Goal: Information Seeking & Learning: Learn about a topic

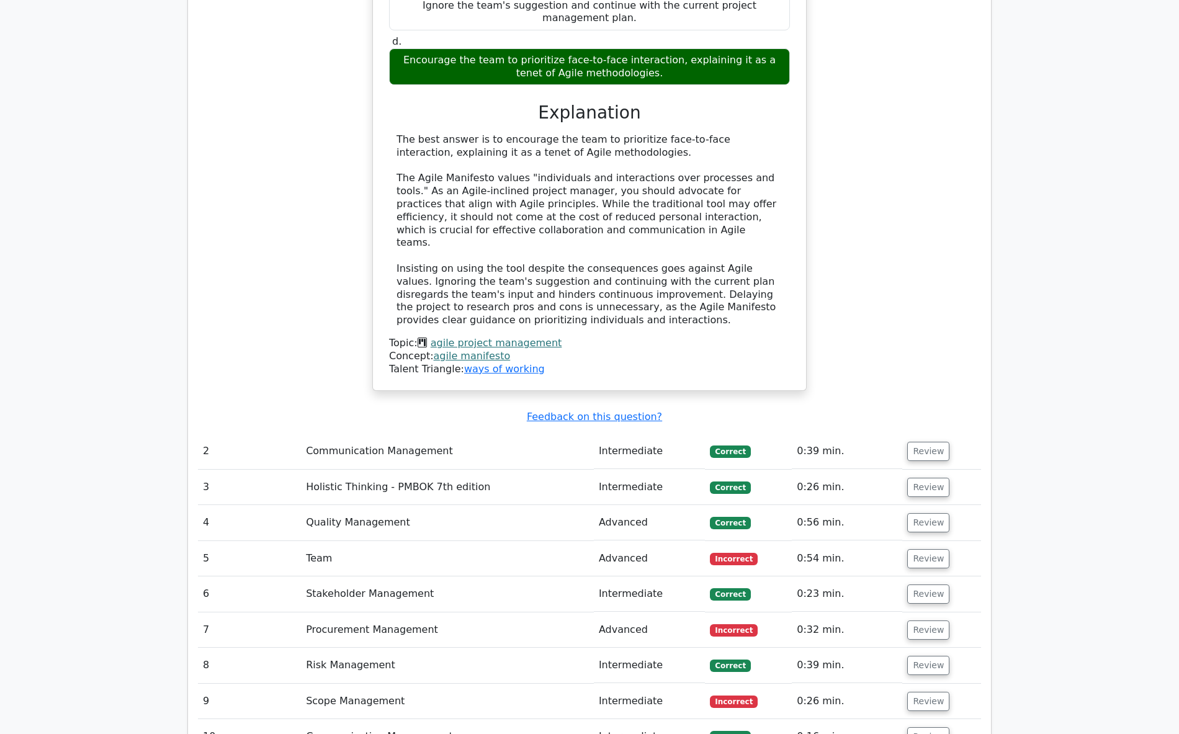
scroll to position [1055, 0]
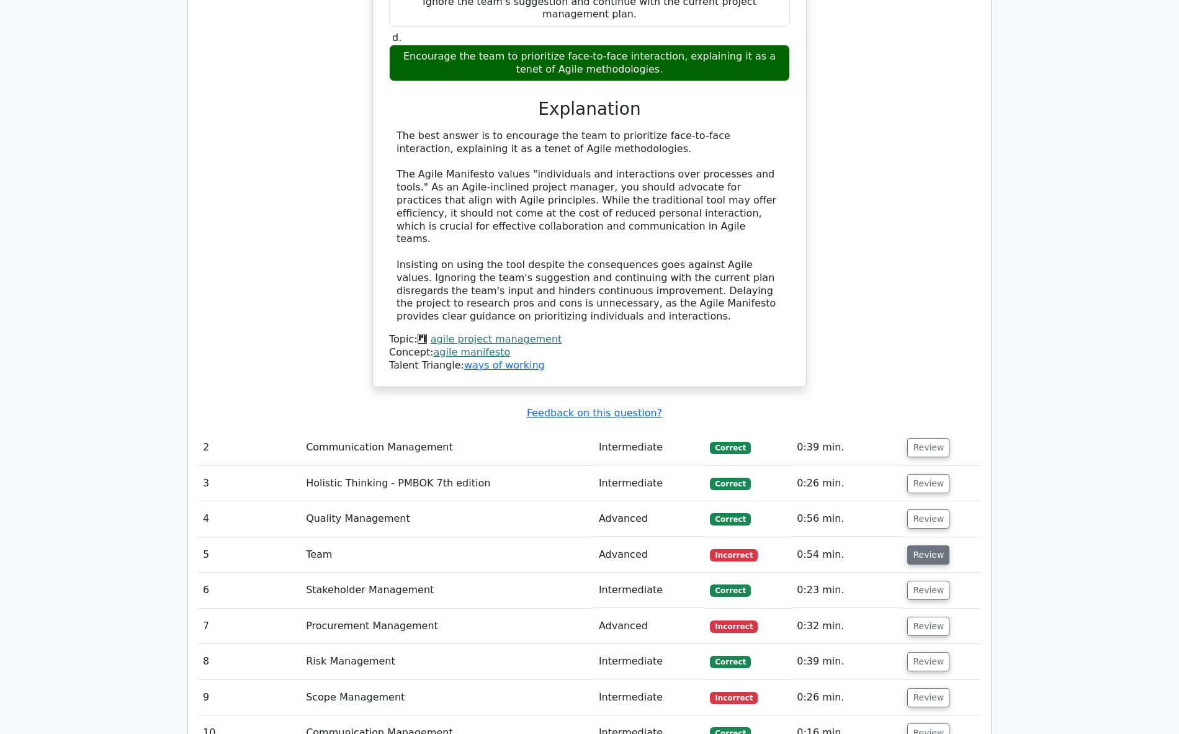
click at [922, 545] on button "Review" at bounding box center [928, 554] width 42 height 19
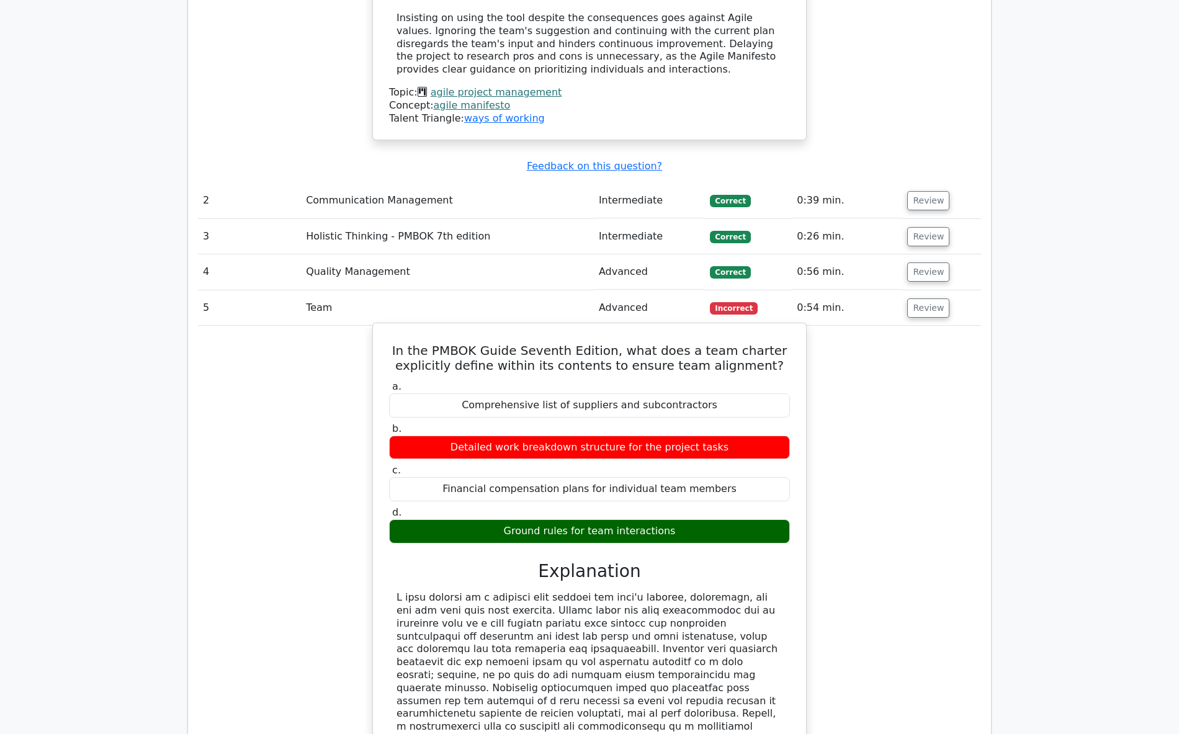
scroll to position [1303, 0]
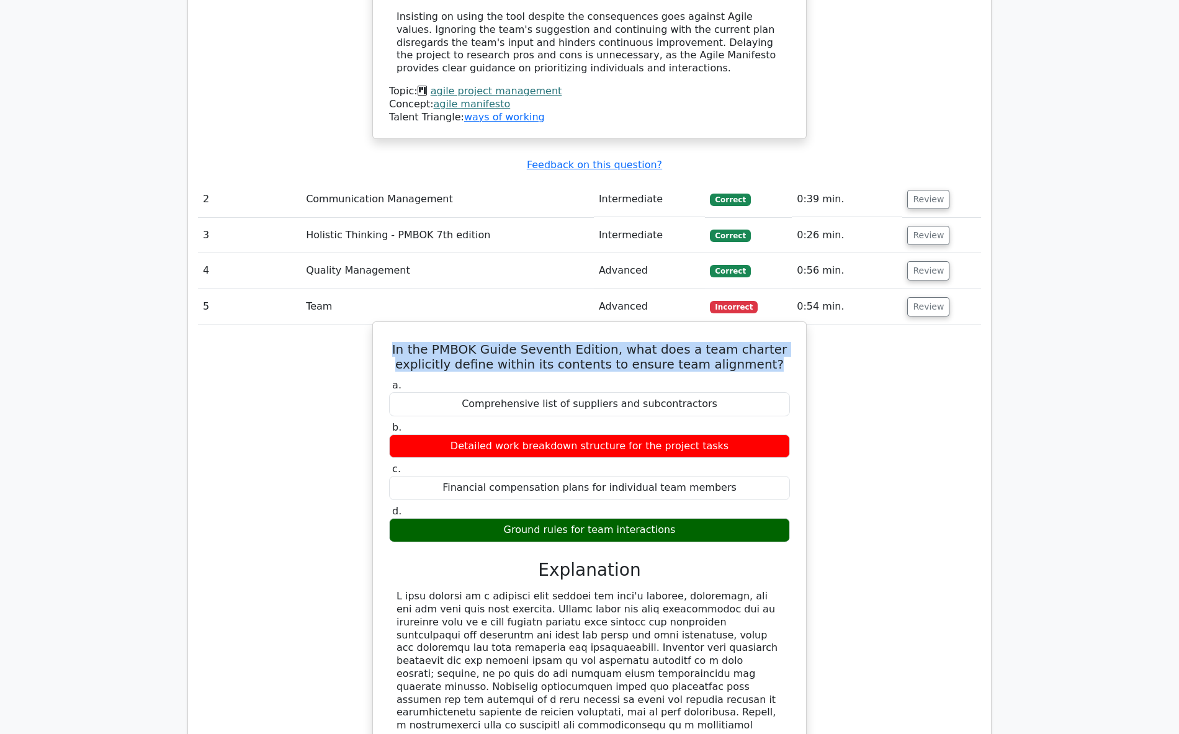
drag, startPoint x: 443, startPoint y: 339, endPoint x: 781, endPoint y: 346, distance: 338.2
click at [781, 346] on h5 "In the PMBOK Guide Seventh Edition, what does a team charter explicitly define …" at bounding box center [589, 357] width 403 height 30
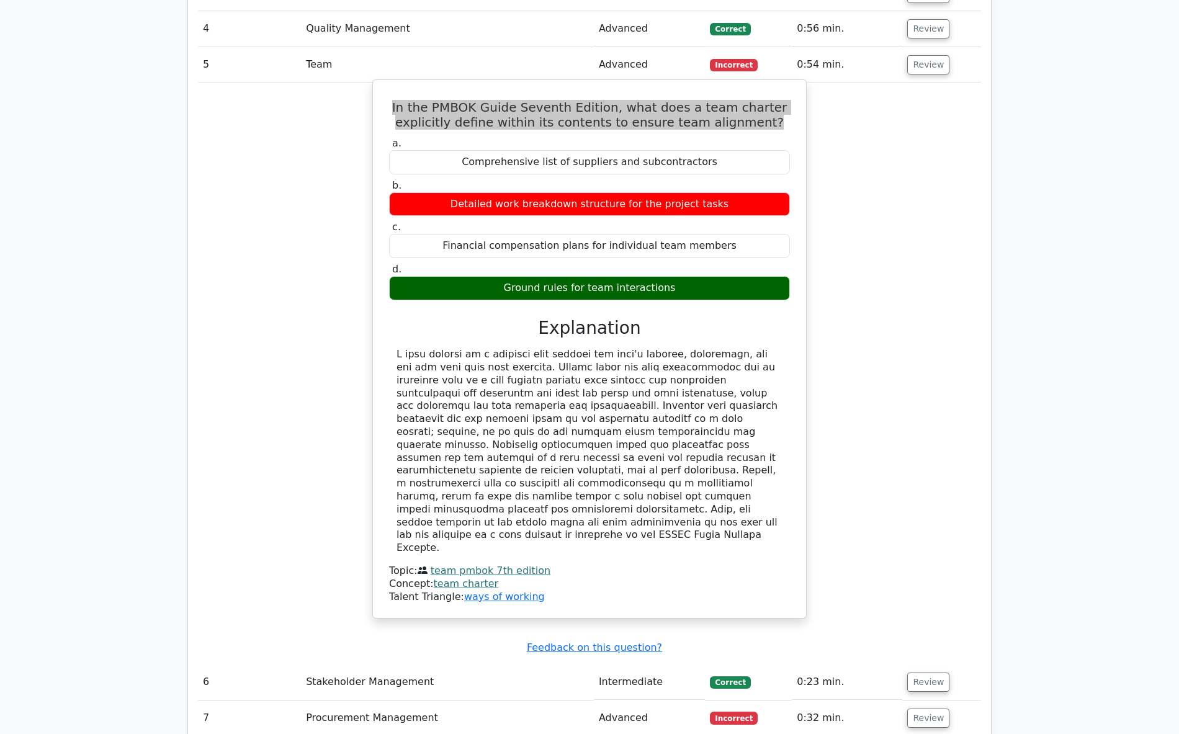
scroll to position [1551, 0]
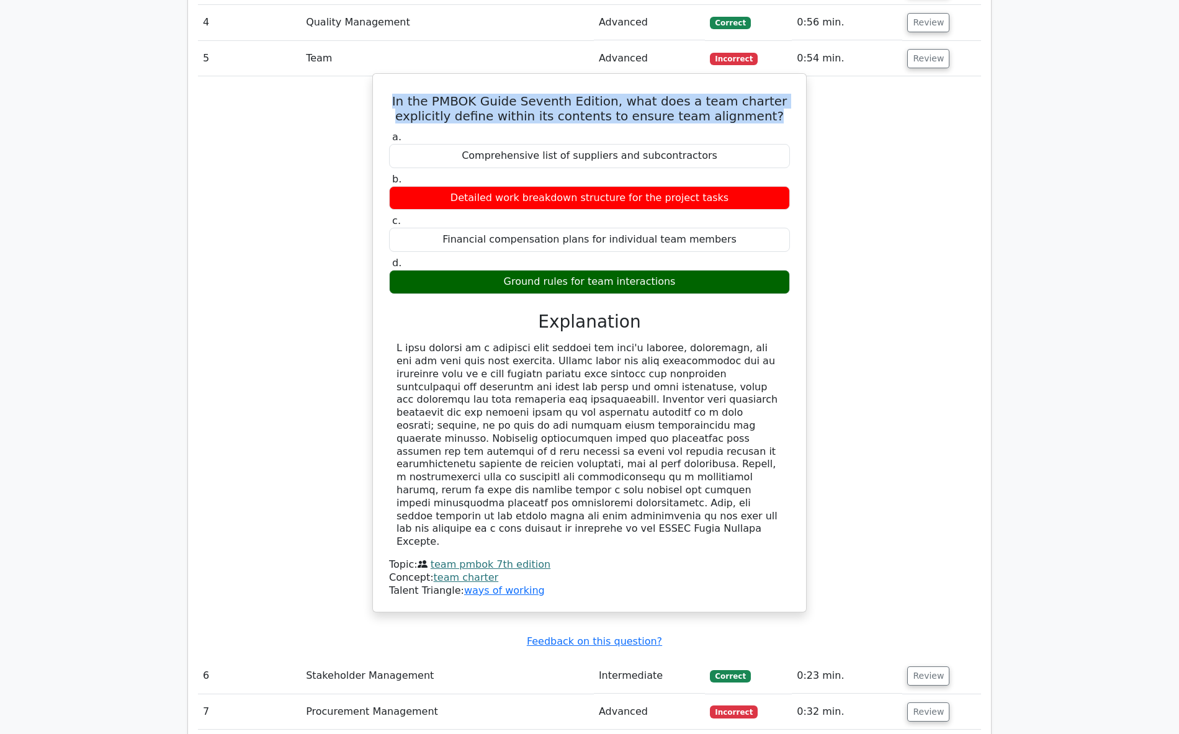
drag, startPoint x: 396, startPoint y: 333, endPoint x: 449, endPoint y: 517, distance: 191.5
click at [449, 517] on div at bounding box center [589, 445] width 401 height 207
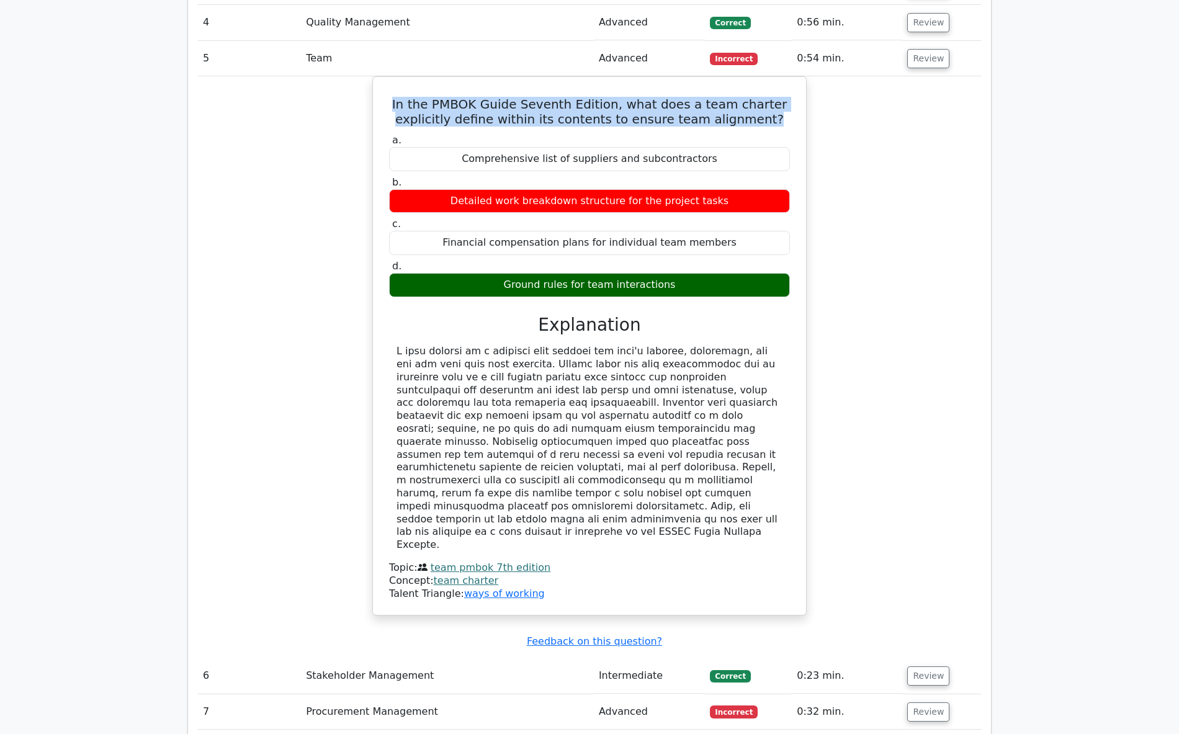
copy div "A team charter is a document that defines the team's mission, objectives, and h…"
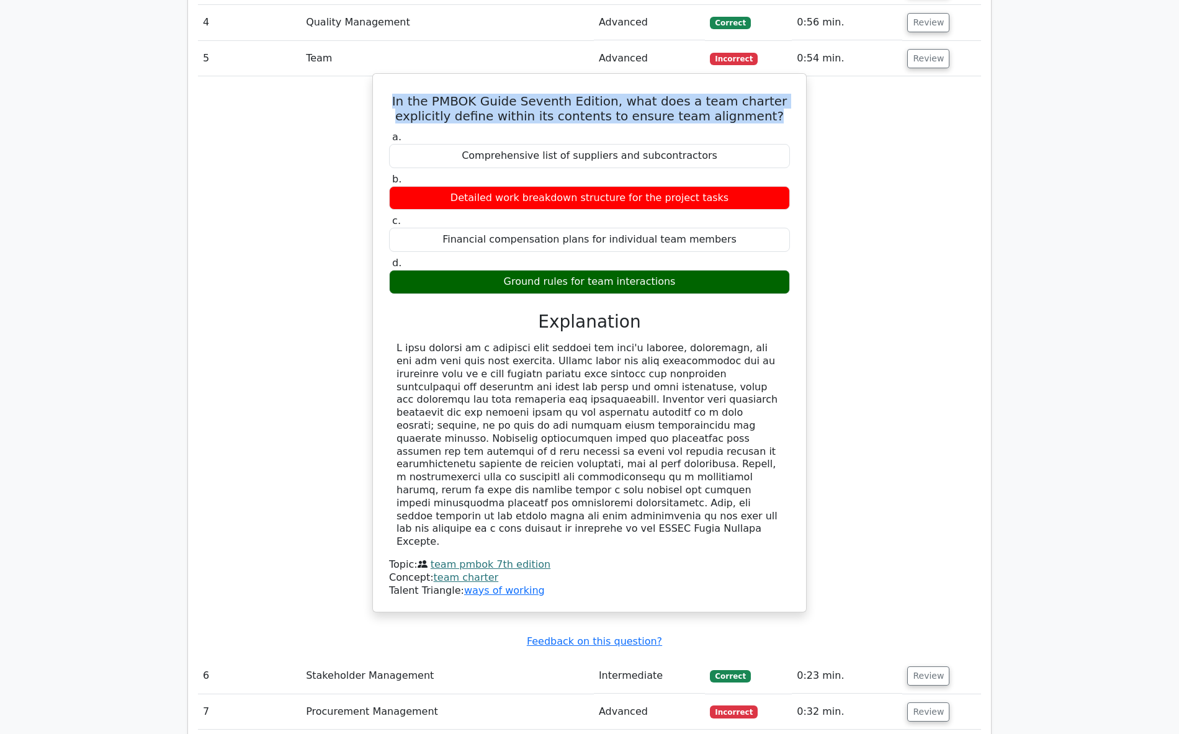
drag, startPoint x: 502, startPoint y: 265, endPoint x: 673, endPoint y: 267, distance: 170.6
click at [673, 270] on div "Ground rules for team interactions" at bounding box center [589, 282] width 401 height 24
copy div "Ground rules for team interactions"
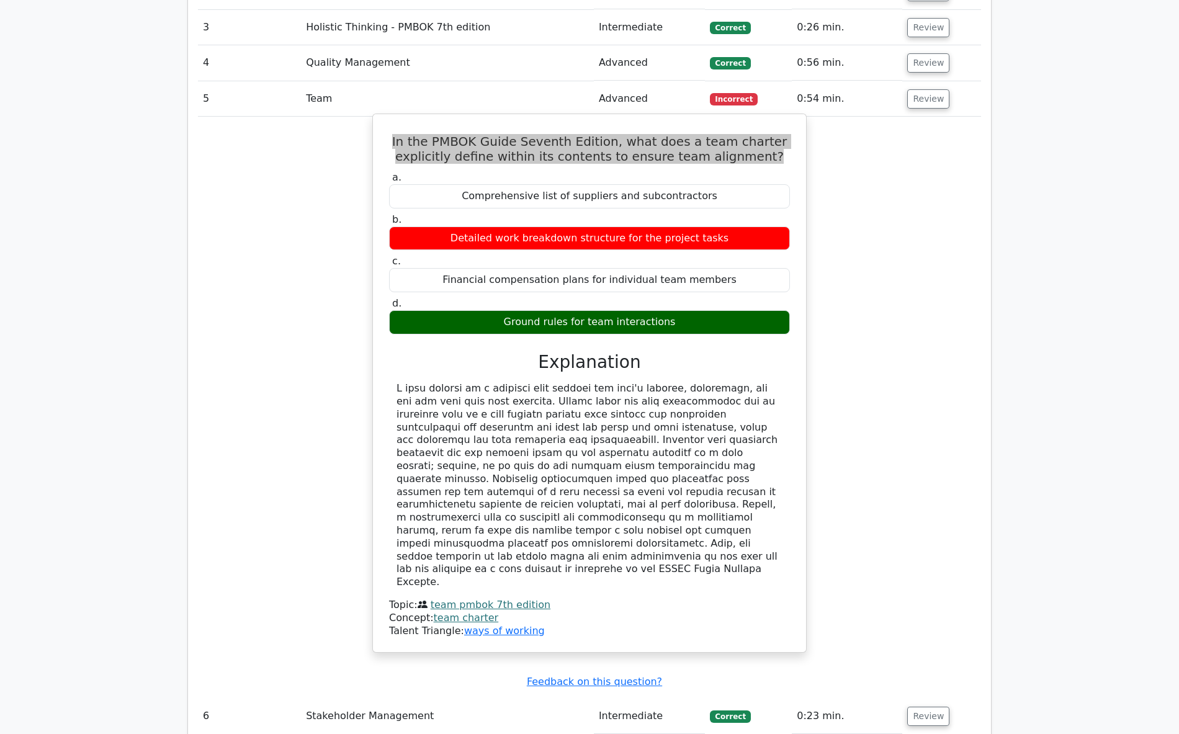
scroll to position [1489, 0]
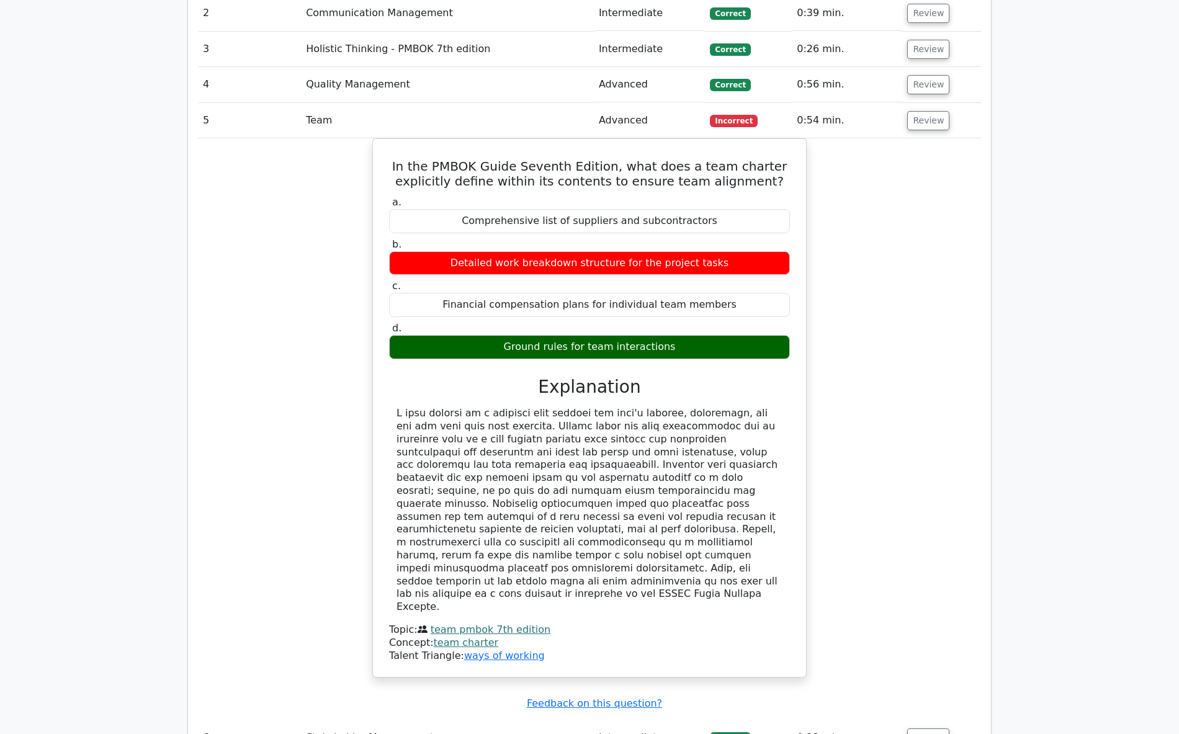
click at [298, 306] on div "In the PMBOK Guide Seventh Edition, what does a team charter explicitly define …" at bounding box center [589, 415] width 783 height 554
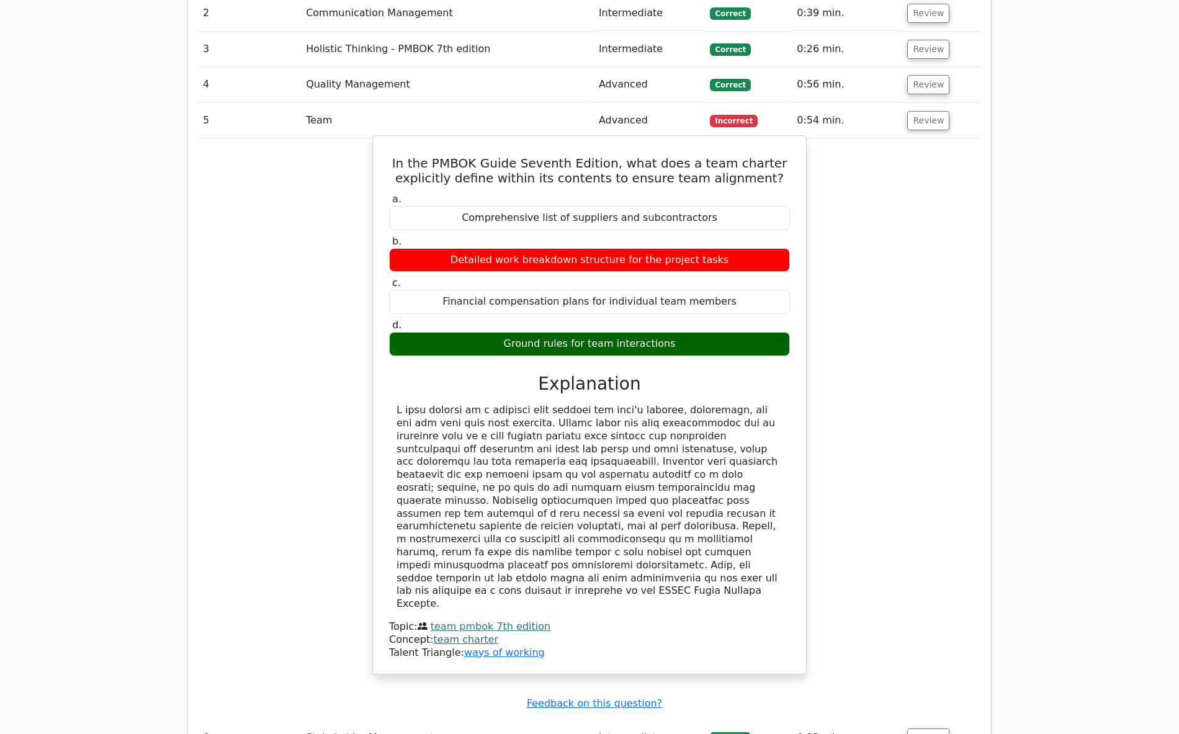
drag, startPoint x: 373, startPoint y: 180, endPoint x: 769, endPoint y: 334, distance: 424.9
click at [769, 334] on div "In the PMBOK Guide Seventh Edition, what does a team charter explicitly define …" at bounding box center [589, 404] width 434 height 539
copy div "a. Comprehensive list of suppliers and subcontractors b. Detailed work breakdow…"
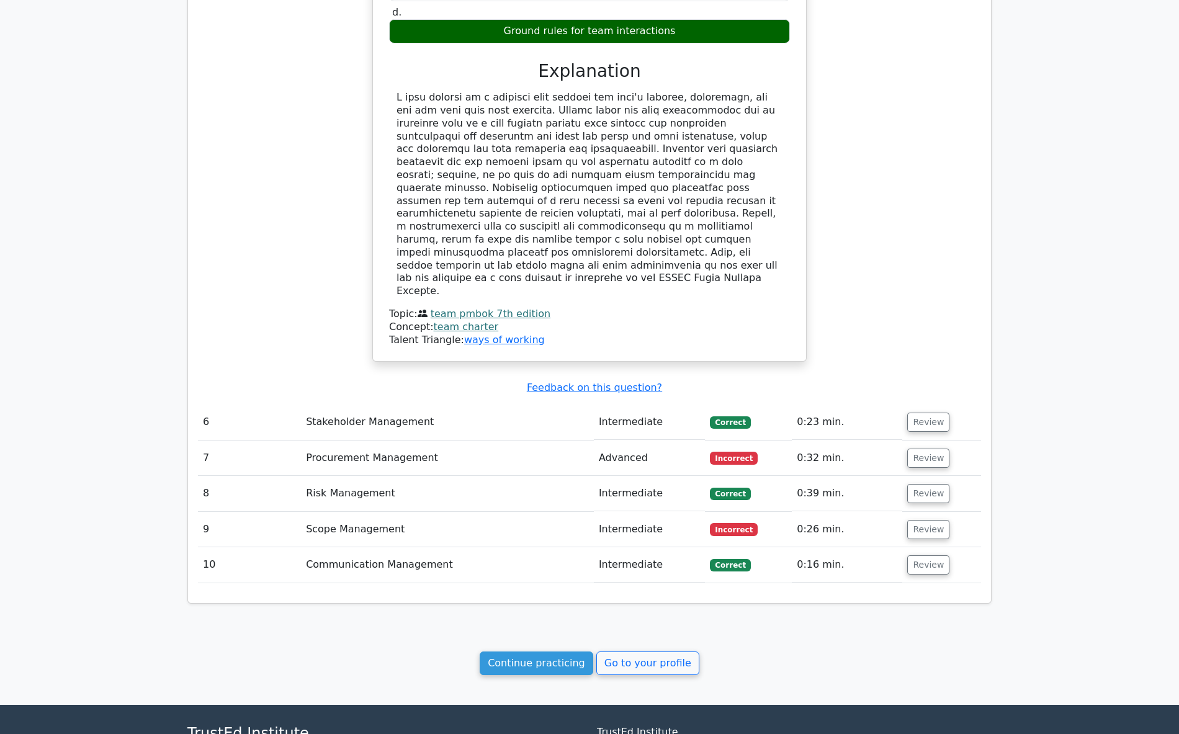
scroll to position [1906, 0]
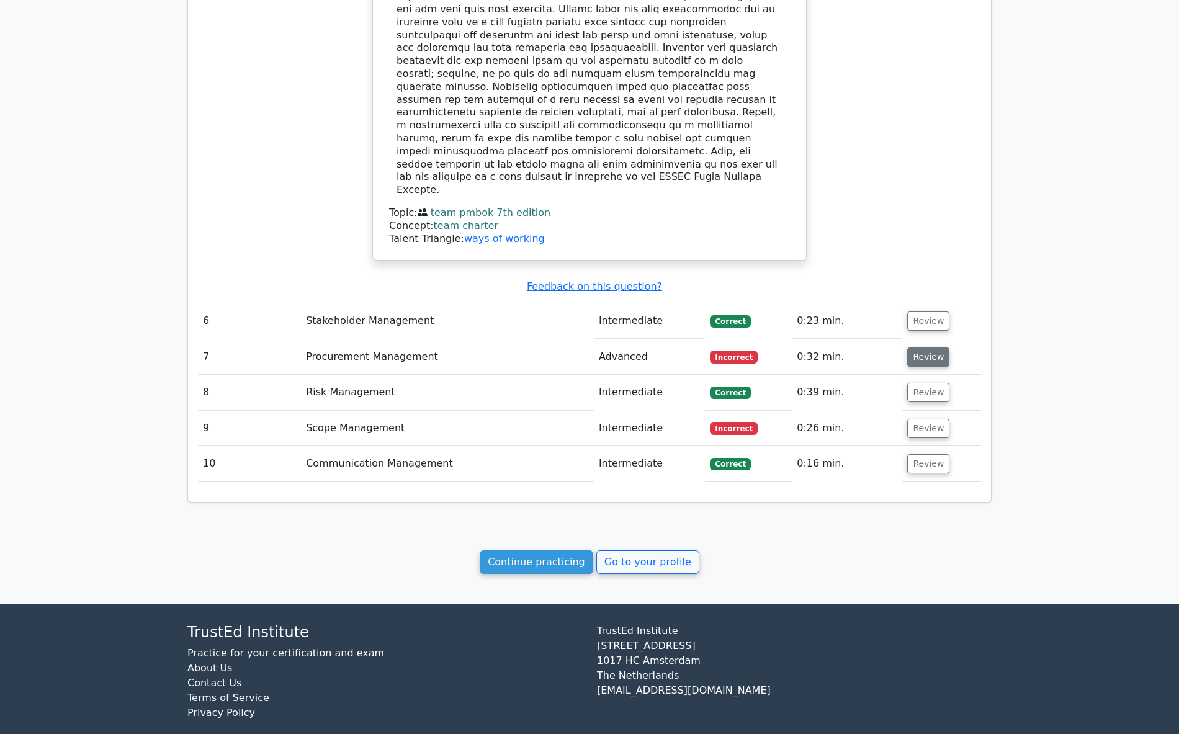
click at [922, 347] on button "Review" at bounding box center [928, 356] width 42 height 19
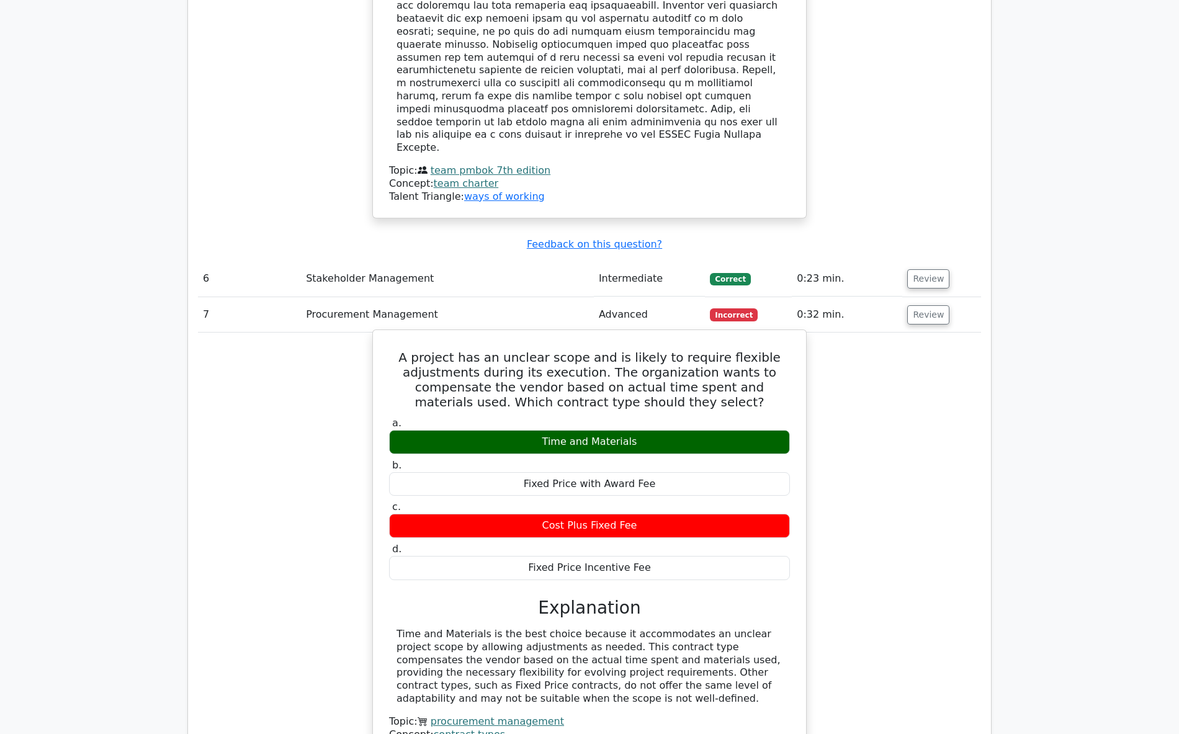
scroll to position [1968, 0]
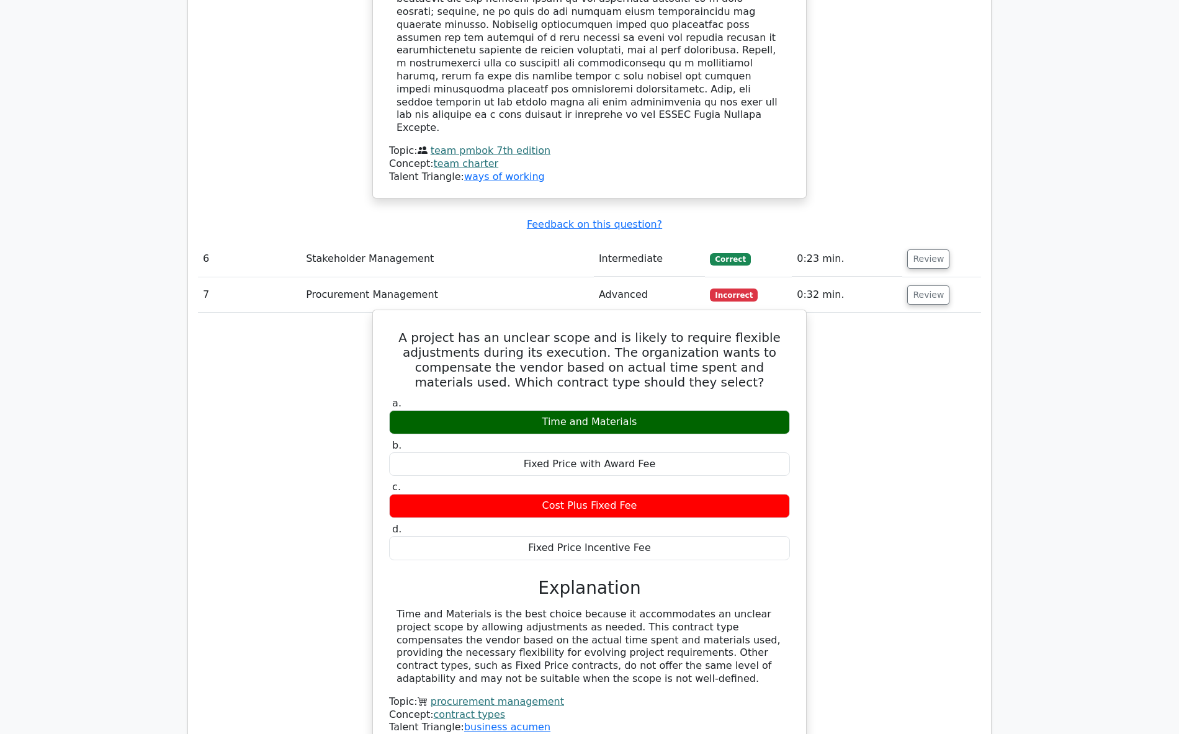
drag, startPoint x: 405, startPoint y: 308, endPoint x: 666, endPoint y: 520, distance: 337.0
click at [666, 523] on div "A project has an unclear scope and is likely to require flexible adjustments du…" at bounding box center [589, 529] width 423 height 429
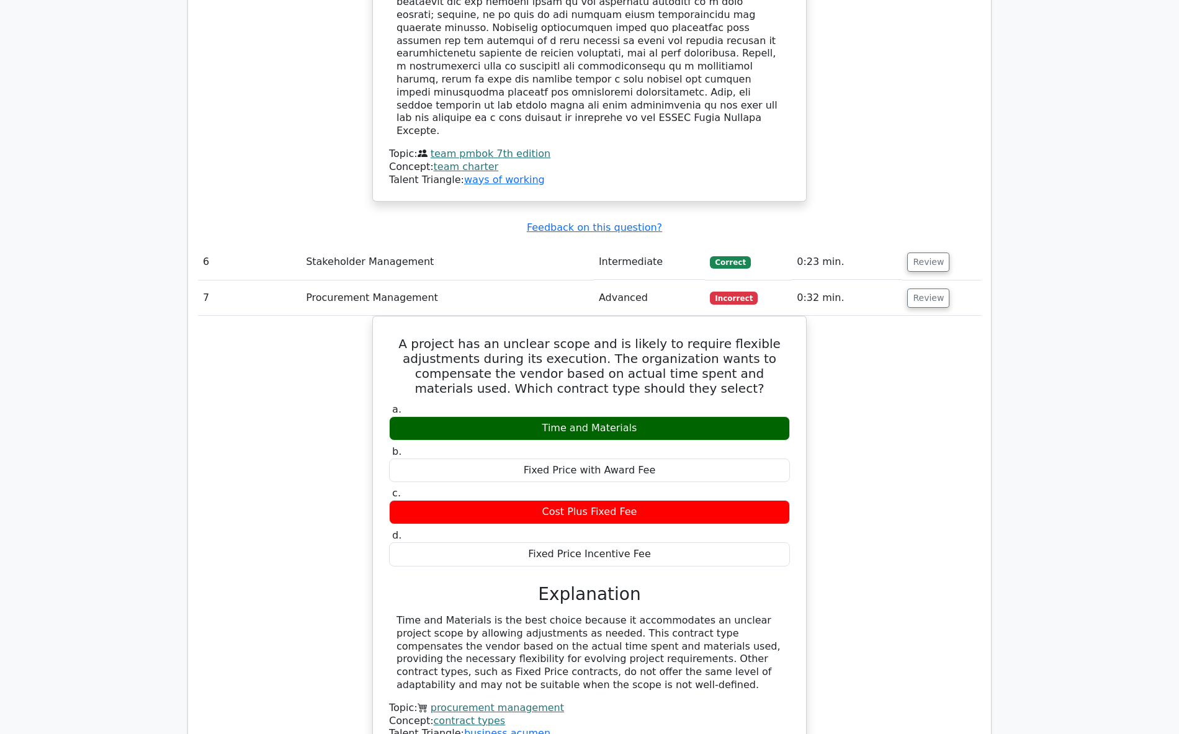
copy div "A project has an unclear scope and is likely to require flexible adjustments du…"
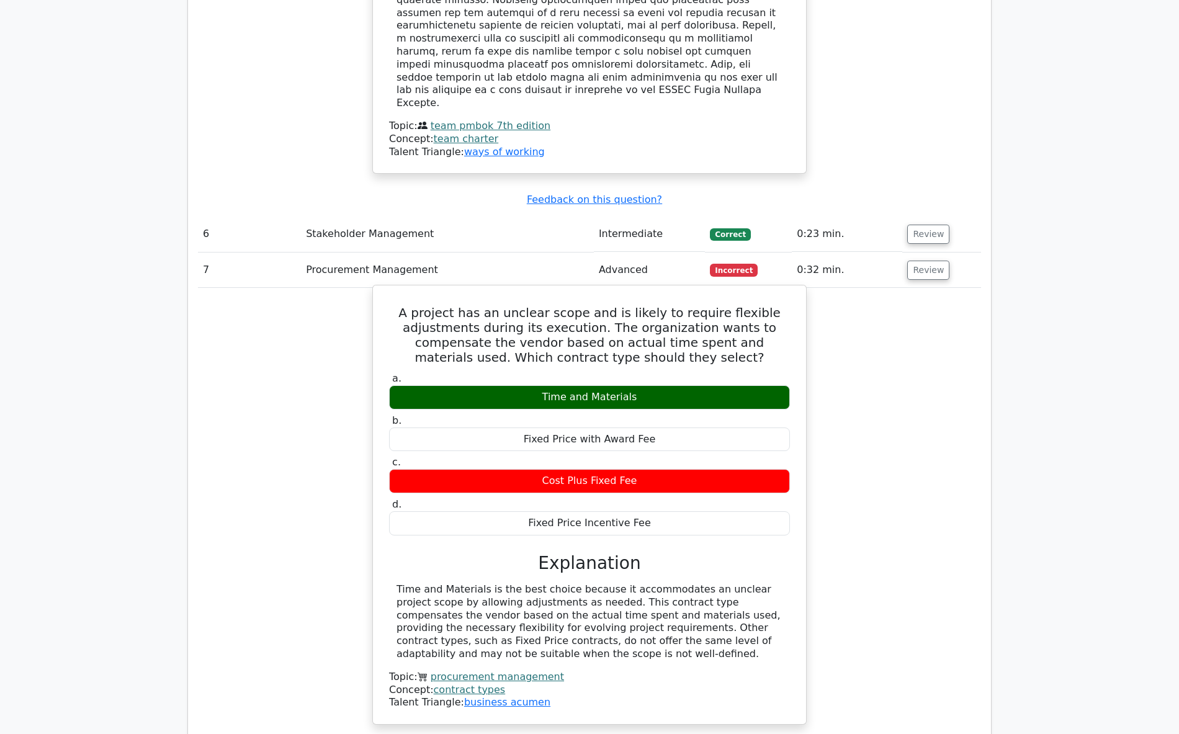
scroll to position [2030, 0]
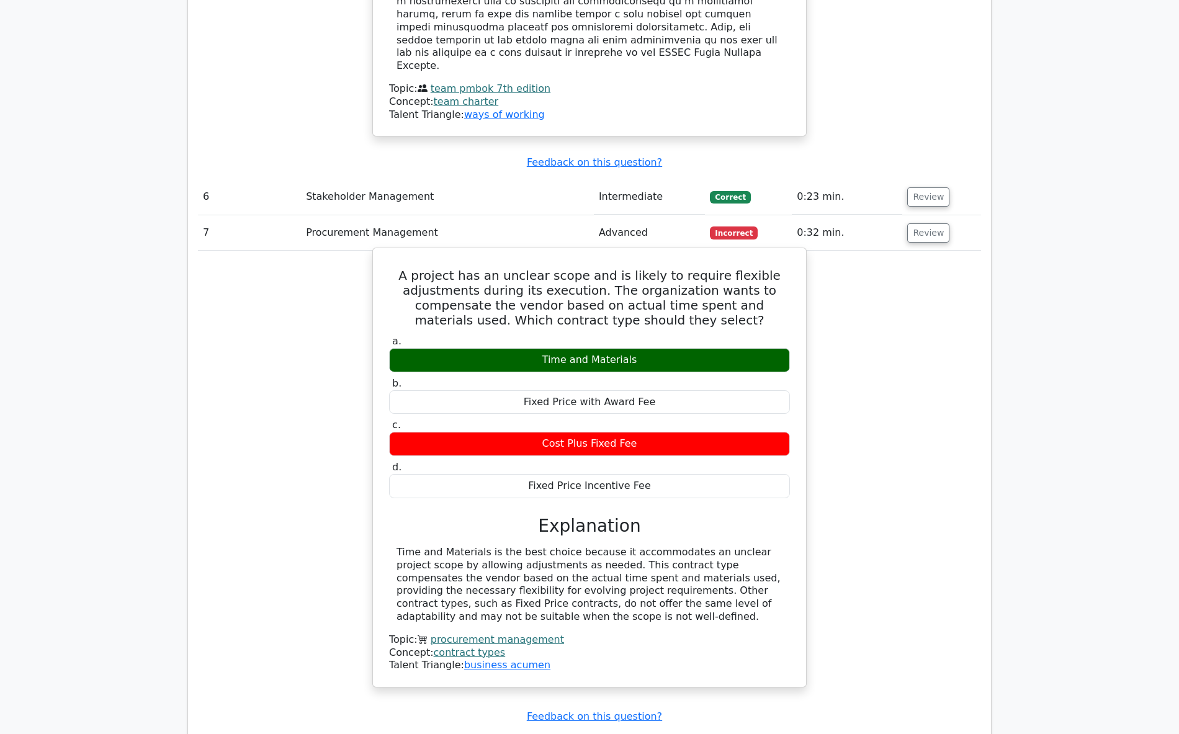
drag, startPoint x: 535, startPoint y: 498, endPoint x: 750, endPoint y: 593, distance: 234.2
click at [750, 593] on div "a. Time and Materials b. Fixed Price with Award Fee" at bounding box center [589, 502] width 403 height 339
copy div "Explanation Time and Materials is the best choice because it accommodates an un…"
drag, startPoint x: 420, startPoint y: 251, endPoint x: 458, endPoint y: 249, distance: 37.9
click at [462, 268] on h5 "A project has an unclear scope and is likely to require flexible adjustments du…" at bounding box center [589, 298] width 403 height 60
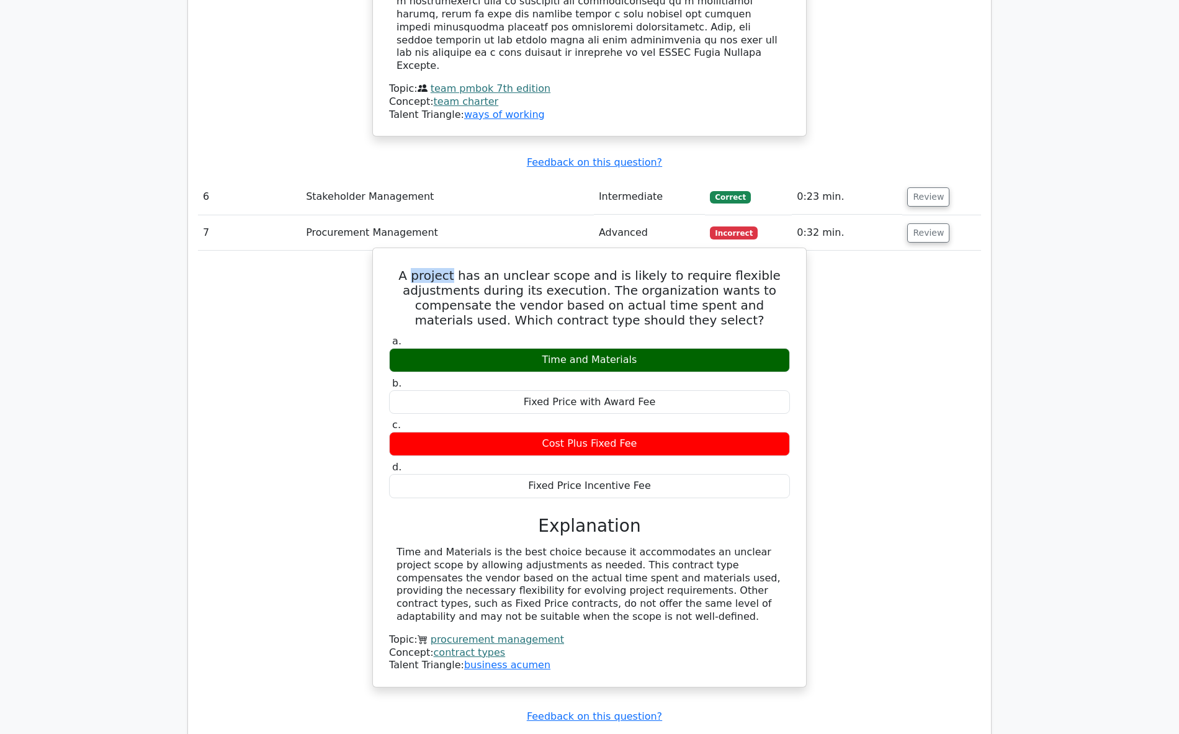
copy h5 "project"
click at [568, 268] on h5 "A project has an unclear scope and is likely to require flexible adjustments du…" at bounding box center [589, 298] width 403 height 60
click at [566, 268] on h5 "A project has an unclear scope and is likely to require flexible adjustments du…" at bounding box center [589, 298] width 403 height 60
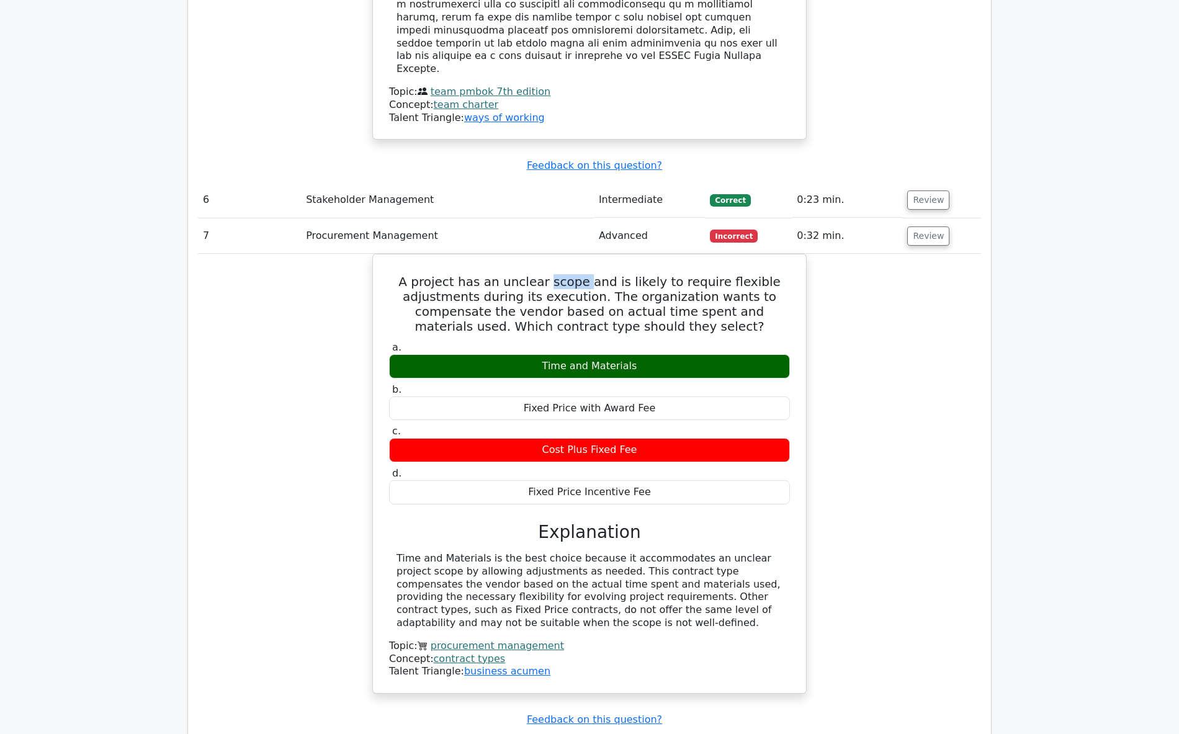
copy h5 "scope"
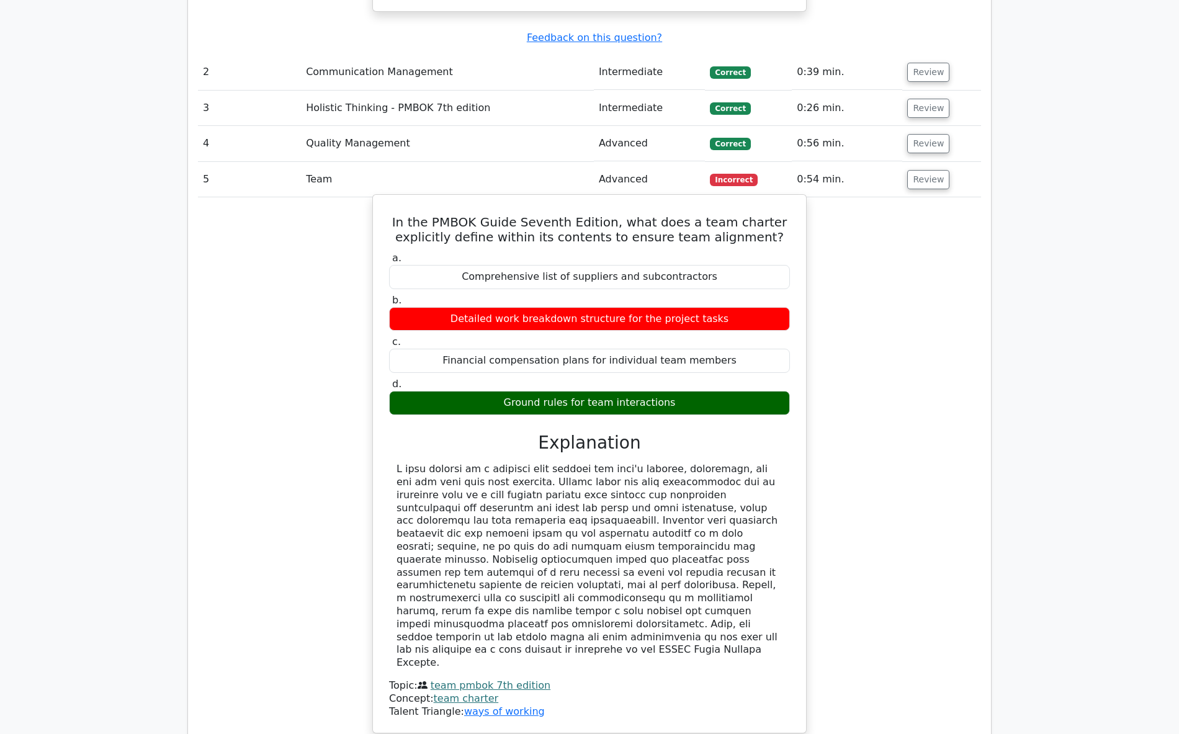
scroll to position [1286, 0]
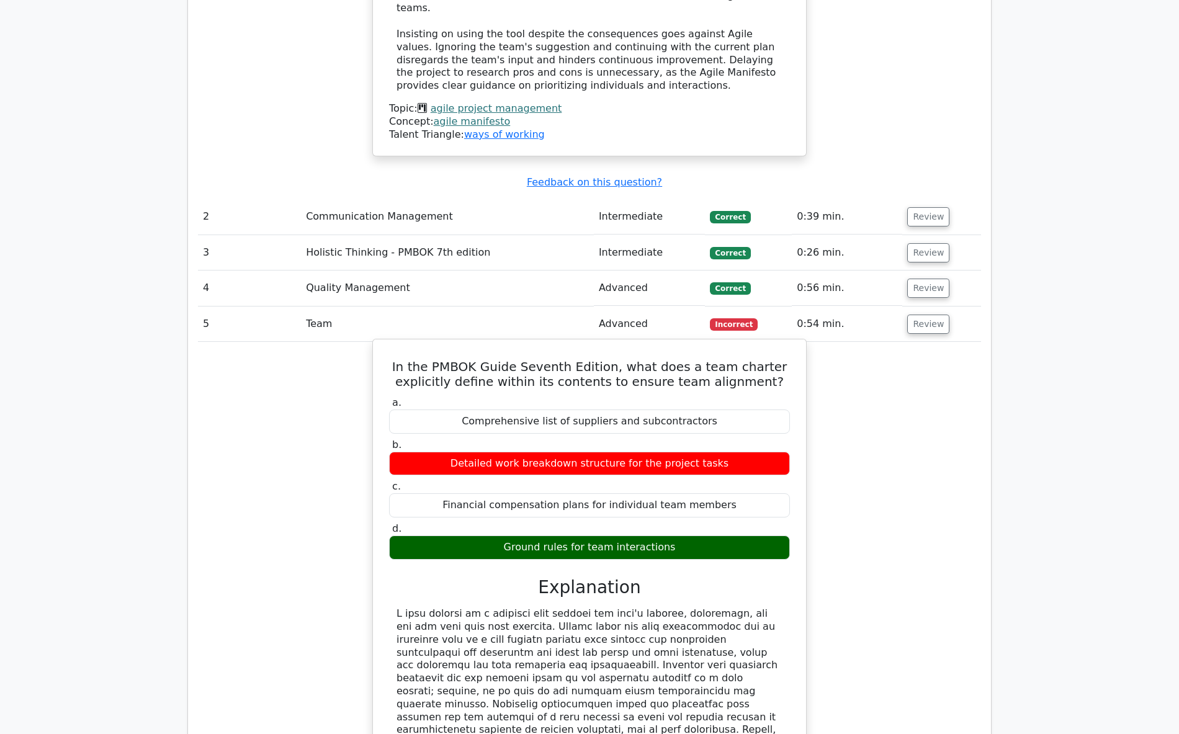
drag, startPoint x: 501, startPoint y: 529, endPoint x: 677, endPoint y: 533, distance: 175.6
click at [676, 535] on div "Ground rules for team interactions" at bounding box center [589, 547] width 401 height 24
copy div "Ground rules for team interactions"
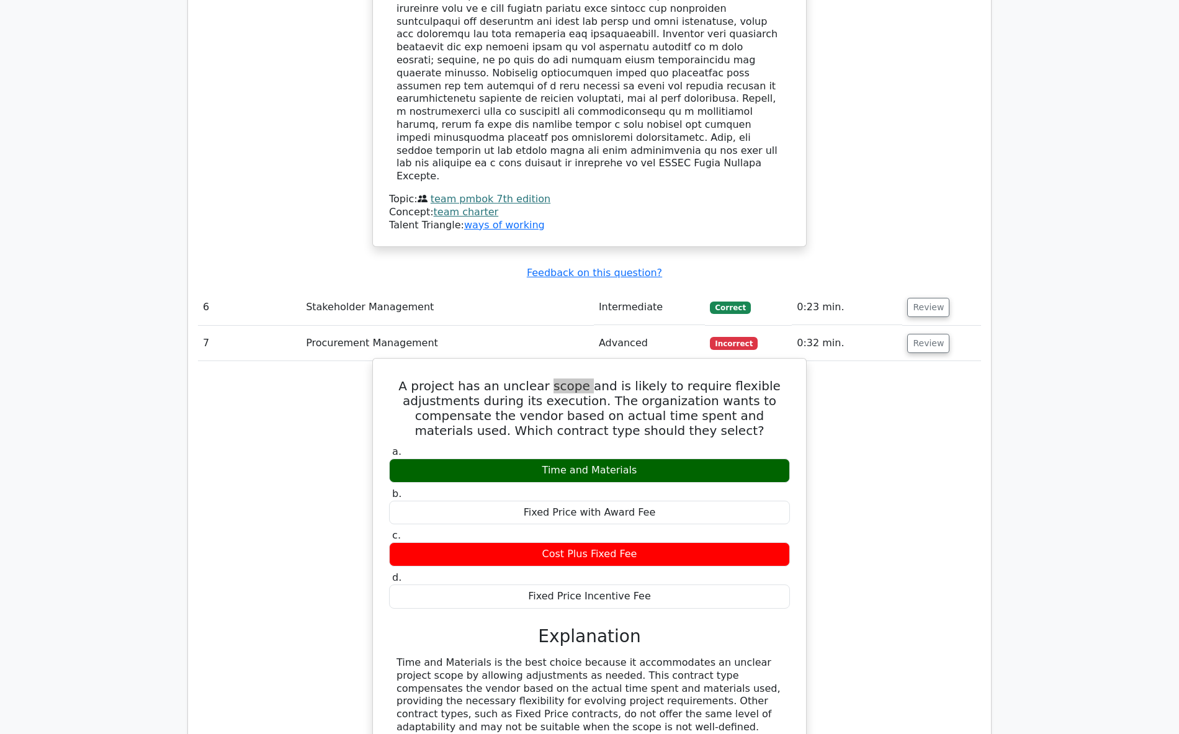
scroll to position [1968, 0]
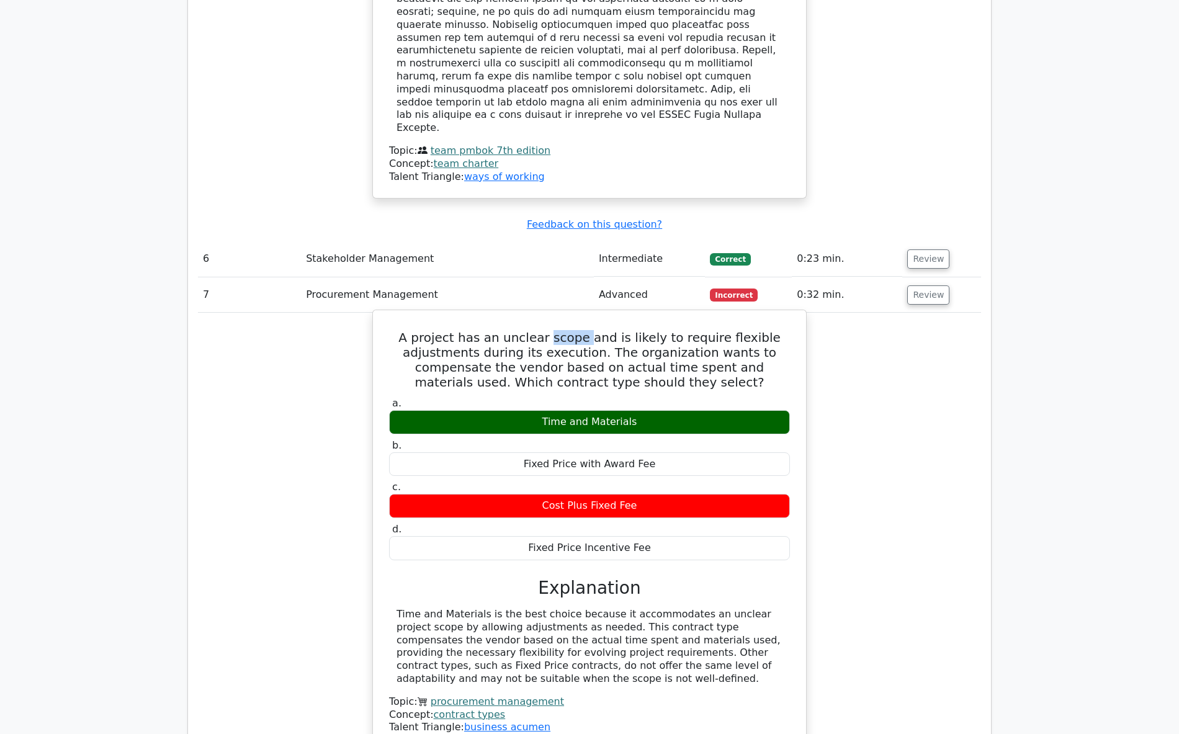
drag, startPoint x: 542, startPoint y: 390, endPoint x: 645, endPoint y: 396, distance: 103.2
click at [645, 410] on div "Time and Materials" at bounding box center [589, 422] width 401 height 24
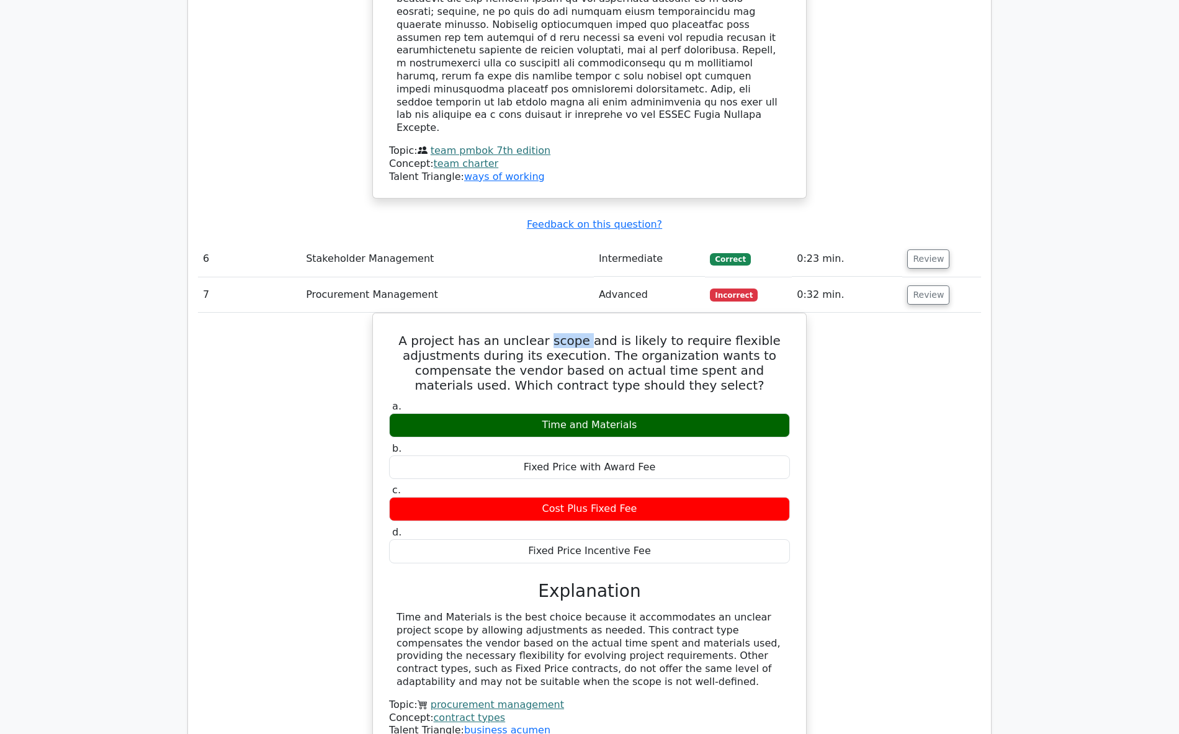
copy div "Time and Materials"
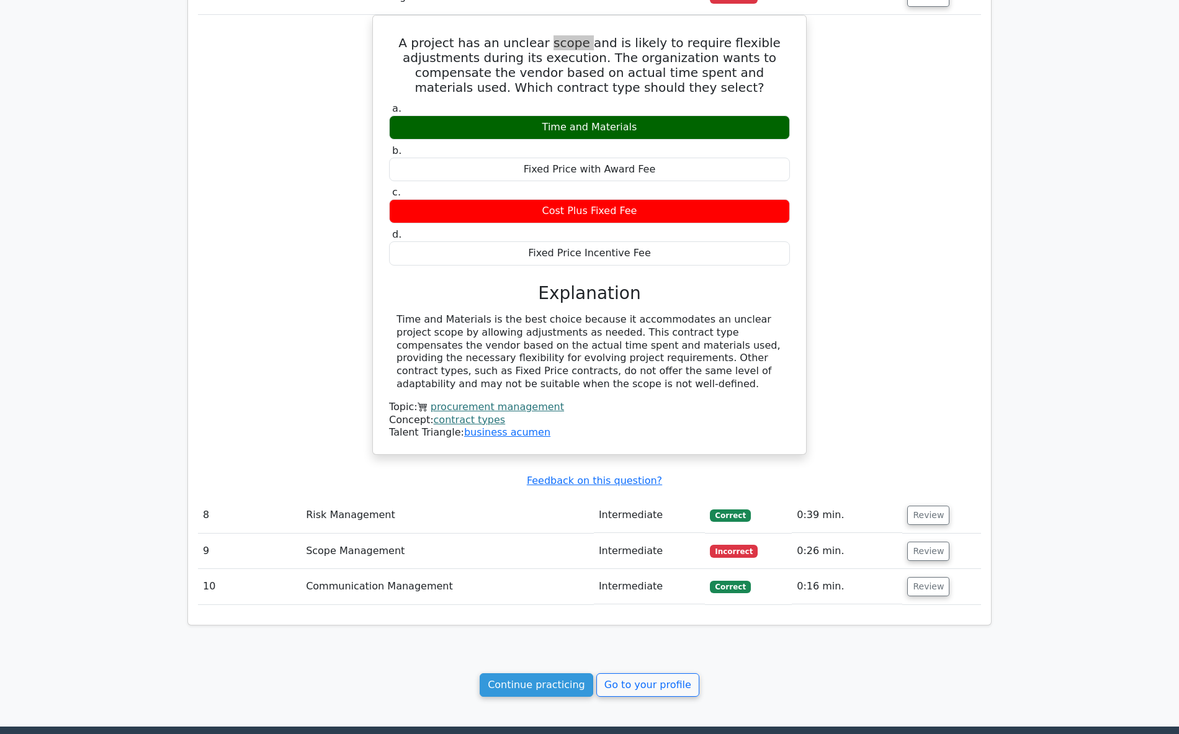
scroll to position [2389, 0]
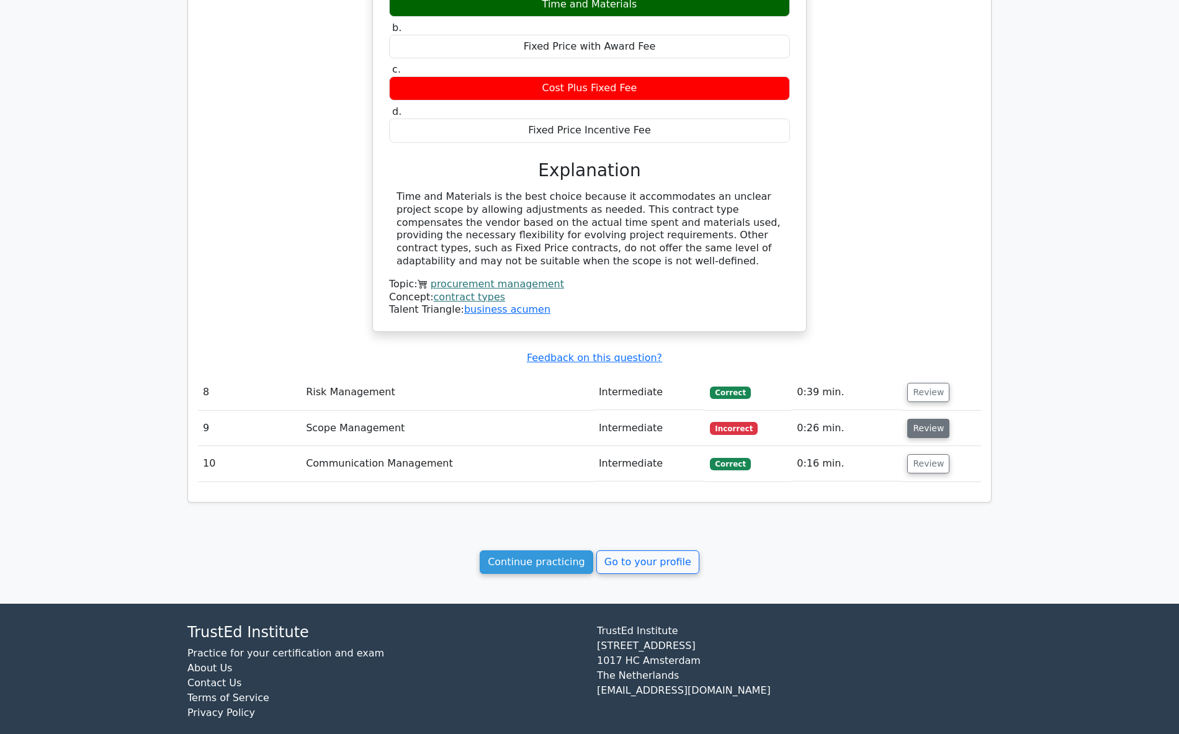
click at [934, 419] on button "Review" at bounding box center [928, 428] width 42 height 19
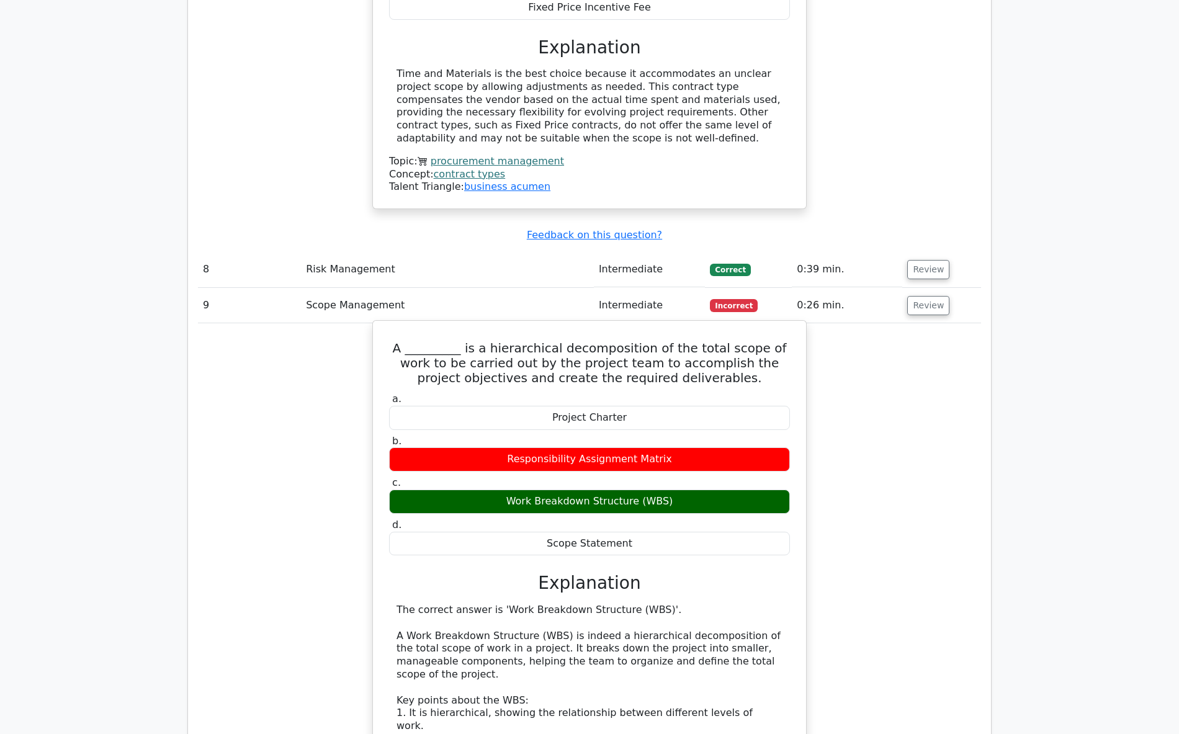
scroll to position [2513, 0]
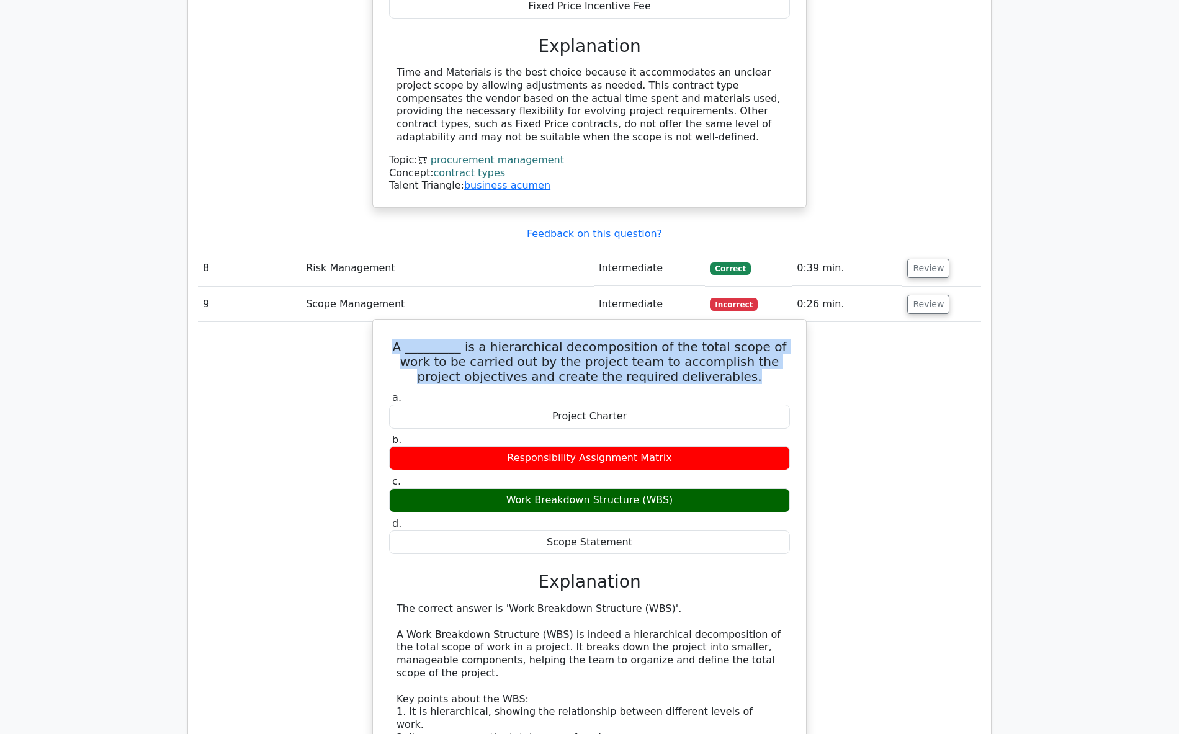
drag, startPoint x: 403, startPoint y: 314, endPoint x: 755, endPoint y: 350, distance: 353.6
click at [755, 350] on h5 "A _________ is a hierarchical decomposition of the total scope of work to be ca…" at bounding box center [589, 361] width 403 height 45
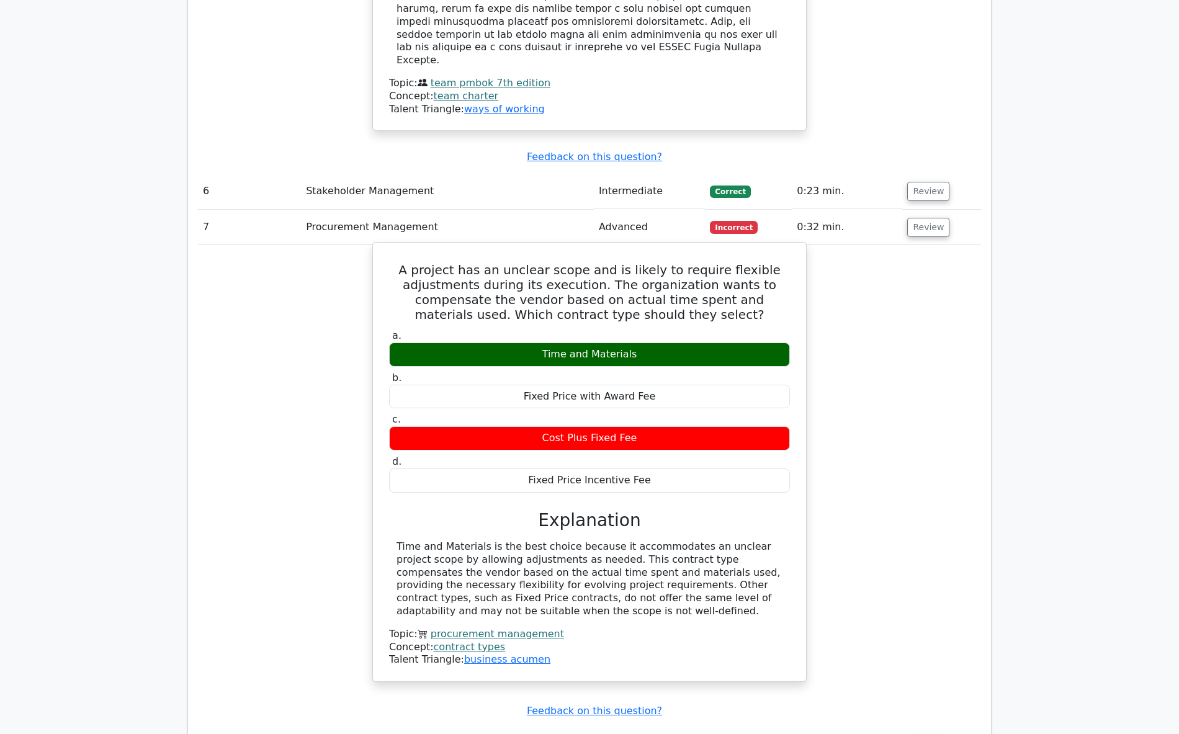
scroll to position [2017, 0]
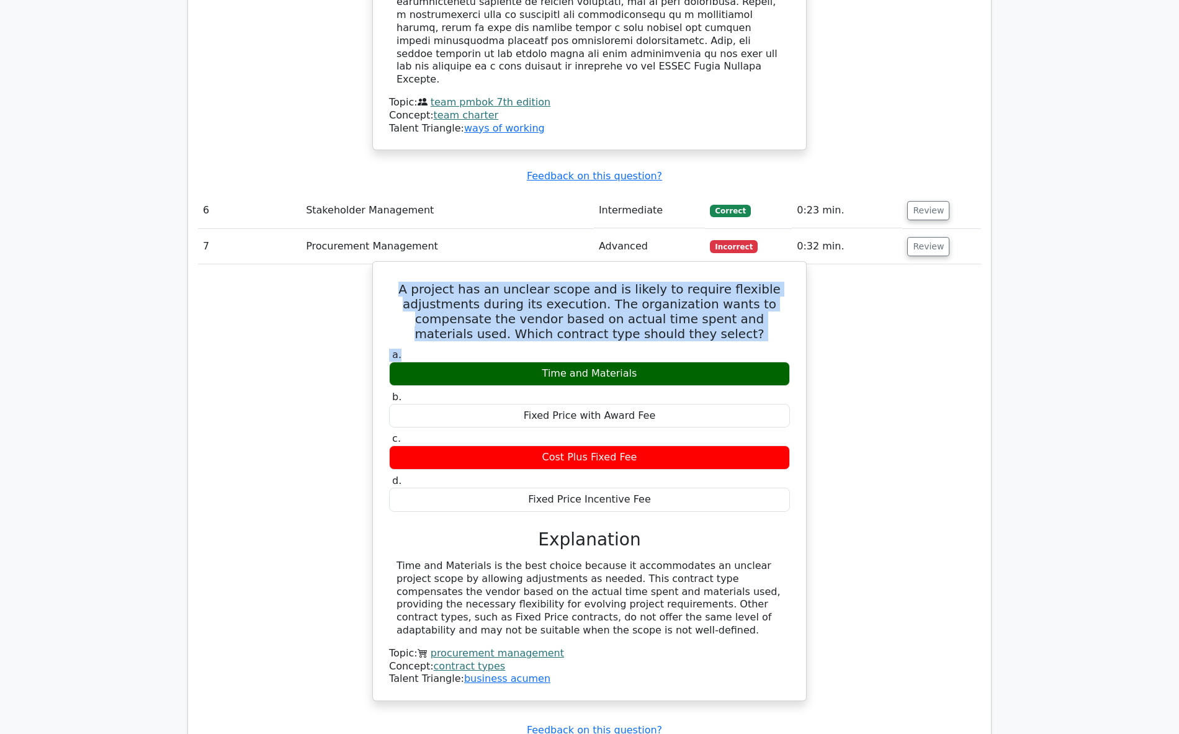
drag, startPoint x: 410, startPoint y: 257, endPoint x: 728, endPoint y: 319, distance: 324.8
click at [728, 319] on div "A project has an unclear scope and is likely to require flexible adjustments du…" at bounding box center [589, 481] width 423 height 429
copy div "A project has an unclear scope and is likely to require flexible adjustments du…"
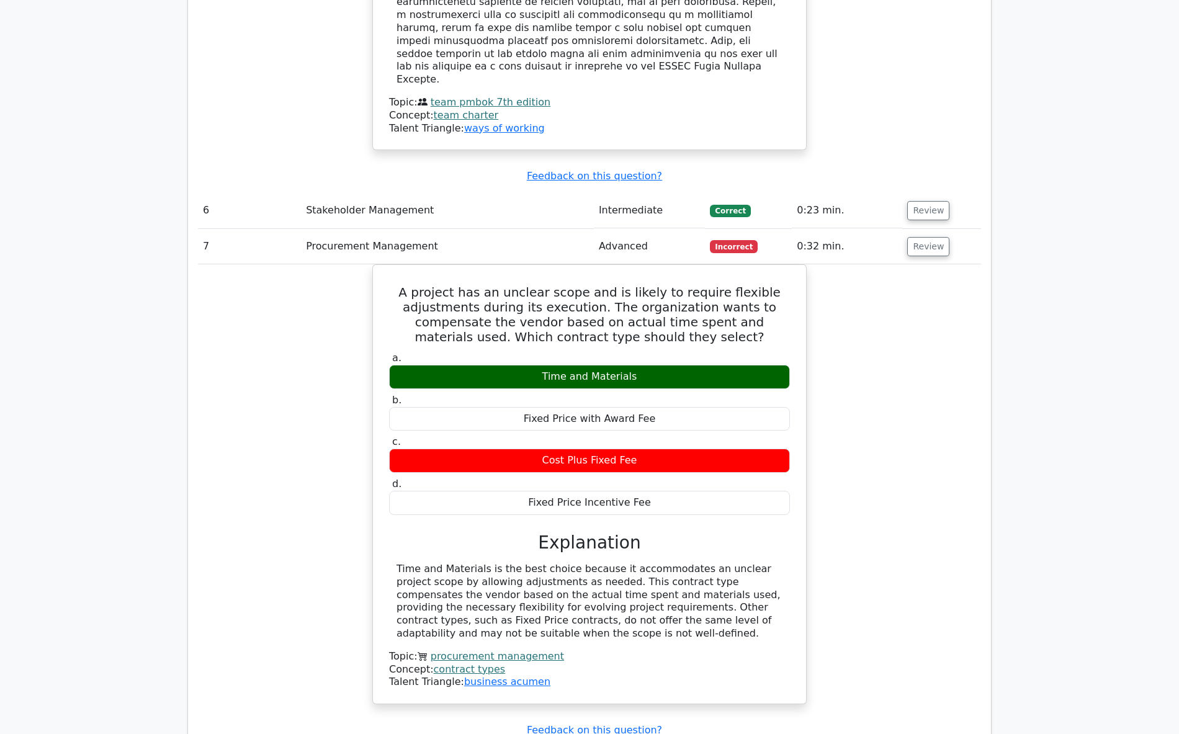
click at [266, 354] on div "A project has an unclear scope and is likely to require flexible adjustments du…" at bounding box center [589, 491] width 783 height 455
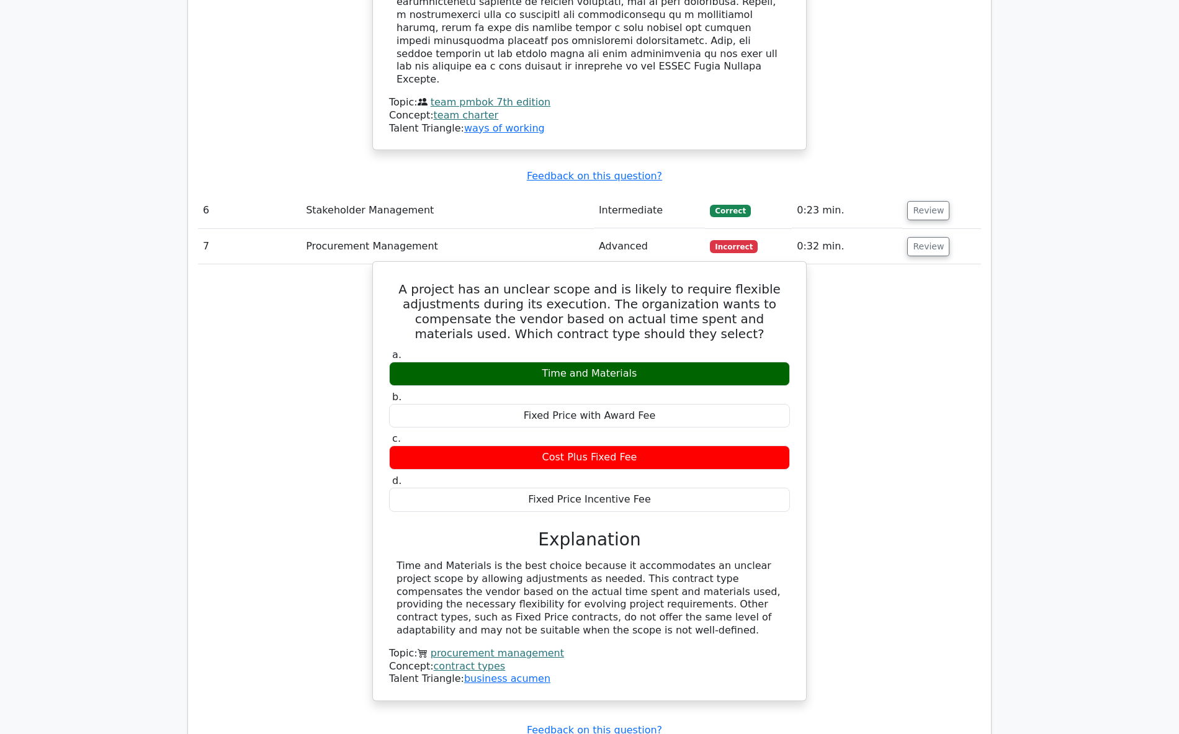
drag, startPoint x: 398, startPoint y: 251, endPoint x: 678, endPoint y: 476, distance: 358.3
click at [678, 476] on div "A project has an unclear scope and is likely to require flexible adjustments du…" at bounding box center [589, 481] width 423 height 429
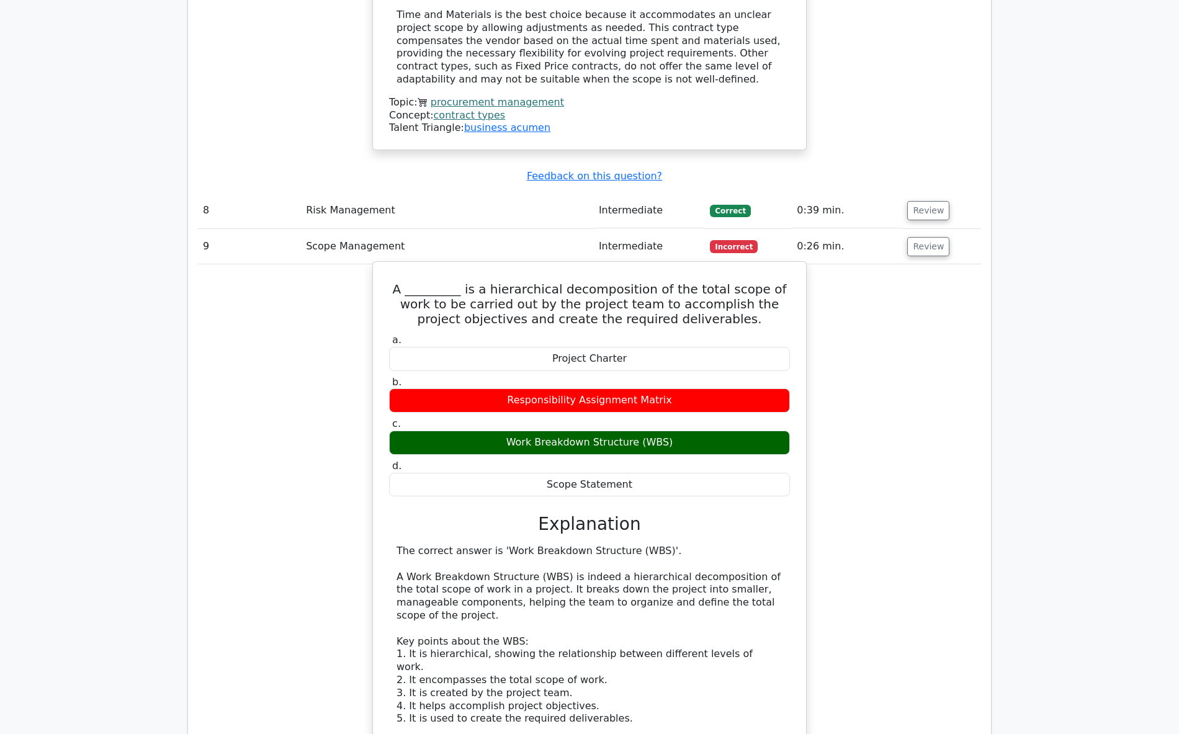
scroll to position [2637, 0]
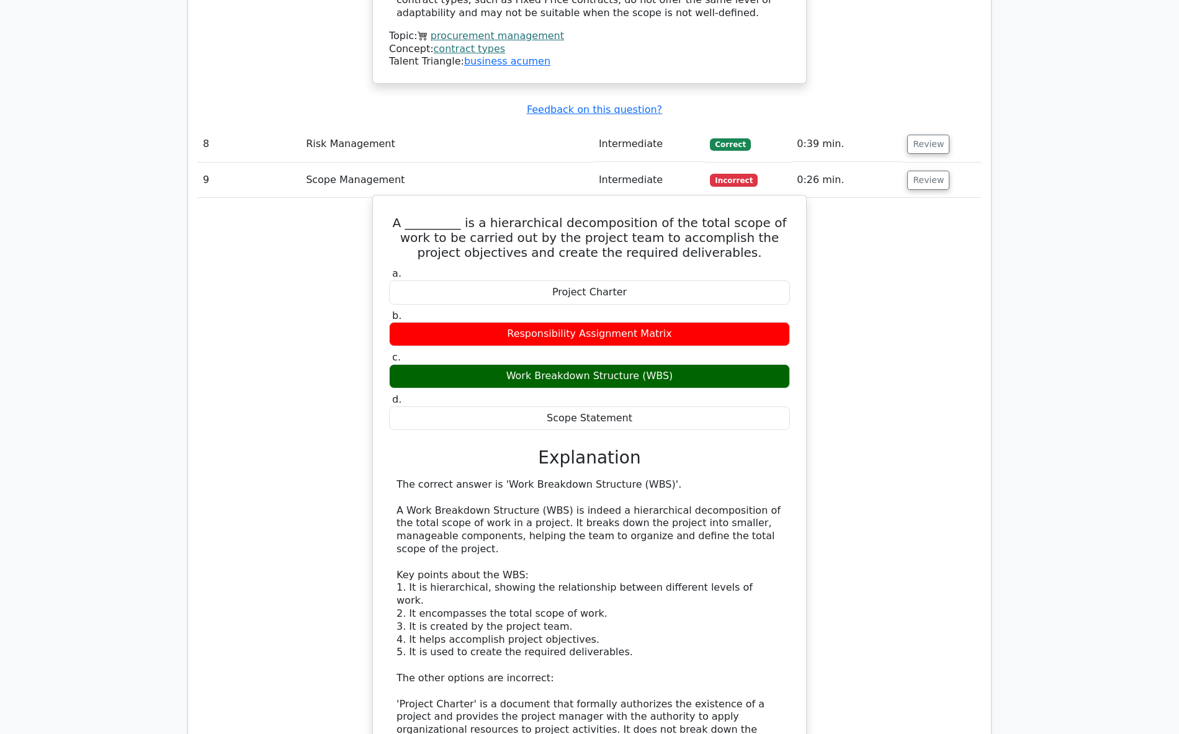
click at [408, 215] on h5 "A _________ is a hierarchical decomposition of the total scope of work to be ca…" at bounding box center [589, 237] width 403 height 45
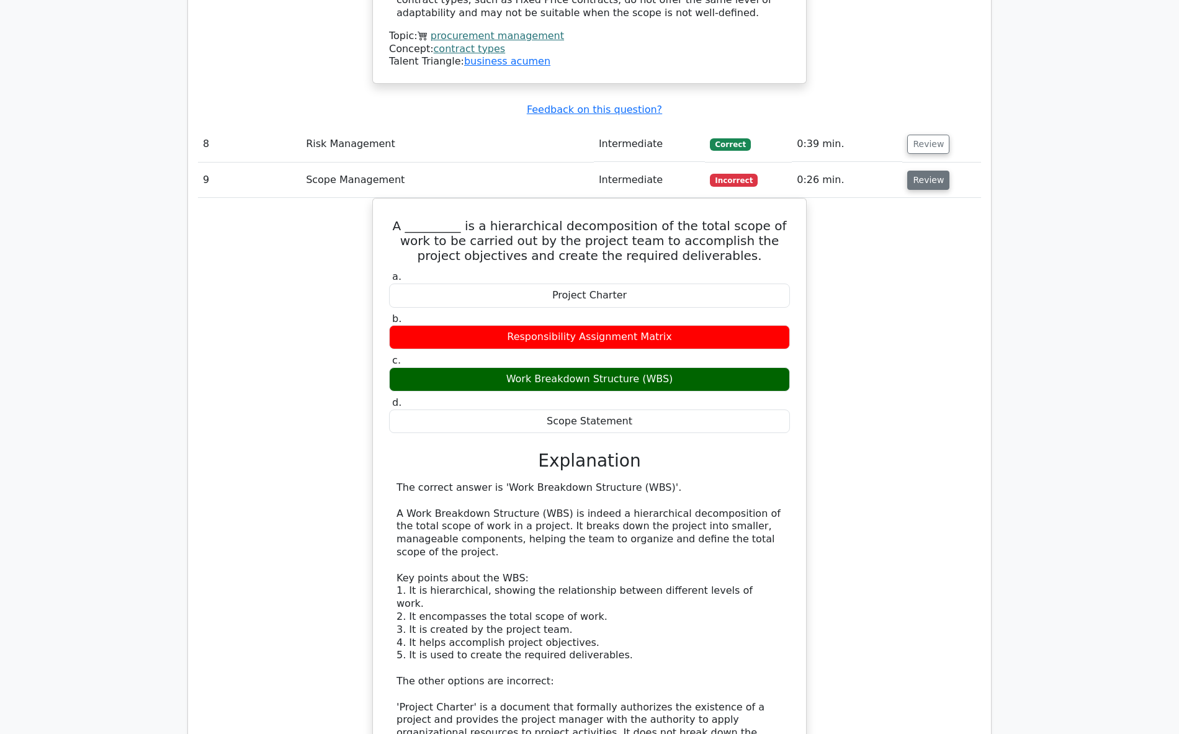
click at [926, 171] on button "Review" at bounding box center [928, 180] width 42 height 19
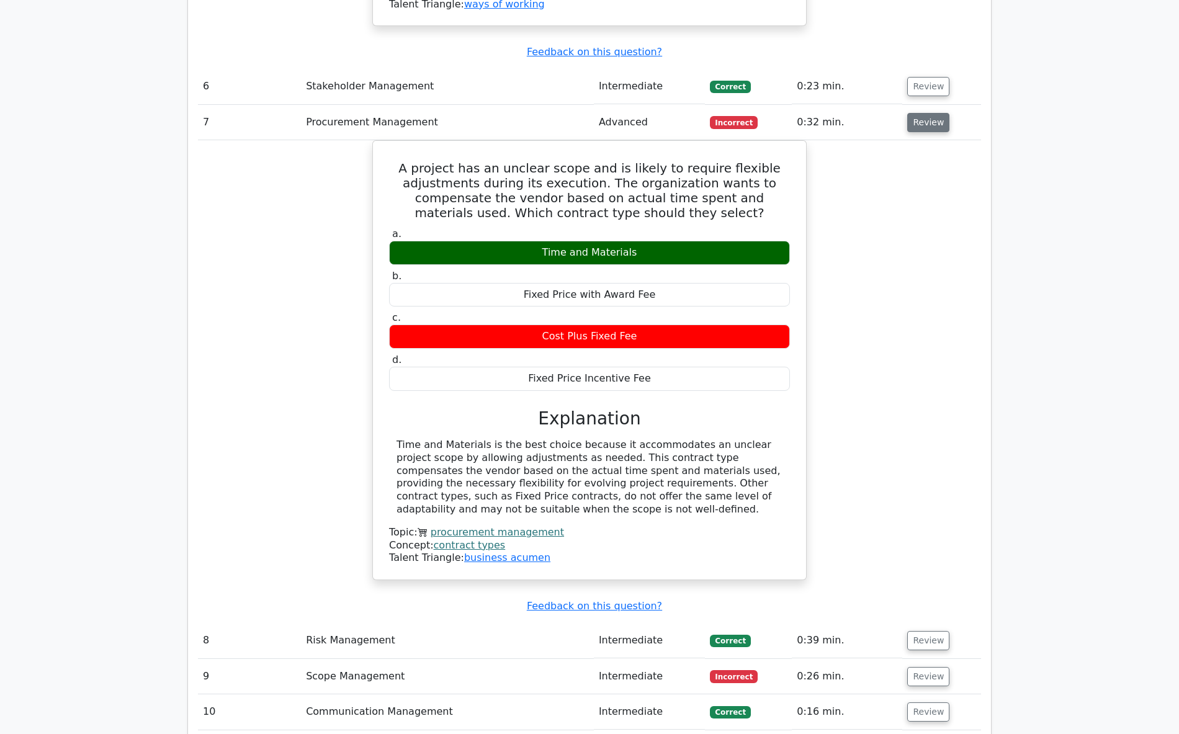
click at [930, 113] on button "Review" at bounding box center [928, 122] width 42 height 19
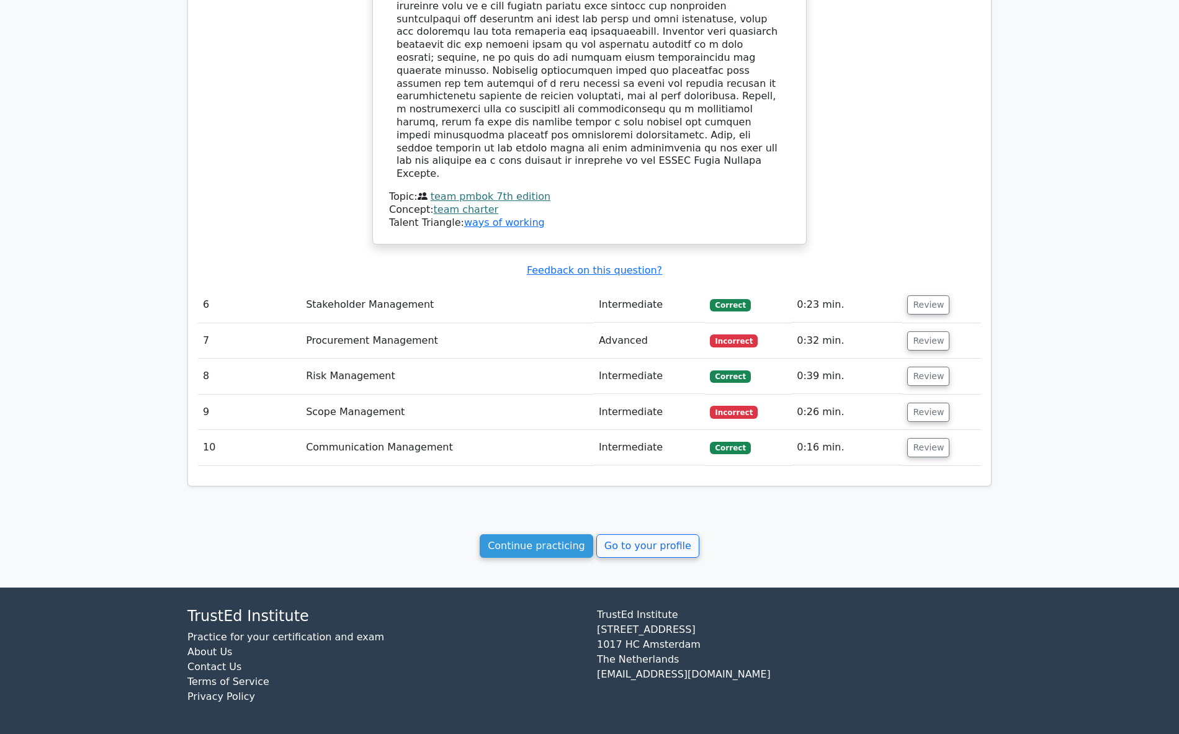
scroll to position [1906, 0]
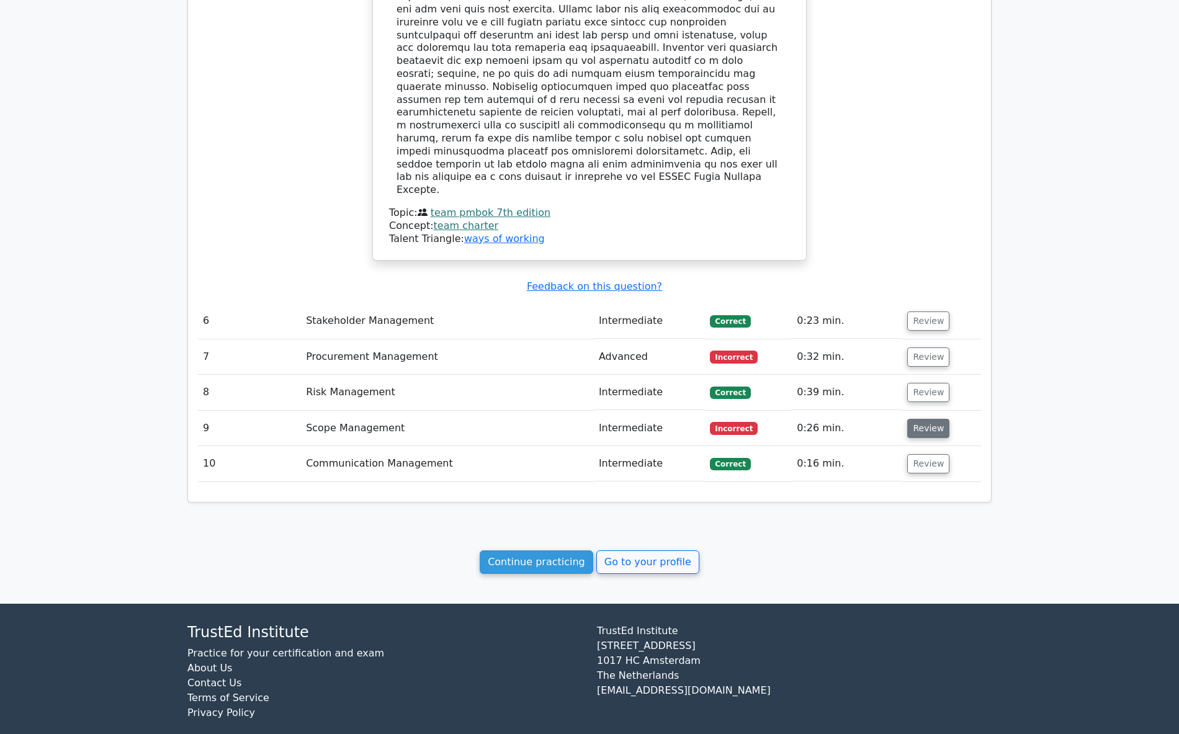
click at [931, 419] on button "Review" at bounding box center [928, 428] width 42 height 19
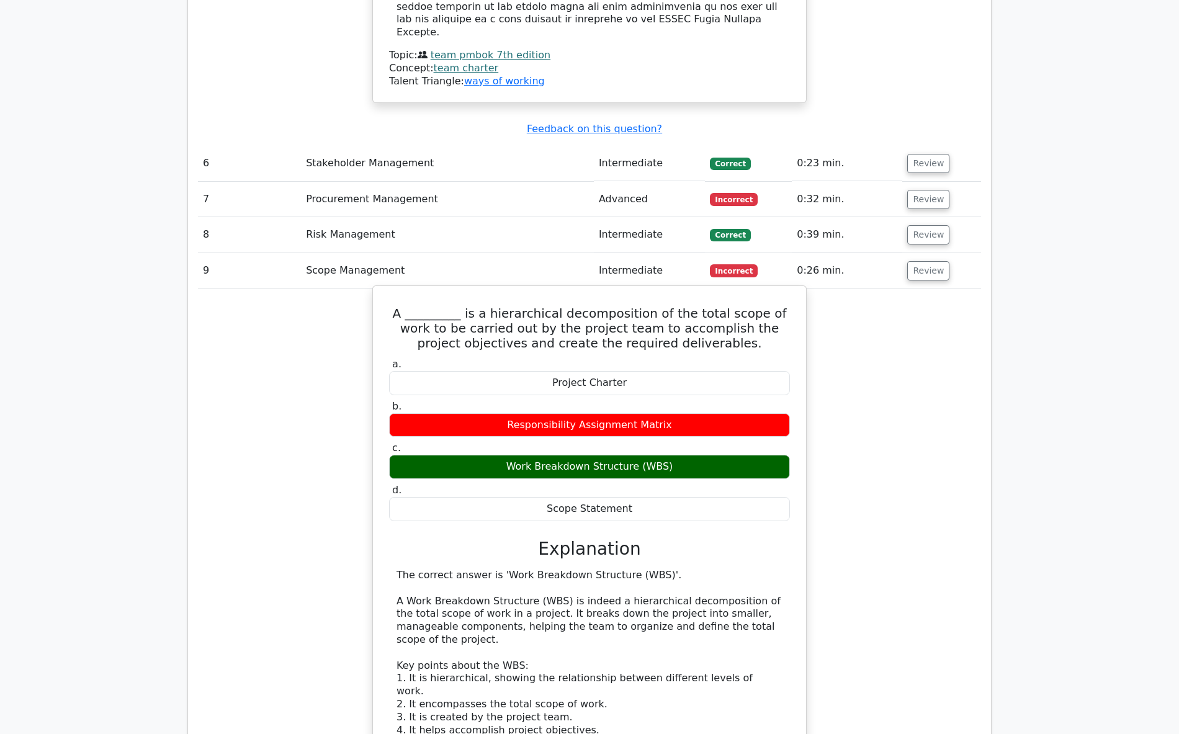
scroll to position [2092, 0]
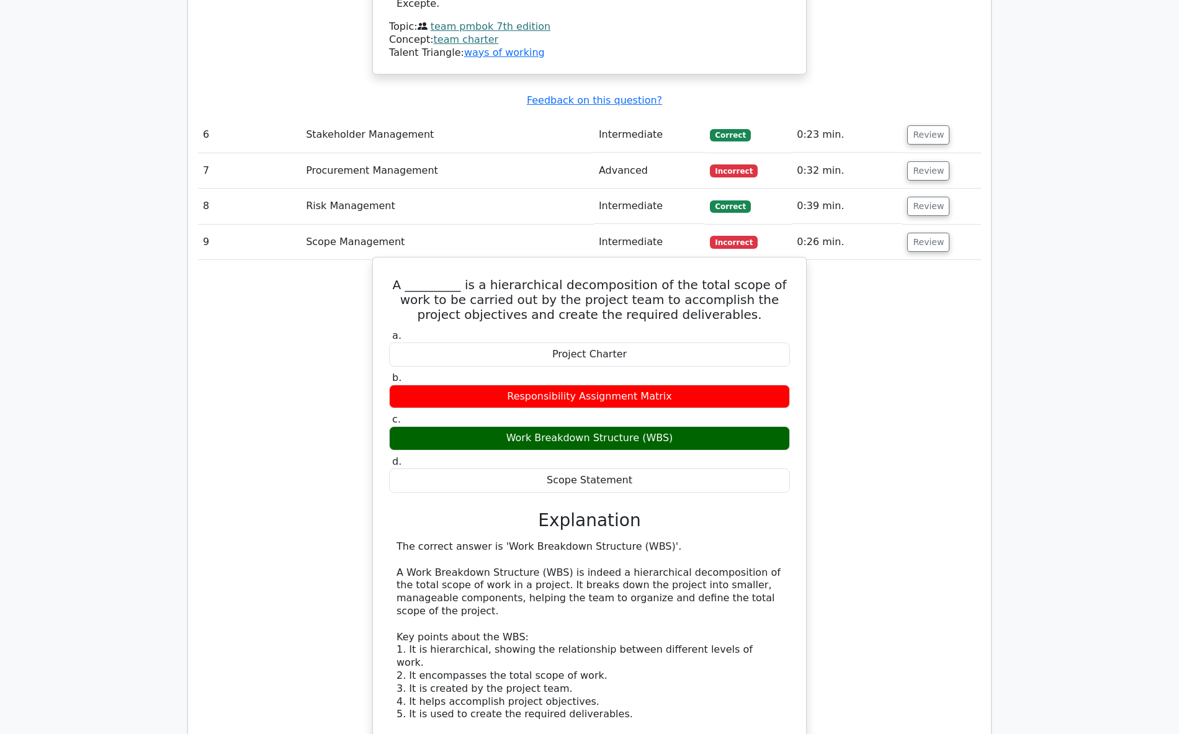
drag, startPoint x: 391, startPoint y: 251, endPoint x: 740, endPoint y: 454, distance: 404.3
click at [740, 454] on div "A _________ is a hierarchical decomposition of the total scope of work to be ca…" at bounding box center [589, 623] width 423 height 723
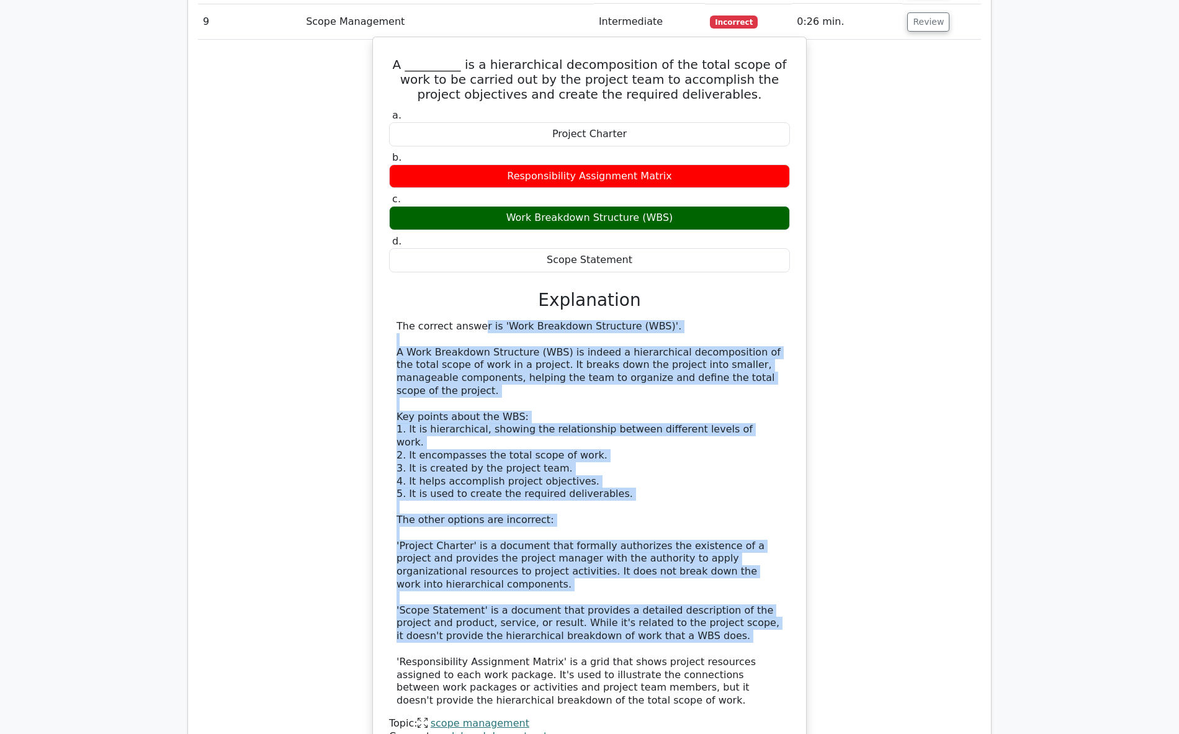
scroll to position [2340, 0]
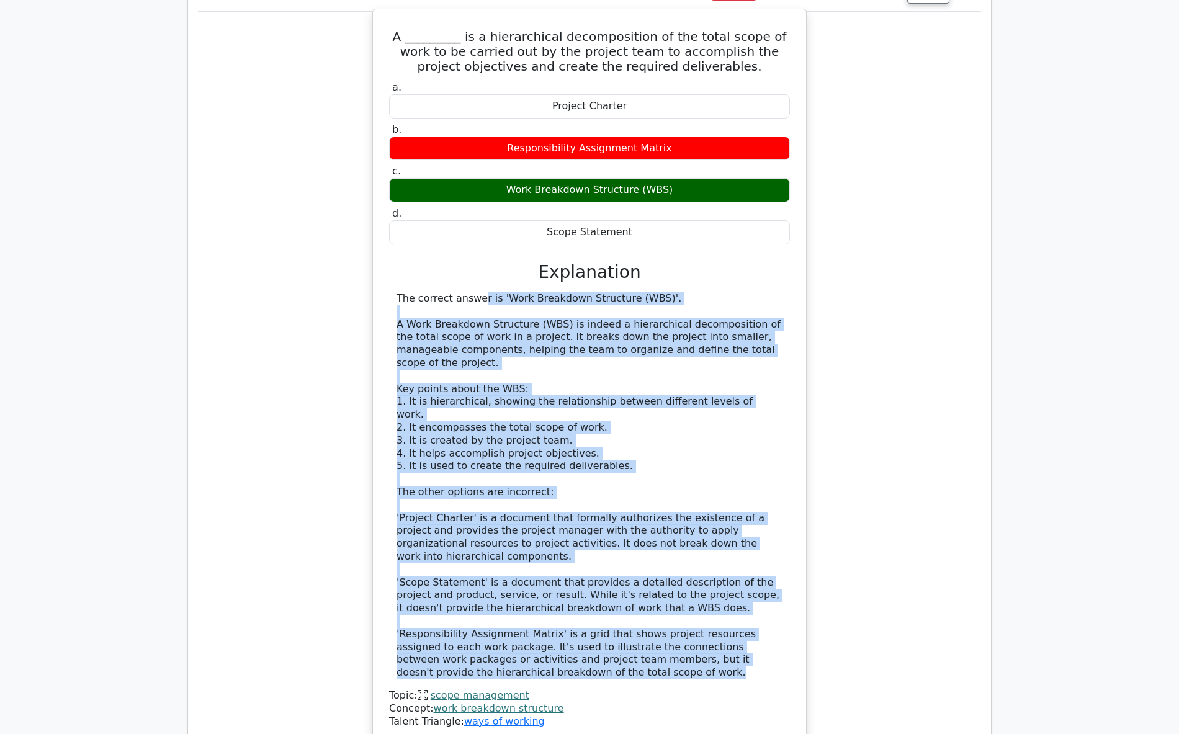
drag, startPoint x: 387, startPoint y: 455, endPoint x: 637, endPoint y: 638, distance: 310.4
click at [637, 638] on div "A _________ is a hierarchical decomposition of the total scope of work to be ca…" at bounding box center [589, 375] width 423 height 723
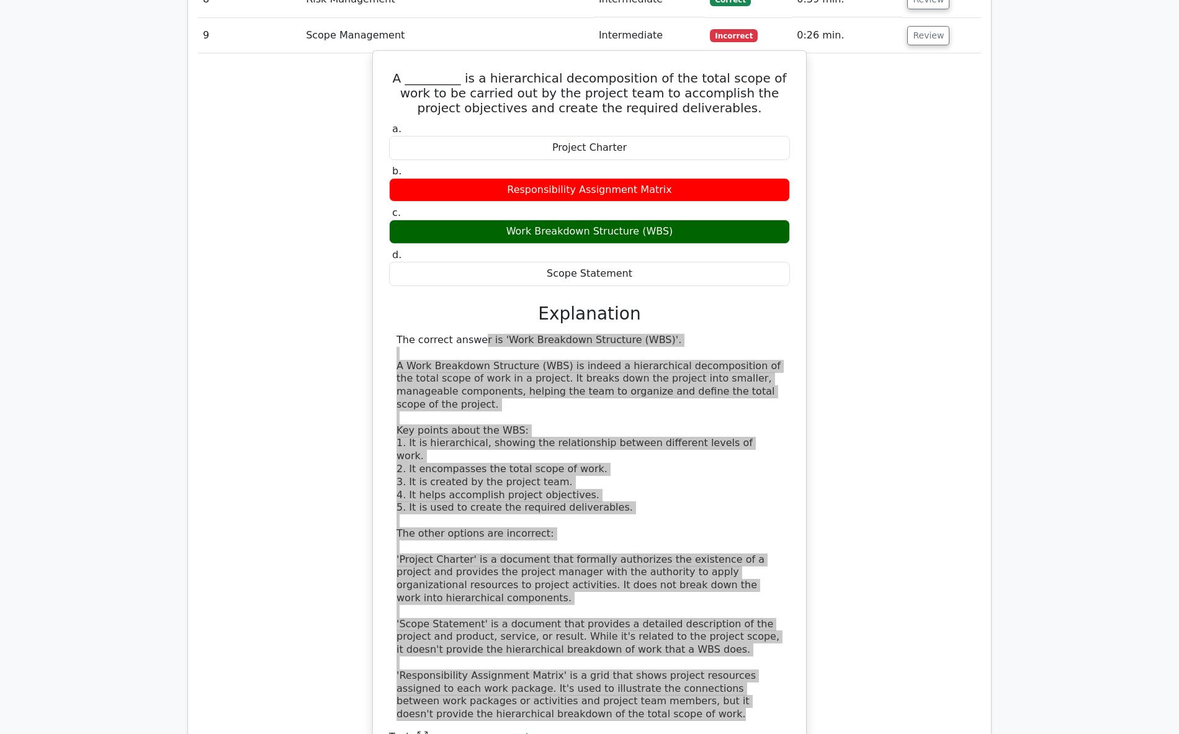
scroll to position [2216, 0]
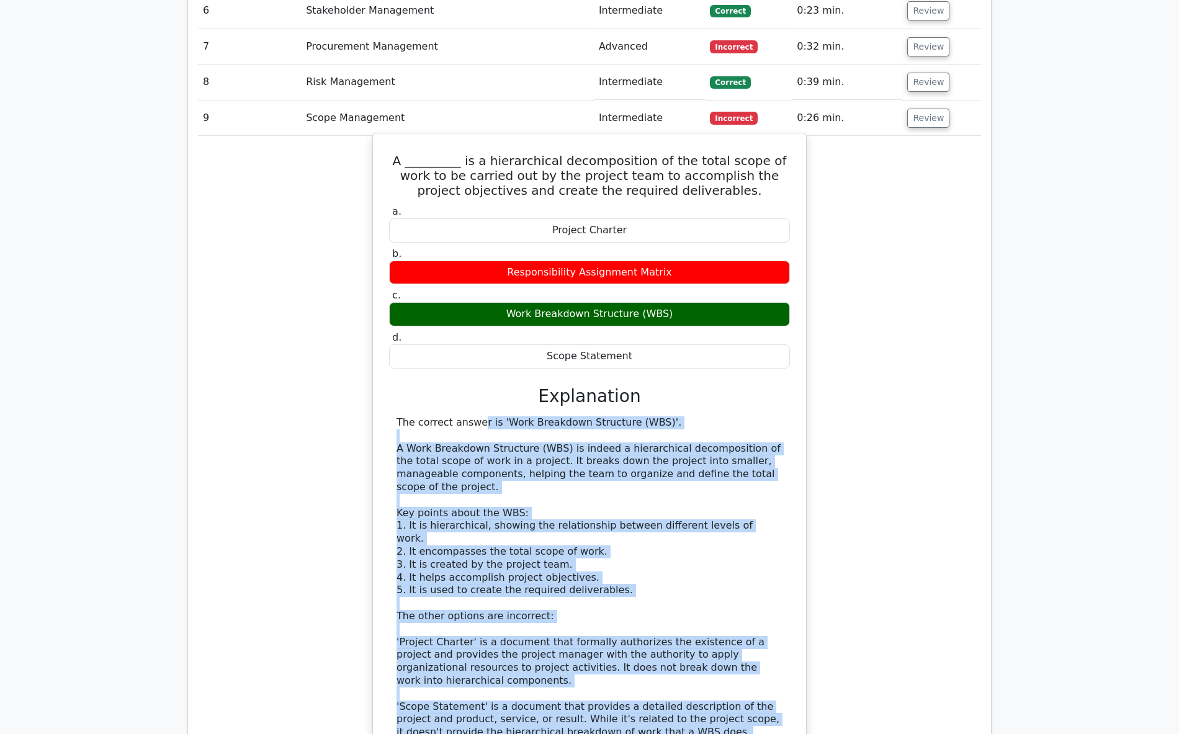
drag, startPoint x: 550, startPoint y: 202, endPoint x: 626, endPoint y: 204, distance: 75.7
click at [626, 218] on div "Project Charter" at bounding box center [589, 230] width 401 height 24
drag, startPoint x: 501, startPoint y: 248, endPoint x: 673, endPoint y: 247, distance: 171.9
click at [673, 261] on div "Responsibility Assignment Matrix" at bounding box center [589, 273] width 401 height 24
drag, startPoint x: 544, startPoint y: 325, endPoint x: 640, endPoint y: 327, distance: 96.8
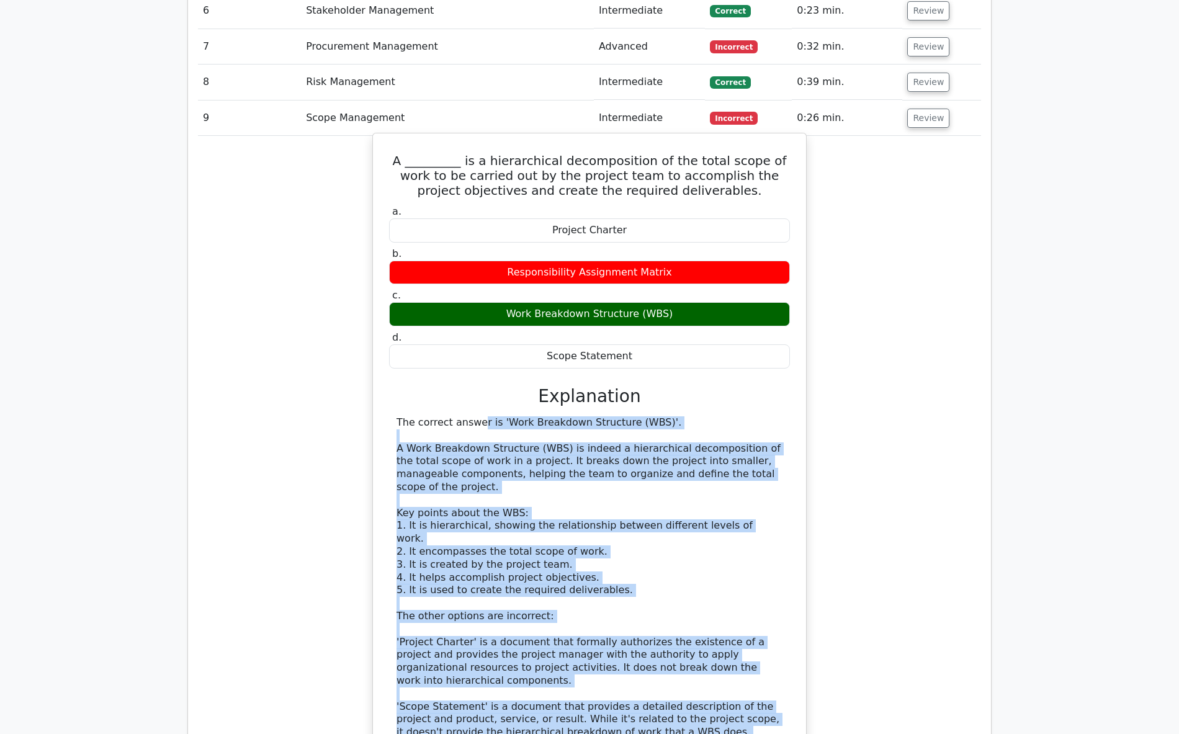
click at [640, 344] on div "Scope Statement" at bounding box center [589, 356] width 401 height 24
drag, startPoint x: 495, startPoint y: 242, endPoint x: 682, endPoint y: 245, distance: 187.4
click at [682, 261] on div "Responsibility Assignment Matrix" at bounding box center [589, 273] width 401 height 24
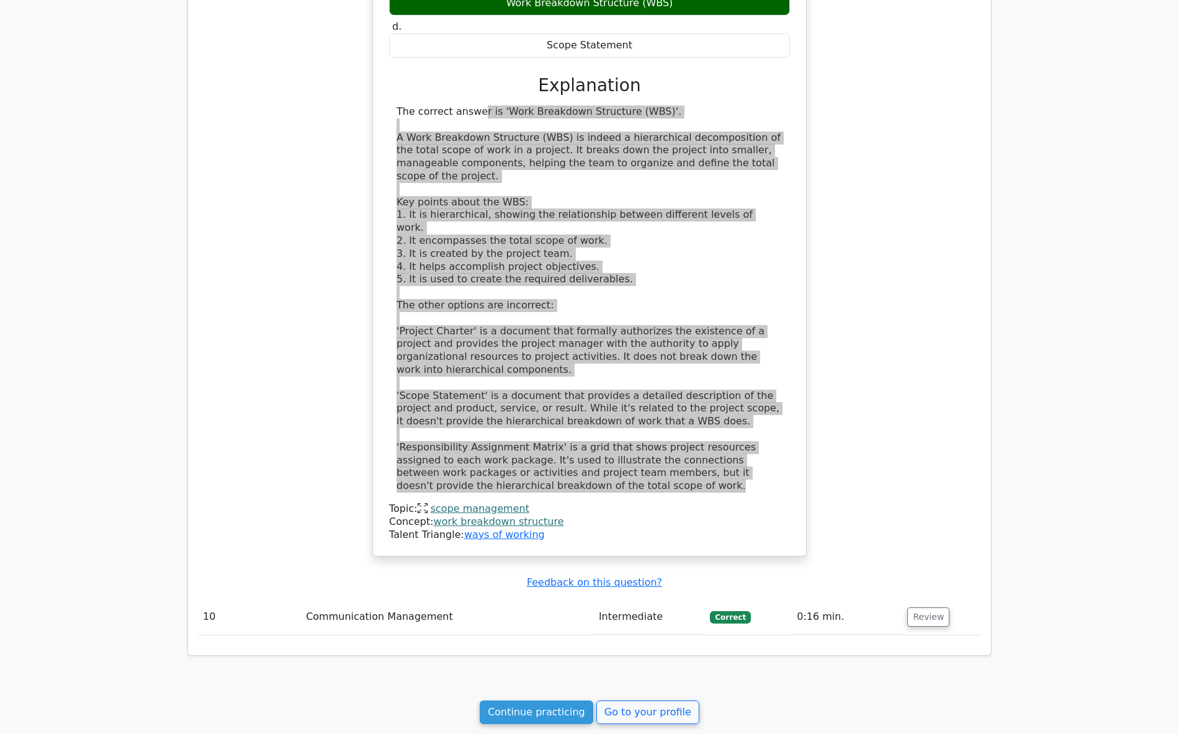
scroll to position [2651, 0]
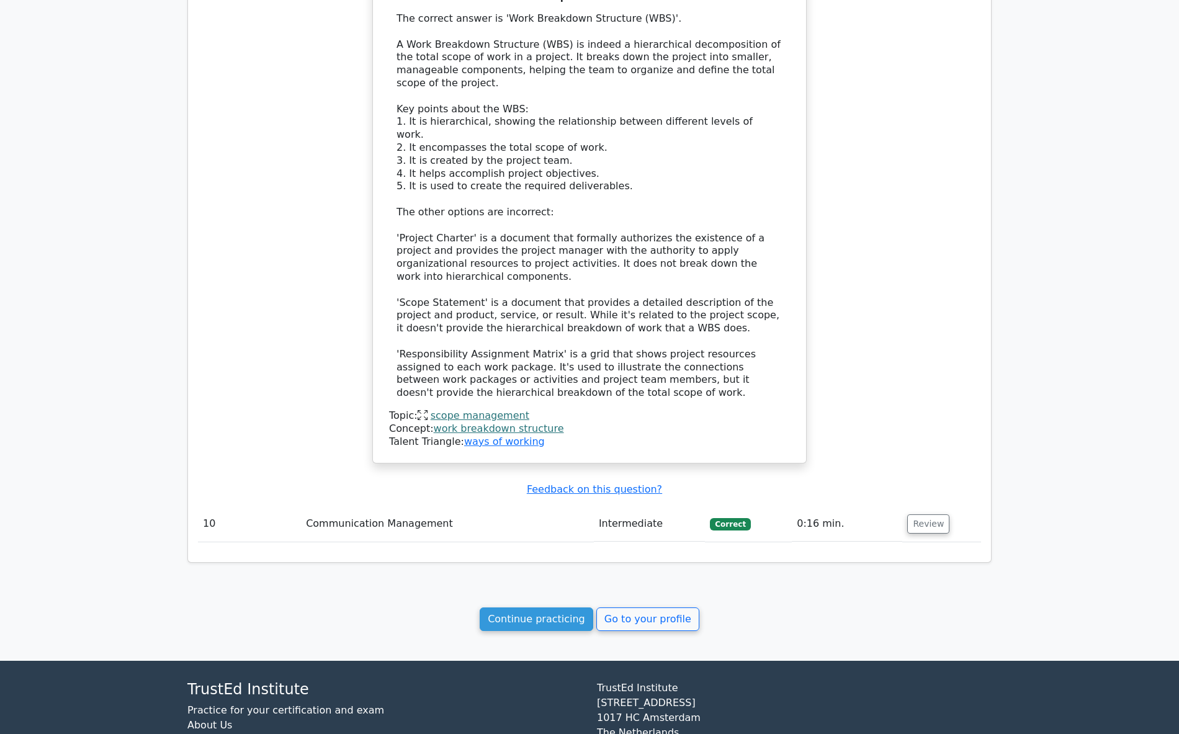
scroll to position [2671, 0]
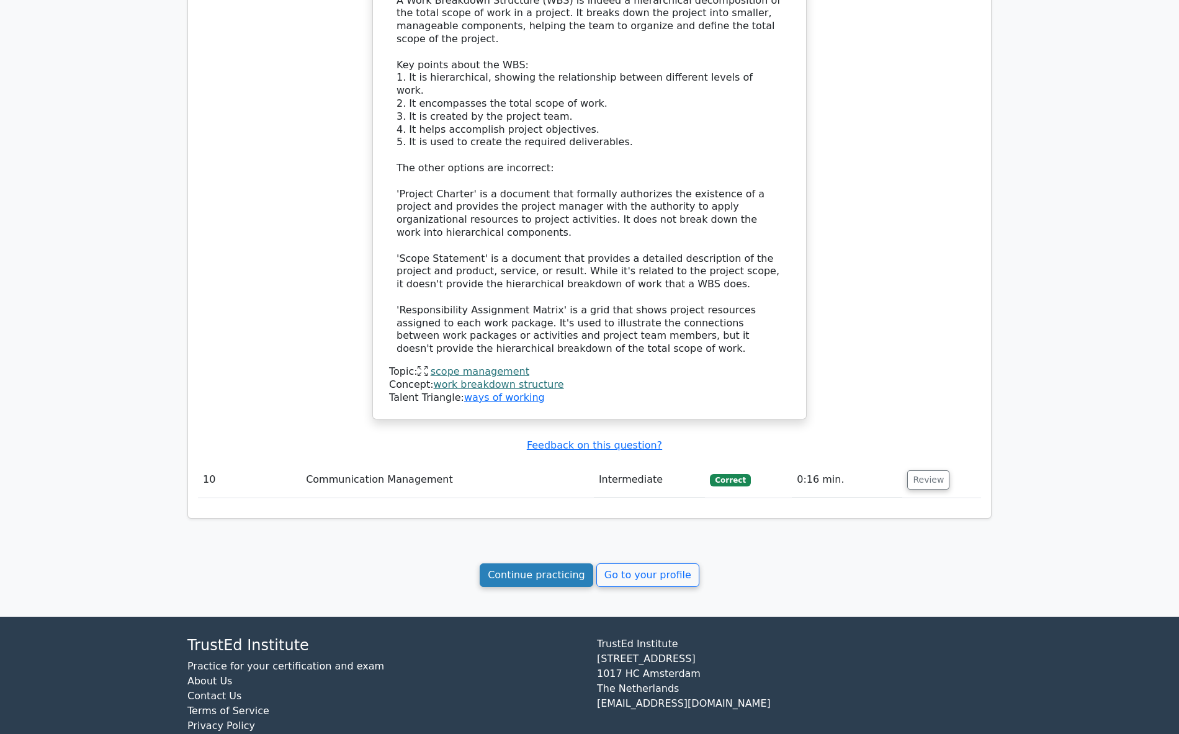
click at [553, 563] on link "Continue practicing" at bounding box center [537, 575] width 114 height 24
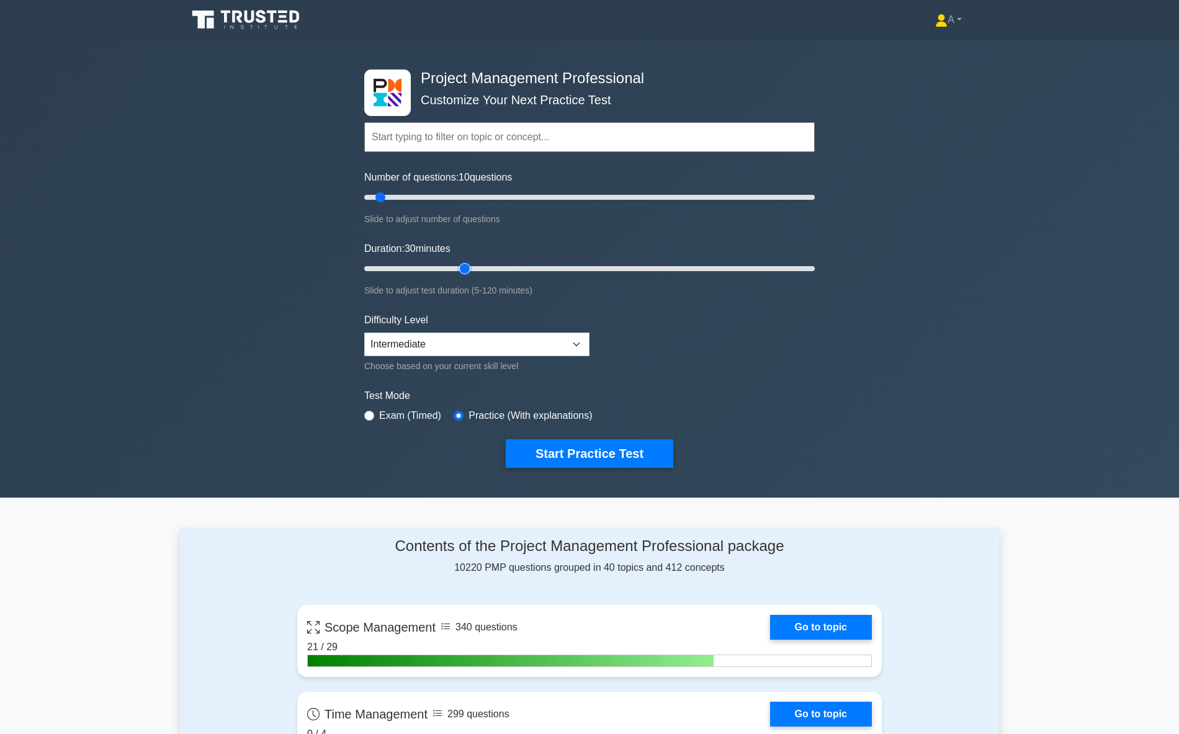
drag, startPoint x: 391, startPoint y: 264, endPoint x: 465, endPoint y: 267, distance: 73.9
type input "30"
click at [465, 267] on input "Duration: 30 minutes" at bounding box center [589, 268] width 450 height 15
click at [570, 452] on button "Start Practice Test" at bounding box center [590, 453] width 168 height 29
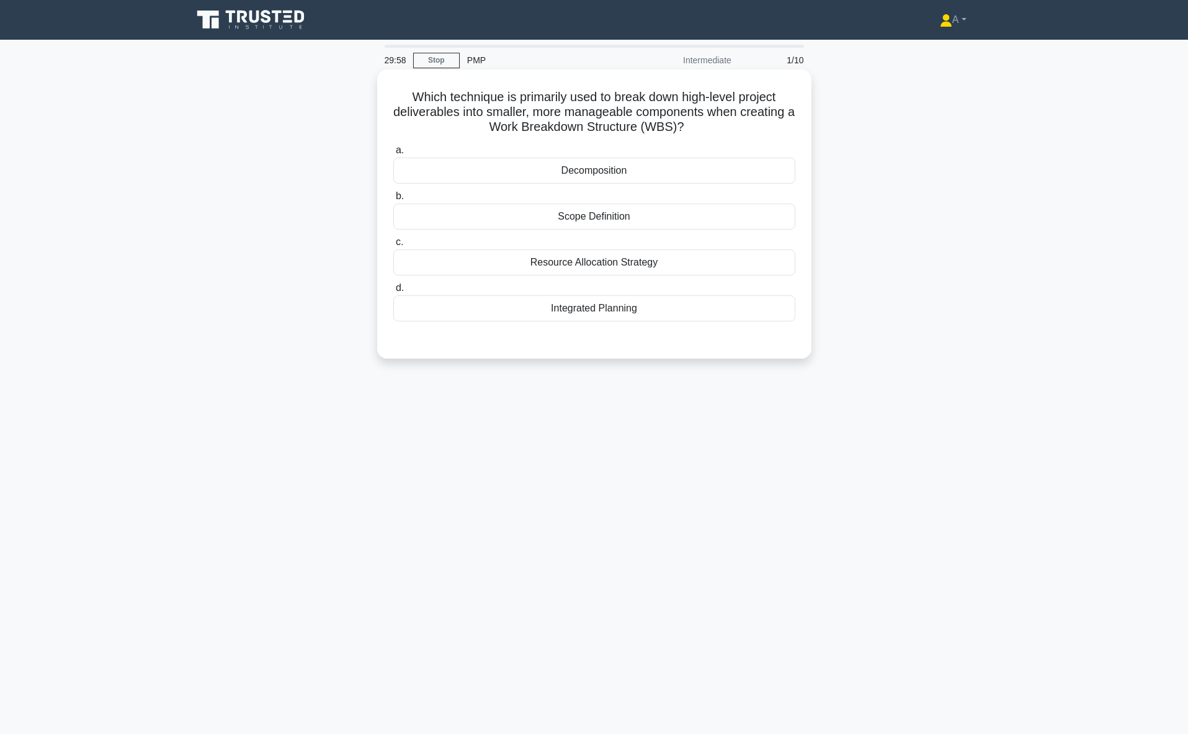
drag, startPoint x: 405, startPoint y: 94, endPoint x: 647, endPoint y: 307, distance: 323.1
click at [647, 307] on div "Which technique is primarily used to break down high-level project deliverables…" at bounding box center [594, 213] width 424 height 279
copy div "Which technique is primarily used to break down high-level project deliverables…"
click at [621, 177] on div "Decomposition" at bounding box center [594, 171] width 402 height 26
click at [393, 154] on input "a. Decomposition" at bounding box center [393, 150] width 0 height 8
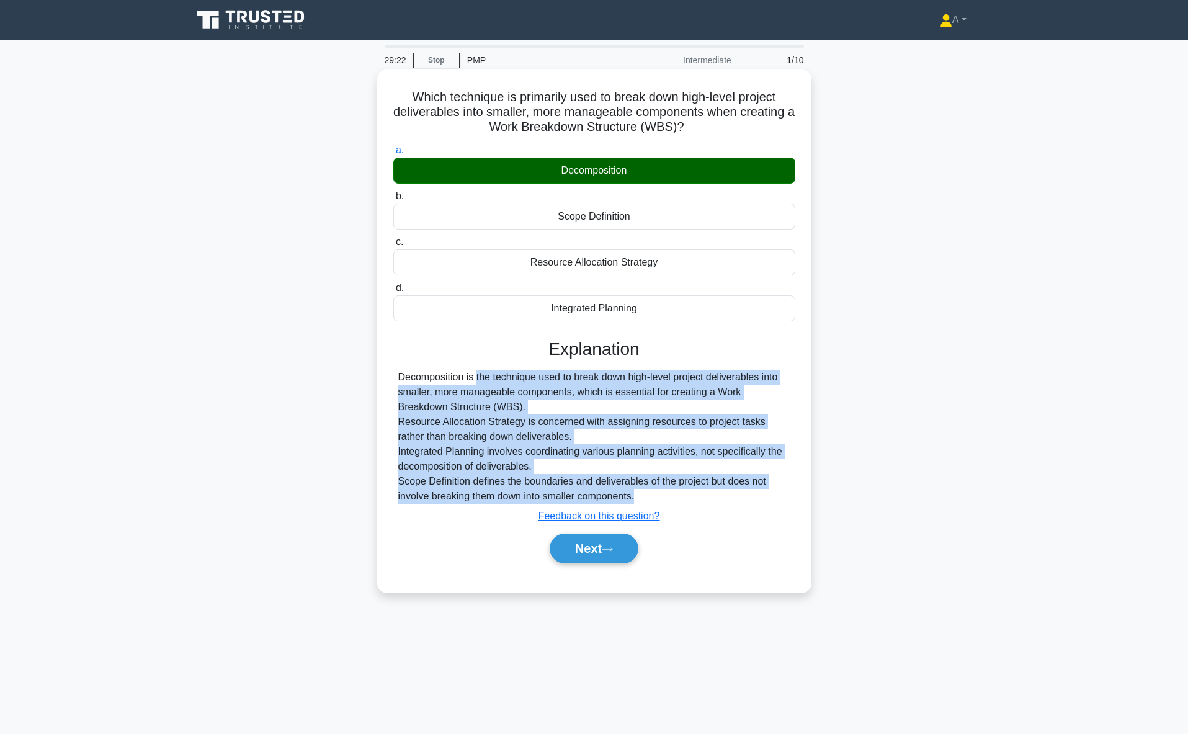
drag, startPoint x: 395, startPoint y: 377, endPoint x: 689, endPoint y: 489, distance: 314.8
click at [690, 495] on div "Decomposition is the technique used to break down high-level project deliverabl…" at bounding box center [594, 437] width 402 height 134
drag, startPoint x: 397, startPoint y: 96, endPoint x: 689, endPoint y: 135, distance: 294.9
click at [689, 135] on h5 "Which technique is primarily used to break down high-level project deliverables…" at bounding box center [594, 112] width 405 height 46
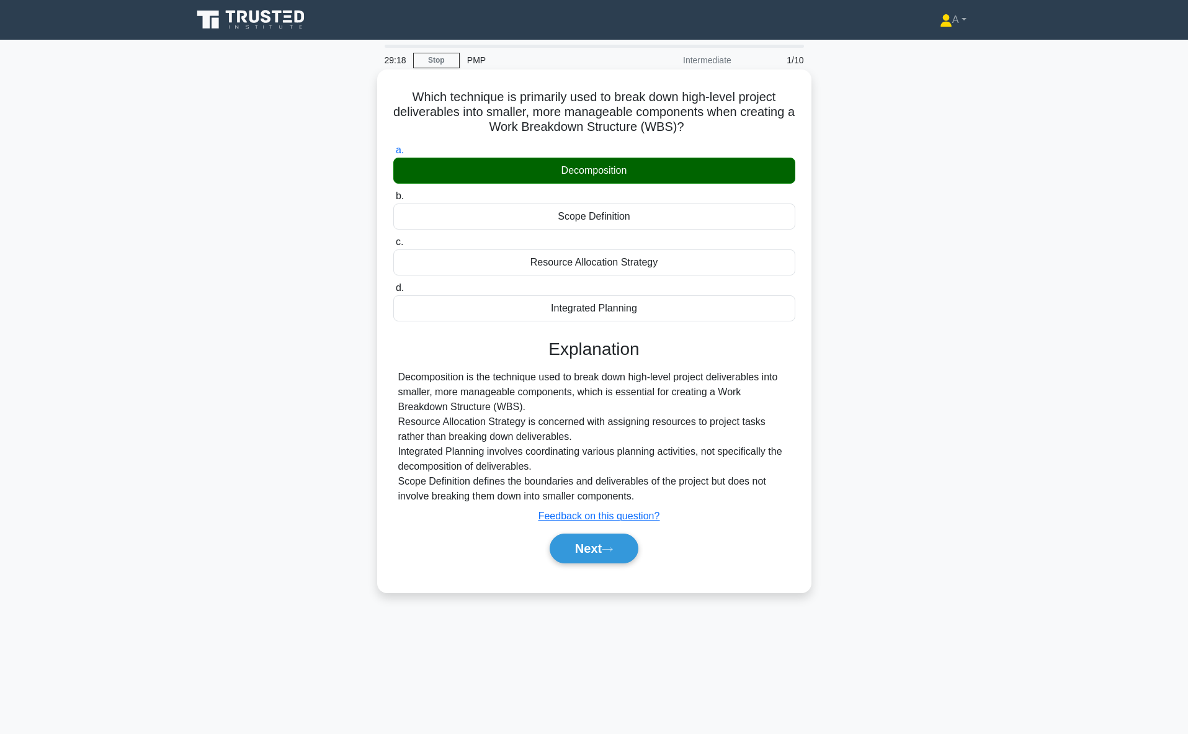
click at [486, 442] on div "Decomposition is the technique used to break down high-level project deliverabl…" at bounding box center [594, 437] width 392 height 134
click at [565, 545] on button "Next" at bounding box center [594, 549] width 89 height 30
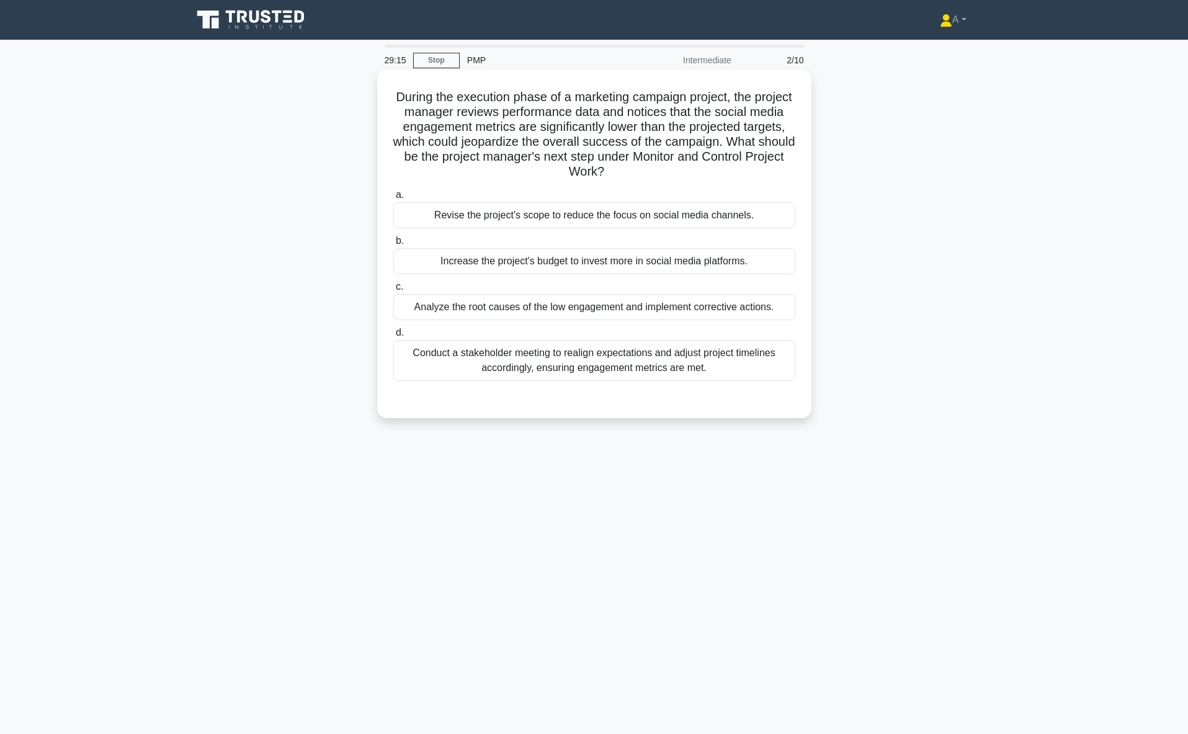
drag, startPoint x: 411, startPoint y: 97, endPoint x: 749, endPoint y: 369, distance: 434.2
click at [749, 369] on div "During the execution phase of a marketing campaign project, the project manager…" at bounding box center [594, 243] width 424 height 339
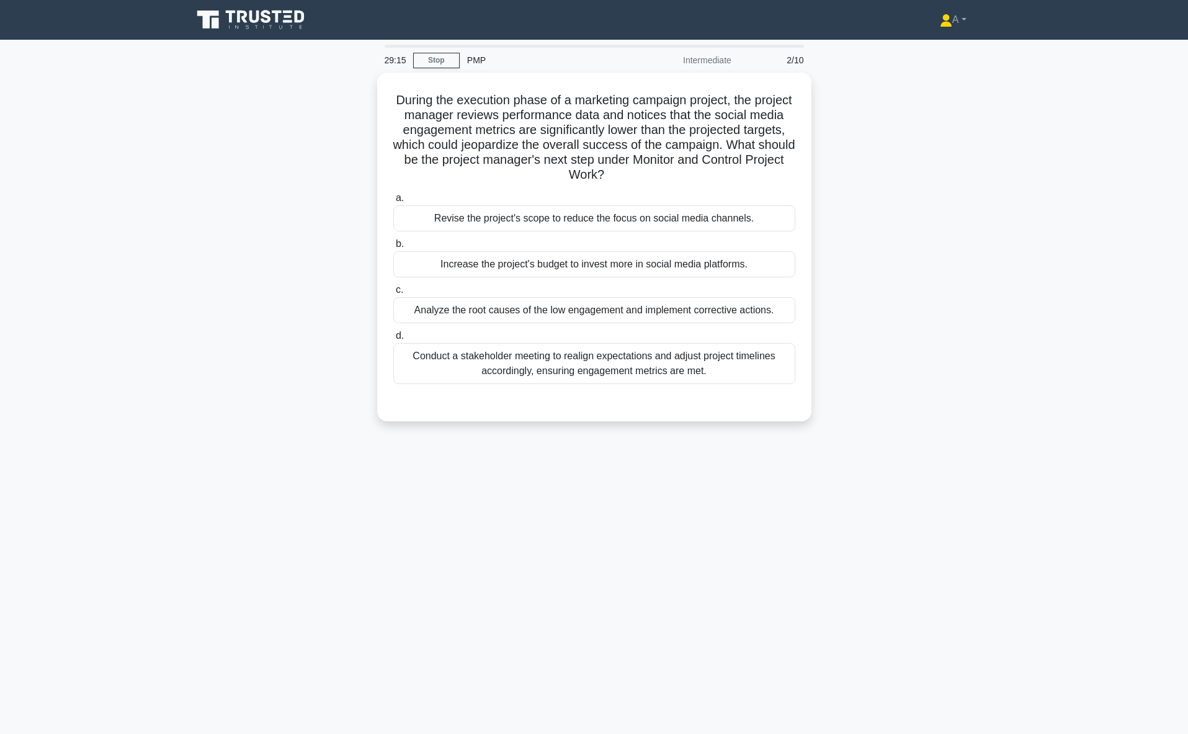
copy div "During the execution phase of a marketing campaign project, the project manager…"
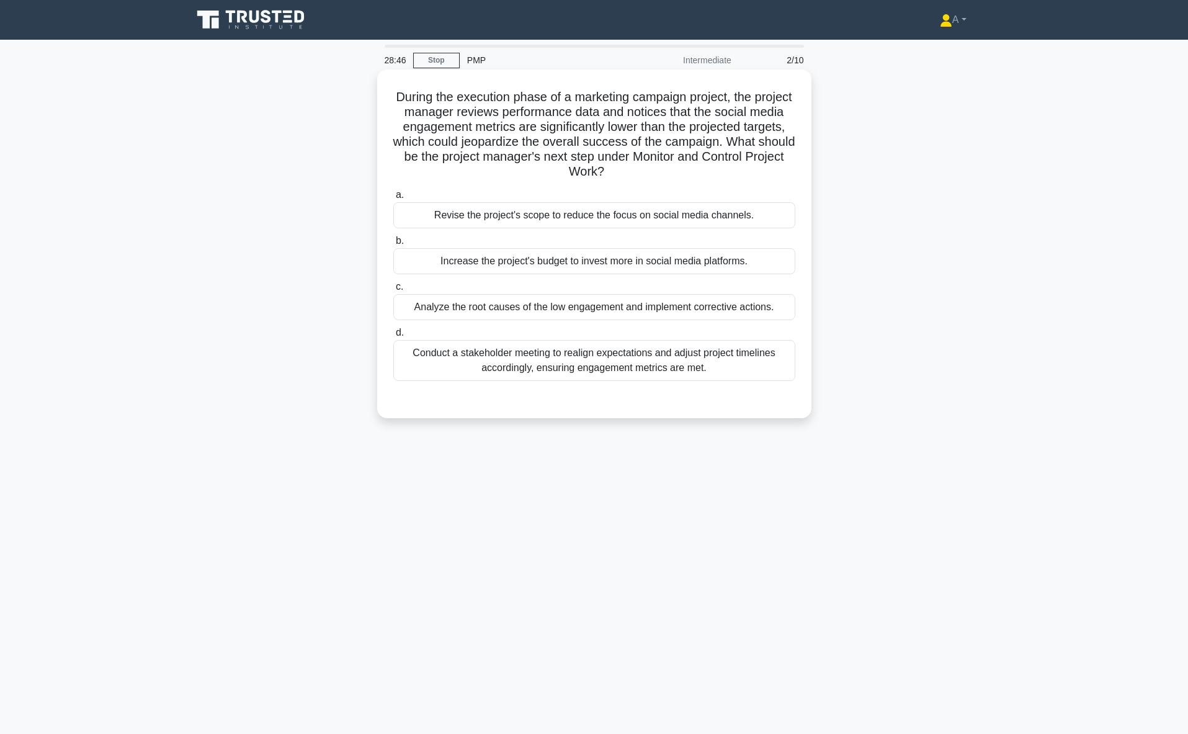
click at [460, 312] on div "Analyze the root causes of the low engagement and implement corrective actions." at bounding box center [594, 307] width 402 height 26
click at [393, 291] on input "c. Analyze the root causes of the low engagement and implement corrective actio…" at bounding box center [393, 287] width 0 height 8
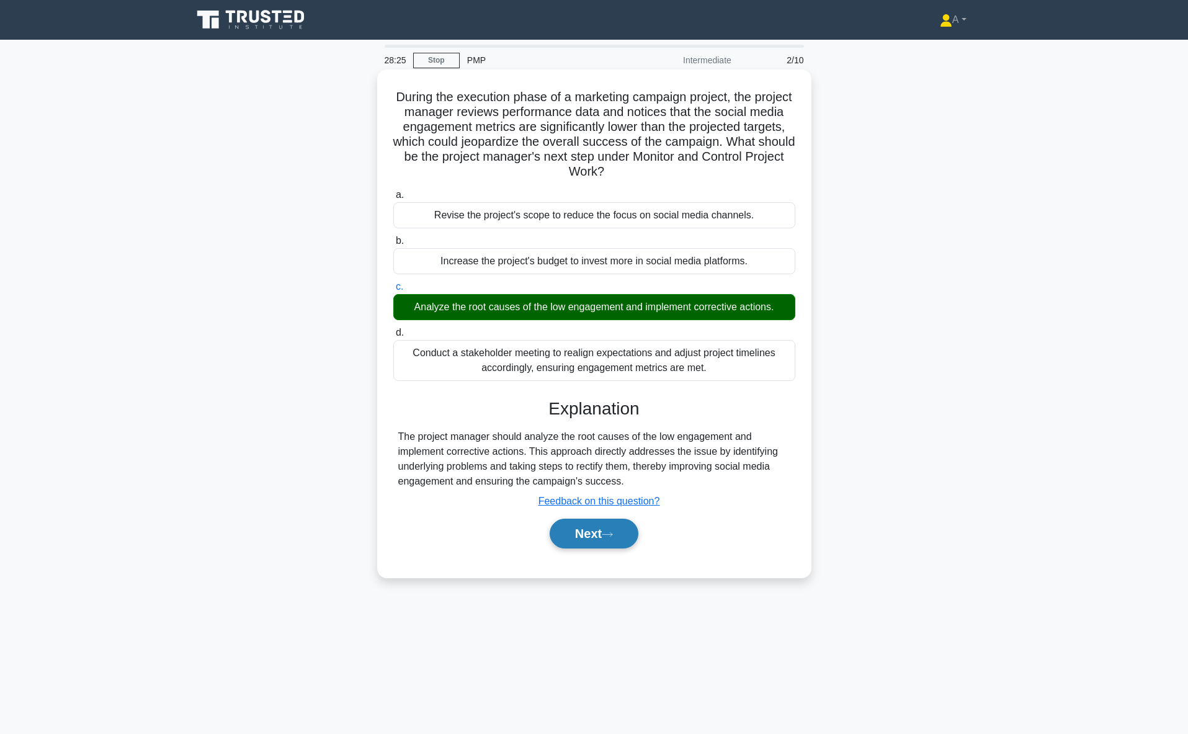
click at [584, 537] on button "Next" at bounding box center [594, 534] width 89 height 30
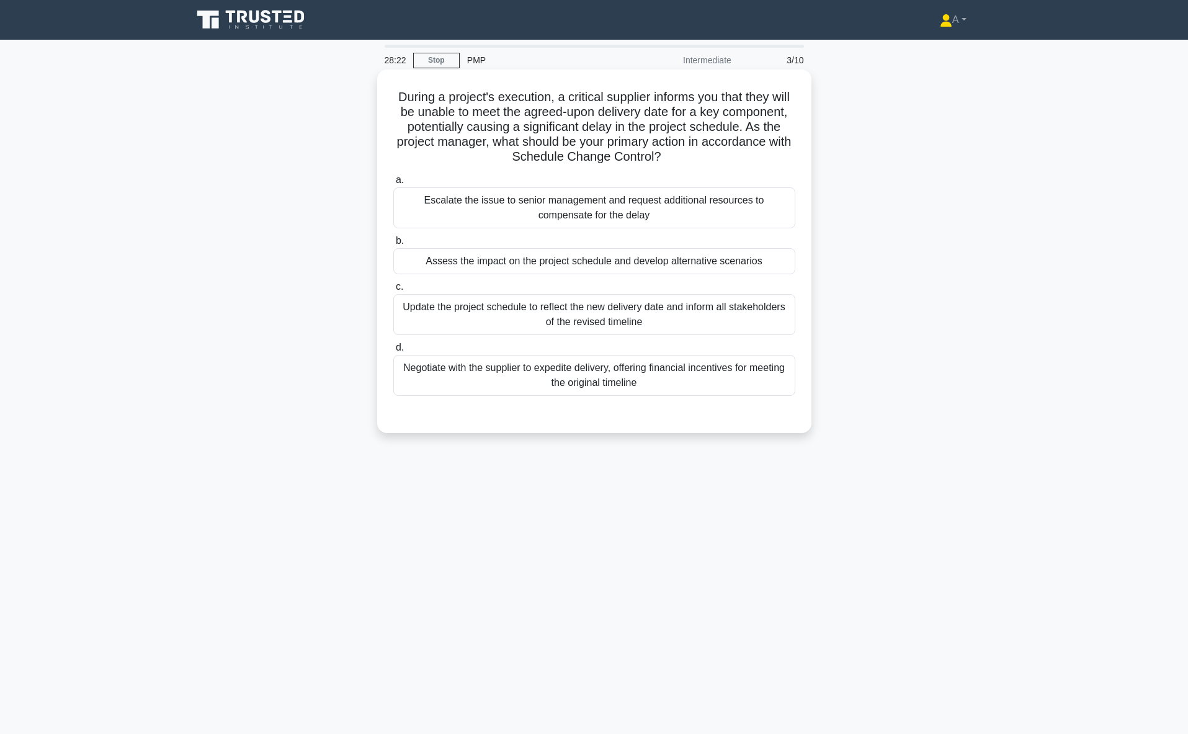
drag, startPoint x: 399, startPoint y: 96, endPoint x: 660, endPoint y: 392, distance: 394.3
click at [660, 392] on div "During a project's execution, a critical supplier informs you that they will be…" at bounding box center [594, 251] width 424 height 354
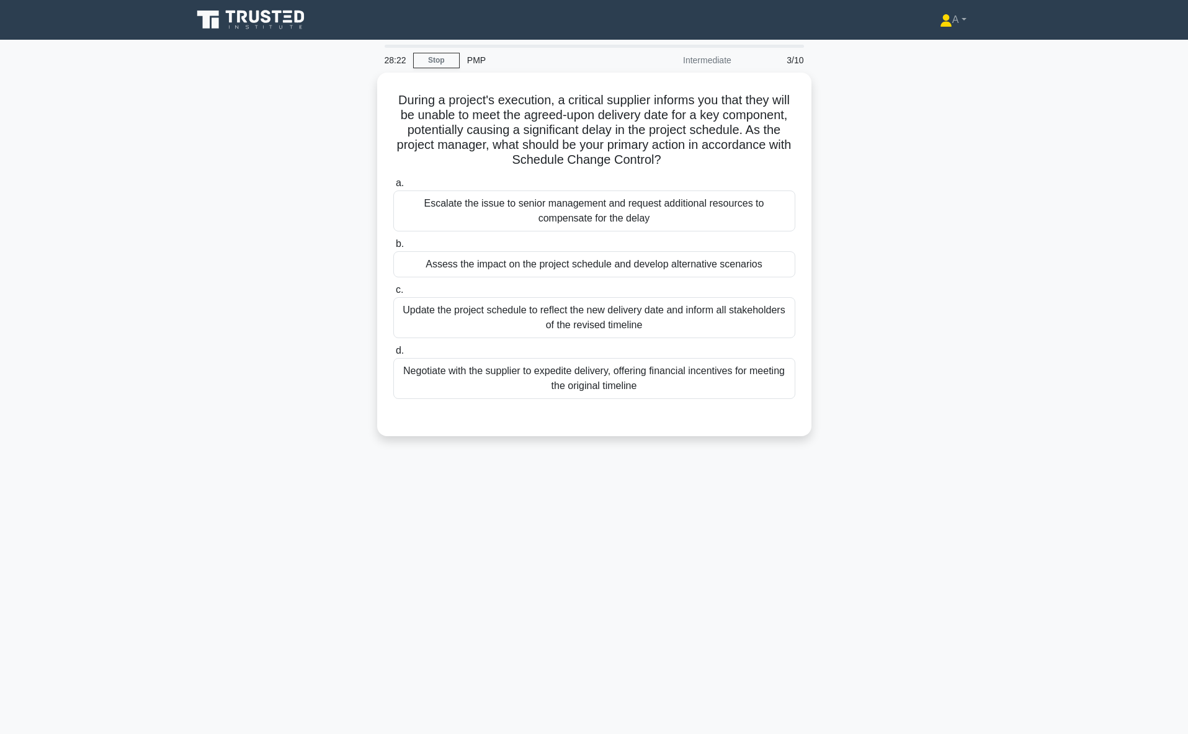
copy div "During a project's execution, a critical supplier informs you that they will be…"
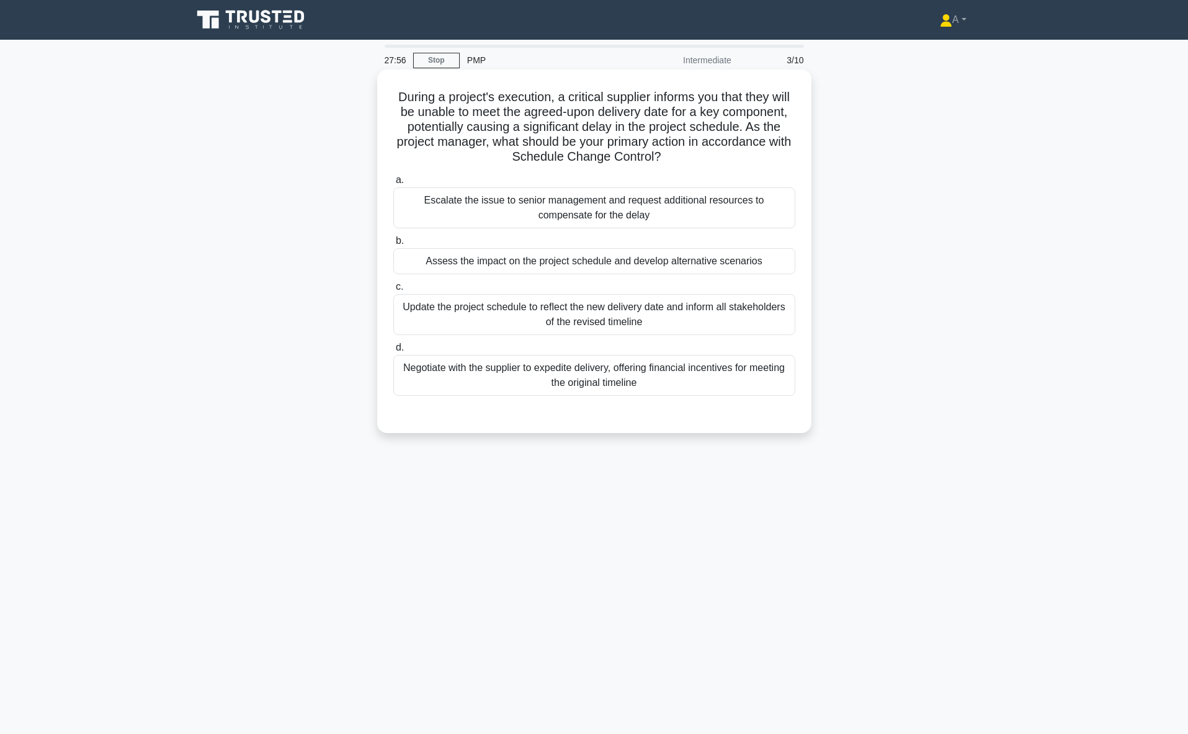
click at [539, 321] on div "Update the project schedule to reflect the new delivery date and inform all sta…" at bounding box center [594, 314] width 402 height 41
click at [393, 291] on input "c. Update the project schedule to reflect the new delivery date and inform all …" at bounding box center [393, 287] width 0 height 8
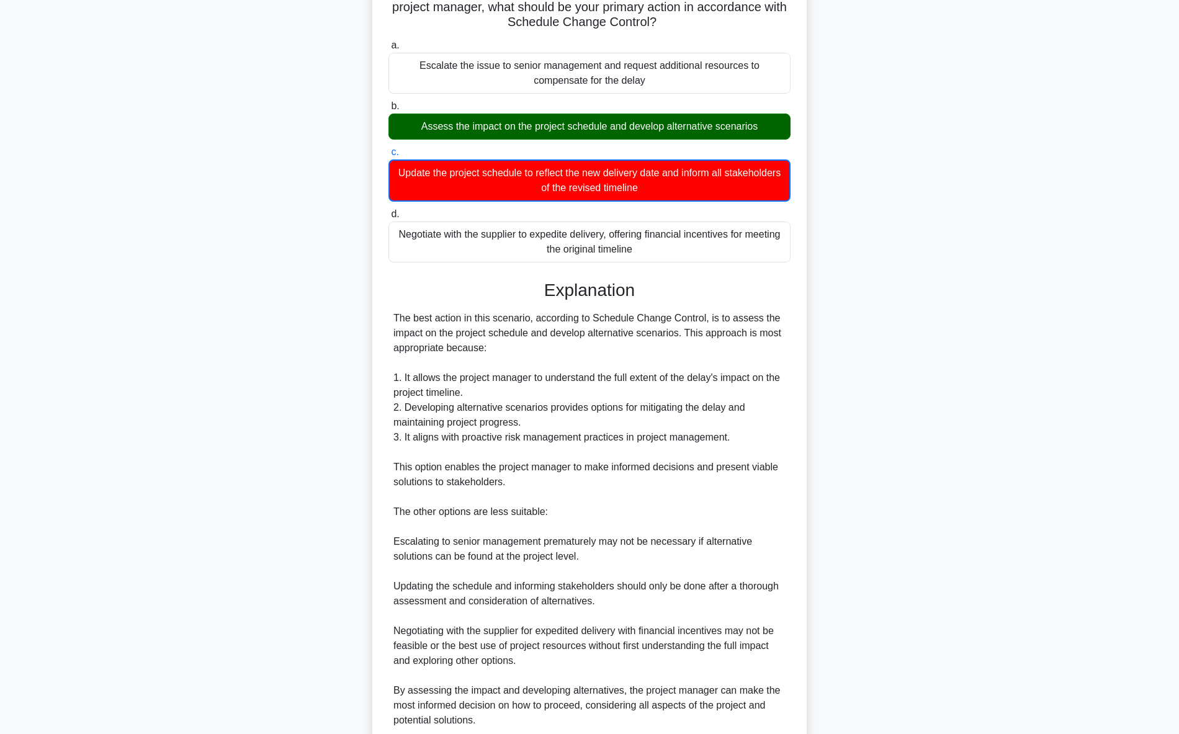
scroll to position [241, 0]
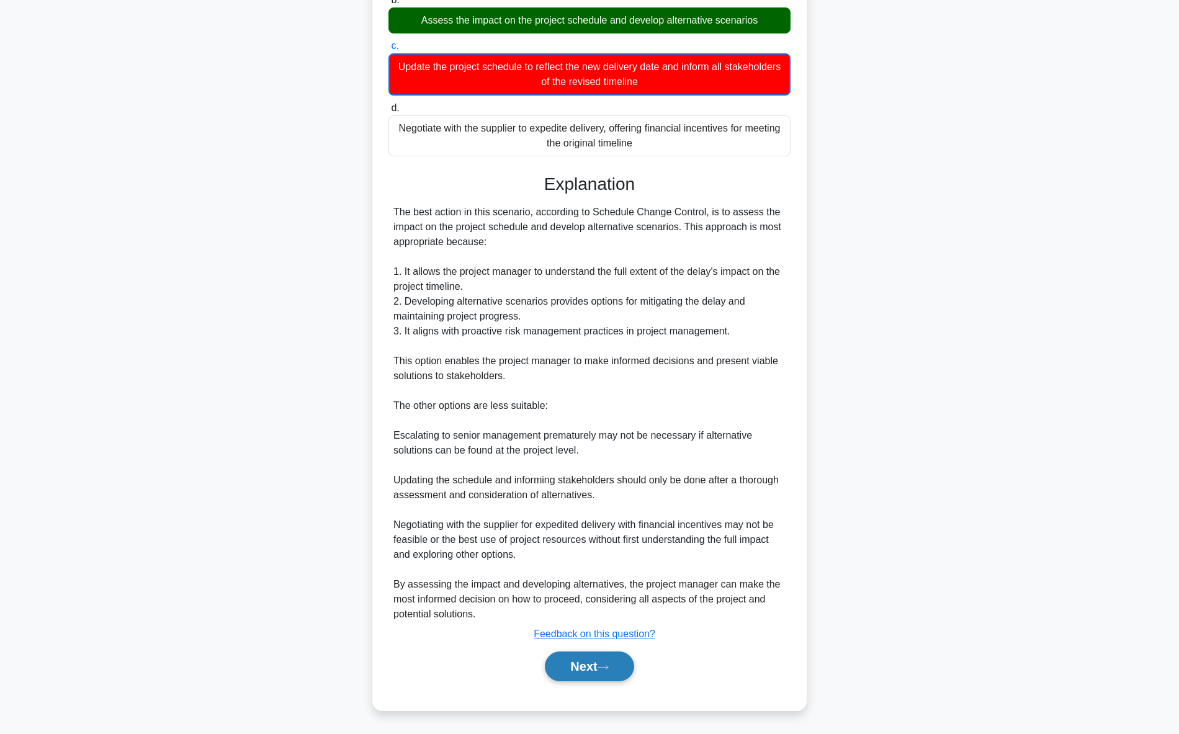
click at [611, 660] on button "Next" at bounding box center [589, 667] width 89 height 30
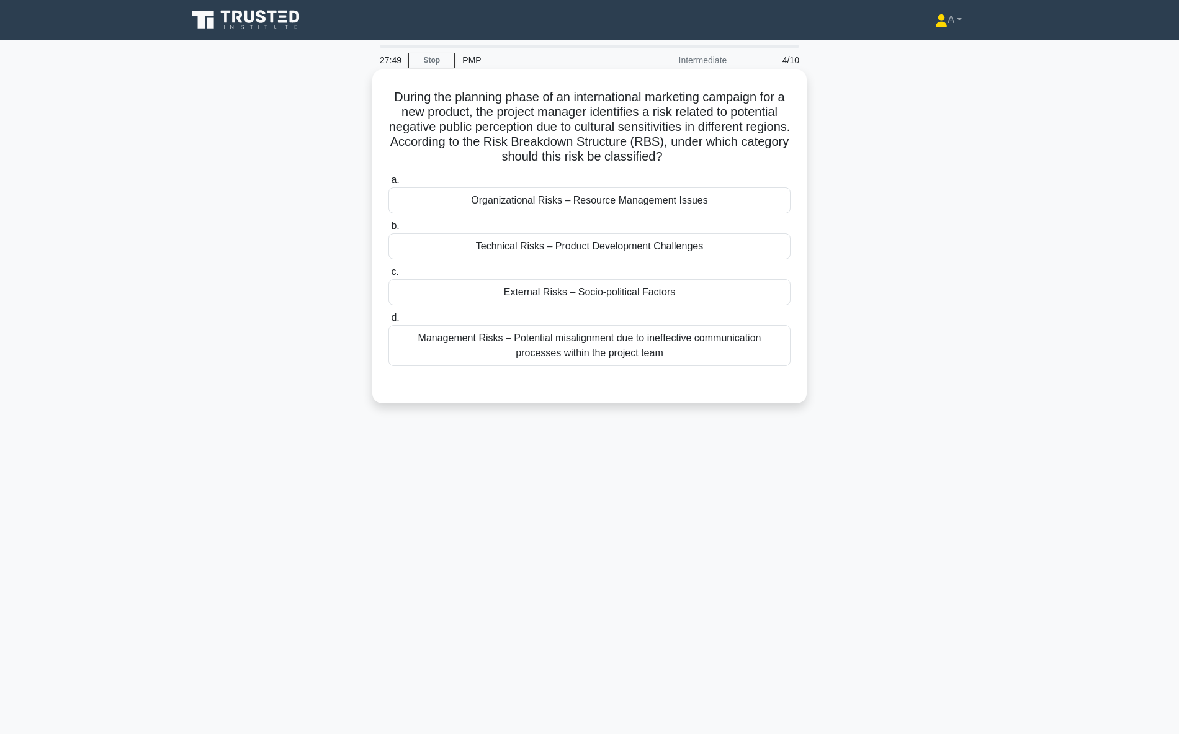
scroll to position [0, 0]
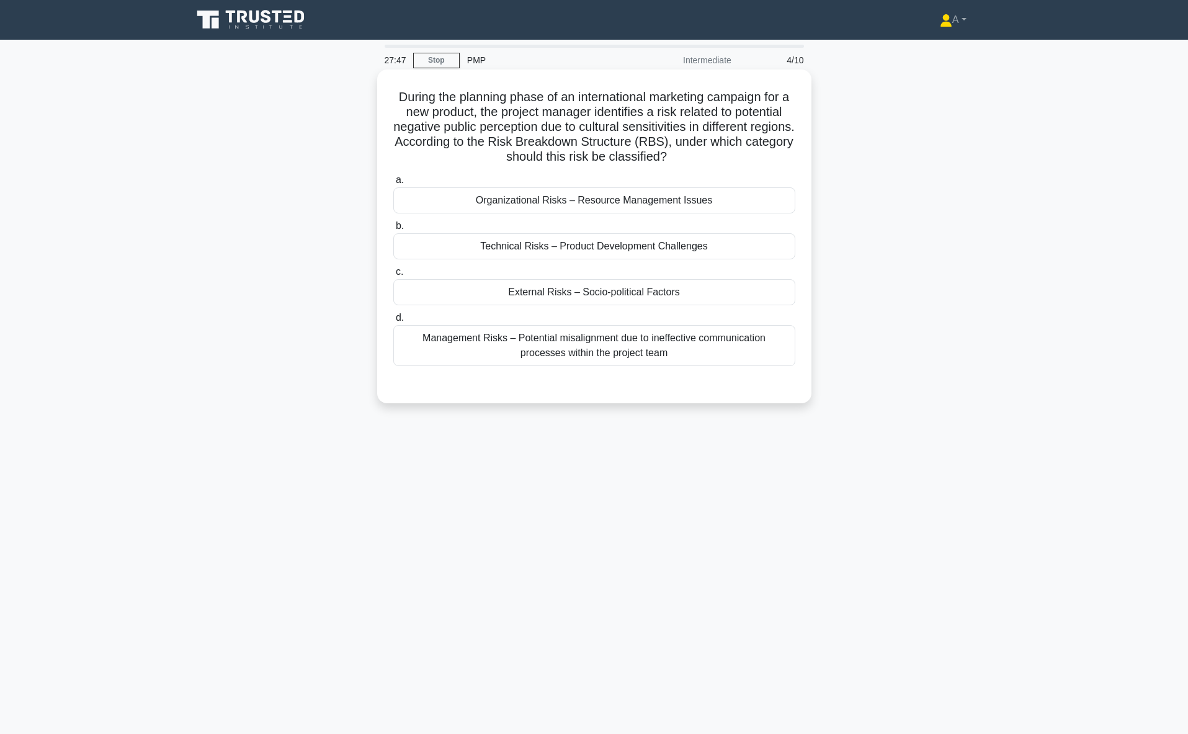
drag, startPoint x: 395, startPoint y: 96, endPoint x: 659, endPoint y: 352, distance: 367.3
click at [658, 351] on div "During the planning phase of an international marketing campaign for a new prod…" at bounding box center [594, 236] width 424 height 324
copy div "During the planning phase of an international marketing campaign for a new prod…"
drag, startPoint x: 421, startPoint y: 447, endPoint x: 408, endPoint y: 445, distance: 12.5
click at [421, 447] on div "26:04 Stop PMP Intermediate 4/10 During the planning phase of an international …" at bounding box center [594, 355] width 819 height 620
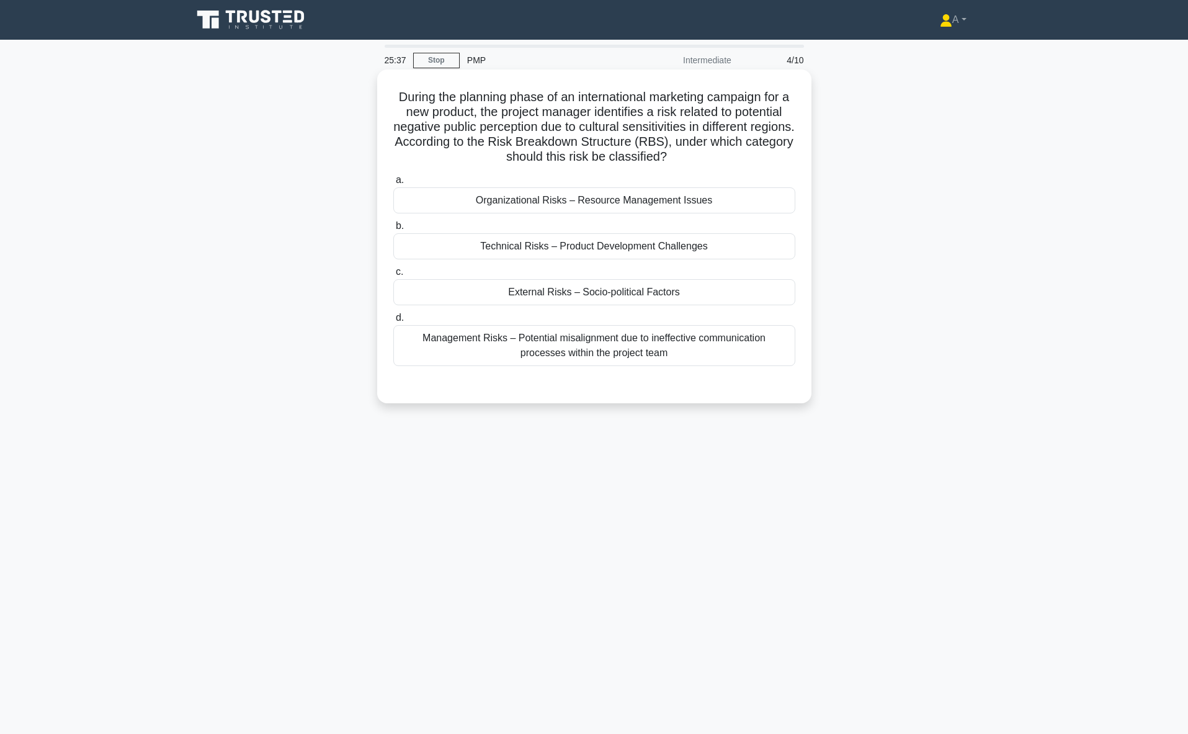
click at [465, 292] on div "External Risks – Socio-political Factors" at bounding box center [594, 292] width 402 height 26
click at [393, 276] on input "c. External Risks – Socio-political Factors" at bounding box center [393, 272] width 0 height 8
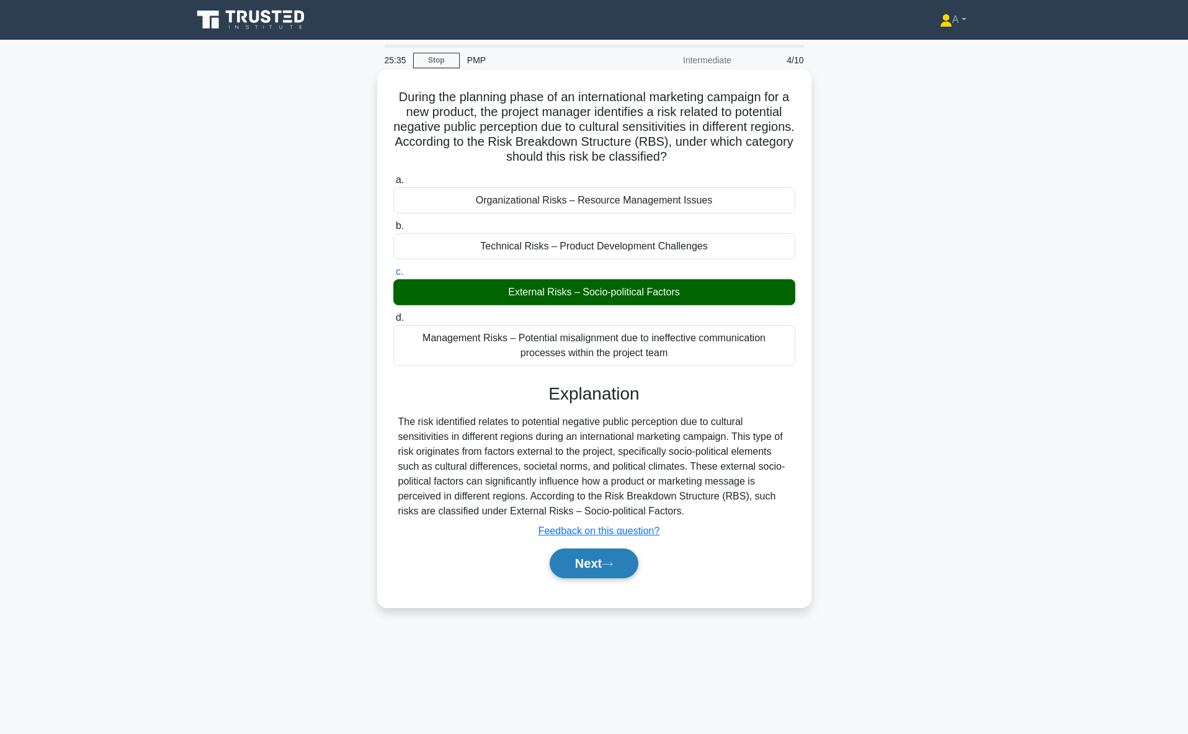
click at [594, 557] on button "Next" at bounding box center [594, 564] width 89 height 30
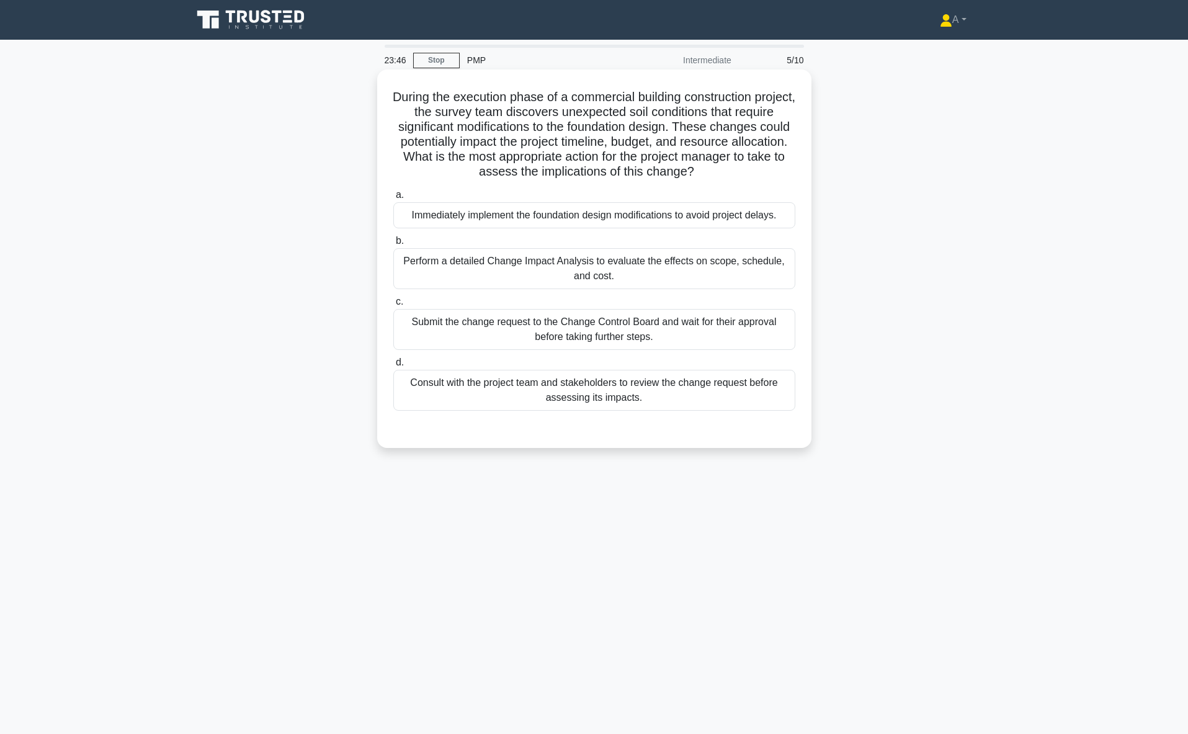
drag, startPoint x: 403, startPoint y: 89, endPoint x: 669, endPoint y: 402, distance: 410.3
click at [669, 402] on div "During the execution phase of a commercial building construction project, the s…" at bounding box center [594, 258] width 424 height 369
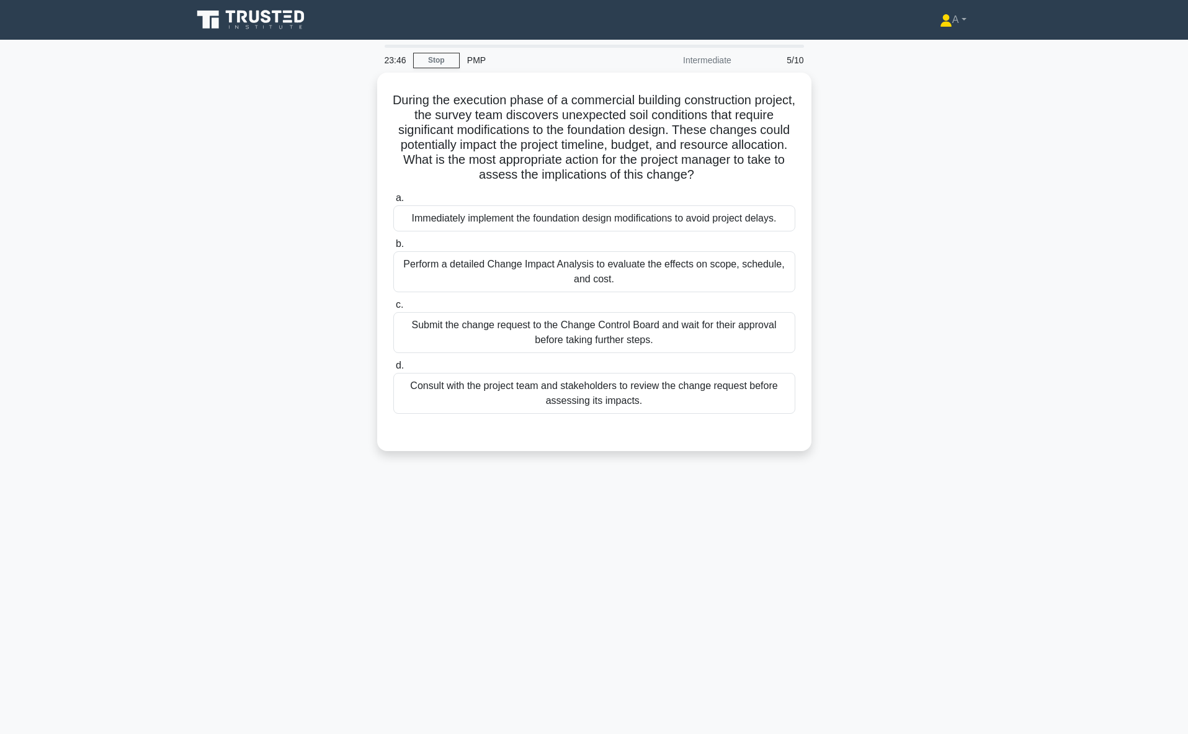
copy div "During the execution phase of a commercial building construction project, the s…"
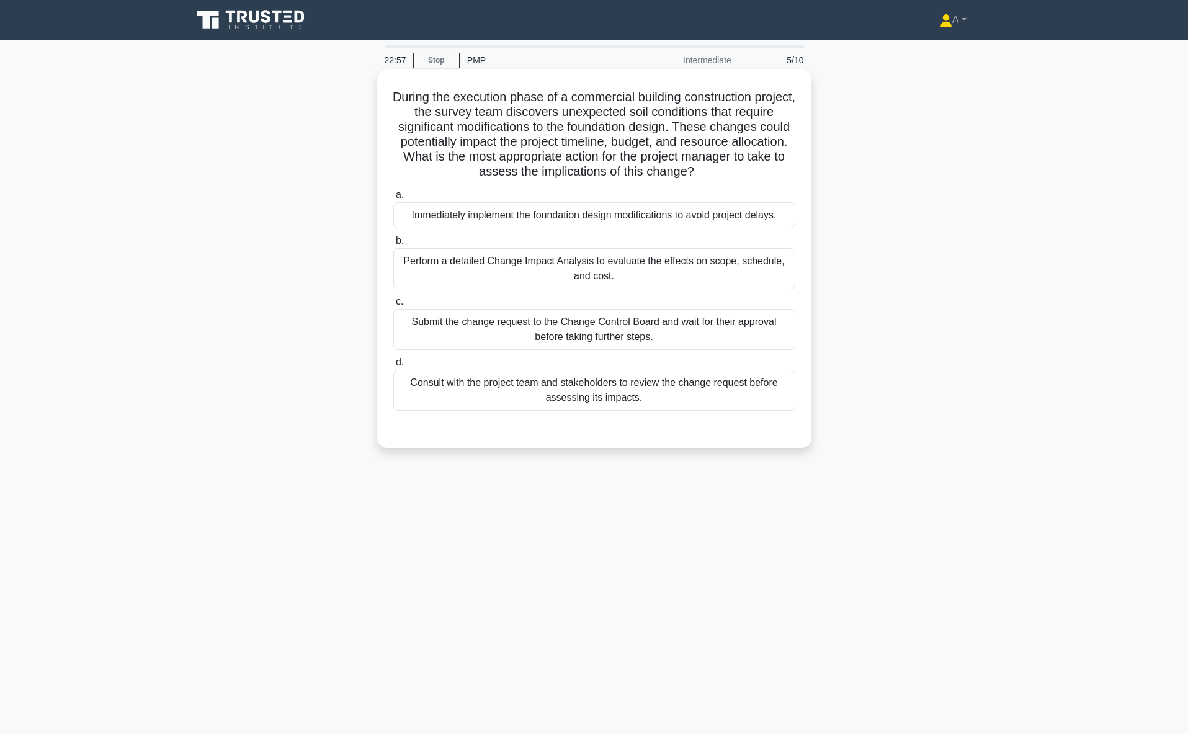
click at [433, 398] on div "Consult with the project team and stakeholders to review the change request bef…" at bounding box center [594, 390] width 402 height 41
click at [393, 367] on input "d. Consult with the project team and stakeholders to review the change request …" at bounding box center [393, 363] width 0 height 8
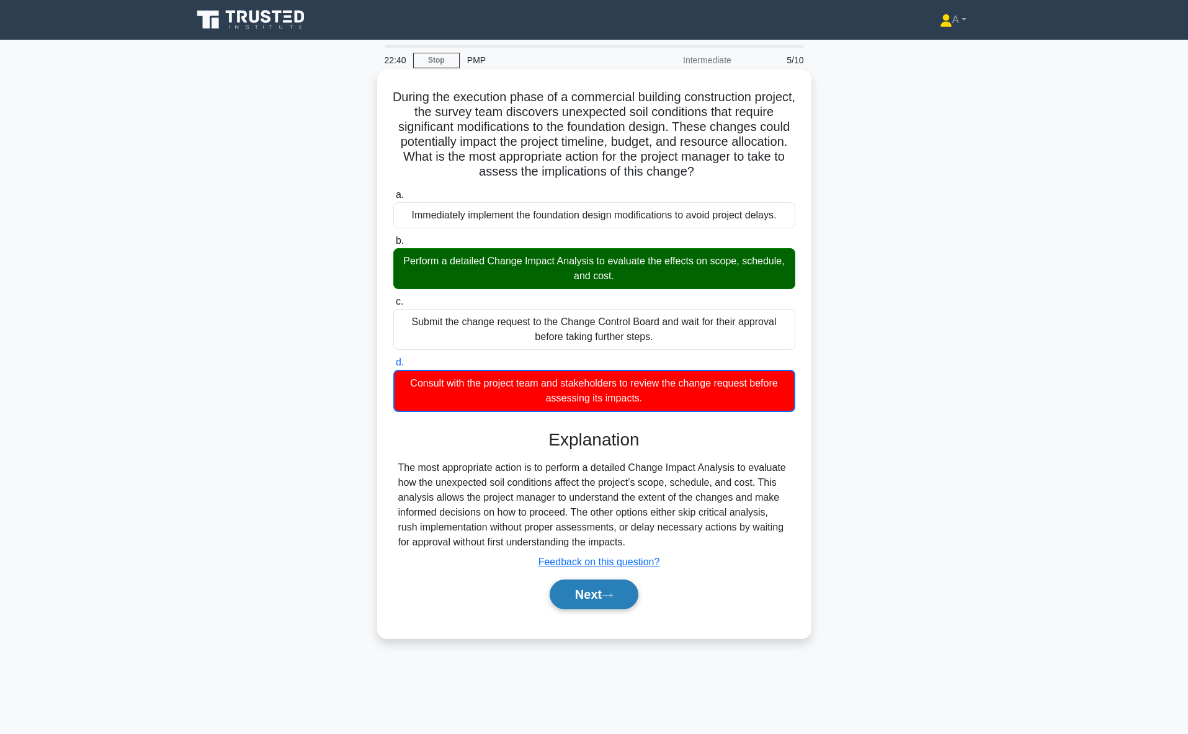
click at [576, 597] on button "Next" at bounding box center [594, 595] width 89 height 30
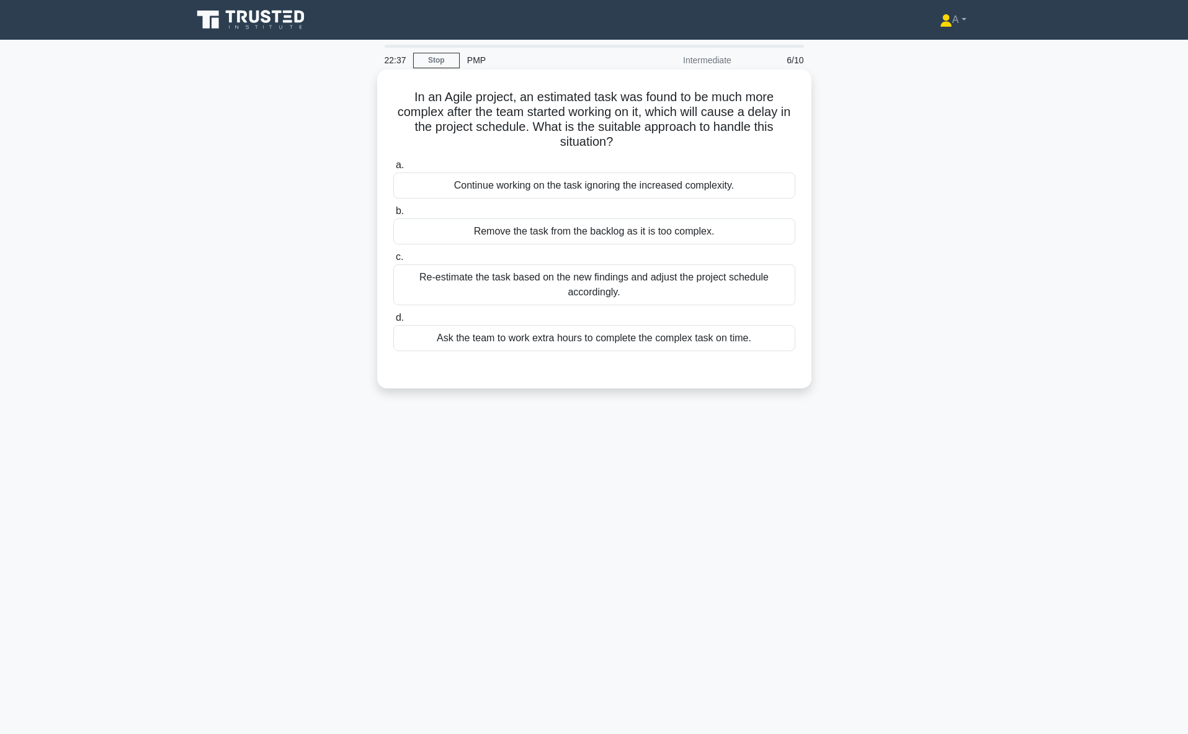
drag, startPoint x: 405, startPoint y: 96, endPoint x: 762, endPoint y: 343, distance: 434.4
click at [762, 343] on div "In an Agile project, an estimated task was found to be much more complex after …" at bounding box center [594, 228] width 424 height 309
copy div "In an Agile project, an estimated task was found to be much more complex after …"
click at [442, 289] on div "Re-estimate the task based on the new findings and adjust the project schedule …" at bounding box center [594, 284] width 402 height 41
click at [393, 261] on input "c. Re-estimate the task based on the new findings and adjust the project schedu…" at bounding box center [393, 257] width 0 height 8
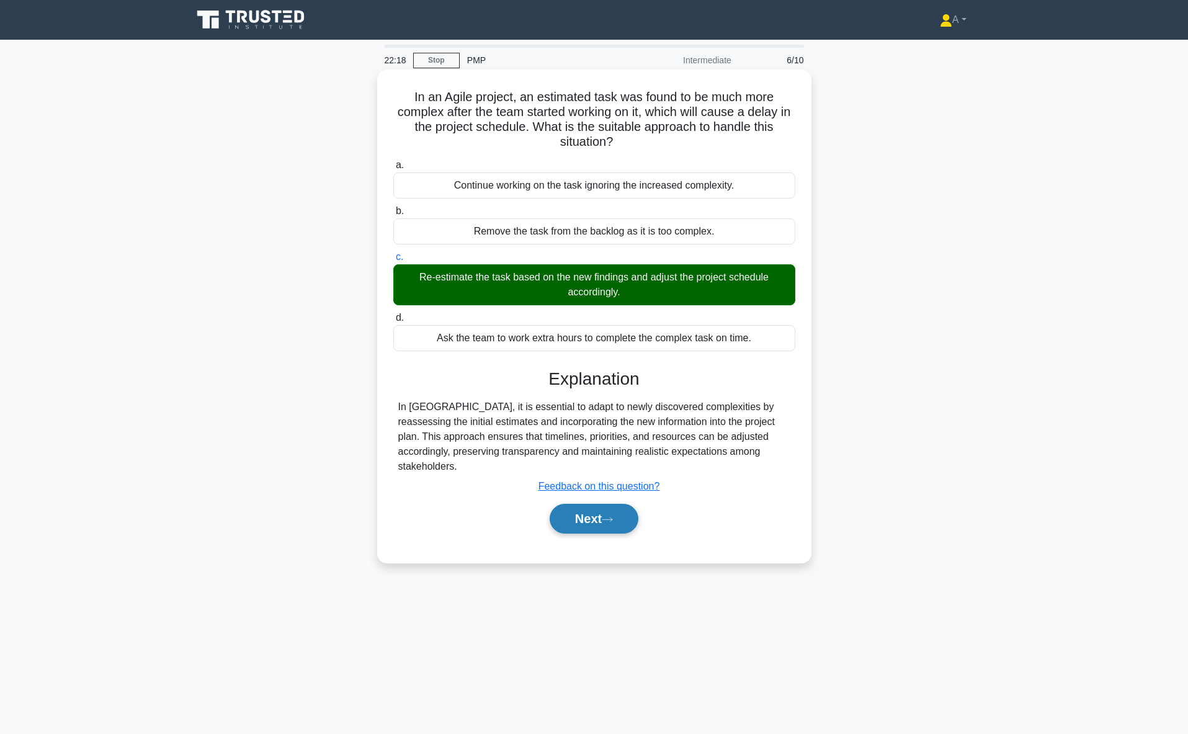
click at [584, 504] on button "Next" at bounding box center [594, 519] width 89 height 30
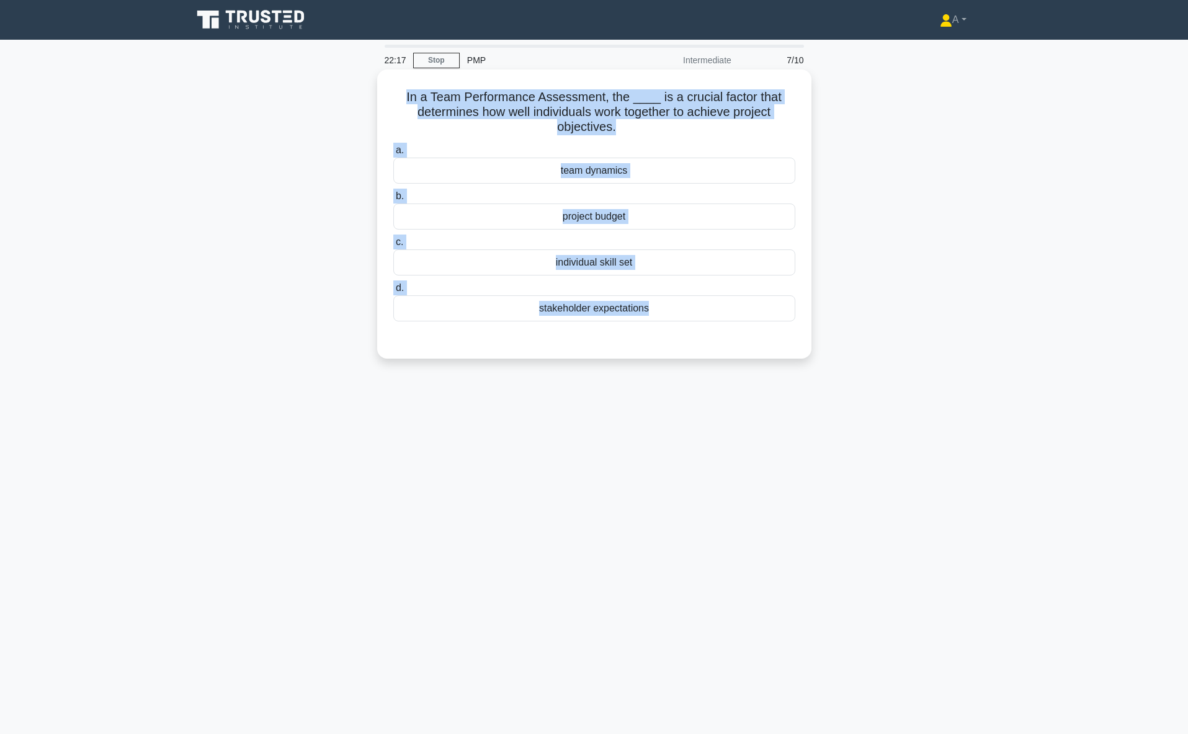
drag, startPoint x: 402, startPoint y: 96, endPoint x: 674, endPoint y: 331, distance: 360.3
click at [674, 331] on div "In a Team Performance Assessment, the ____ is a crucial factor that determines …" at bounding box center [594, 213] width 424 height 279
copy div "In a Team Performance Assessment, the ____ is a crucial factor that determines …"
click at [678, 177] on div "team dynamics" at bounding box center [594, 171] width 402 height 26
click at [393, 154] on input "a. team dynamics" at bounding box center [393, 150] width 0 height 8
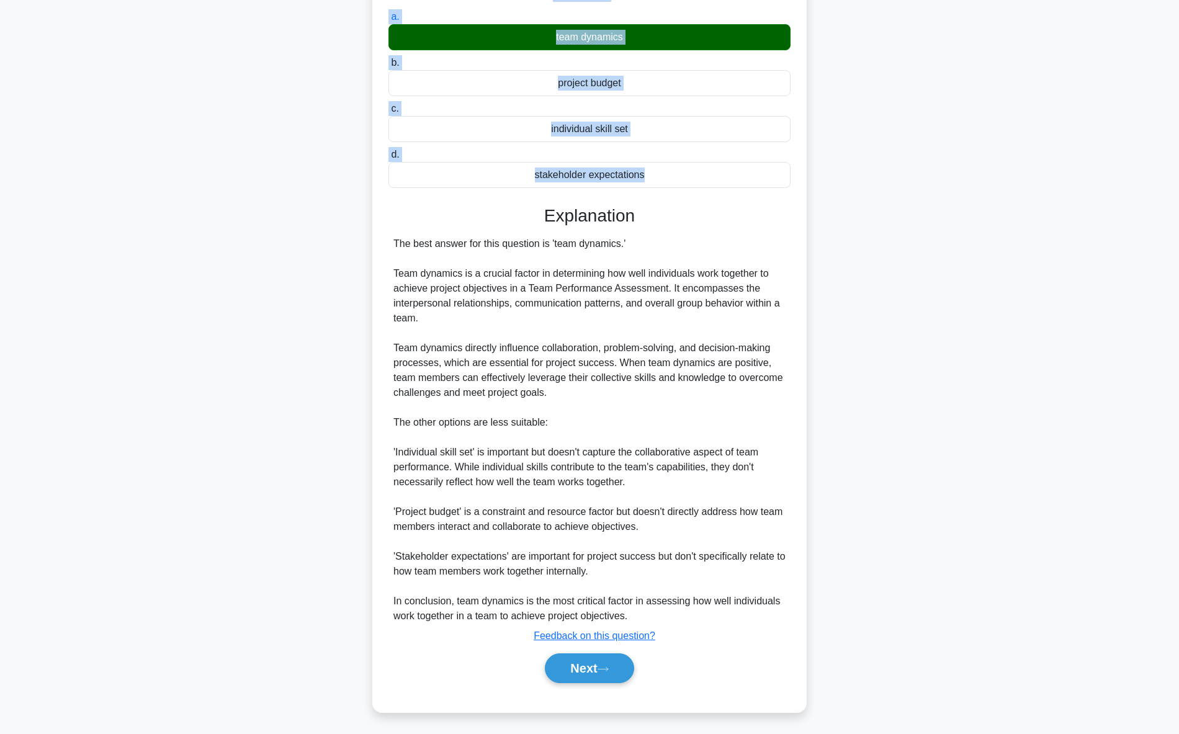
scroll to position [136, 0]
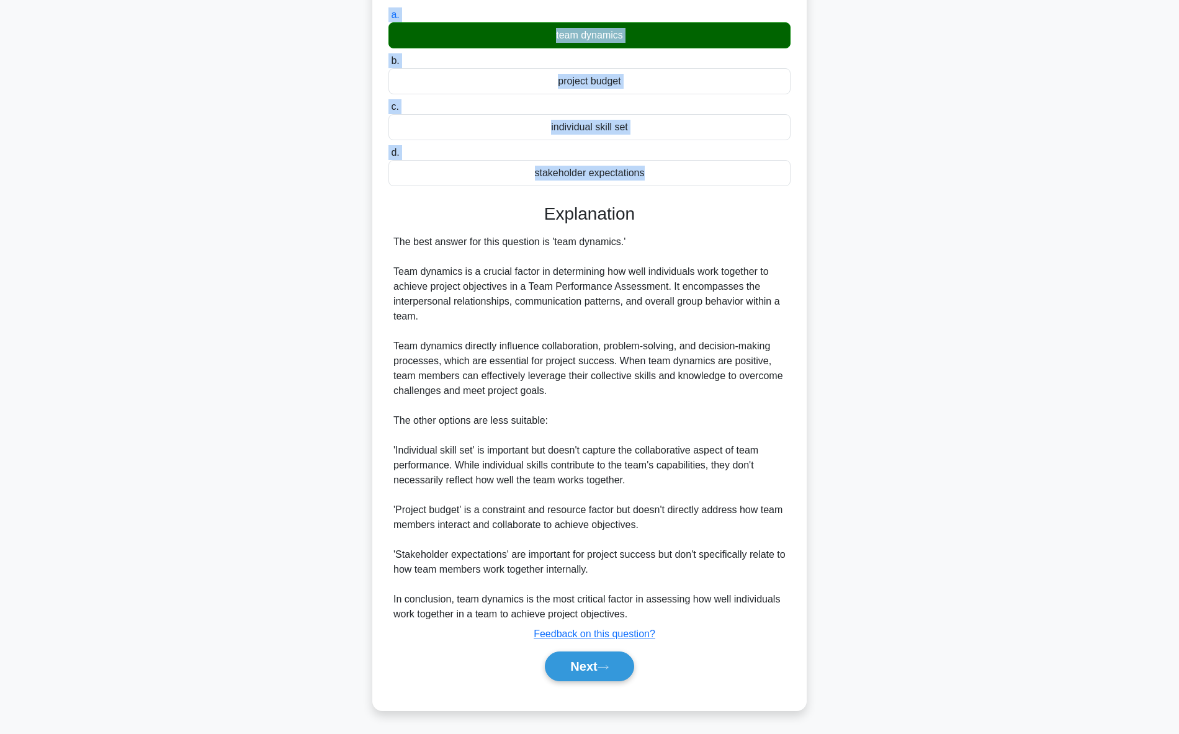
click at [576, 395] on div "The best answer for this question is 'team dynamics.' Team dynamics is a crucia…" at bounding box center [589, 428] width 392 height 387
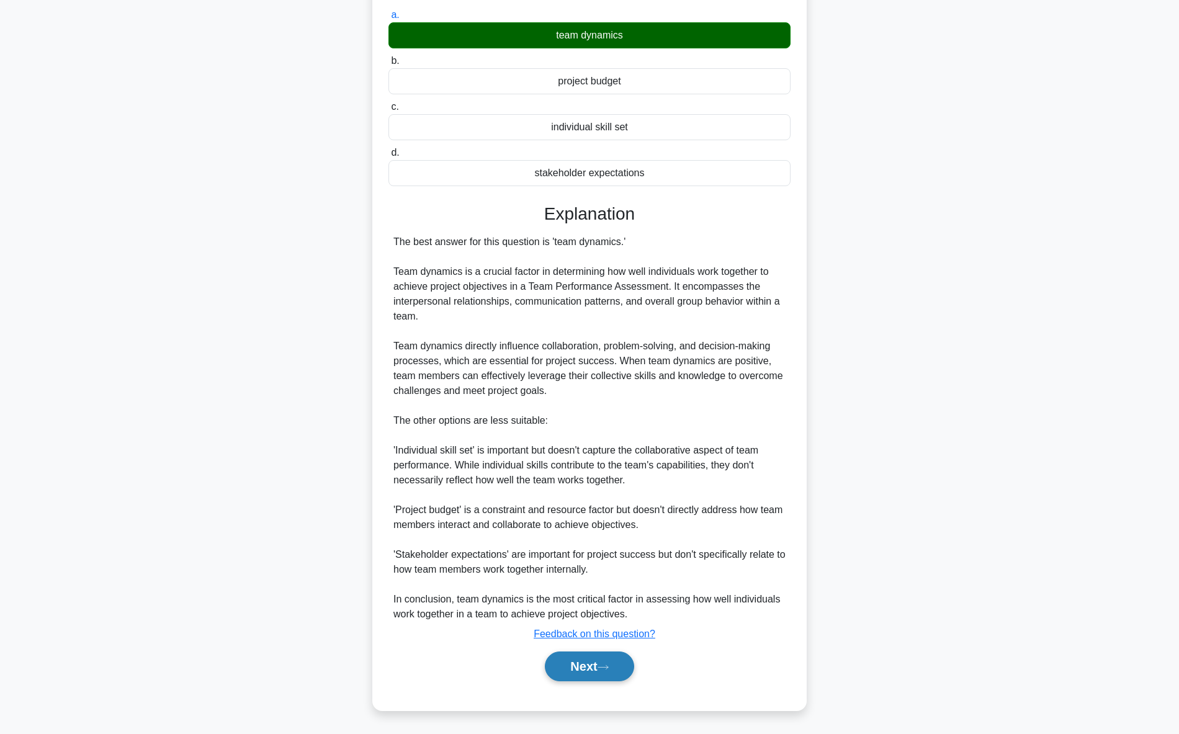
click at [593, 666] on button "Next" at bounding box center [589, 667] width 89 height 30
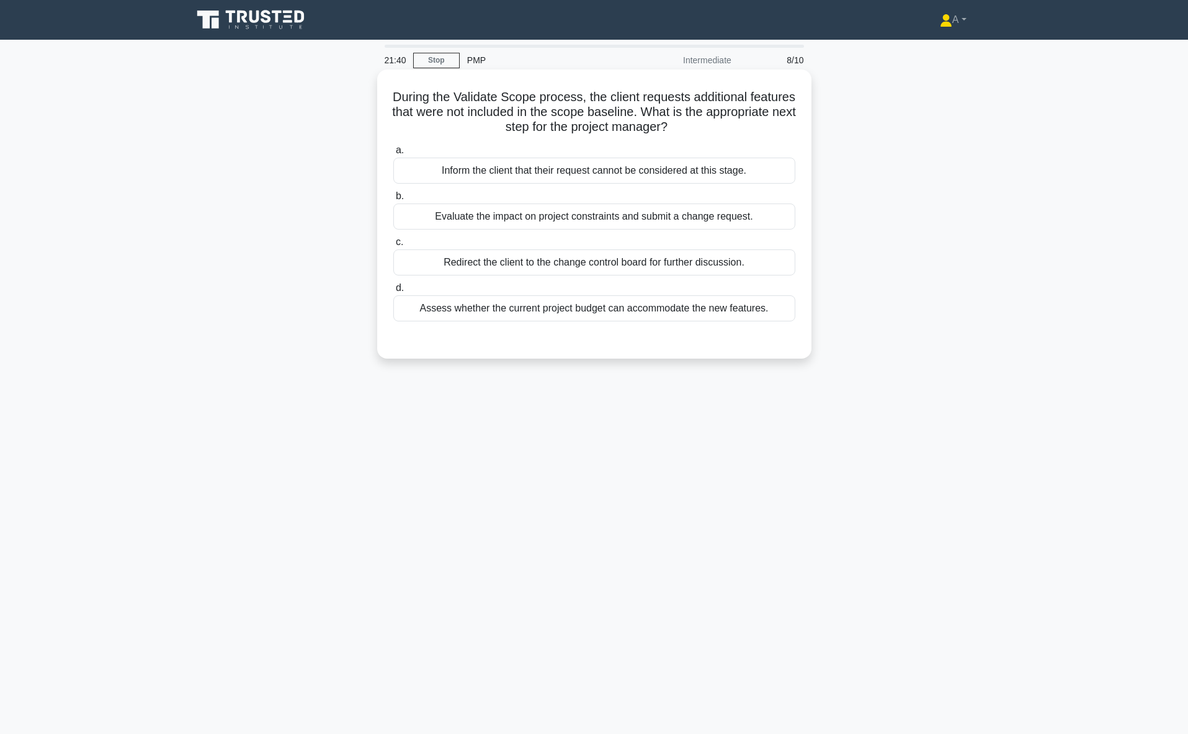
drag, startPoint x: 411, startPoint y: 97, endPoint x: 777, endPoint y: 311, distance: 423.2
click at [777, 311] on div "During the Validate Scope process, the client requests additional features that…" at bounding box center [594, 213] width 424 height 279
copy div "During the Validate Scope process, the client requests additional features that…"
click at [467, 217] on div "Evaluate the impact on project constraints and submit a change request." at bounding box center [594, 217] width 402 height 26
click at [393, 200] on input "b. Evaluate the impact on project constraints and submit a change request." at bounding box center [393, 196] width 0 height 8
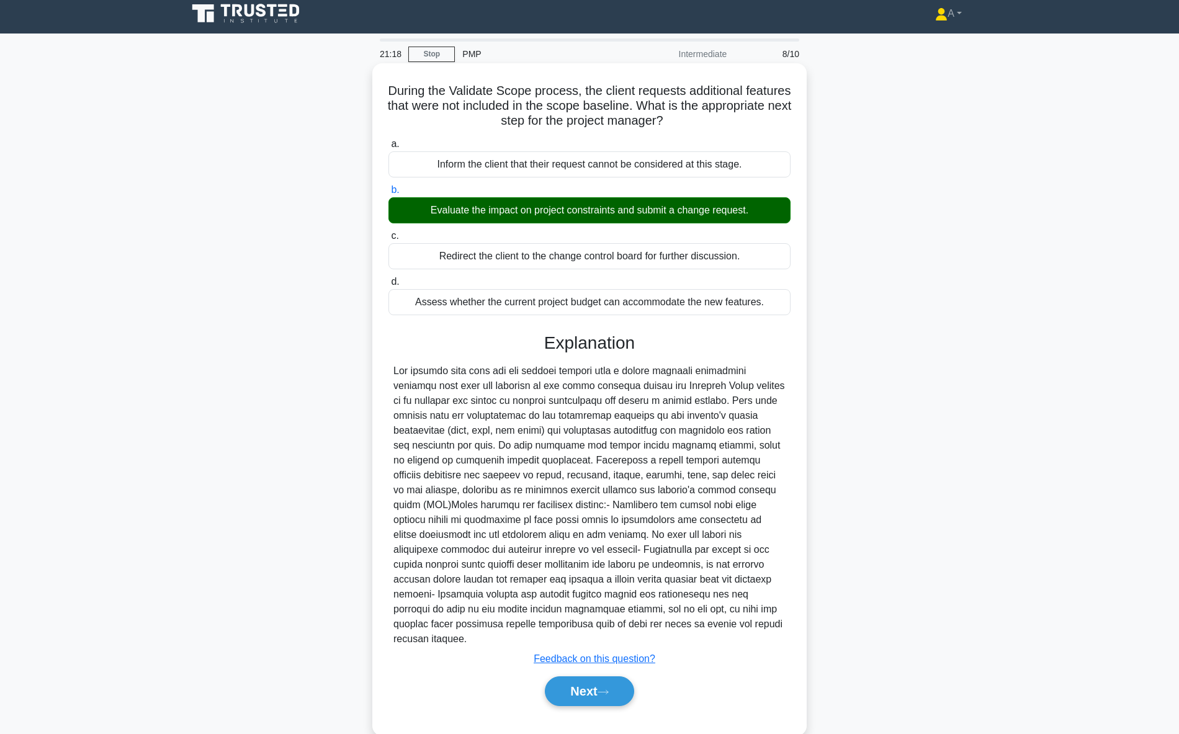
scroll to position [17, 0]
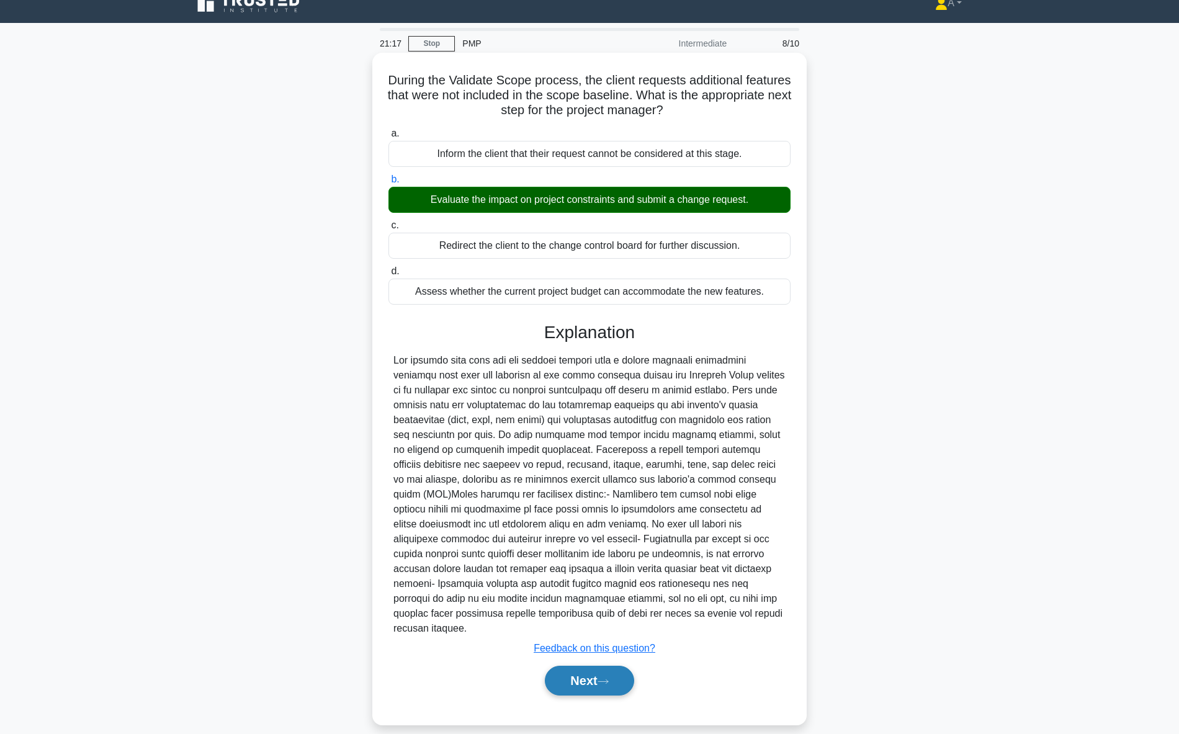
click at [598, 666] on button "Next" at bounding box center [589, 681] width 89 height 30
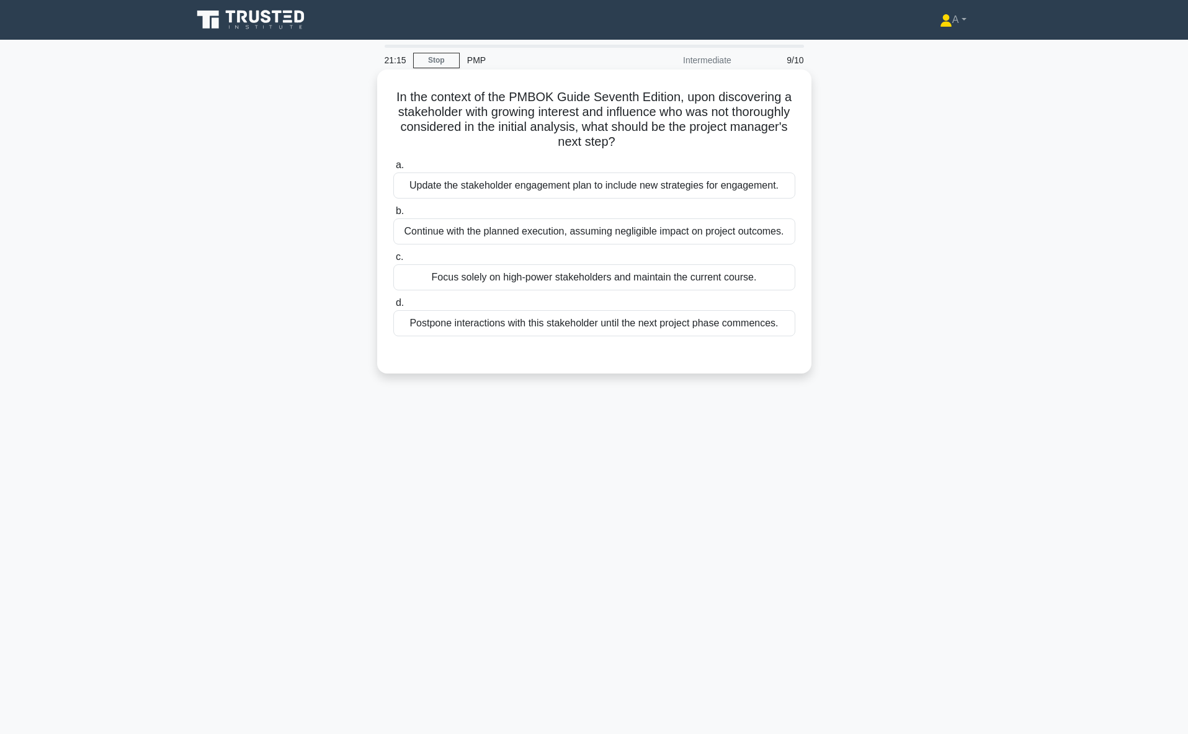
drag, startPoint x: 390, startPoint y: 89, endPoint x: 788, endPoint y: 325, distance: 463.2
click at [788, 325] on div "In the context of the PMBOK Guide Seventh Edition, upon discovering a stakehold…" at bounding box center [594, 221] width 424 height 294
copy div "In the context of the PMBOK Guide Seventh Edition, upon discovering a stakehold…"
click at [586, 189] on div "Update the stakeholder engagement plan to include new strategies for engagement." at bounding box center [594, 185] width 402 height 26
click at [393, 169] on input "a. Update the stakeholder engagement plan to include new strategies for engagem…" at bounding box center [393, 165] width 0 height 8
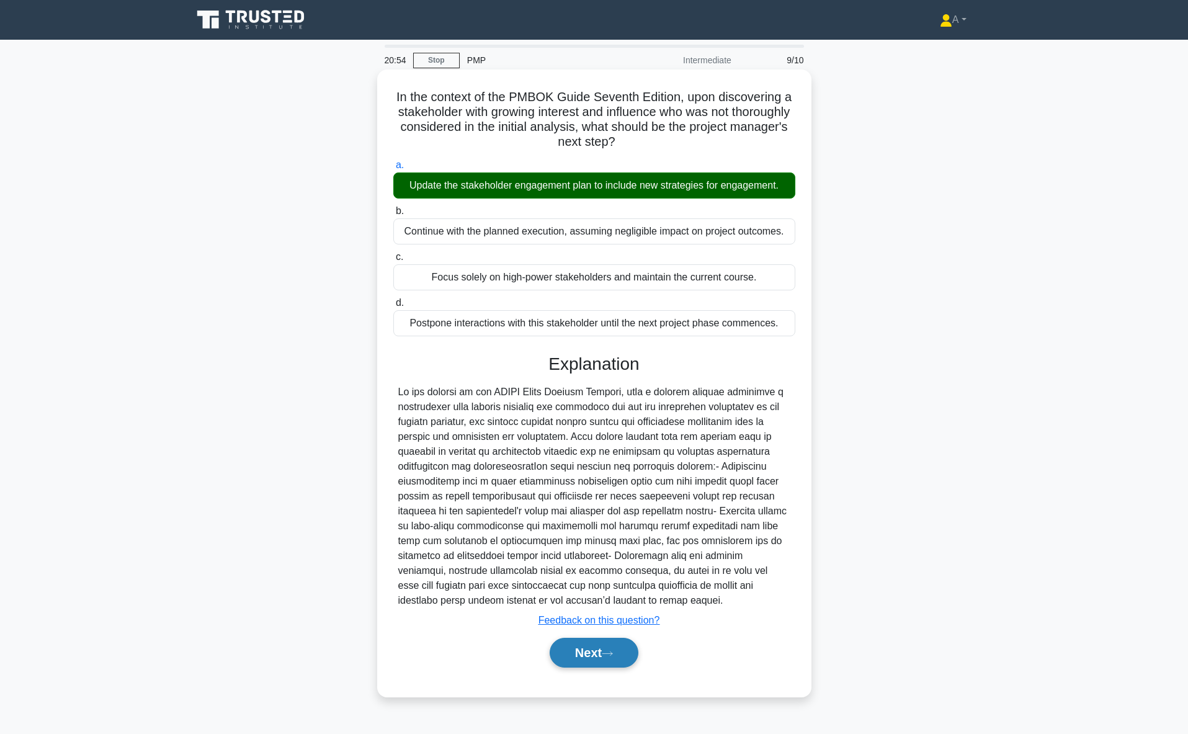
click at [606, 650] on button "Next" at bounding box center [594, 653] width 89 height 30
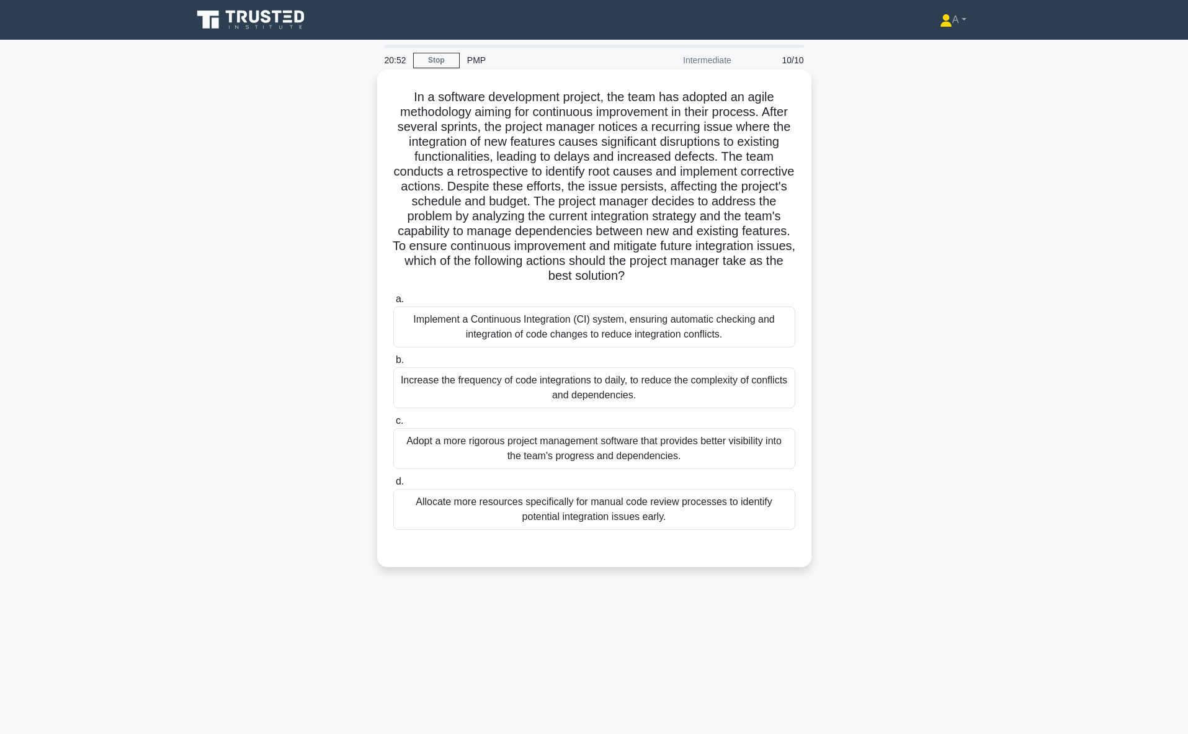
drag, startPoint x: 394, startPoint y: 84, endPoint x: 740, endPoint y: 518, distance: 555.1
click at [750, 521] on div "In a software development project, the team has adopted an agile methodology ai…" at bounding box center [594, 318] width 424 height 488
copy div "In a software development project, the team has adopted an agile methodology ai…"
click at [642, 395] on div "Increase the frequency of code integrations to daily, to reduce the complexity …" at bounding box center [594, 387] width 402 height 41
click at [393, 364] on input "b. Increase the frequency of code integrations to daily, to reduce the complexi…" at bounding box center [393, 360] width 0 height 8
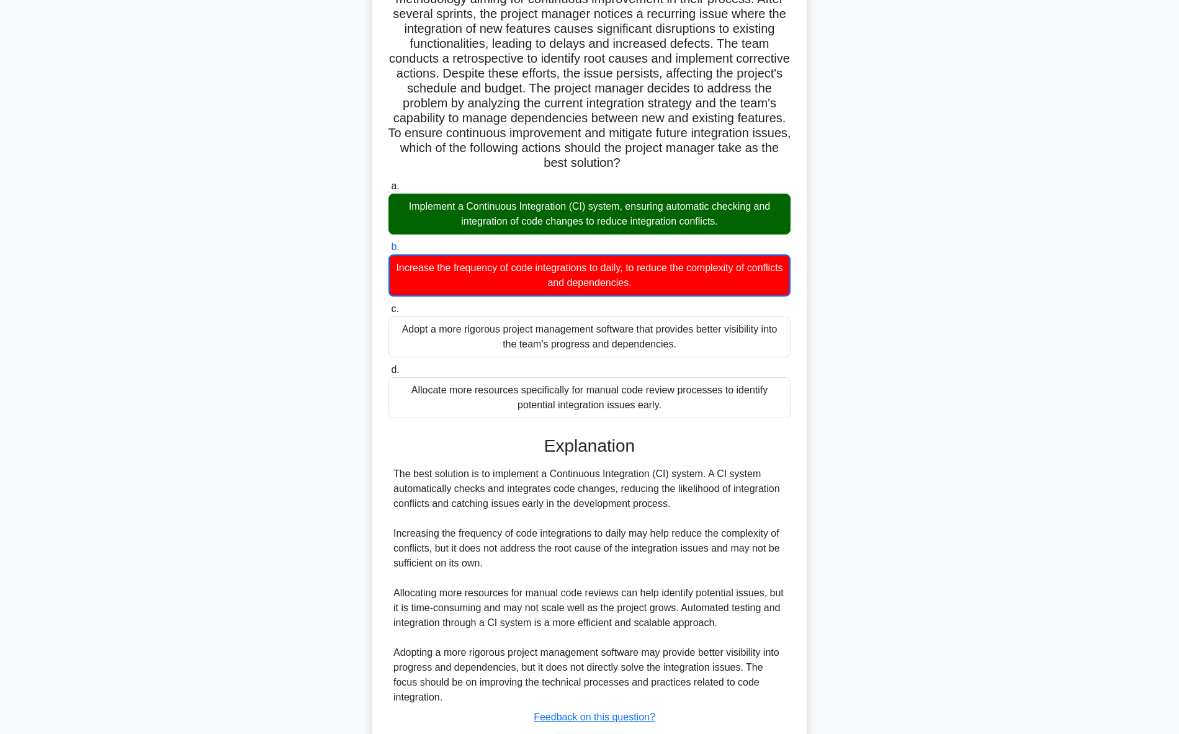
scroll to position [197, 0]
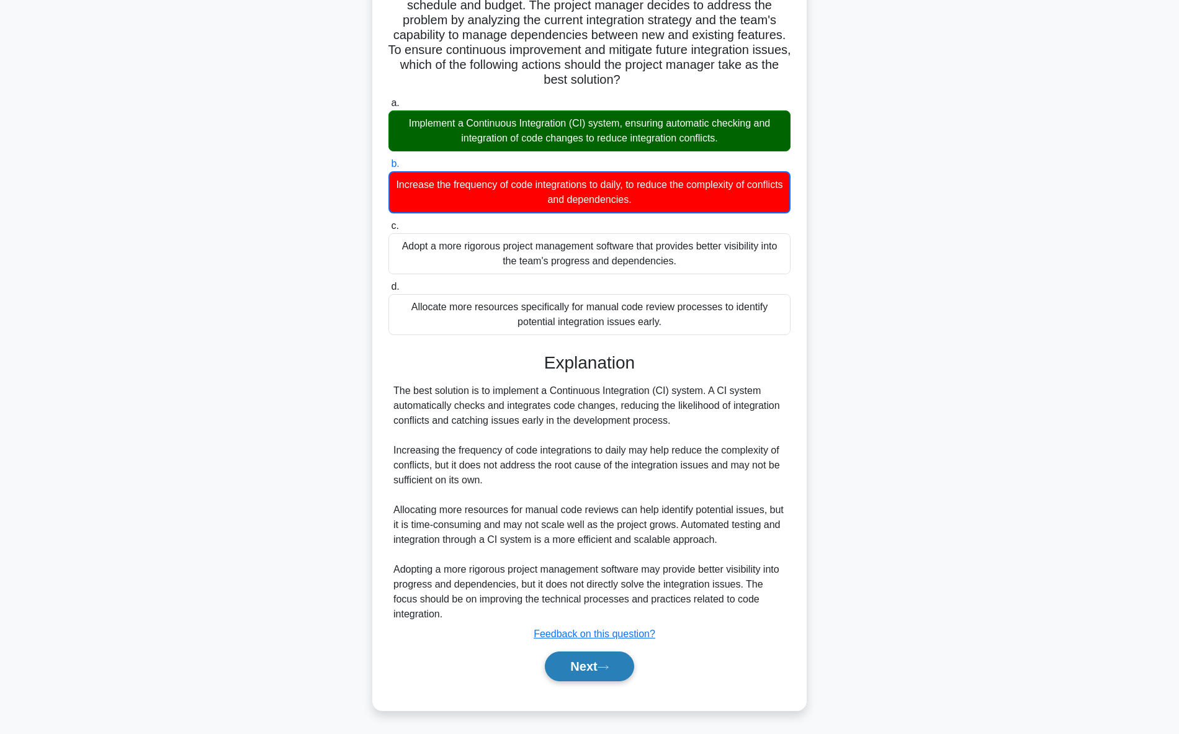
click at [588, 674] on button "Next" at bounding box center [589, 667] width 89 height 30
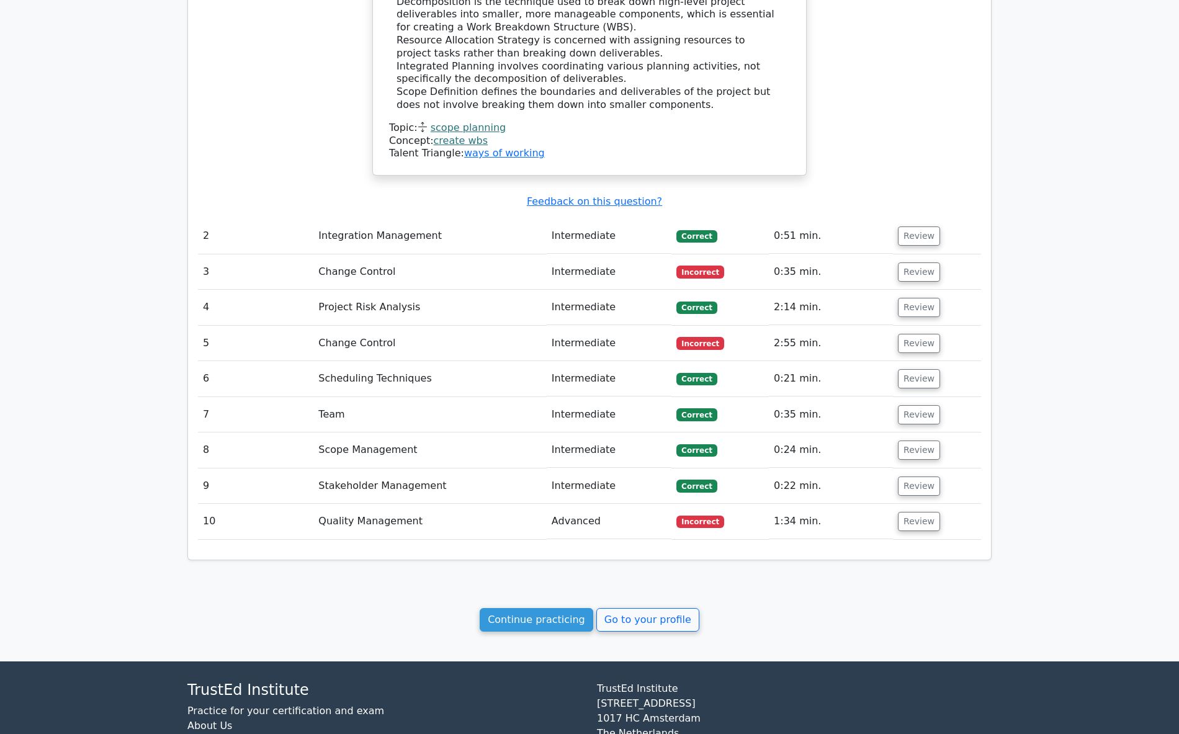
scroll to position [1018, 0]
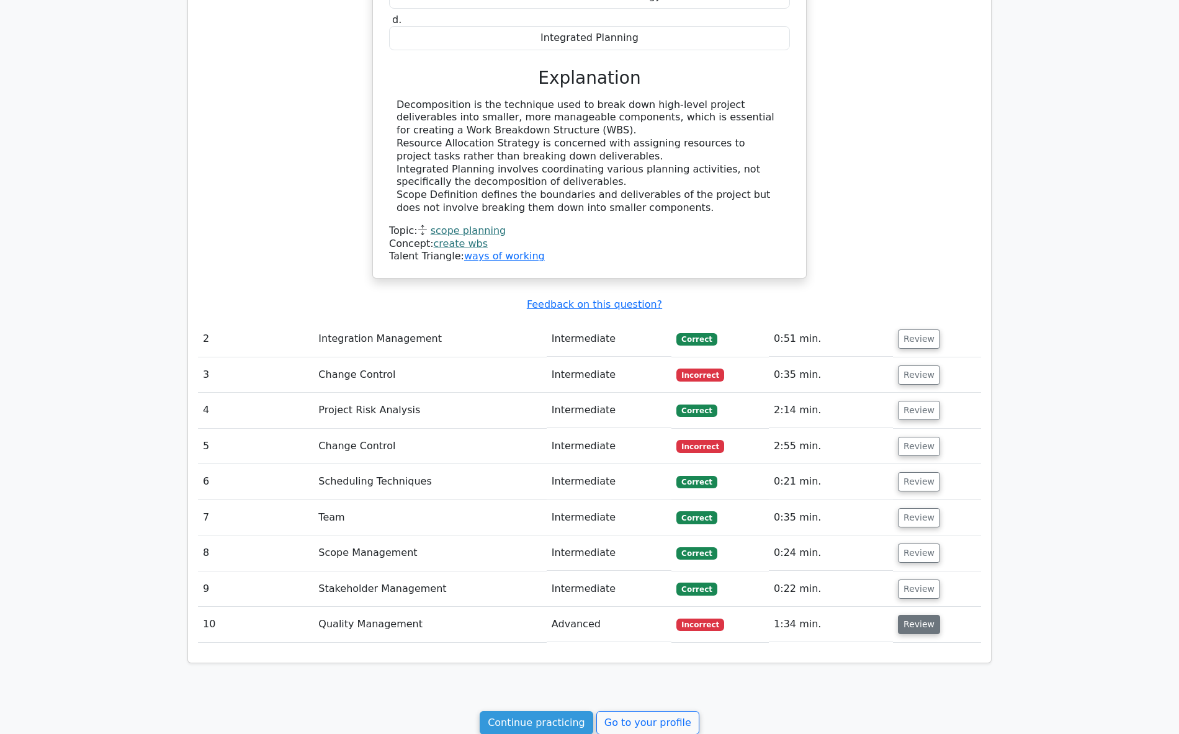
click at [917, 625] on button "Review" at bounding box center [919, 624] width 42 height 19
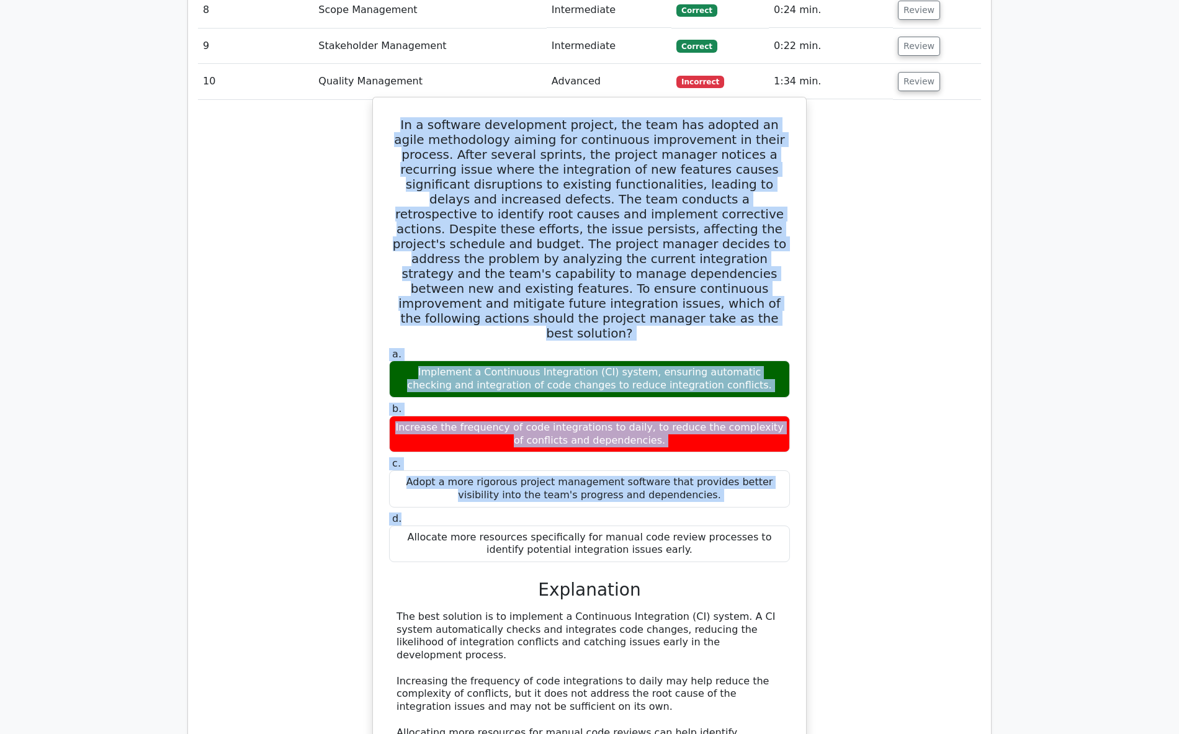
scroll to position [1576, 0]
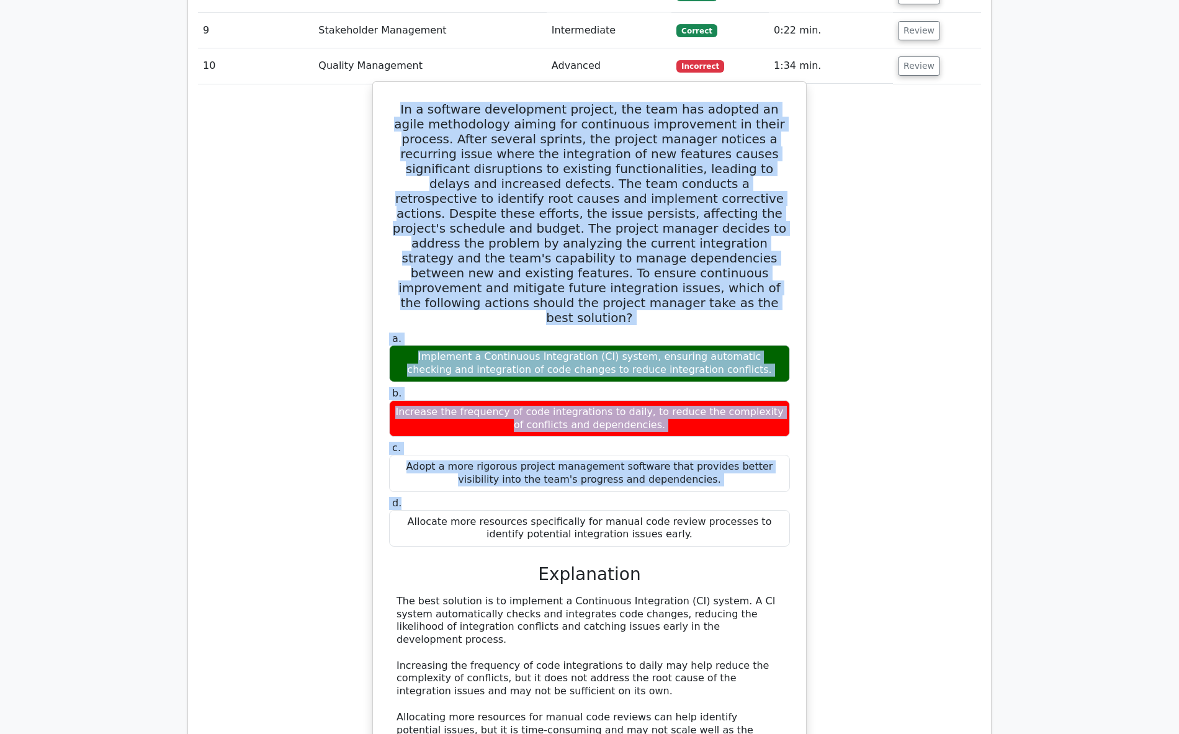
drag, startPoint x: 386, startPoint y: 352, endPoint x: 696, endPoint y: 530, distance: 357.2
click at [697, 529] on div "In a software development project, the team has adopted an agile methodology ai…" at bounding box center [589, 486] width 423 height 799
copy div "In a software development project, the team has adopted an agile methodology ai…"
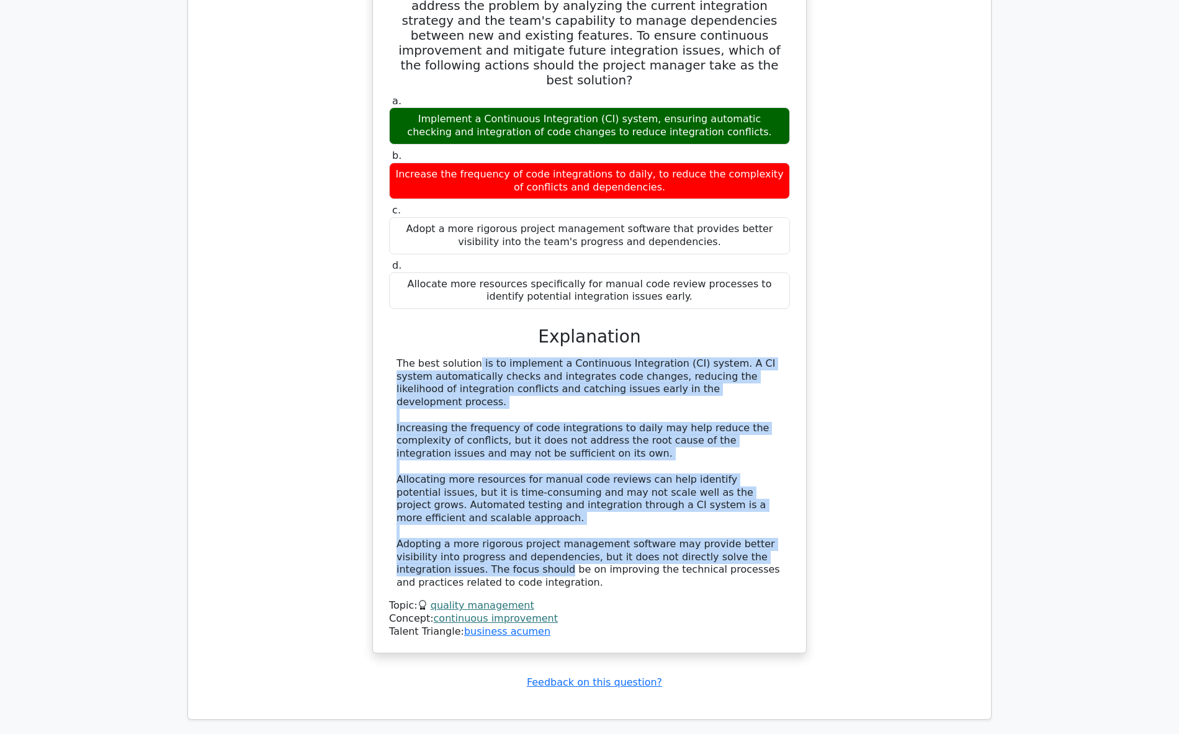
scroll to position [1886, 0]
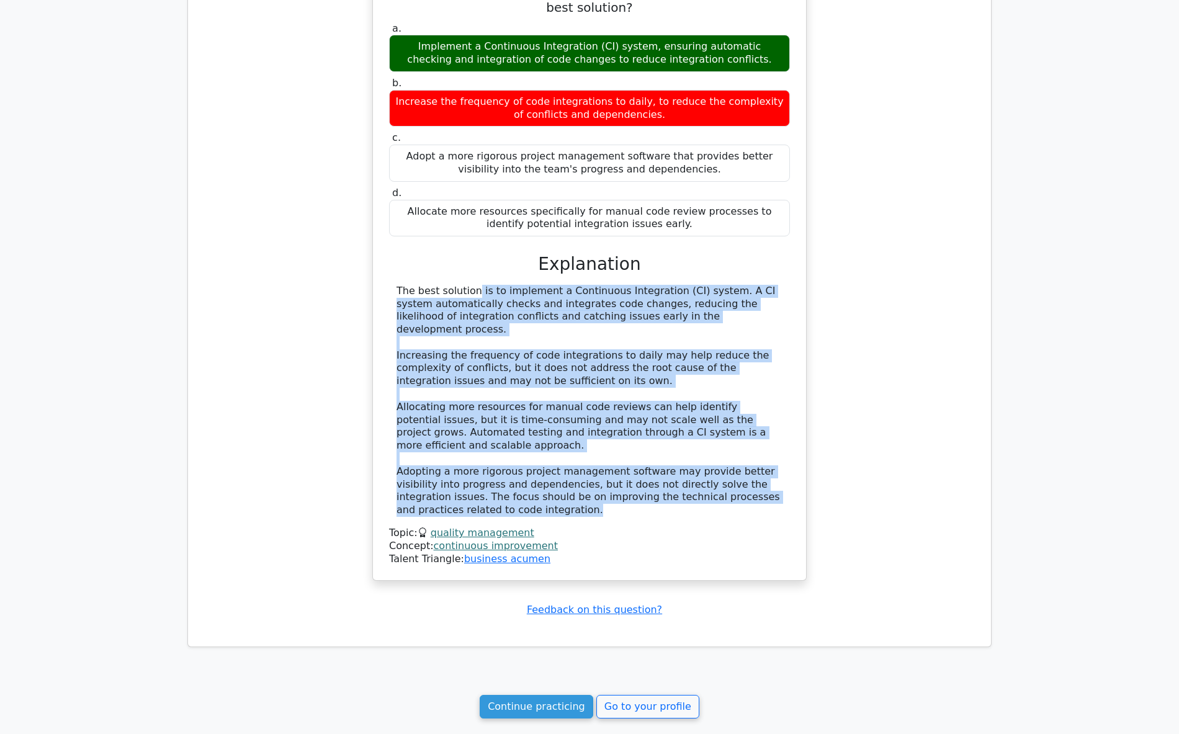
drag, startPoint x: 393, startPoint y: 460, endPoint x: 581, endPoint y: 501, distance: 192.3
click at [581, 501] on div "The best solution is to implement a Continuous Integration (CI) system. A CI sy…" at bounding box center [589, 401] width 401 height 232
copy div "The best solution is to implement a Continuous Integration (CI) system. A CI sy…"
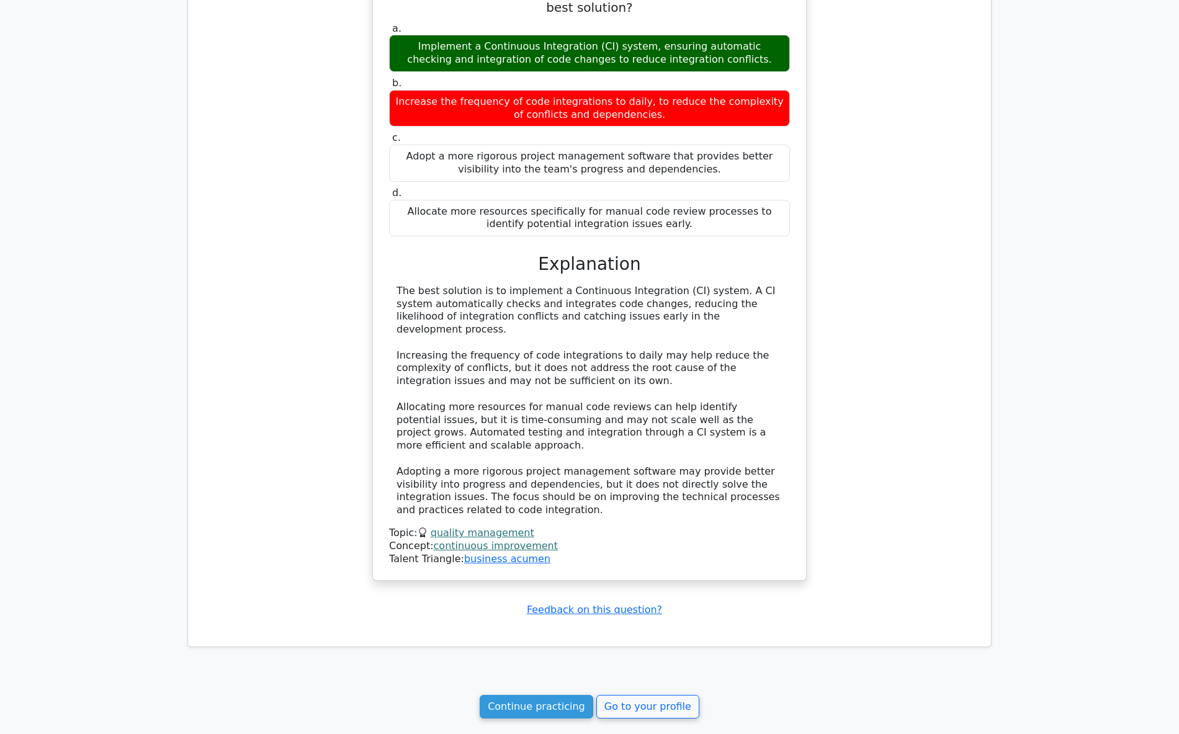
click at [608, 548] on div "Topic: quality management Concept: continuous improvement Talent Triangle: busi…" at bounding box center [589, 546] width 401 height 38
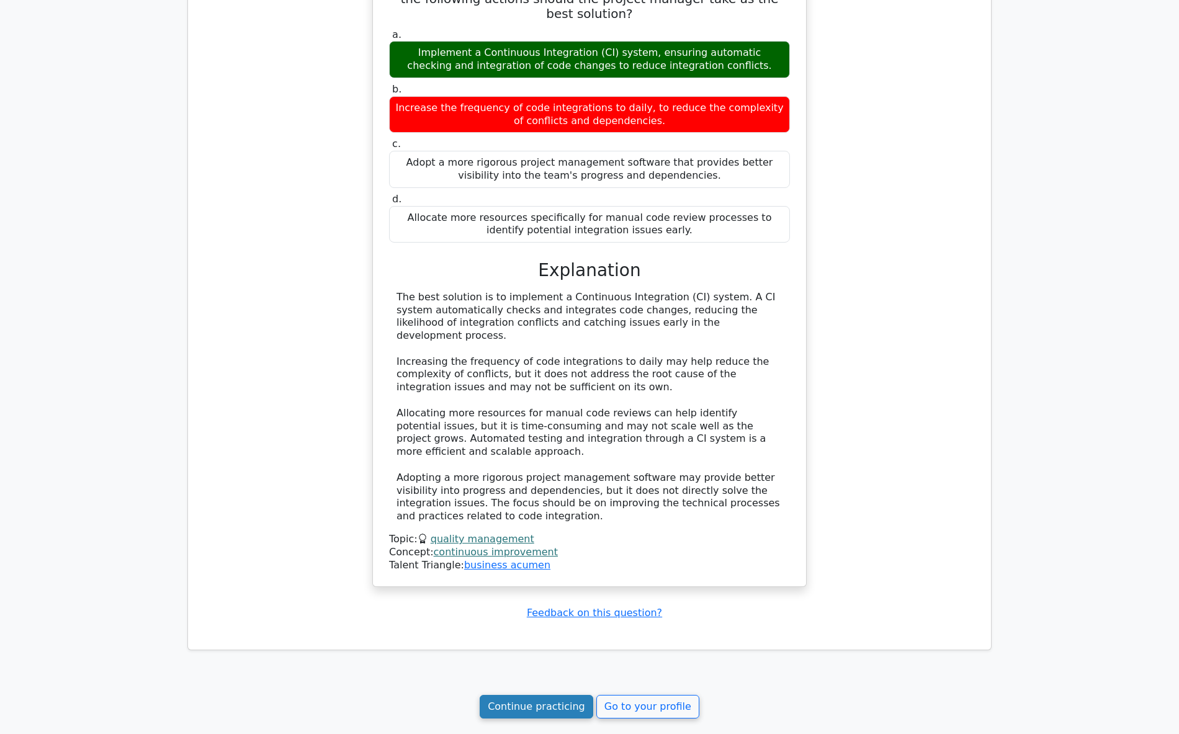
click at [561, 699] on link "Continue practicing" at bounding box center [537, 707] width 114 height 24
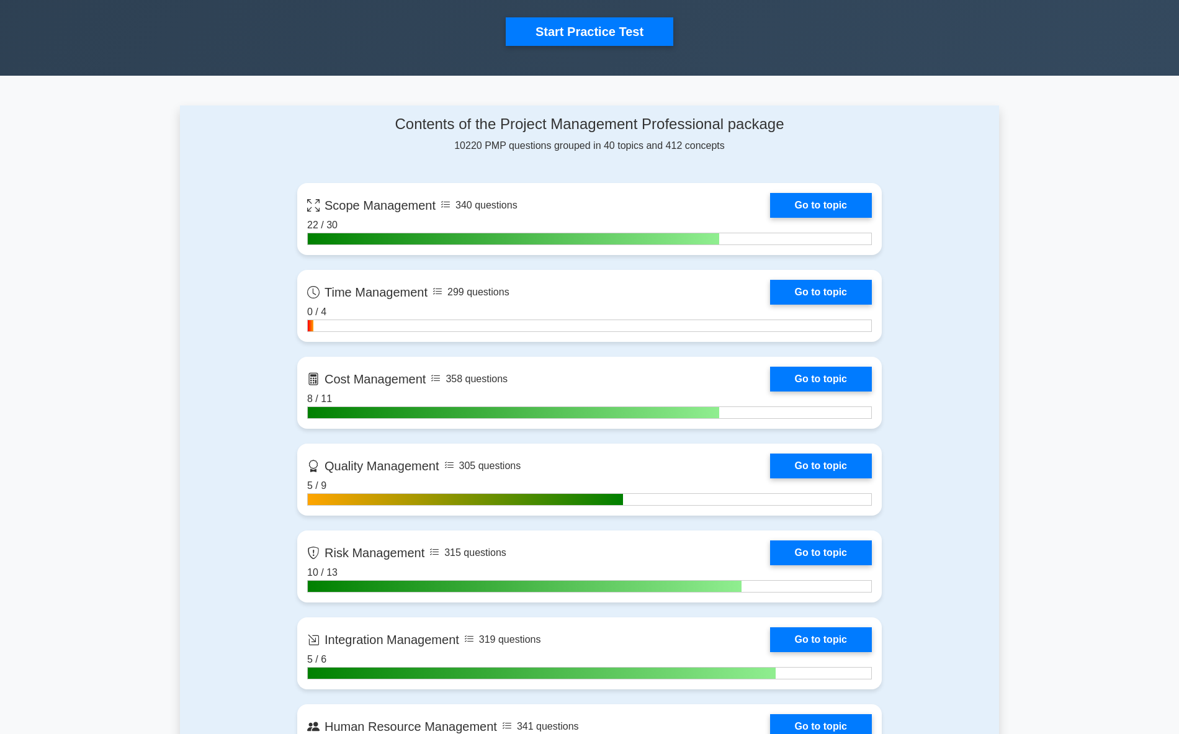
scroll to position [434, 0]
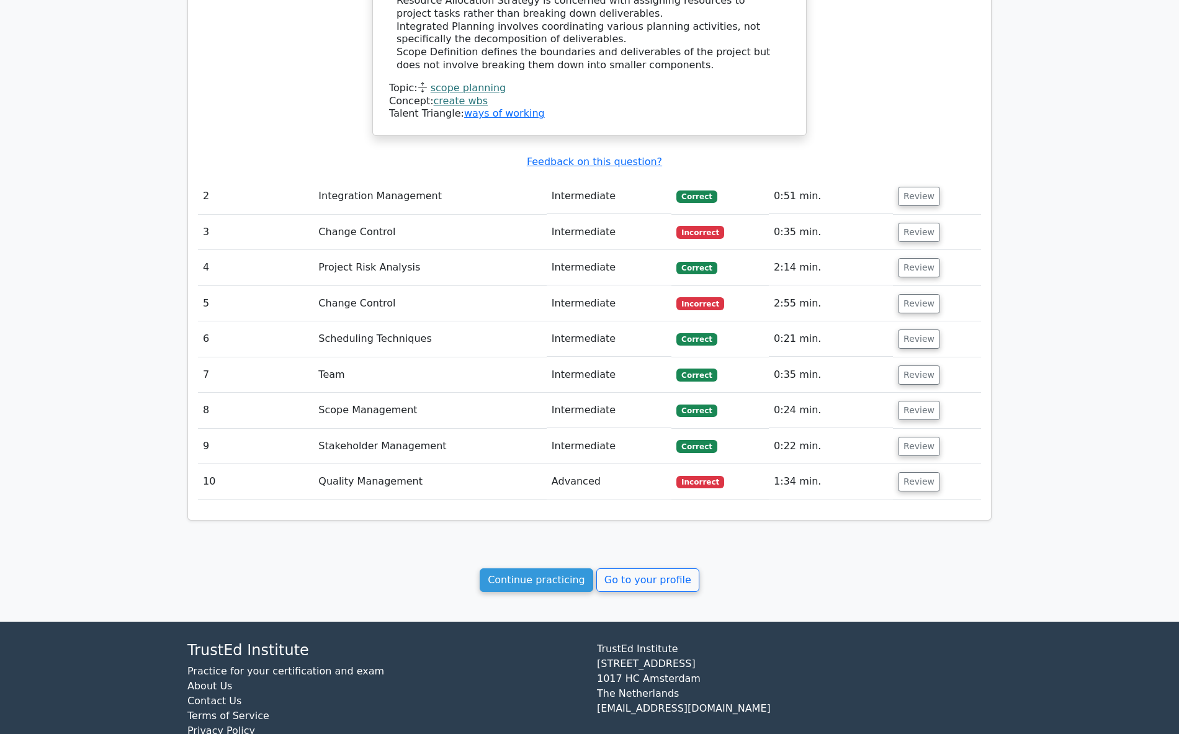
scroll to position [1142, 0]
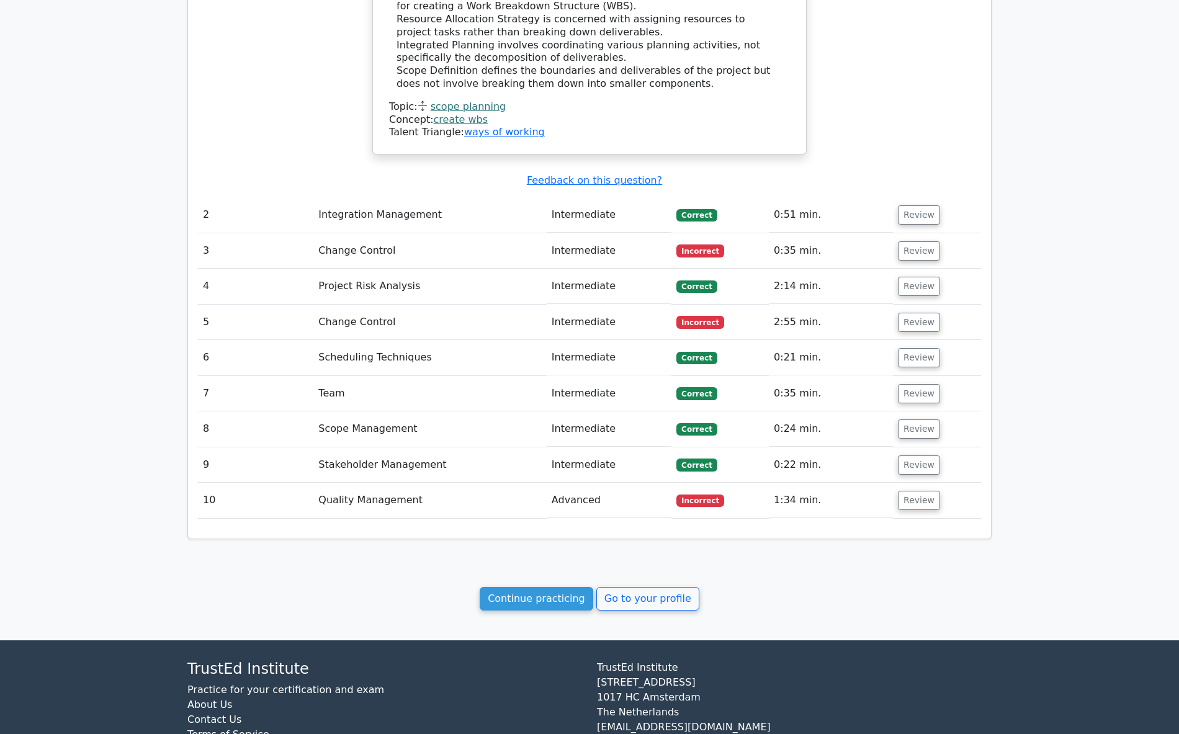
click at [648, 331] on td "Intermediate" at bounding box center [609, 322] width 125 height 35
click at [911, 321] on button "Review" at bounding box center [919, 322] width 42 height 19
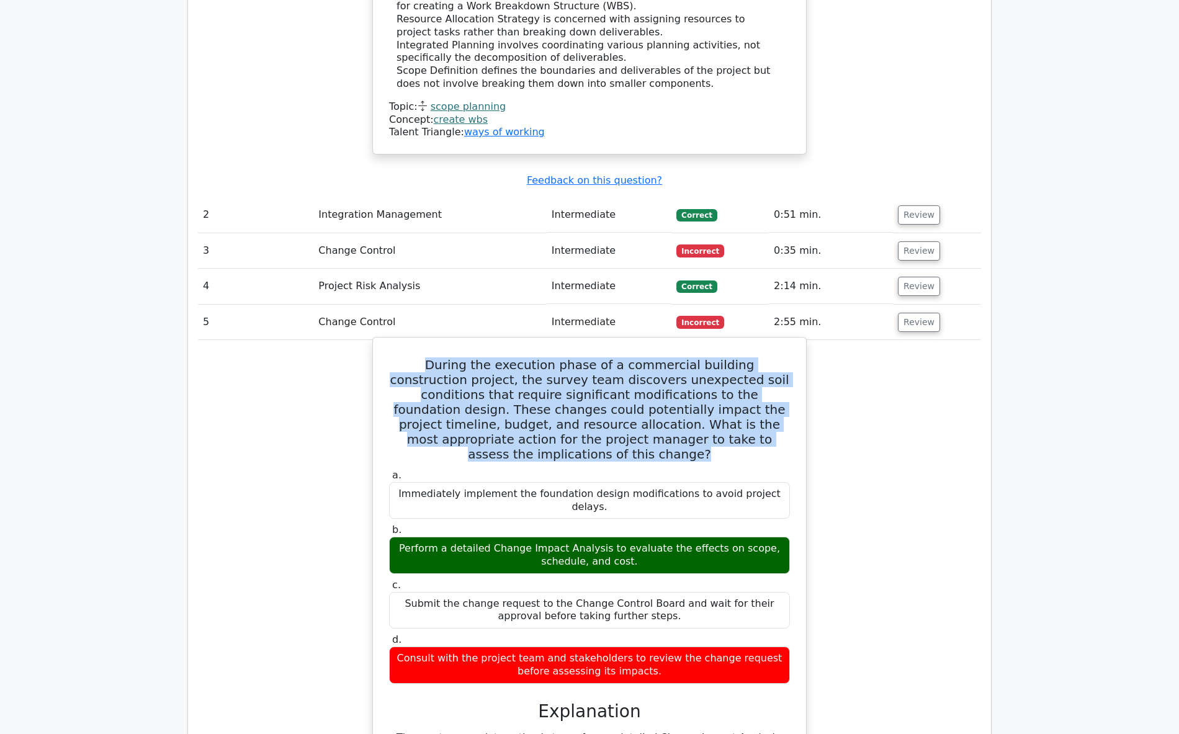
drag, startPoint x: 393, startPoint y: 358, endPoint x: 794, endPoint y: 441, distance: 409.2
click at [794, 441] on div "During the execution phase of a commercial building construction project, the s…" at bounding box center [589, 612] width 423 height 538
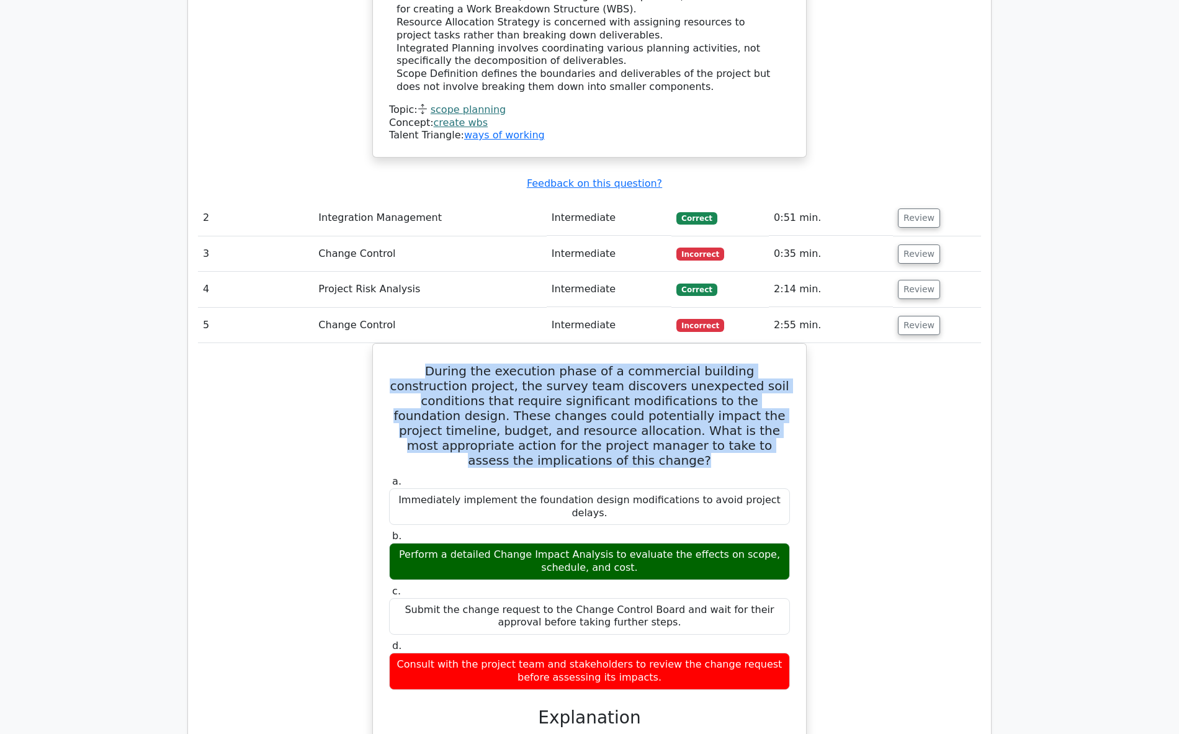
copy h5 "During the execution phase of a commercial building construction project, the s…"
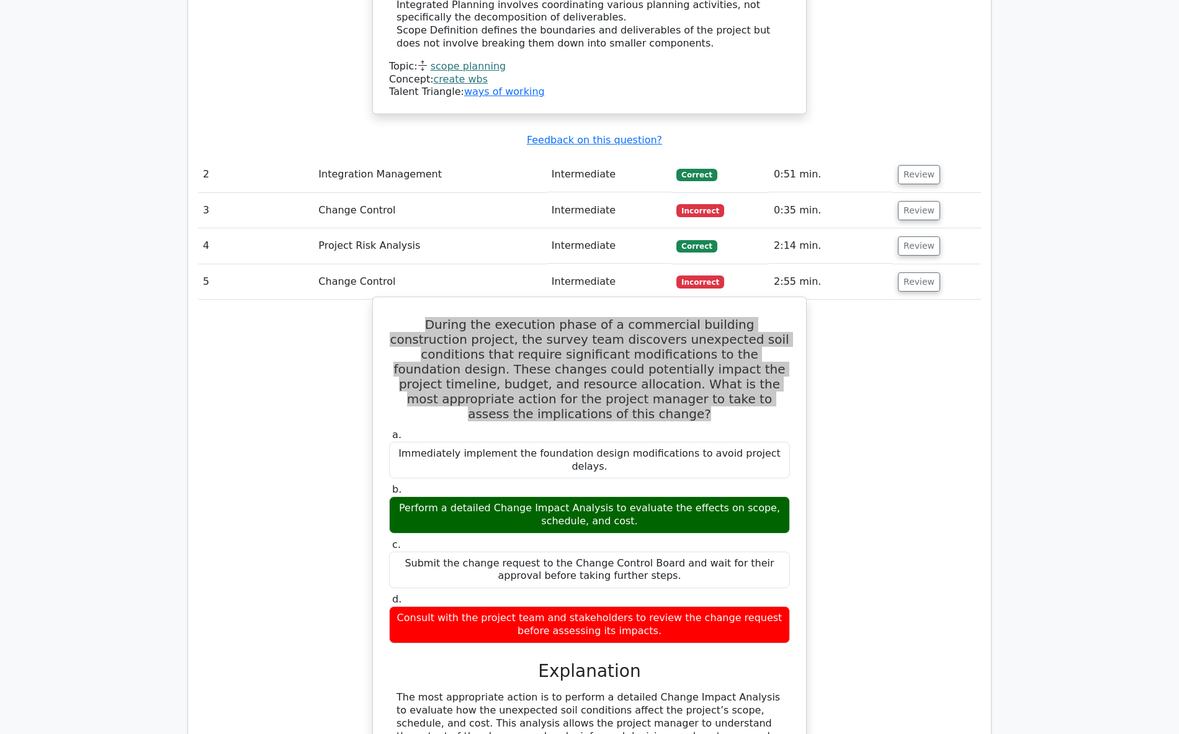
scroll to position [1204, 0]
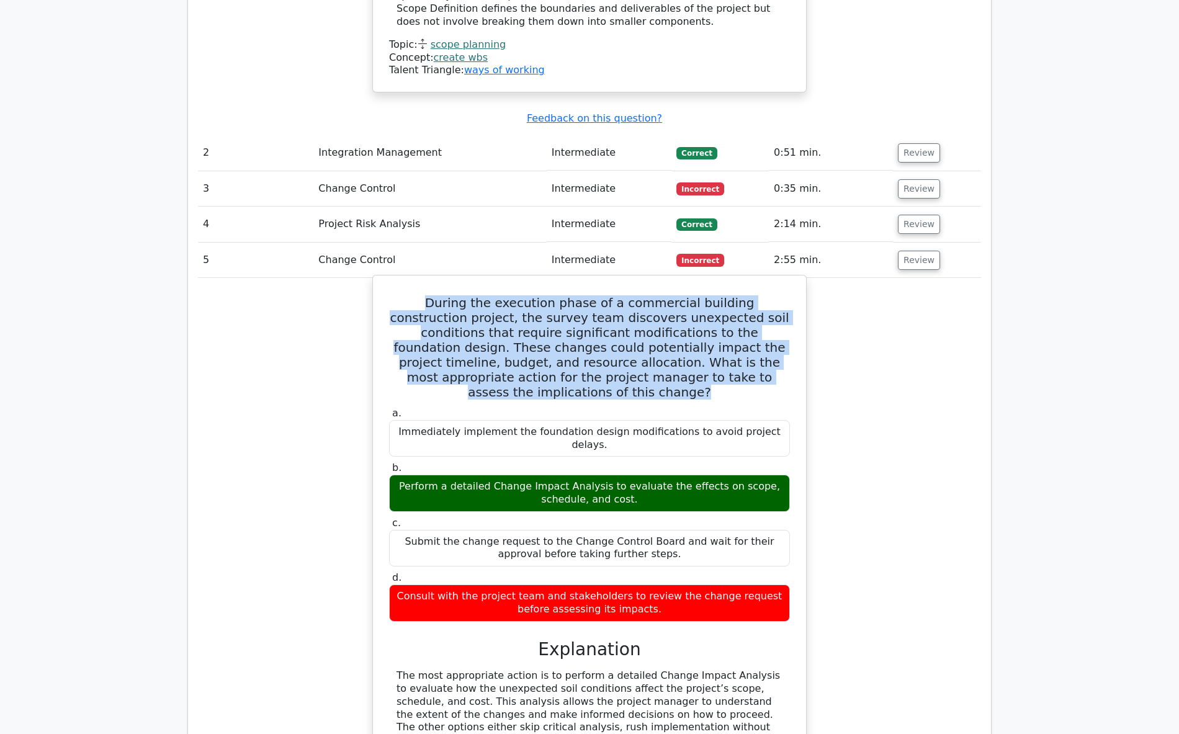
drag, startPoint x: 414, startPoint y: 466, endPoint x: 654, endPoint y: 485, distance: 240.9
click at [654, 485] on div "During the execution phase of a commercial building construction project, the s…" at bounding box center [589, 549] width 423 height 538
copy div "Perform a detailed Change Impact Analysis to evaluate the effects on scope, sch…"
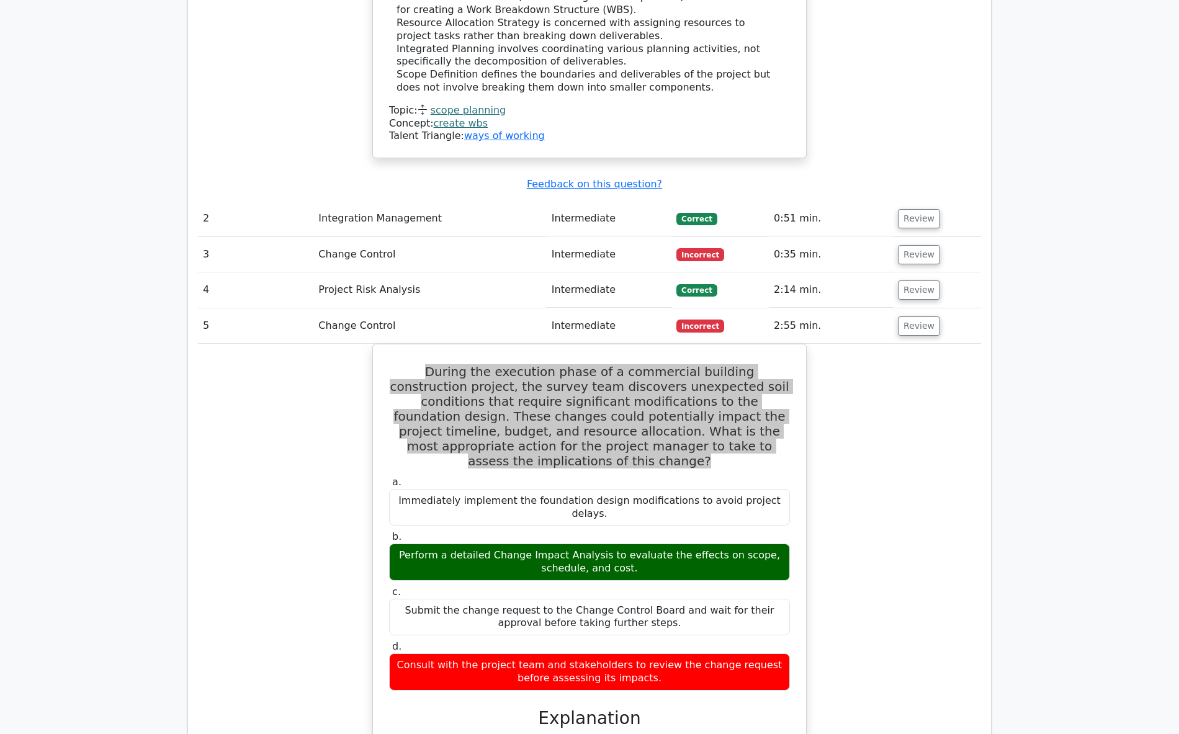
scroll to position [1080, 0]
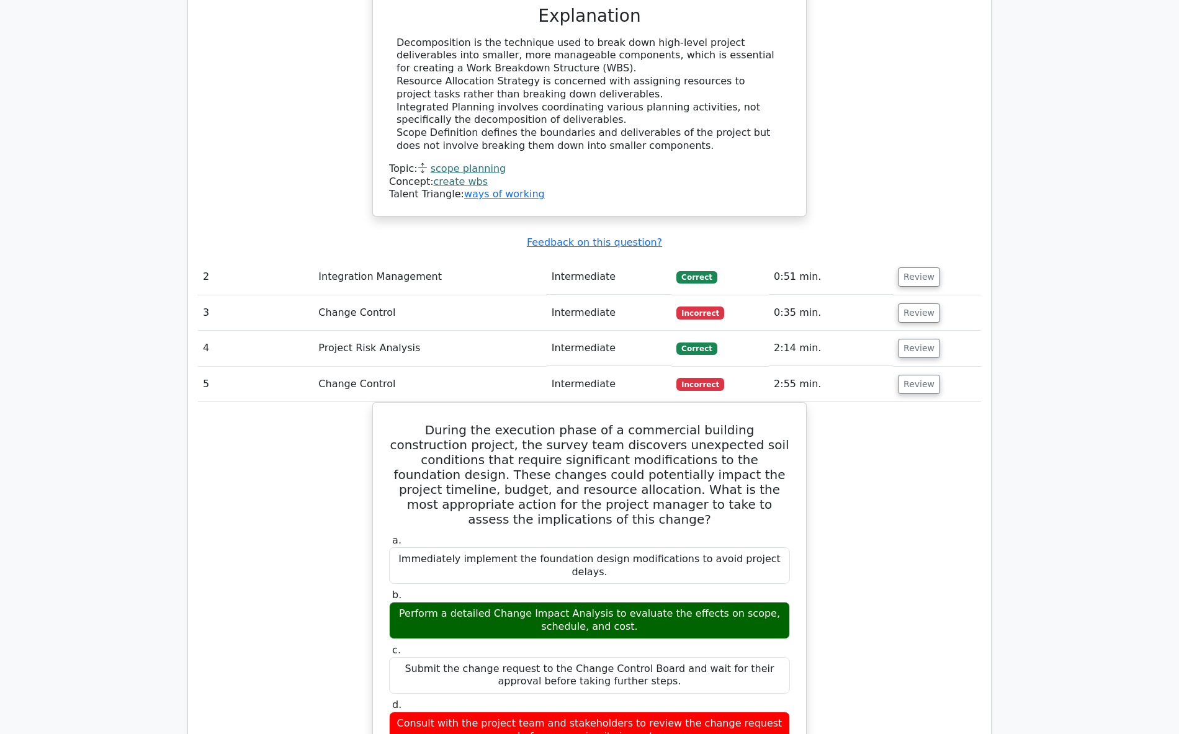
click at [463, 315] on td "Change Control" at bounding box center [429, 312] width 233 height 35
click at [915, 318] on button "Review" at bounding box center [919, 312] width 42 height 19
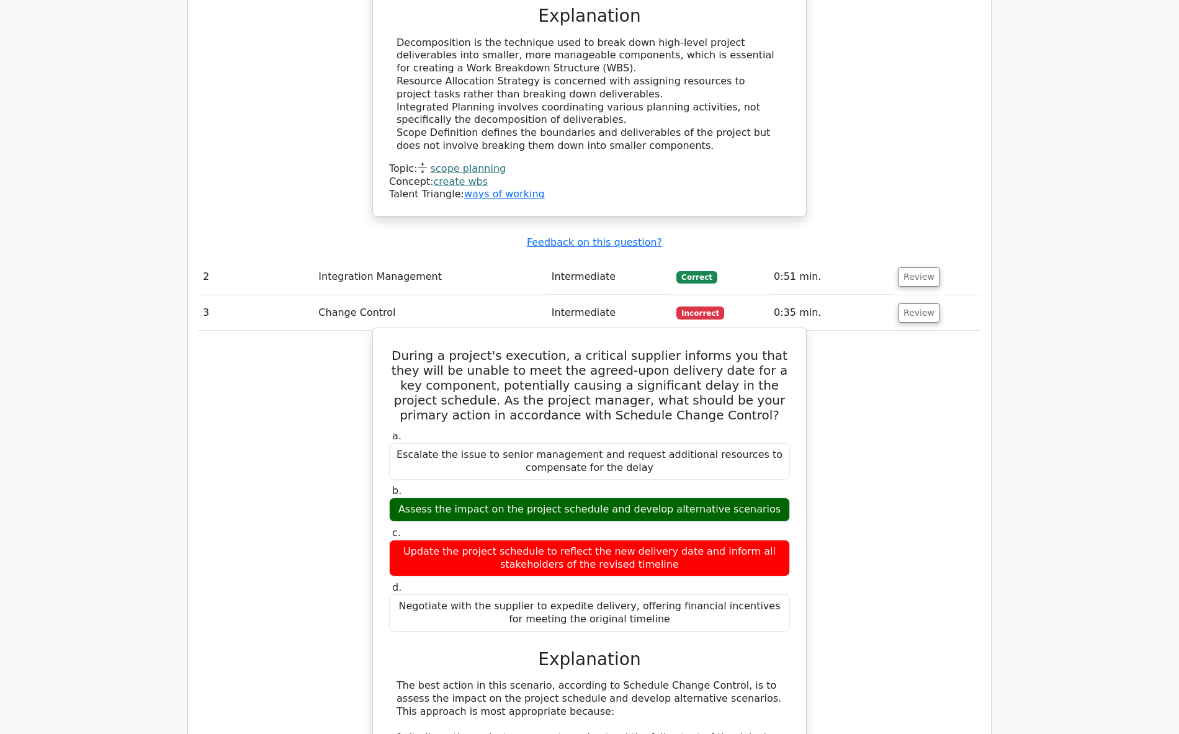
drag, startPoint x: 396, startPoint y: 350, endPoint x: 704, endPoint y: 627, distance: 413.9
click at [704, 627] on div "During a project's execution, a critical supplier informs you that they will be…" at bounding box center [589, 722] width 423 height 779
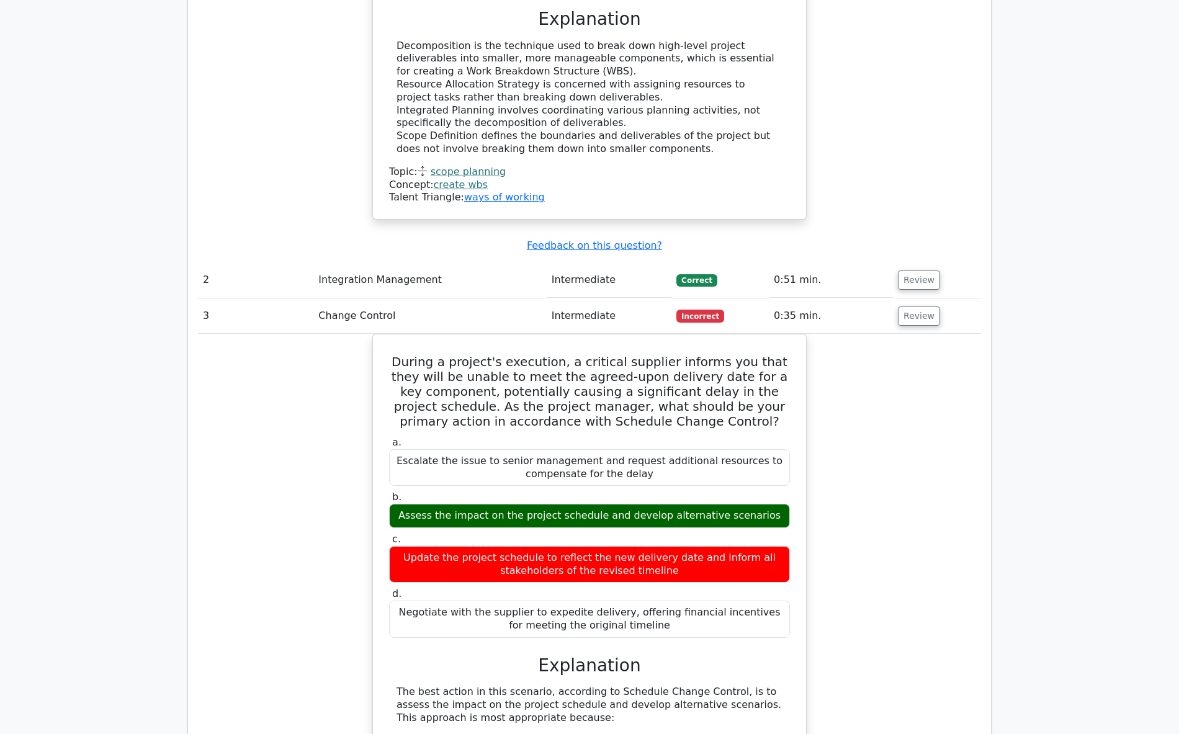
copy div "During a project's execution, a critical supplier informs you that they will be…"
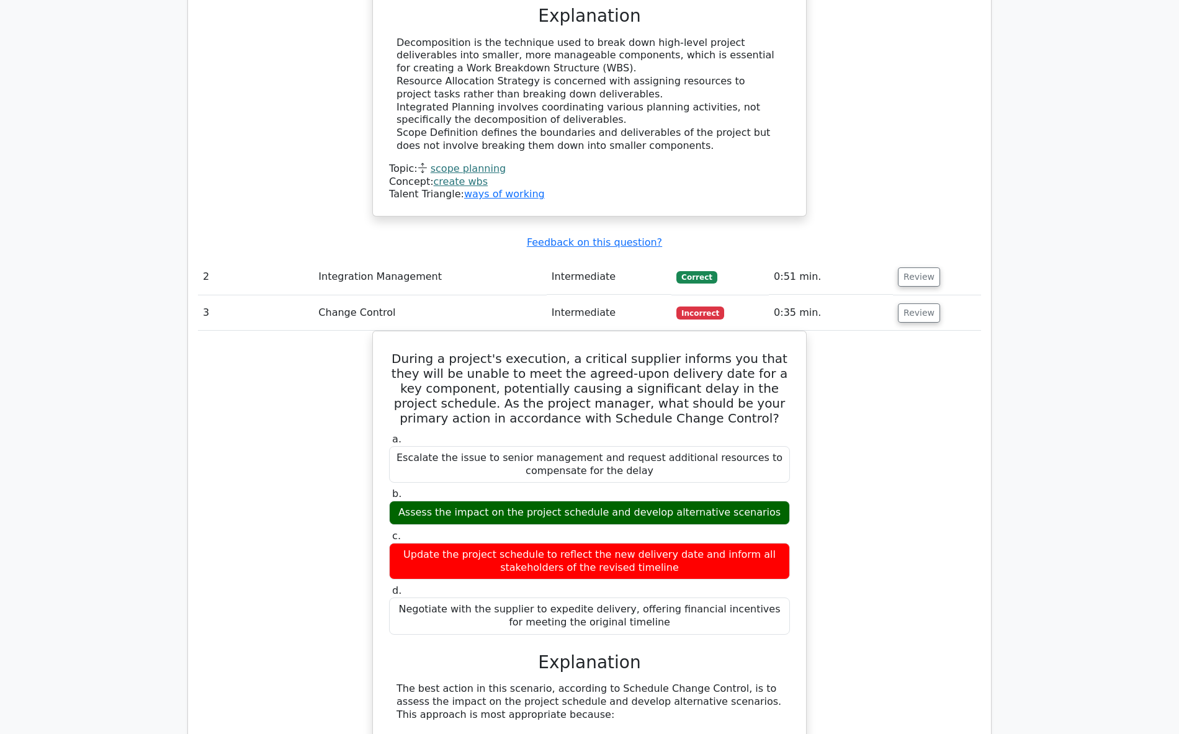
click at [311, 477] on div "During a project's execution, a critical supplier informs you that they will be…" at bounding box center [589, 733] width 783 height 805
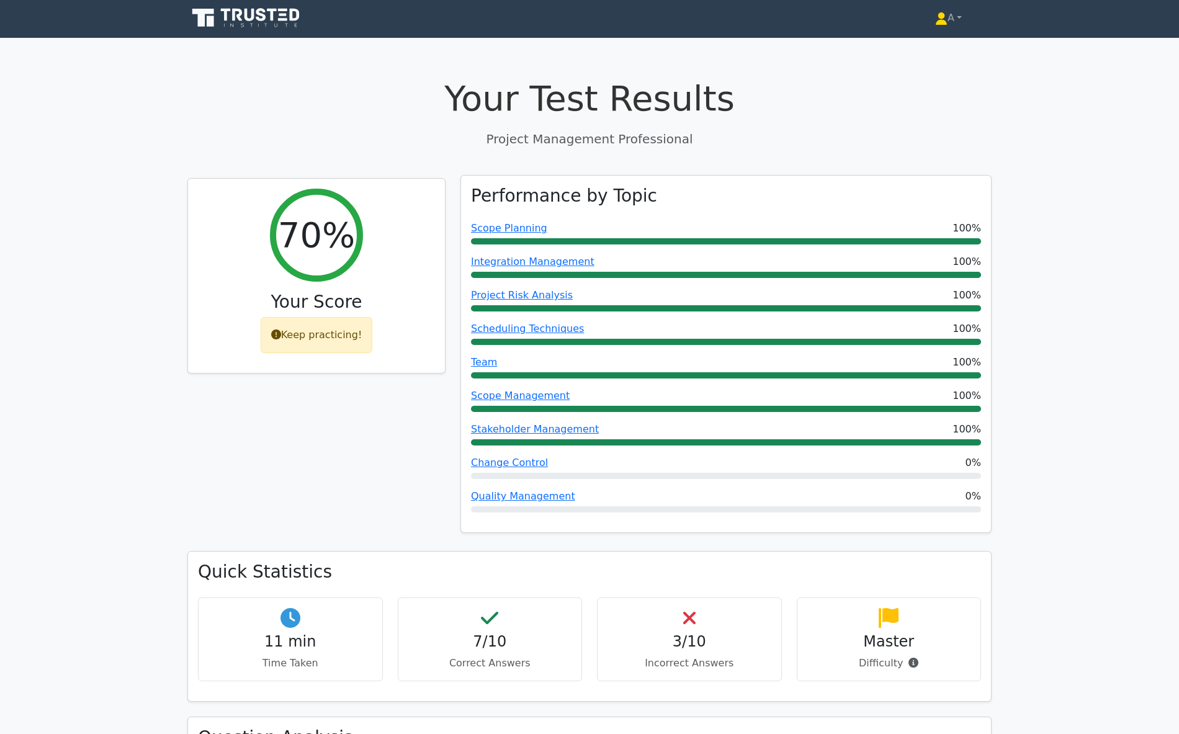
scroll to position [0, 0]
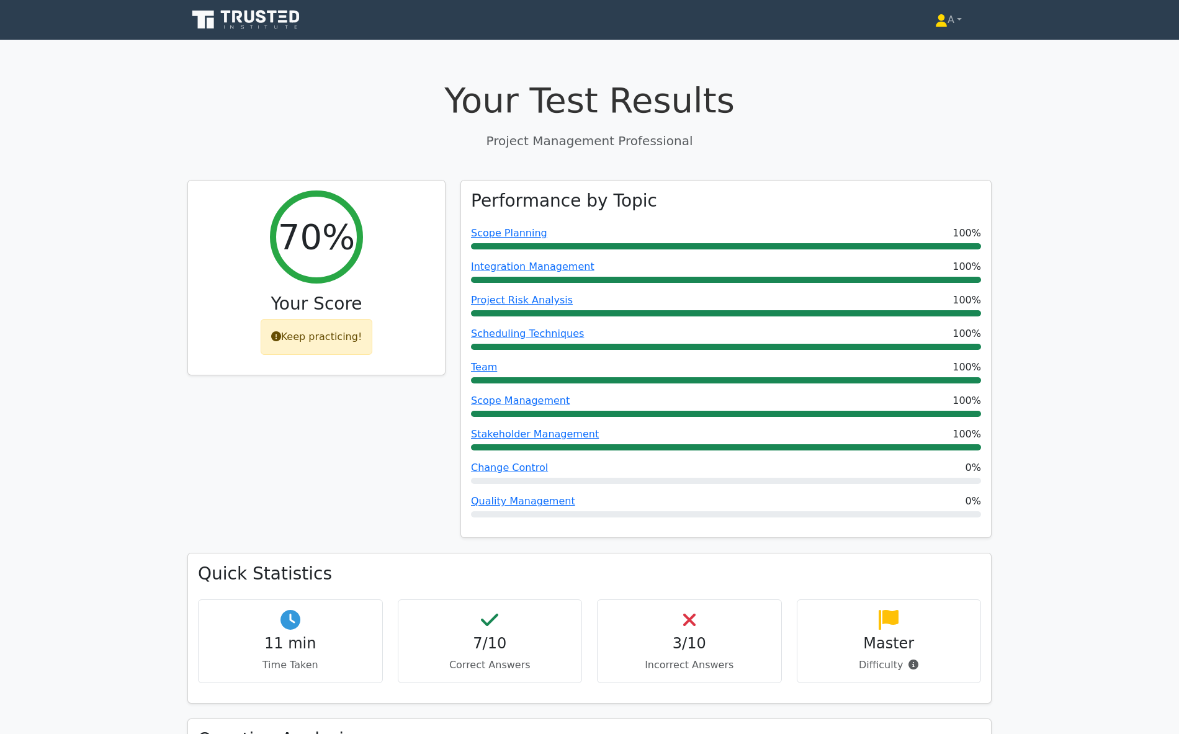
click at [257, 22] on icon at bounding box center [246, 20] width 119 height 24
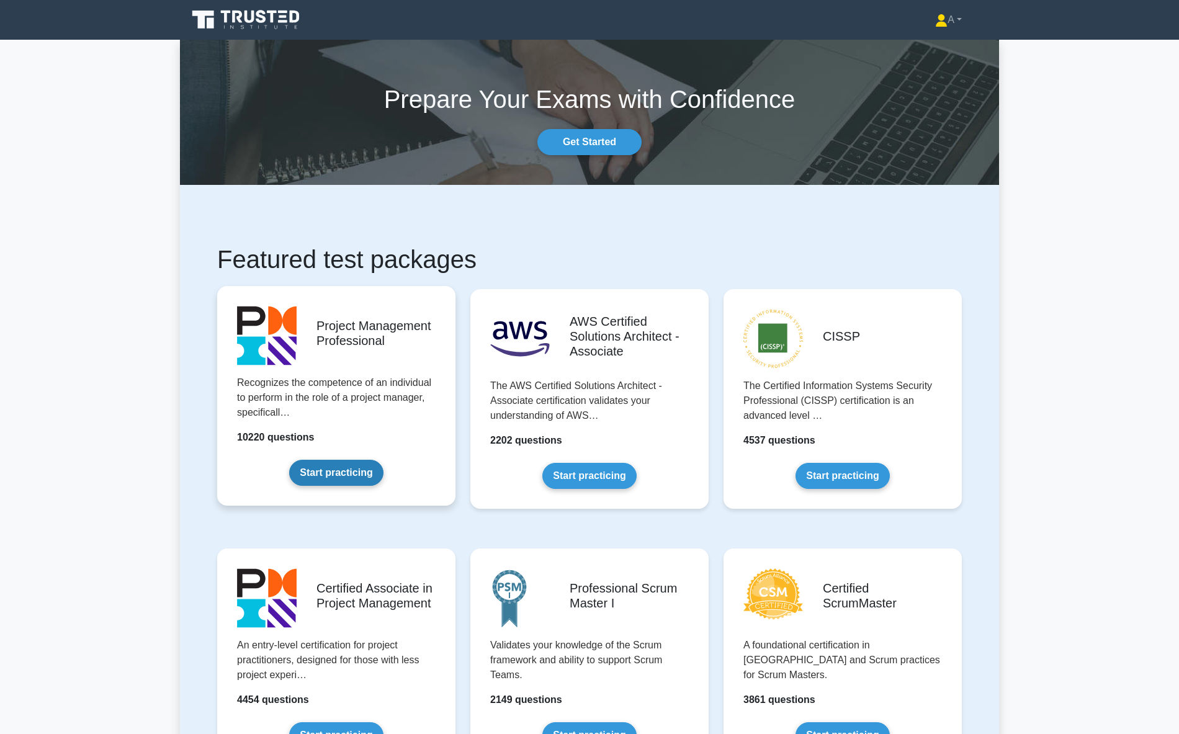
click at [358, 473] on link "Start practicing" at bounding box center [336, 473] width 94 height 26
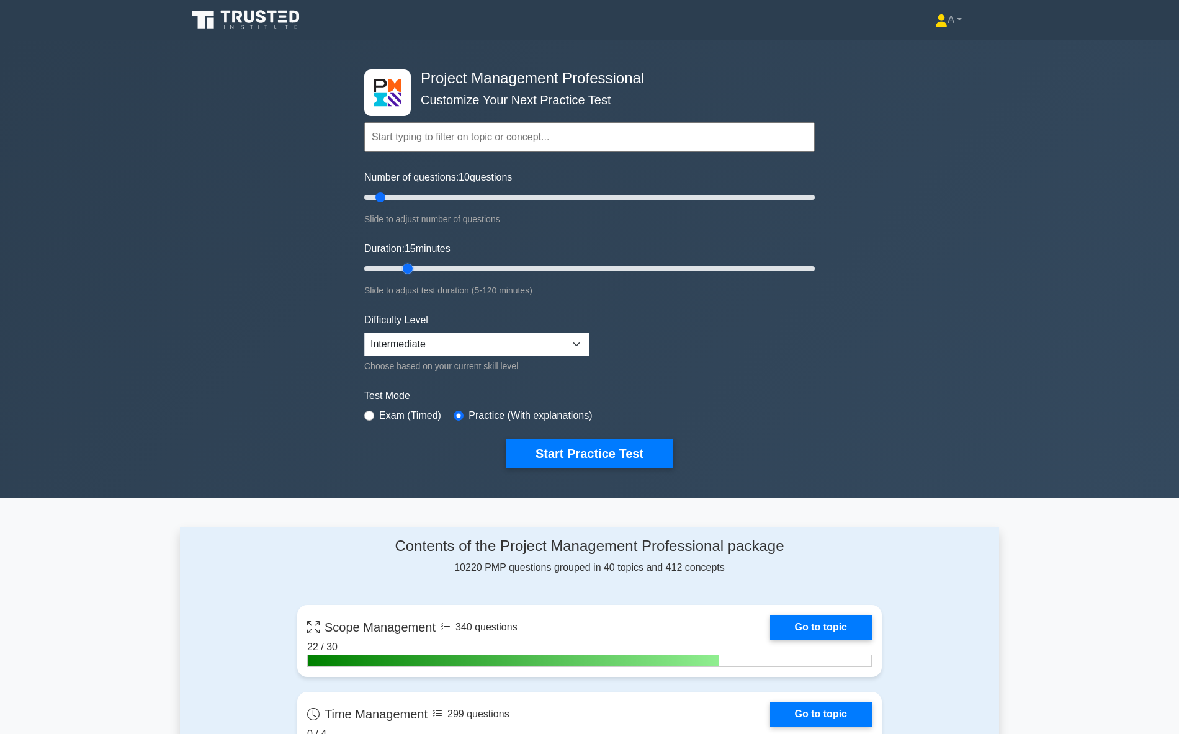
type input "10"
drag, startPoint x: 389, startPoint y: 268, endPoint x: 395, endPoint y: 275, distance: 9.7
click at [393, 274] on input "Duration: 10 minutes" at bounding box center [589, 268] width 450 height 15
click at [571, 447] on button "Start Practice Test" at bounding box center [590, 453] width 168 height 29
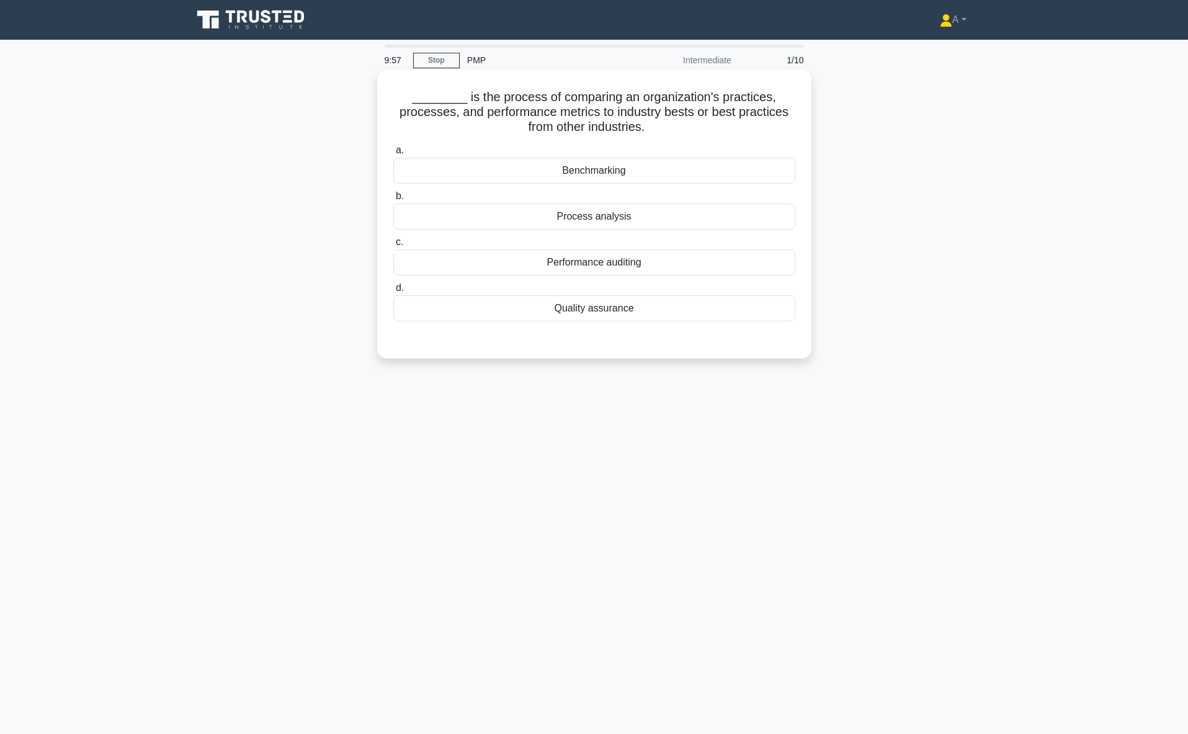
drag, startPoint x: 395, startPoint y: 96, endPoint x: 649, endPoint y: 307, distance: 330.0
click at [649, 307] on div "________ is the process of comparing an organization's practices, processes, an…" at bounding box center [594, 213] width 424 height 279
copy div "________ is the process of comparing an organization's practices, processes, an…"
click at [410, 421] on div "9:38 Stop PMP Intermediate 1/10 ________ is the process of comparing an organiz…" at bounding box center [594, 355] width 819 height 620
click at [457, 176] on div "Benchmarking" at bounding box center [594, 171] width 402 height 26
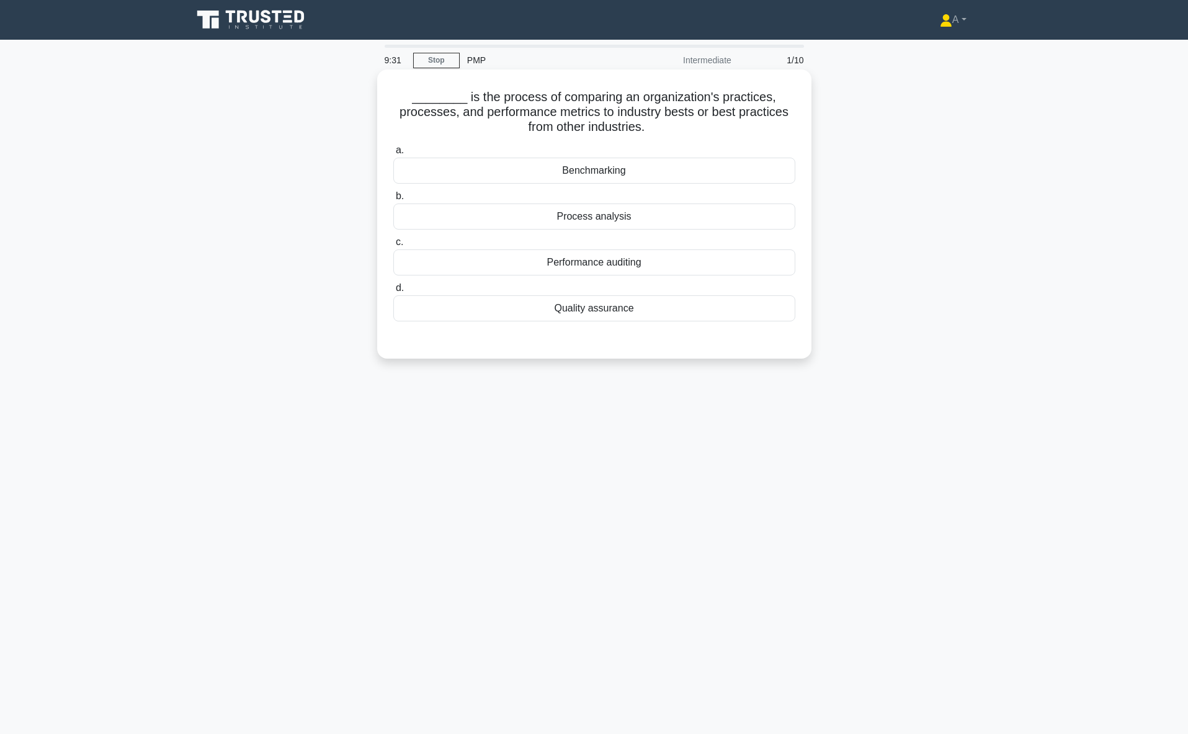
click at [393, 154] on input "a. Benchmarking" at bounding box center [393, 150] width 0 height 8
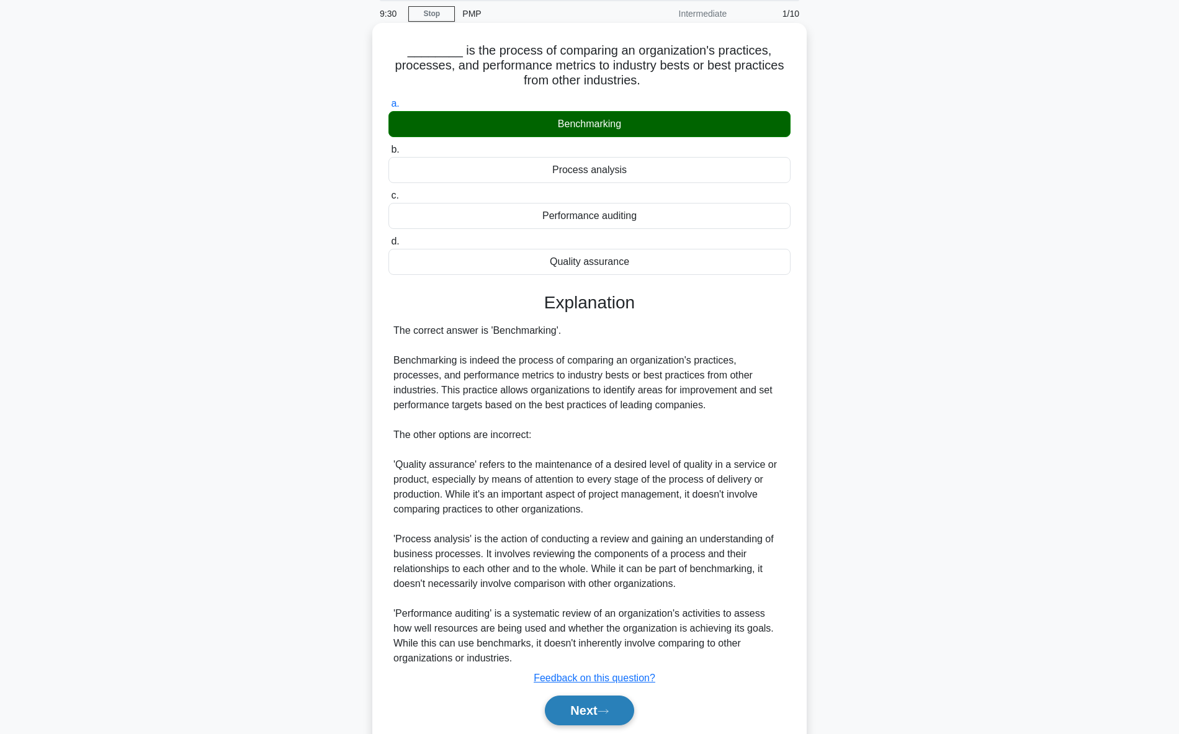
scroll to position [91, 0]
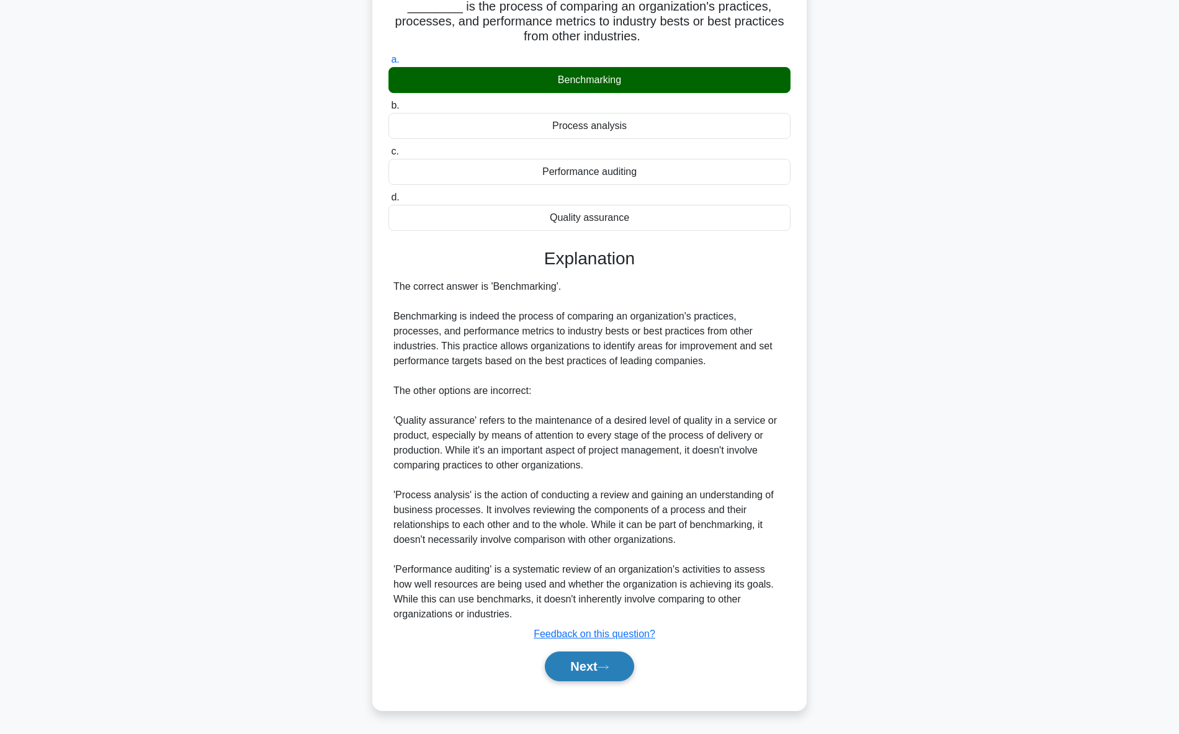
drag, startPoint x: 563, startPoint y: 669, endPoint x: 555, endPoint y: 659, distance: 12.8
click at [564, 668] on button "Next" at bounding box center [589, 667] width 89 height 30
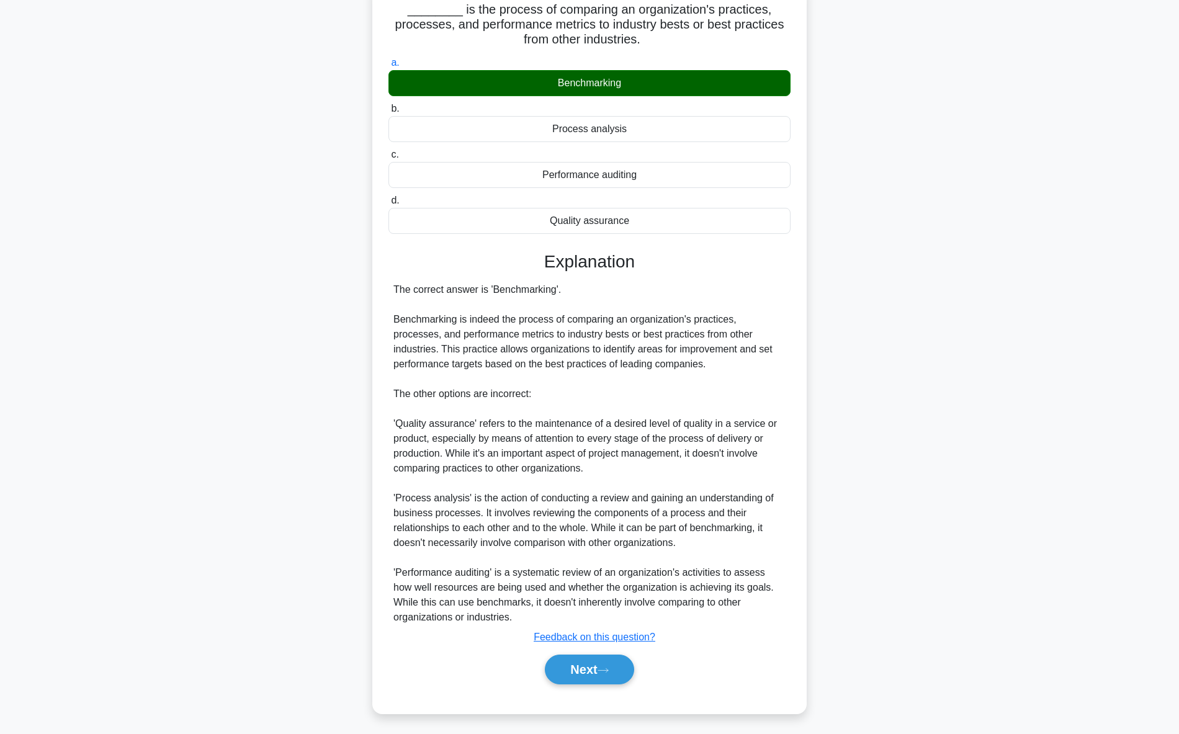
scroll to position [0, 0]
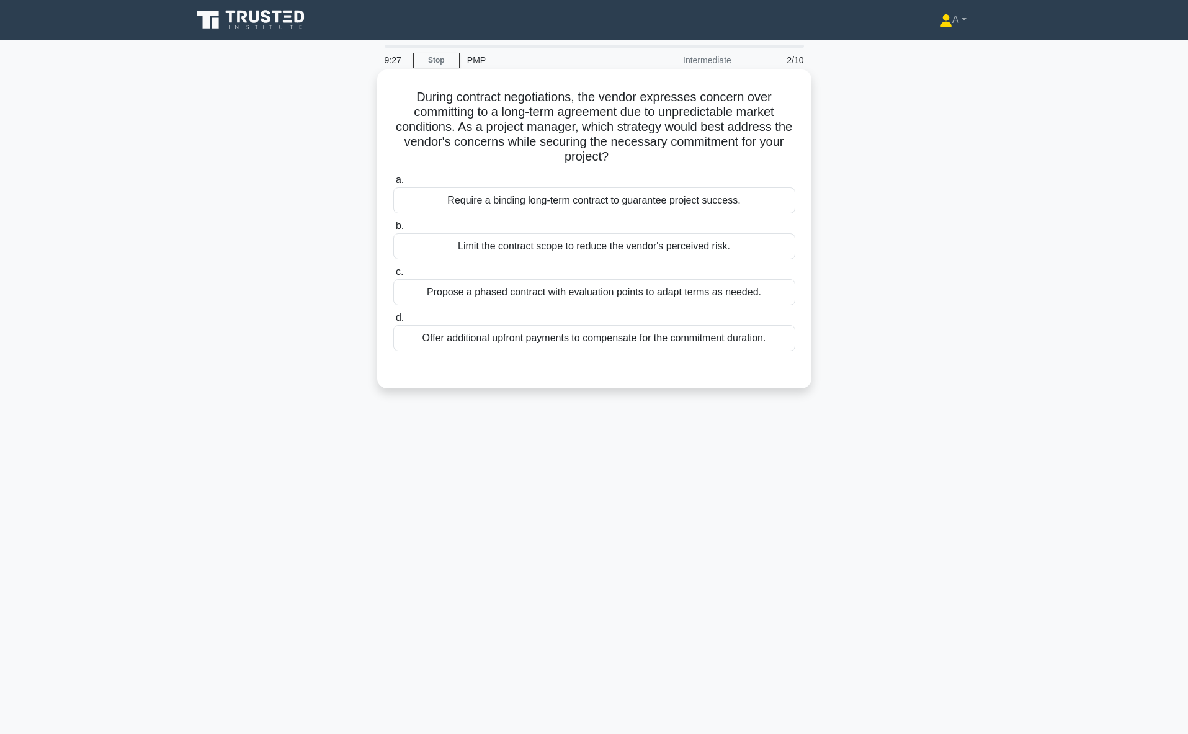
drag, startPoint x: 392, startPoint y: 91, endPoint x: 776, endPoint y: 344, distance: 459.5
click at [776, 344] on div "During contract negotiations, the vendor expresses concern over committing to a…" at bounding box center [594, 240] width 819 height 334
copy div "During contract negotiations, the vendor expresses concern over committing to a…"
click at [523, 293] on div "Propose a phased contract with evaluation points to adapt terms as needed." at bounding box center [594, 292] width 402 height 26
click at [393, 276] on input "c. Propose a phased contract with evaluation points to adapt terms as needed." at bounding box center [393, 272] width 0 height 8
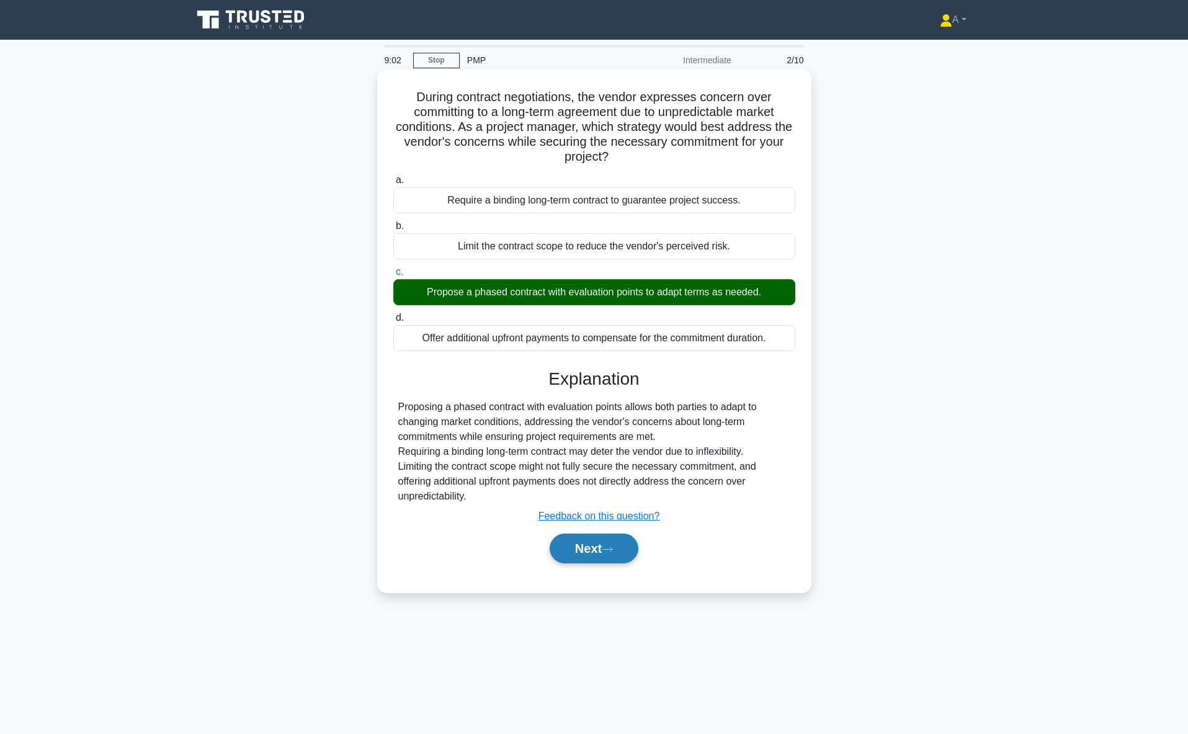
click at [606, 549] on button "Next" at bounding box center [594, 549] width 89 height 30
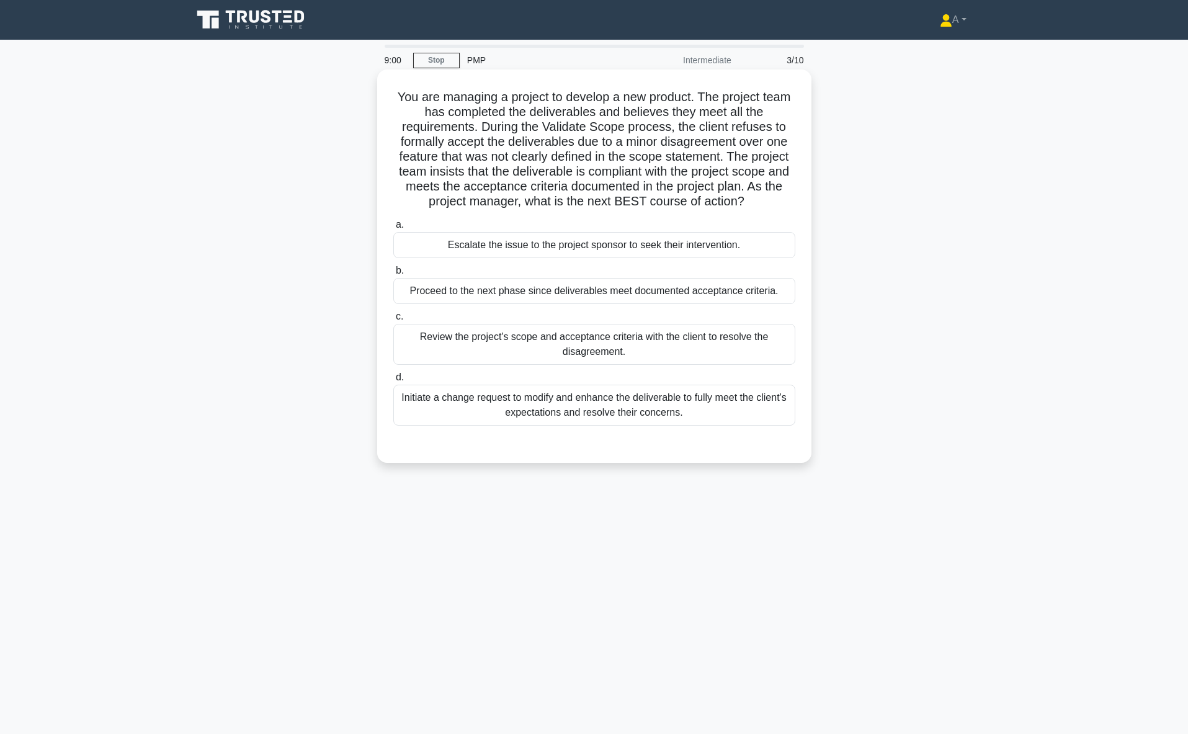
drag, startPoint x: 388, startPoint y: 97, endPoint x: 689, endPoint y: 413, distance: 435.8
click at [689, 413] on div "You are managing a project to develop a new product. The project team has compl…" at bounding box center [594, 265] width 424 height 383
copy div "You are managing a project to develop a new product. The project team has compl…"
click at [481, 345] on div "Review the project's scope and acceptance criteria with the client to resolve t…" at bounding box center [594, 344] width 402 height 41
click at [393, 321] on input "c. Review the project's scope and acceptance criteria with the client to resolv…" at bounding box center [393, 317] width 0 height 8
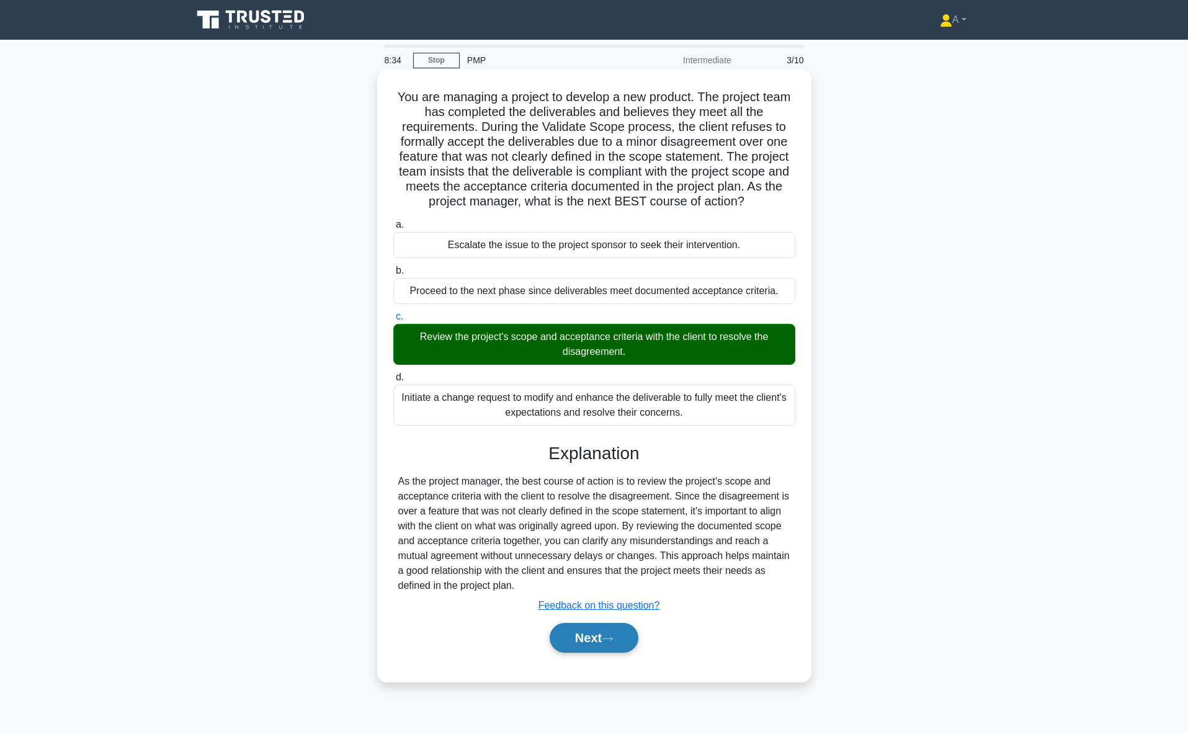
click at [588, 637] on button "Next" at bounding box center [594, 638] width 89 height 30
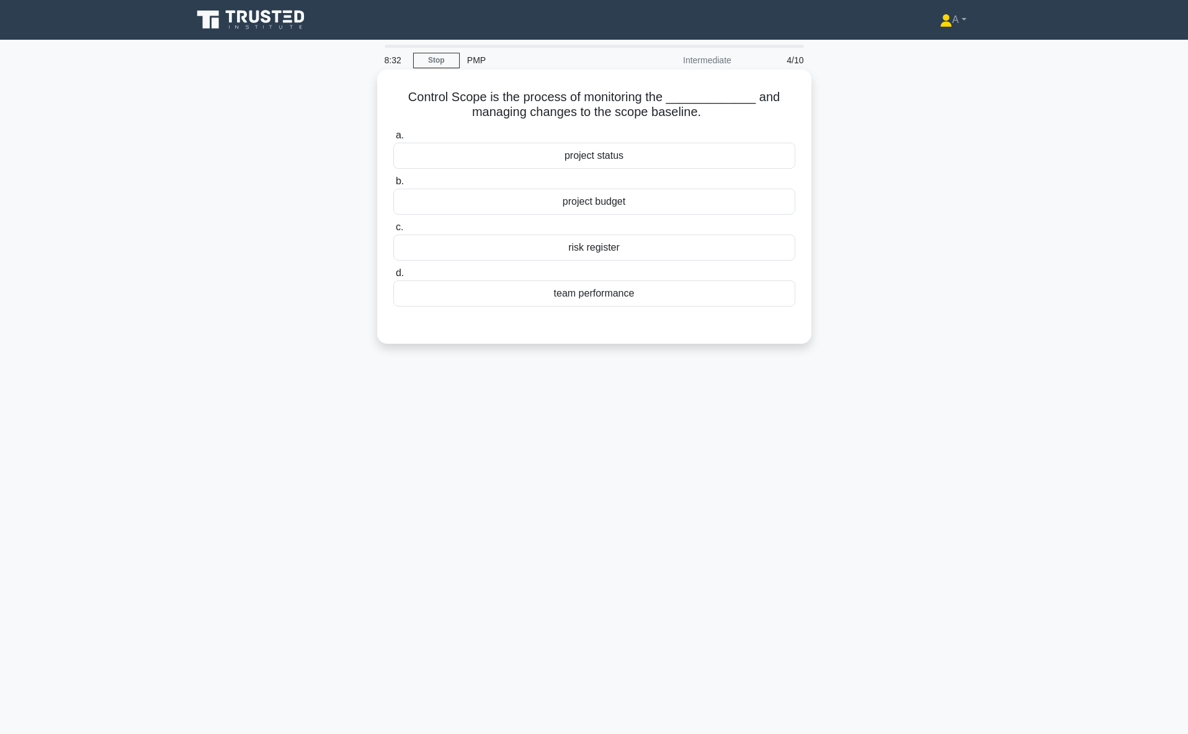
drag, startPoint x: 418, startPoint y: 94, endPoint x: 657, endPoint y: 293, distance: 311.5
click at [657, 293] on div "Control Scope is the process of monitoring the _____________ and managing chang…" at bounding box center [594, 206] width 424 height 264
copy div "Control Scope is the process of monitoring the _____________ and managing chang…"
click at [545, 292] on div "team performance" at bounding box center [594, 293] width 402 height 26
click at [393, 277] on input "d. team performance" at bounding box center [393, 273] width 0 height 8
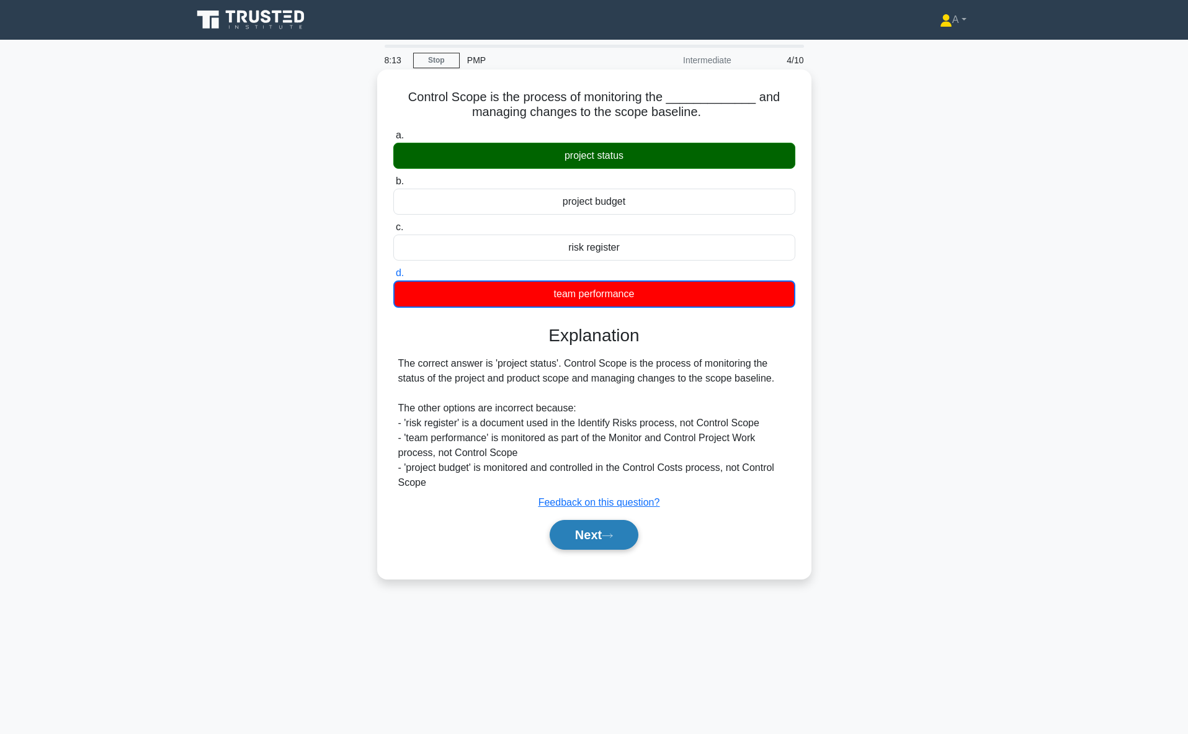
click at [612, 544] on button "Next" at bounding box center [594, 535] width 89 height 30
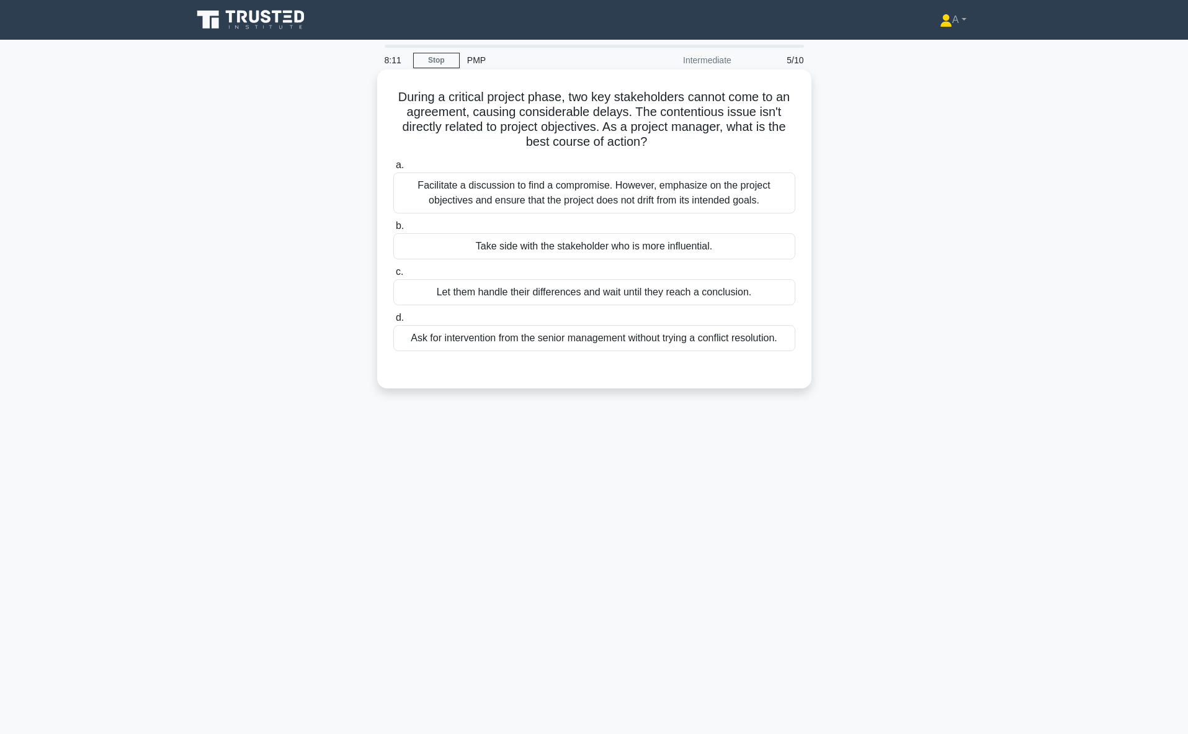
drag, startPoint x: 388, startPoint y: 94, endPoint x: 782, endPoint y: 345, distance: 467.5
click at [782, 345] on div "During a critical project phase, two key stakeholders cannot come to an agreeme…" at bounding box center [594, 228] width 424 height 309
copy div "During a critical project phase, two key stakeholders cannot come to an agreeme…"
click at [454, 186] on div "Facilitate a discussion to find a compromise. However, emphasize on the project…" at bounding box center [594, 192] width 402 height 41
click at [393, 169] on input "a. Facilitate a discussion to find a compromise. However, emphasize on the proj…" at bounding box center [393, 165] width 0 height 8
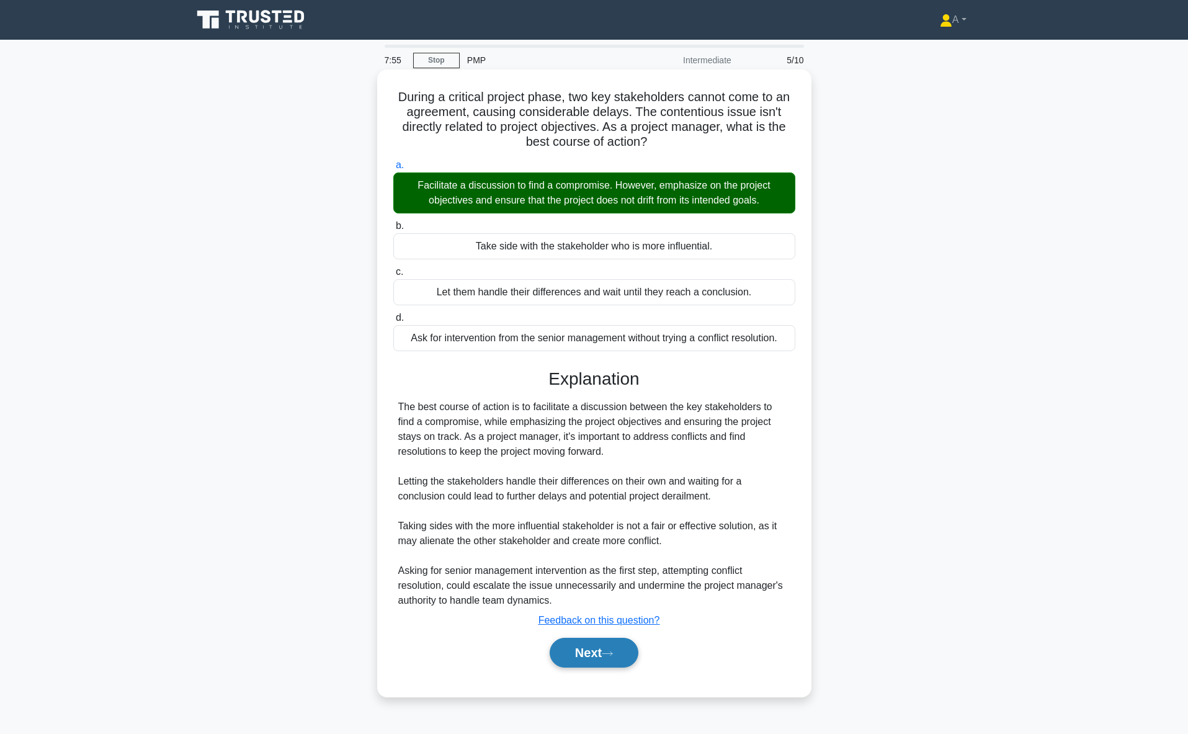
click at [598, 649] on button "Next" at bounding box center [594, 653] width 89 height 30
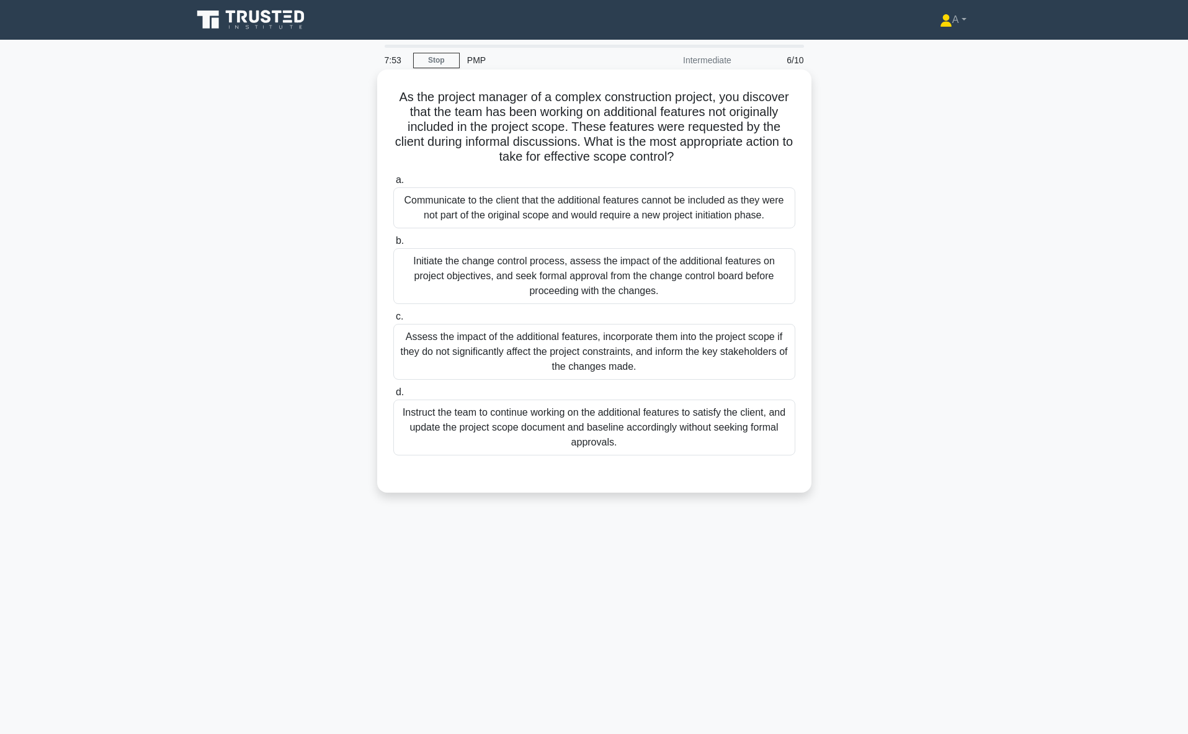
drag, startPoint x: 423, startPoint y: 119, endPoint x: 705, endPoint y: 444, distance: 430.6
click at [705, 444] on div "As the project manager of a complex construction project, you discover that the…" at bounding box center [594, 280] width 424 height 413
copy div "As the project manager of a complex construction project, you discover that the…"
click at [567, 354] on div "Assess the impact of the additional features, incorporate them into the project…" at bounding box center [594, 352] width 402 height 56
click at [393, 321] on input "c. Assess the impact of the additional features, incorporate them into the proj…" at bounding box center [393, 317] width 0 height 8
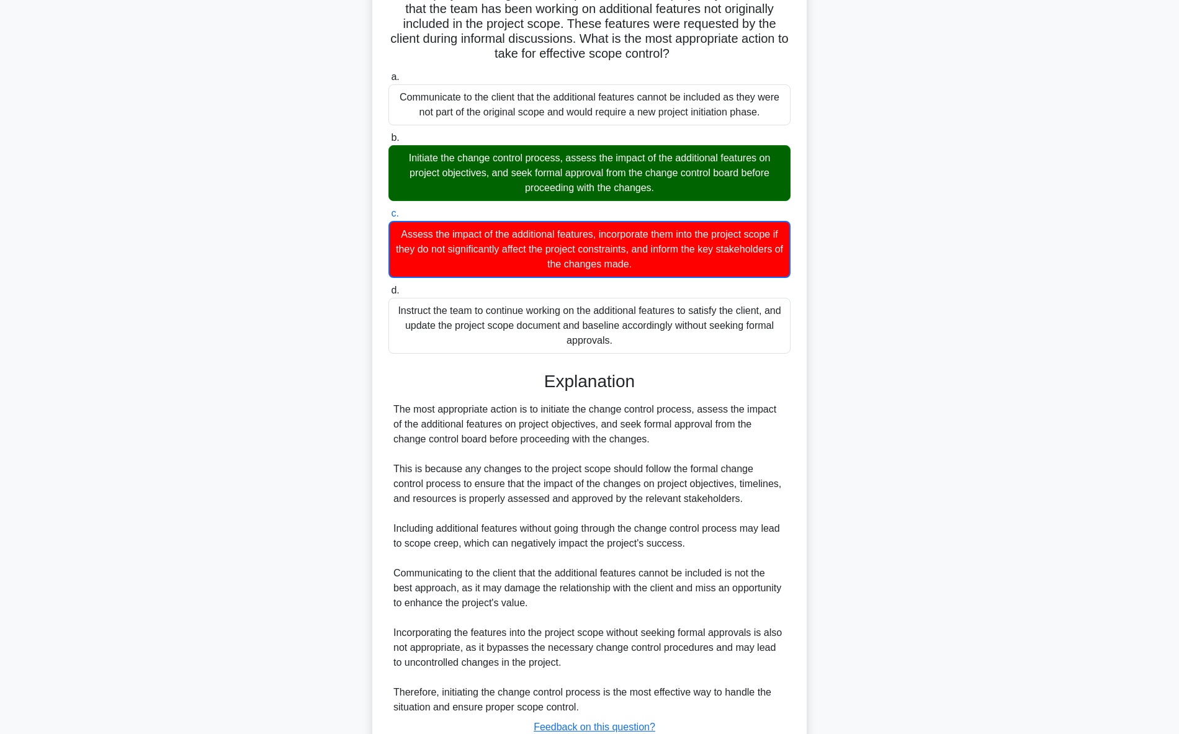
scroll to position [197, 0]
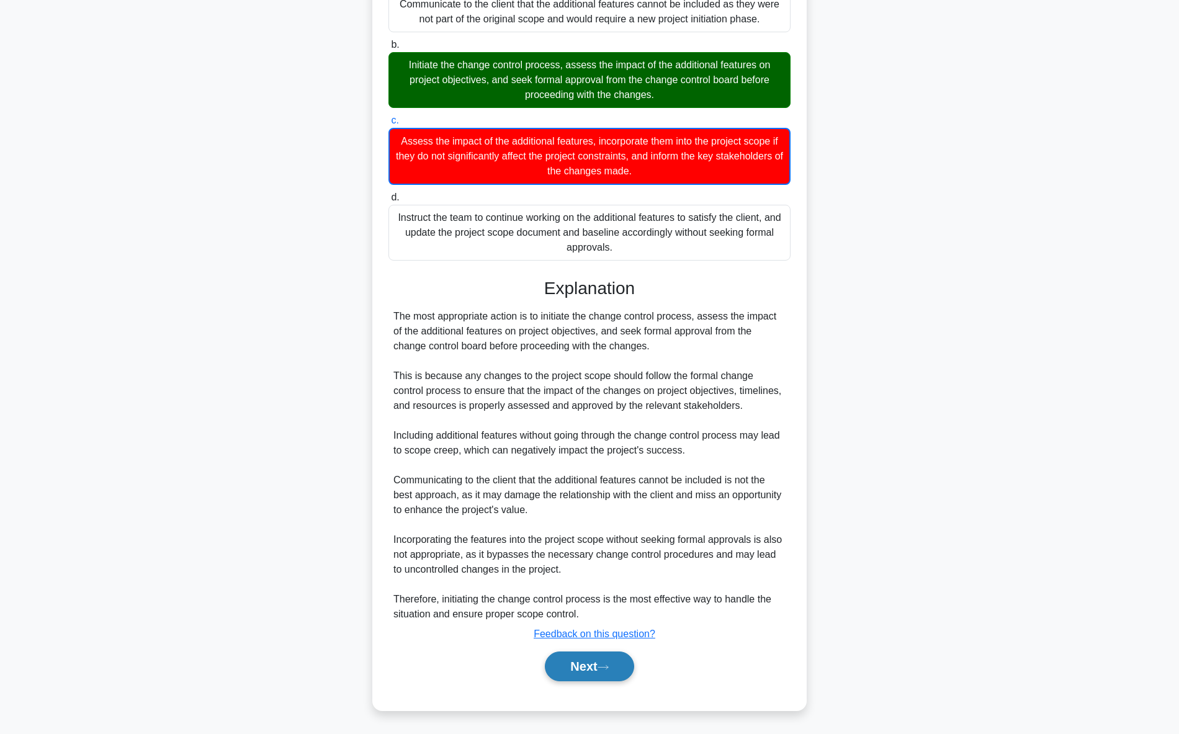
click at [586, 669] on button "Next" at bounding box center [589, 667] width 89 height 30
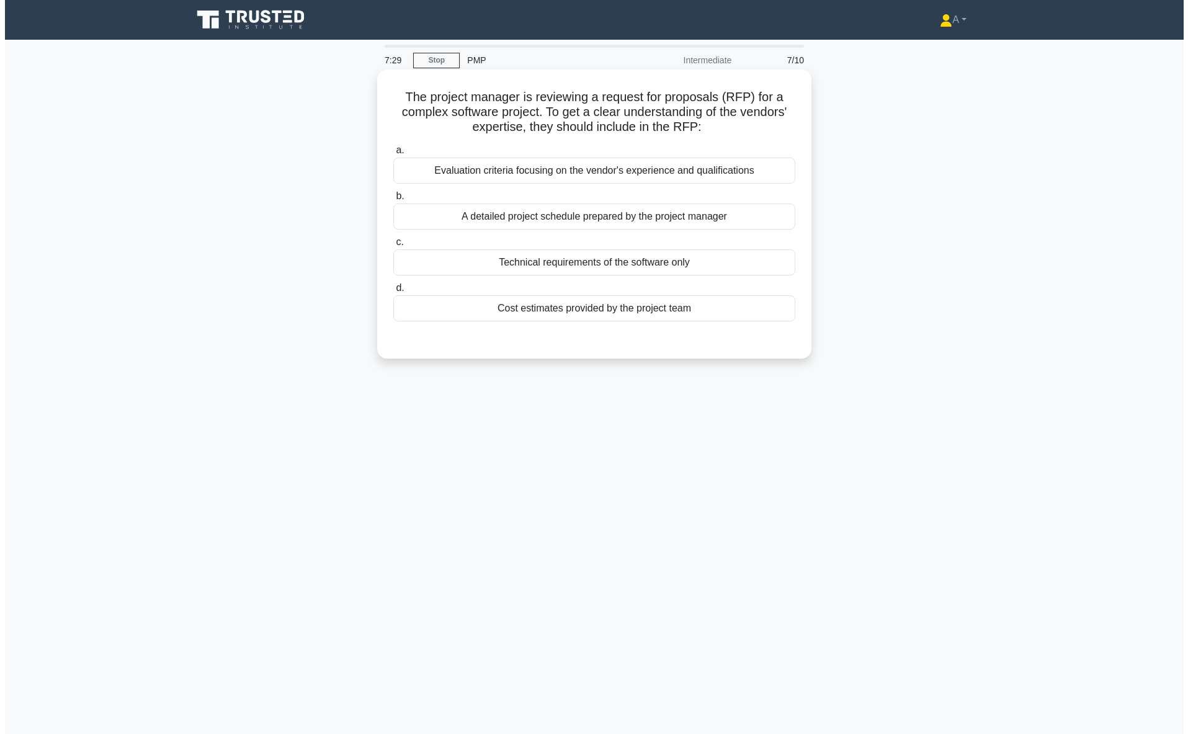
scroll to position [0, 0]
drag, startPoint x: 400, startPoint y: 92, endPoint x: 728, endPoint y: 316, distance: 398.2
click at [728, 316] on div "The project manager is reviewing a request for proposals (RFP) for a complex so…" at bounding box center [594, 213] width 424 height 279
copy div "The project manager is reviewing a request for proposals (RFP) for a complex so…"
click at [574, 217] on div "A detailed project schedule prepared by the project manager" at bounding box center [594, 217] width 402 height 26
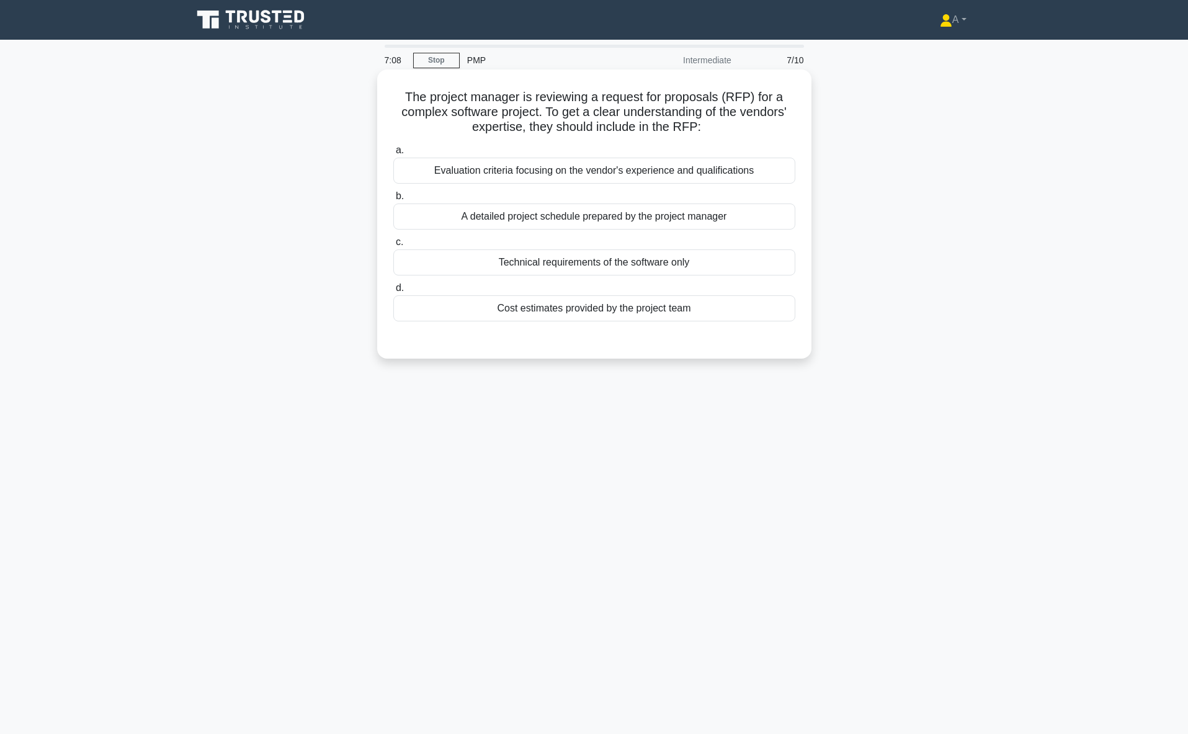
click at [393, 200] on input "b. A detailed project schedule prepared by the project manager" at bounding box center [393, 196] width 0 height 8
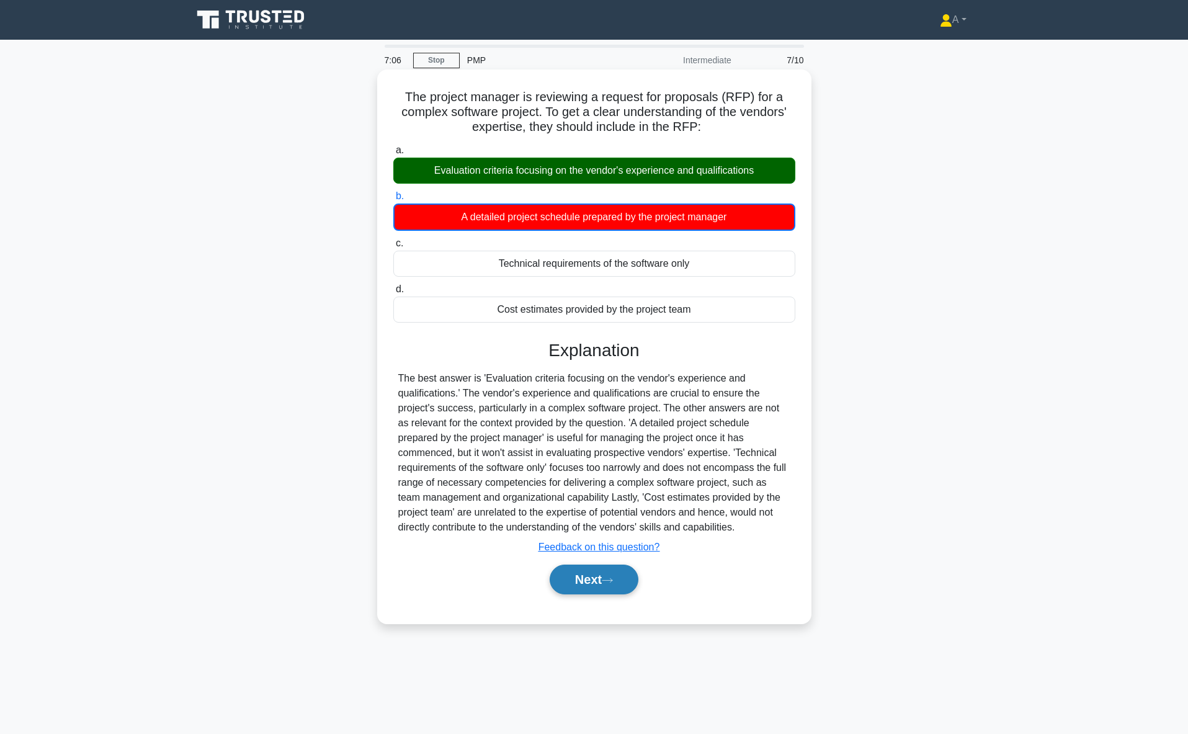
click at [586, 575] on button "Next" at bounding box center [594, 580] width 89 height 30
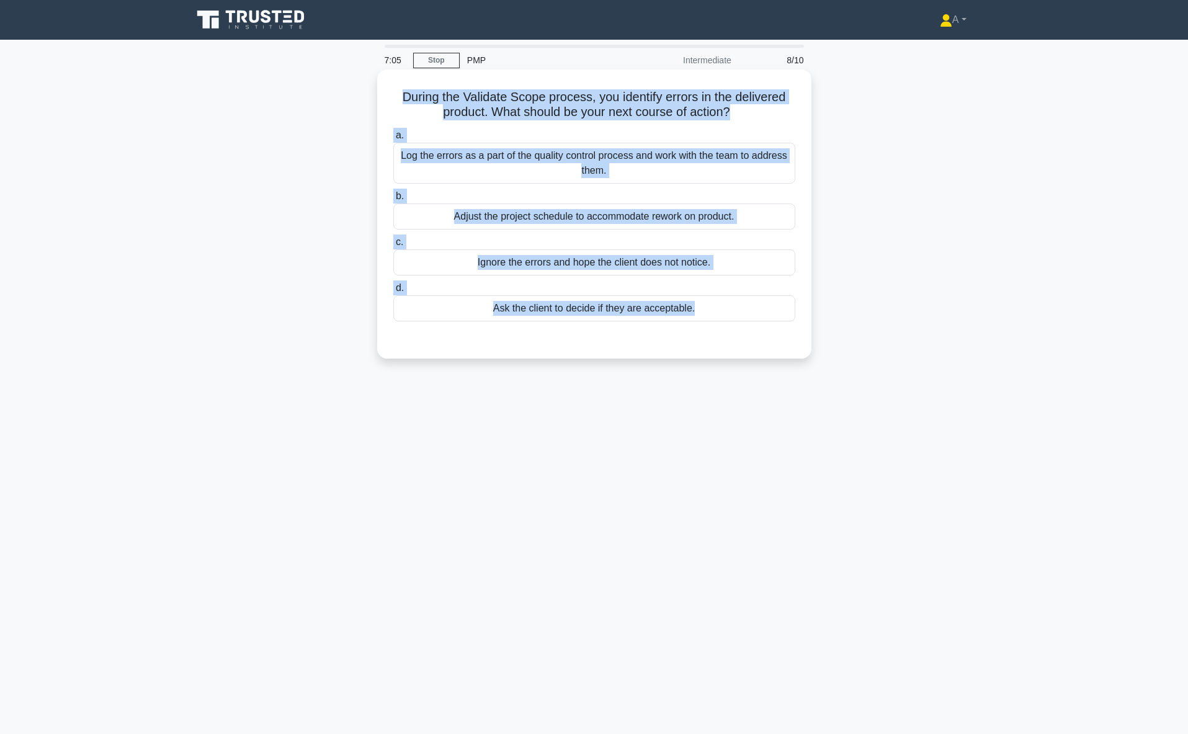
drag, startPoint x: 377, startPoint y: 100, endPoint x: 766, endPoint y: 331, distance: 452.7
click at [766, 331] on div "During the Validate Scope process, you identify errors in the delivered product…" at bounding box center [594, 225] width 819 height 304
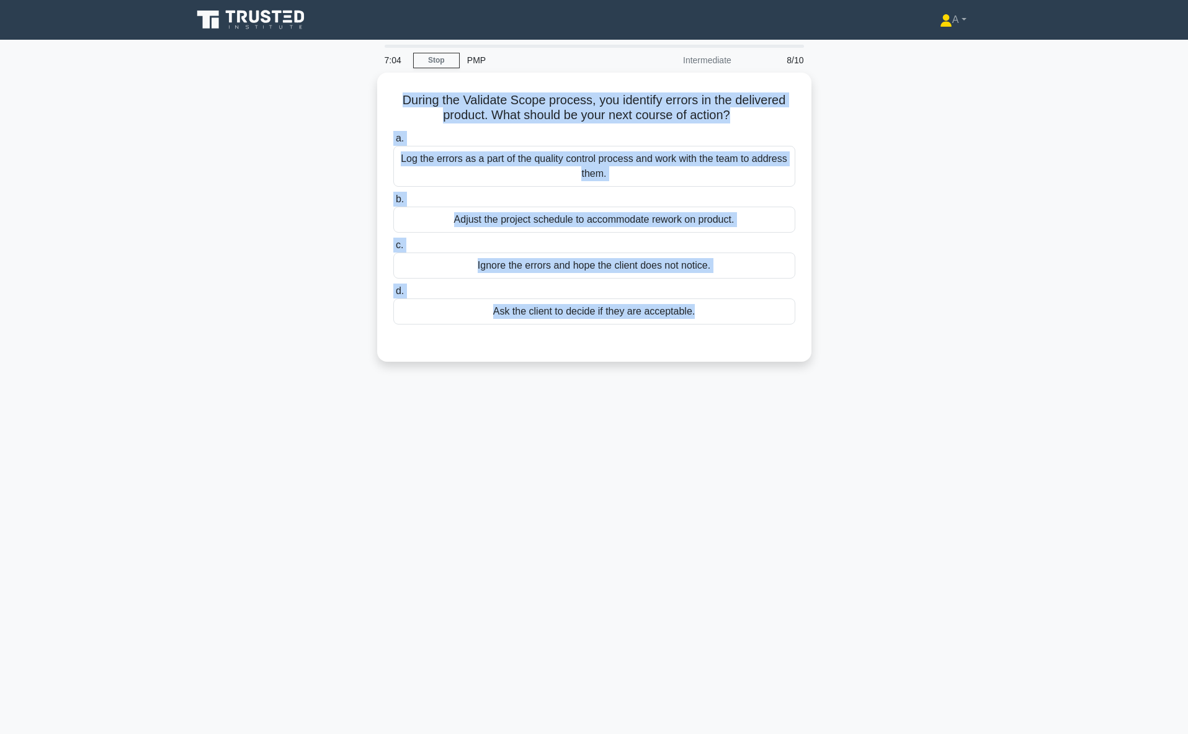
copy div "During the Validate Scope process, you identify errors in the delivered product…"
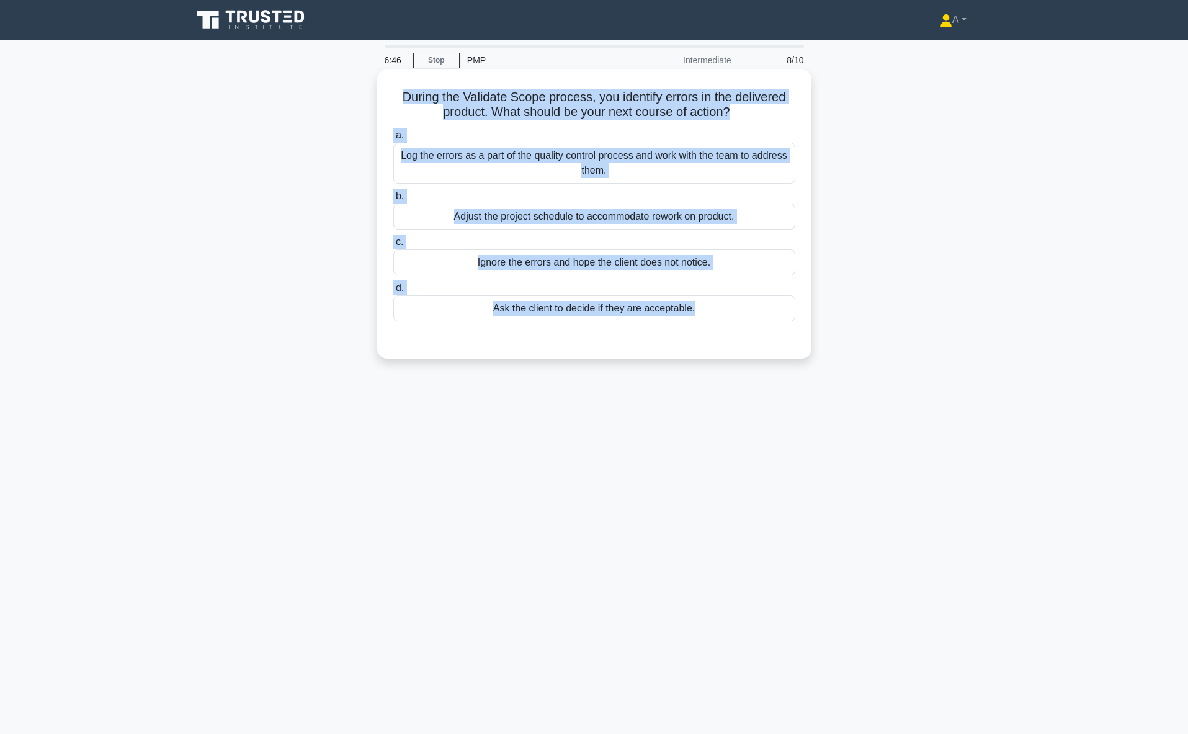
click at [549, 163] on div "Log the errors as a part of the quality control process and work with the team …" at bounding box center [594, 163] width 402 height 41
click at [393, 140] on input "a. Log the errors as a part of the quality control process and work with the te…" at bounding box center [393, 136] width 0 height 8
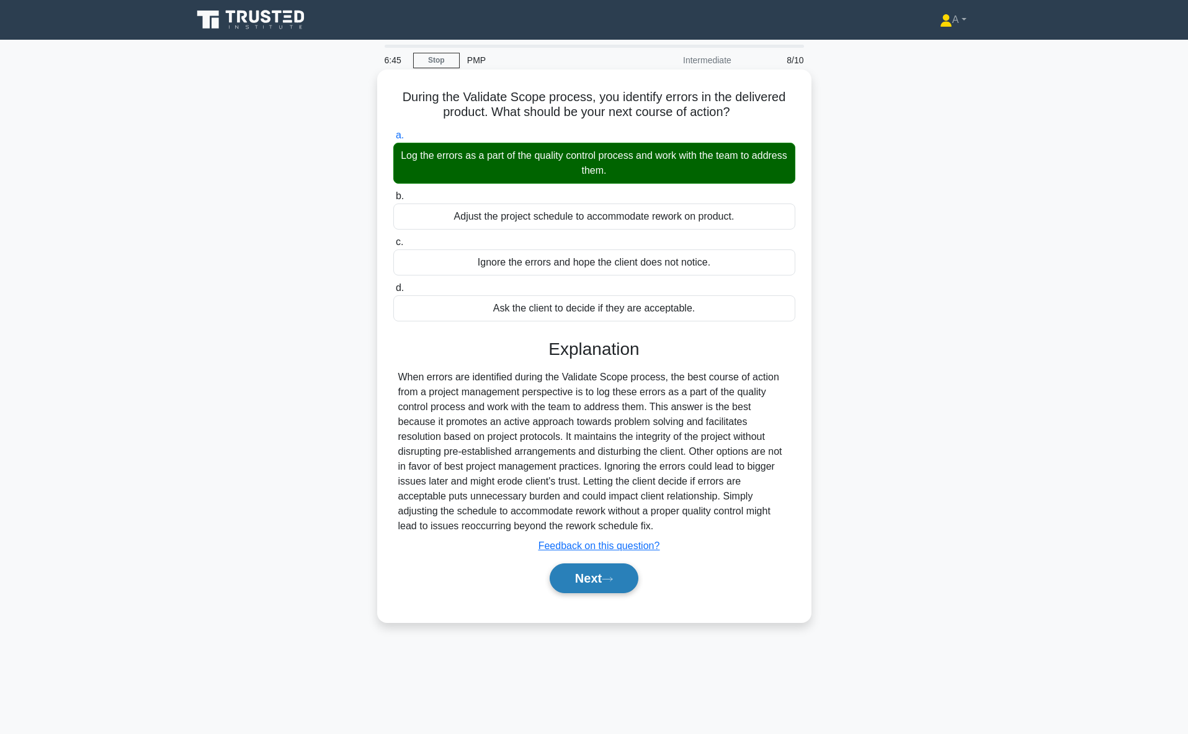
click at [589, 571] on button "Next" at bounding box center [594, 578] width 89 height 30
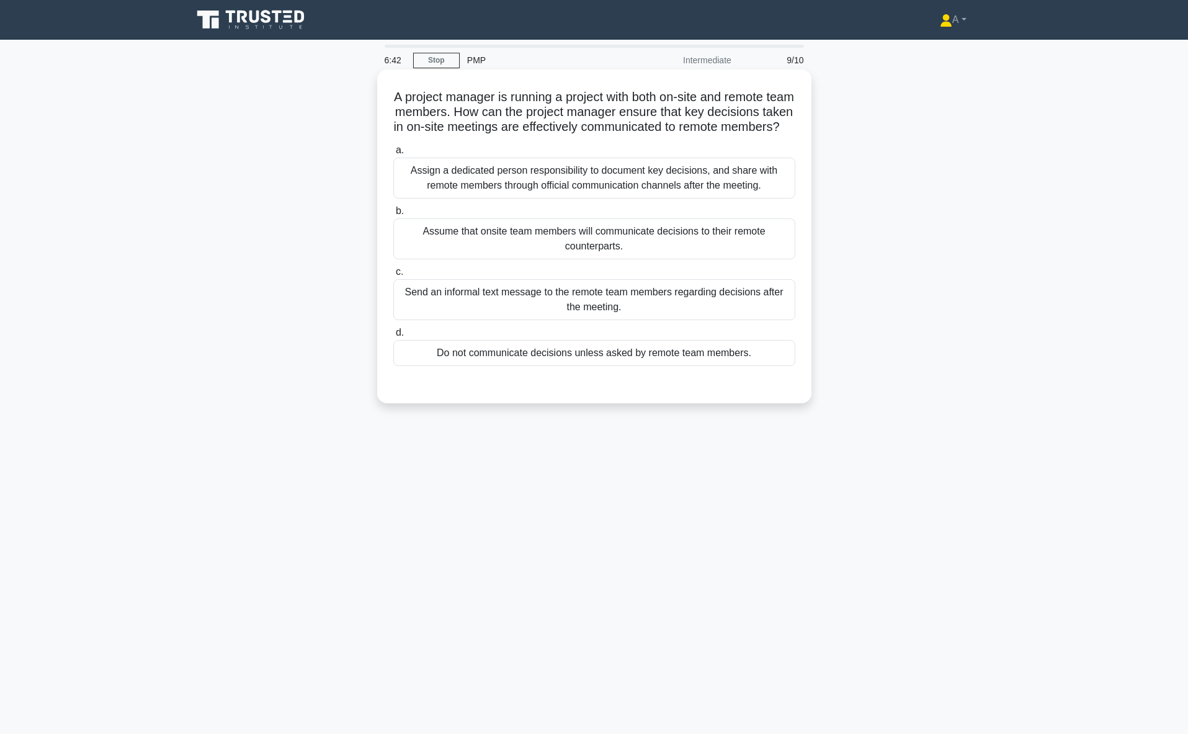
drag, startPoint x: 373, startPoint y: 85, endPoint x: 769, endPoint y: 378, distance: 492.4
click at [769, 378] on div "A project manager is running a project with both on-site and remote team member…" at bounding box center [594, 247] width 819 height 349
copy div "A project manager is running a project with both on-site and remote team member…"
click at [619, 182] on div "Assign a dedicated person responsibility to document key decisions, and share w…" at bounding box center [594, 178] width 402 height 41
click at [393, 154] on input "a. Assign a dedicated person responsibility to document key decisions, and shar…" at bounding box center [393, 150] width 0 height 8
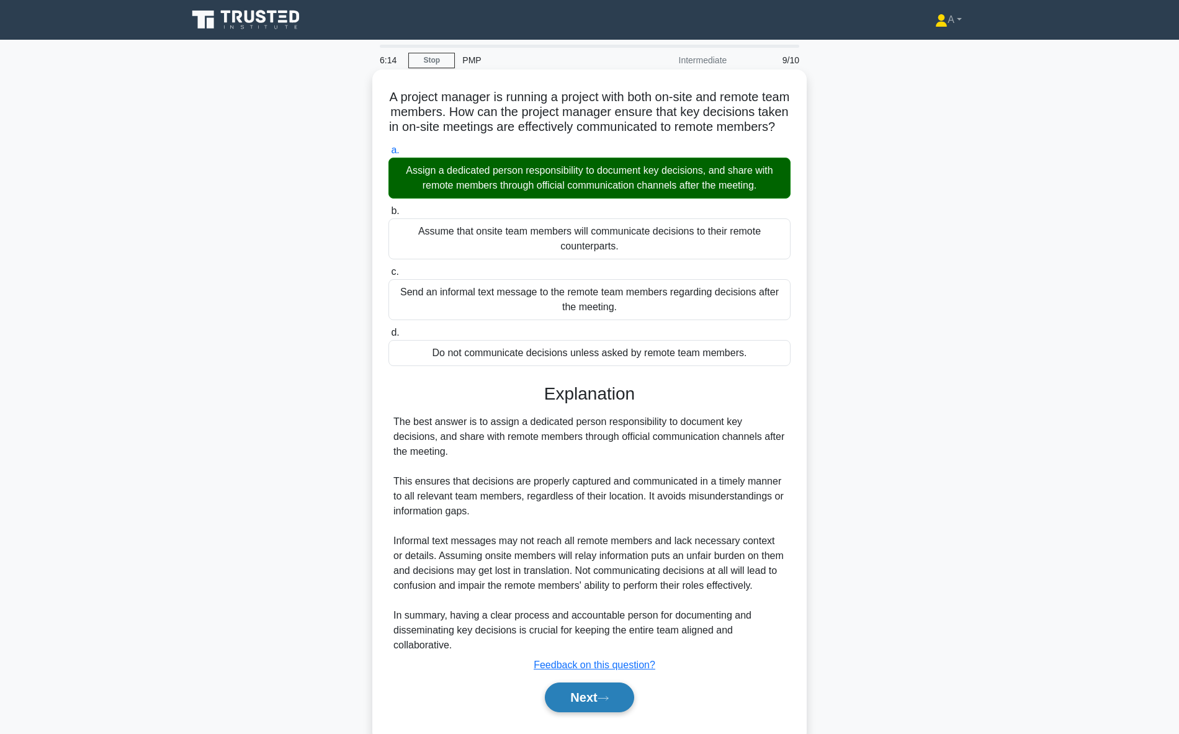
click at [598, 706] on button "Next" at bounding box center [589, 698] width 89 height 30
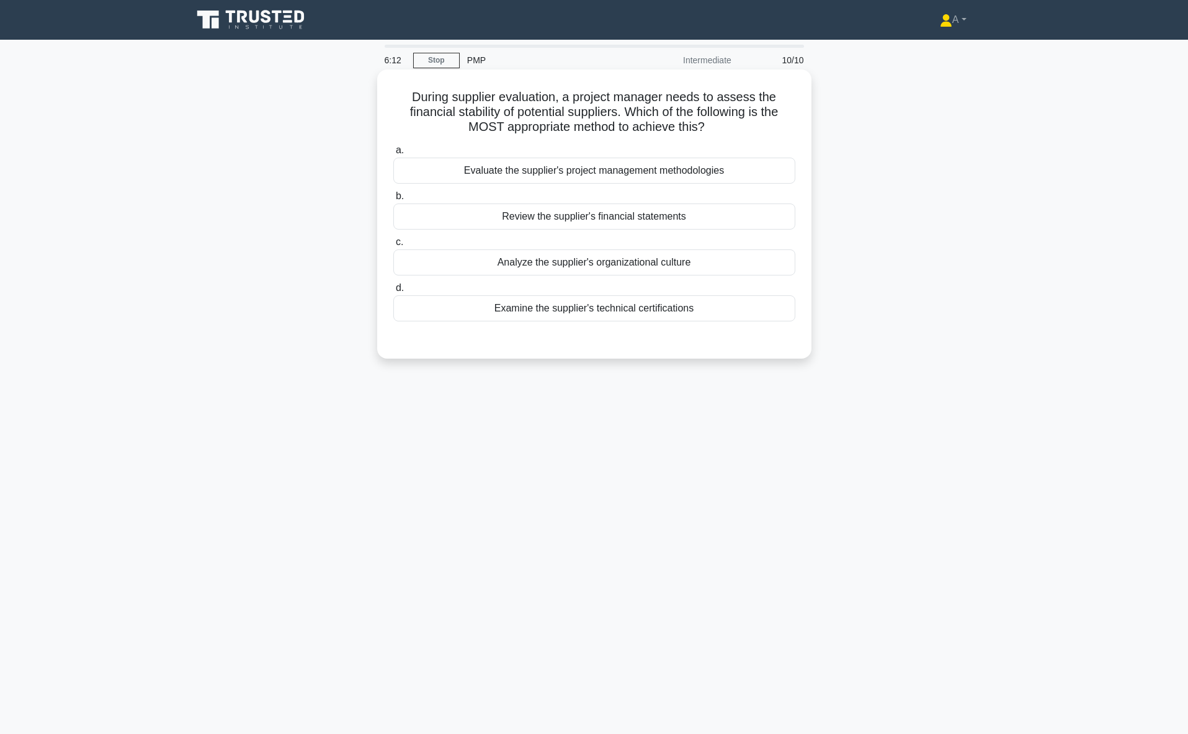
drag, startPoint x: 383, startPoint y: 87, endPoint x: 793, endPoint y: 318, distance: 470.4
click at [793, 318] on div "During supplier evaluation, a project manager needs to assess the financial sta…" at bounding box center [594, 213] width 434 height 289
copy div "During supplier evaluation, a project manager needs to assess the financial sta…"
click at [655, 170] on div "Evaluate the supplier's project management methodologies" at bounding box center [594, 171] width 402 height 26
click at [393, 154] on input "a. Evaluate the supplier's project management methodologies" at bounding box center [393, 150] width 0 height 8
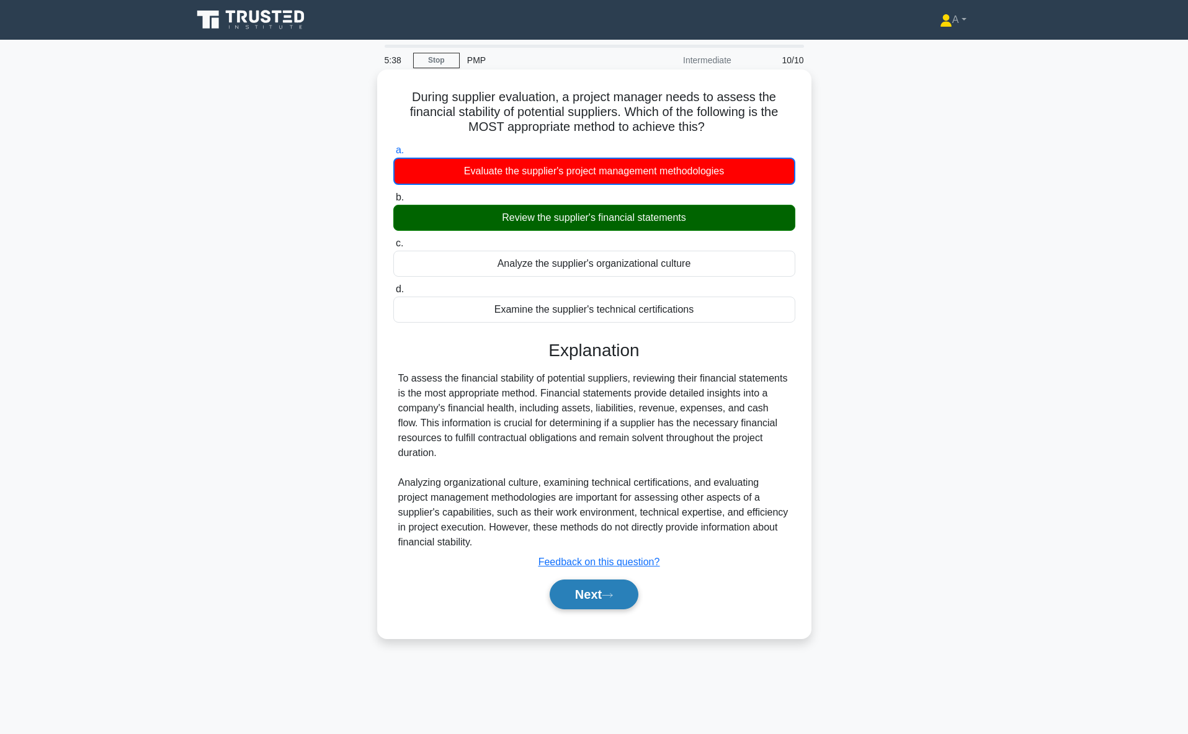
click at [601, 601] on button "Next" at bounding box center [594, 595] width 89 height 30
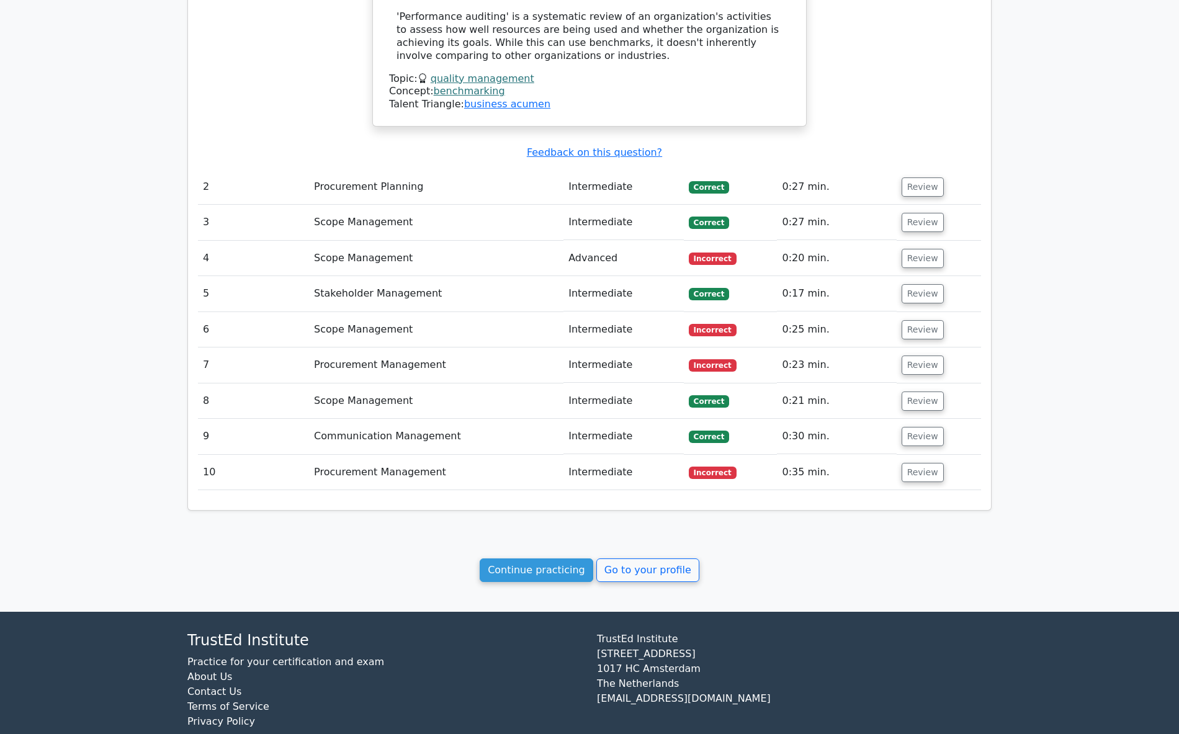
scroll to position [1310, 0]
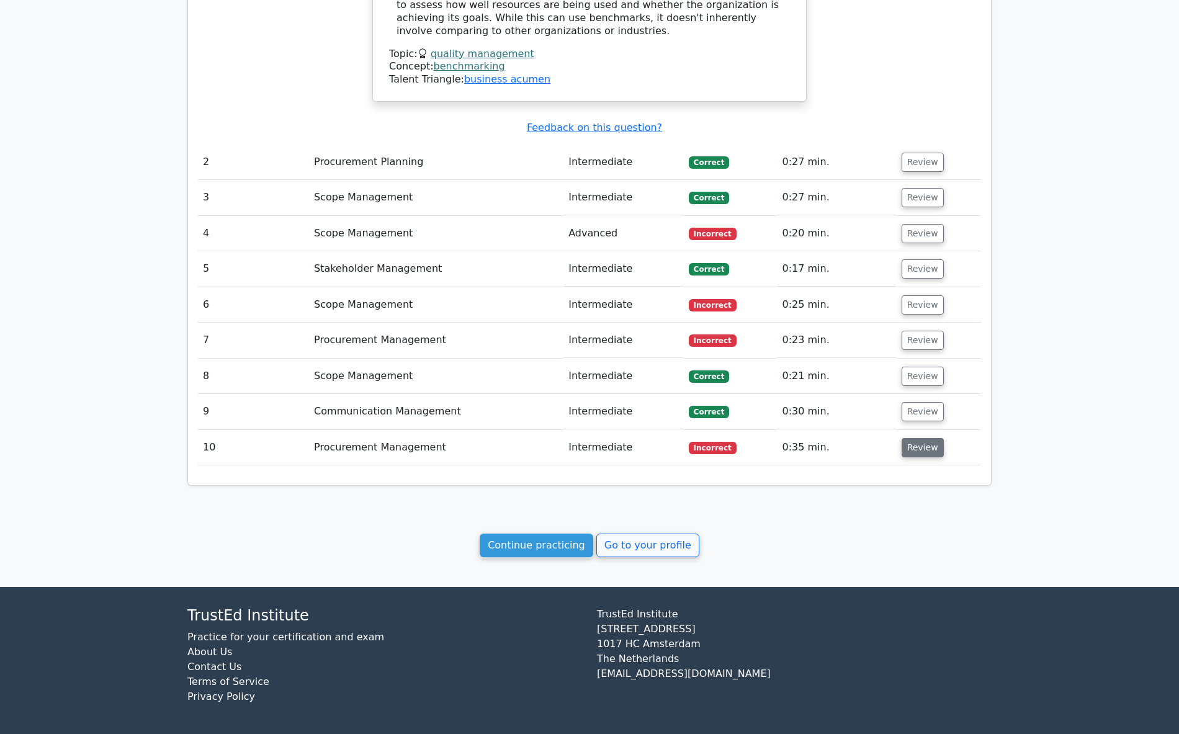
click at [906, 441] on button "Review" at bounding box center [923, 447] width 42 height 19
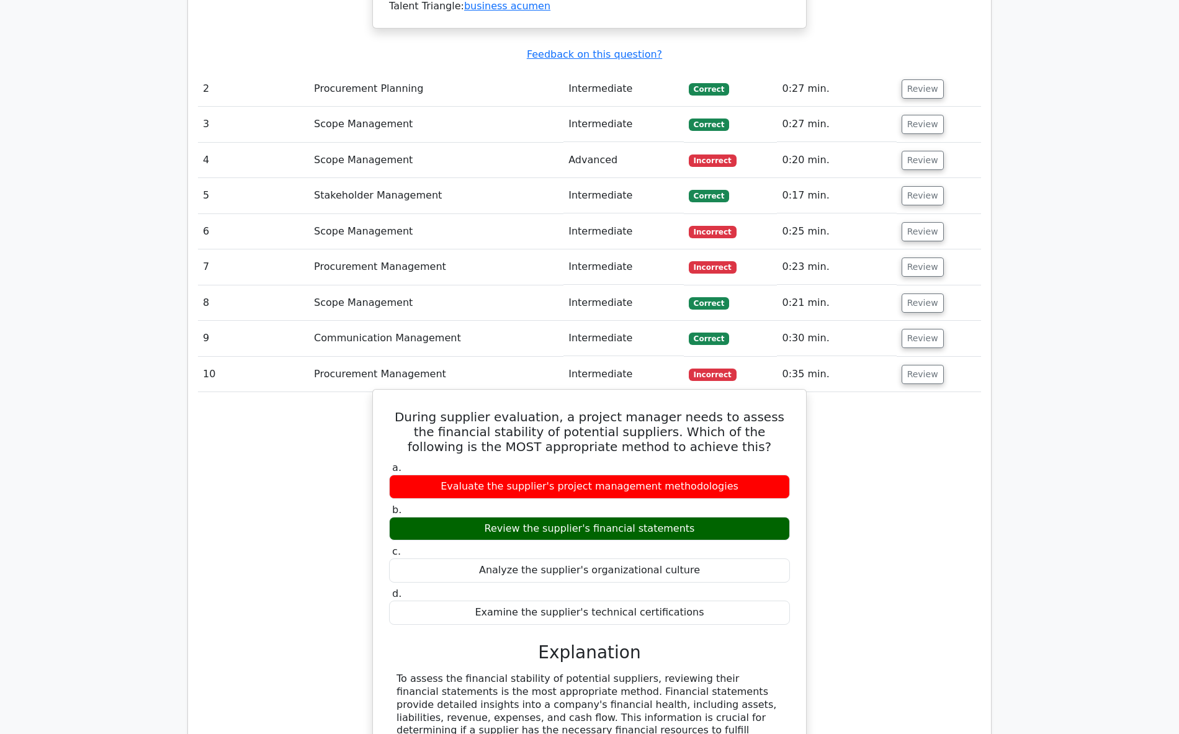
scroll to position [1434, 0]
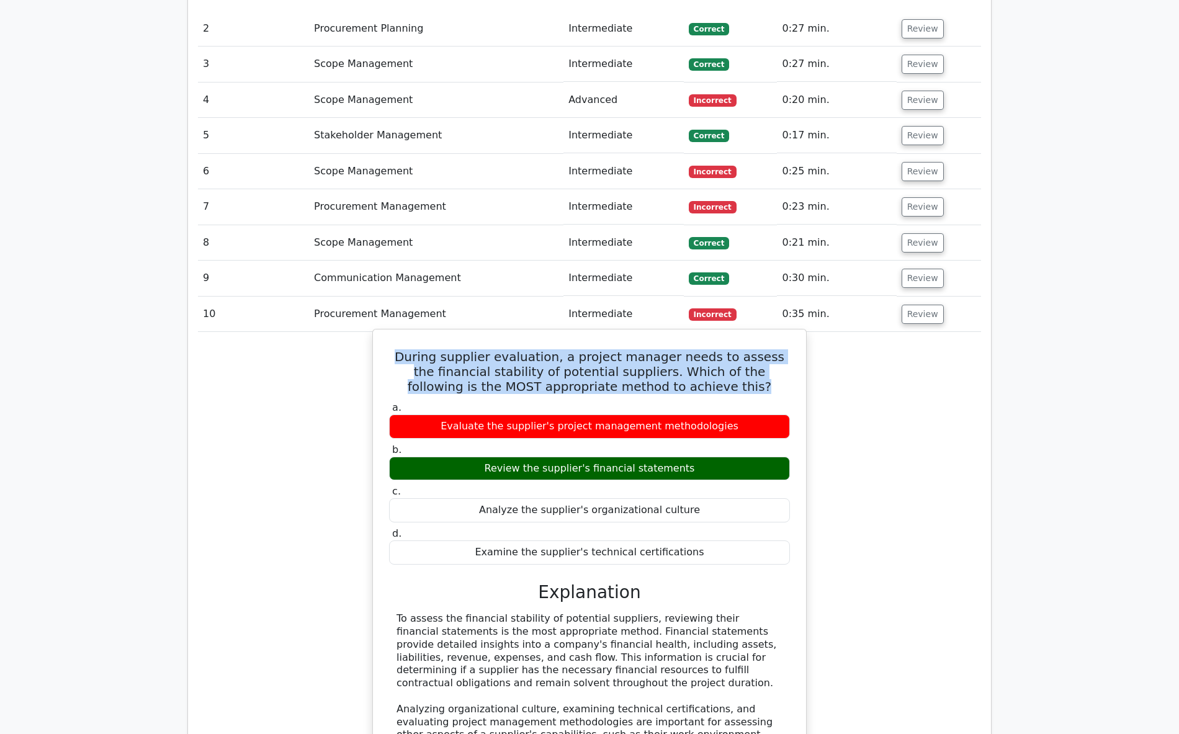
drag, startPoint x: 392, startPoint y: 355, endPoint x: 755, endPoint y: 391, distance: 364.8
click at [755, 391] on h5 "During supplier evaluation, a project manager needs to assess the financial sta…" at bounding box center [589, 371] width 403 height 45
copy h5 "During supplier evaluation, a project manager needs to assess the financial sta…"
click at [430, 365] on h5 "During supplier evaluation, a project manager needs to assess the financial sta…" at bounding box center [589, 371] width 403 height 45
click at [412, 360] on h5 "During supplier evaluation, a project manager needs to assess the financial sta…" at bounding box center [589, 371] width 403 height 45
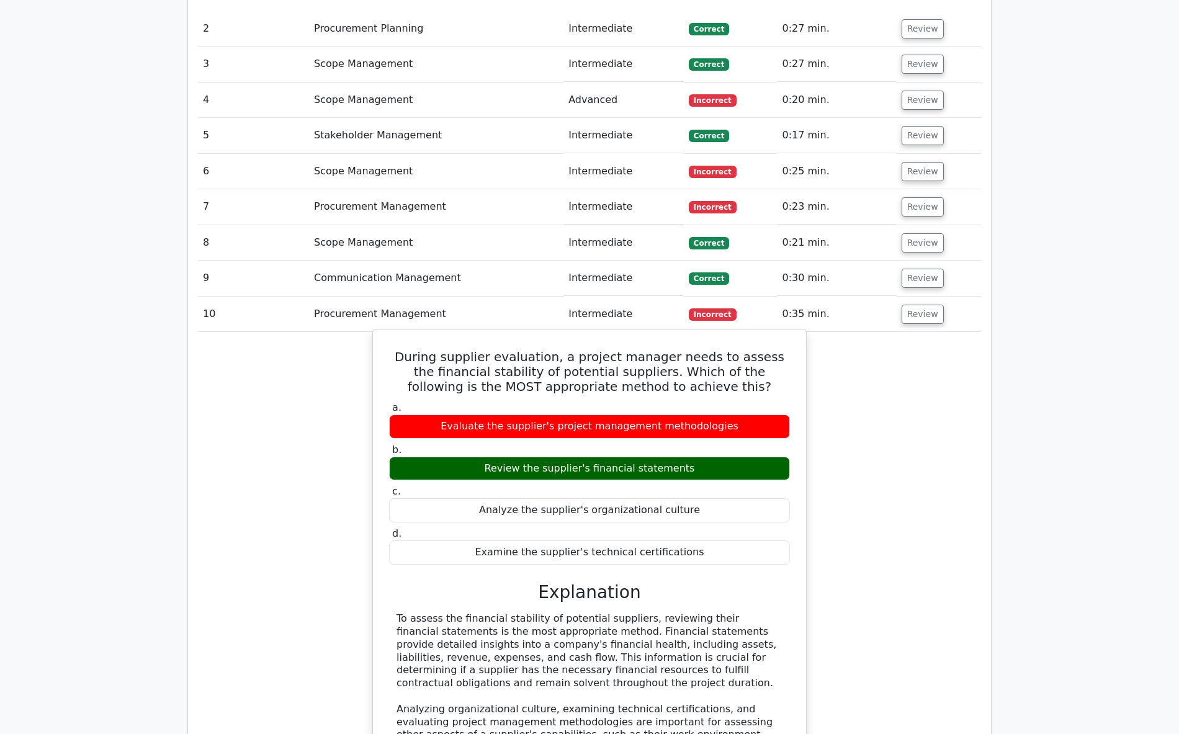
drag, startPoint x: 392, startPoint y: 351, endPoint x: 710, endPoint y: 552, distance: 376.0
click at [710, 552] on div "During supplier evaluation, a project manager needs to assess the financial sta…" at bounding box center [589, 579] width 423 height 491
copy div "During supplier evaluation, a project manager needs to assess the financial sta…"
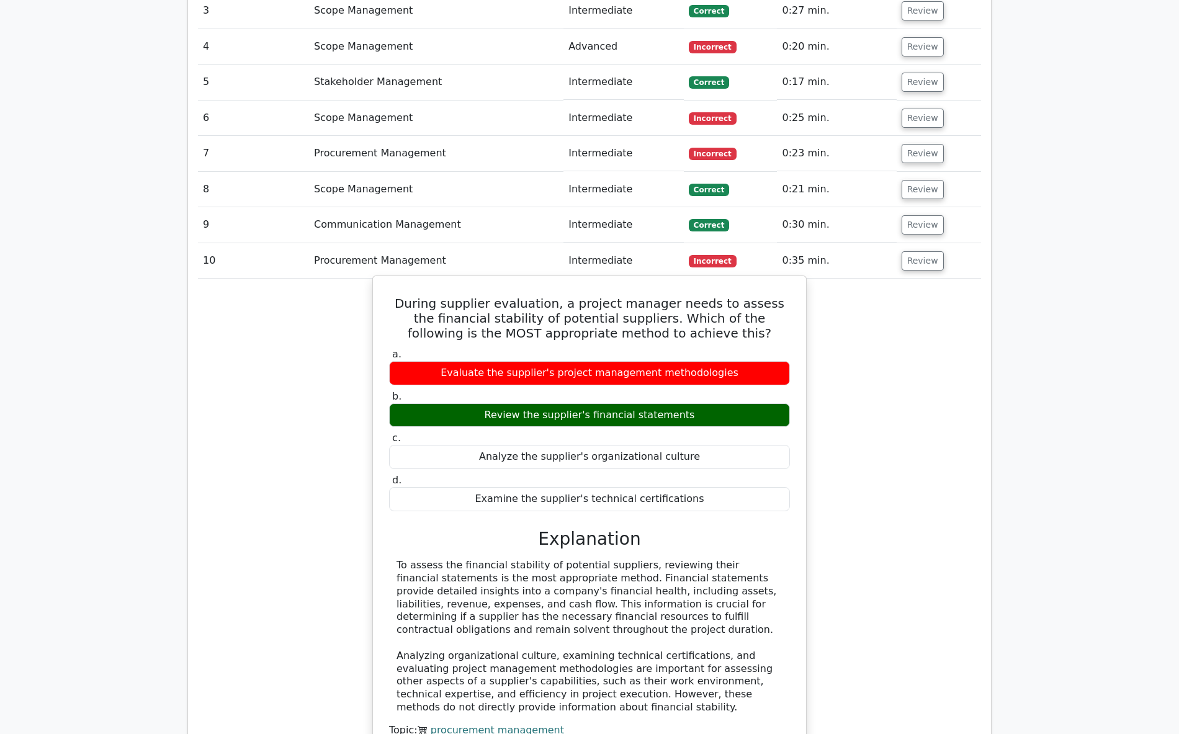
scroll to position [1620, 0]
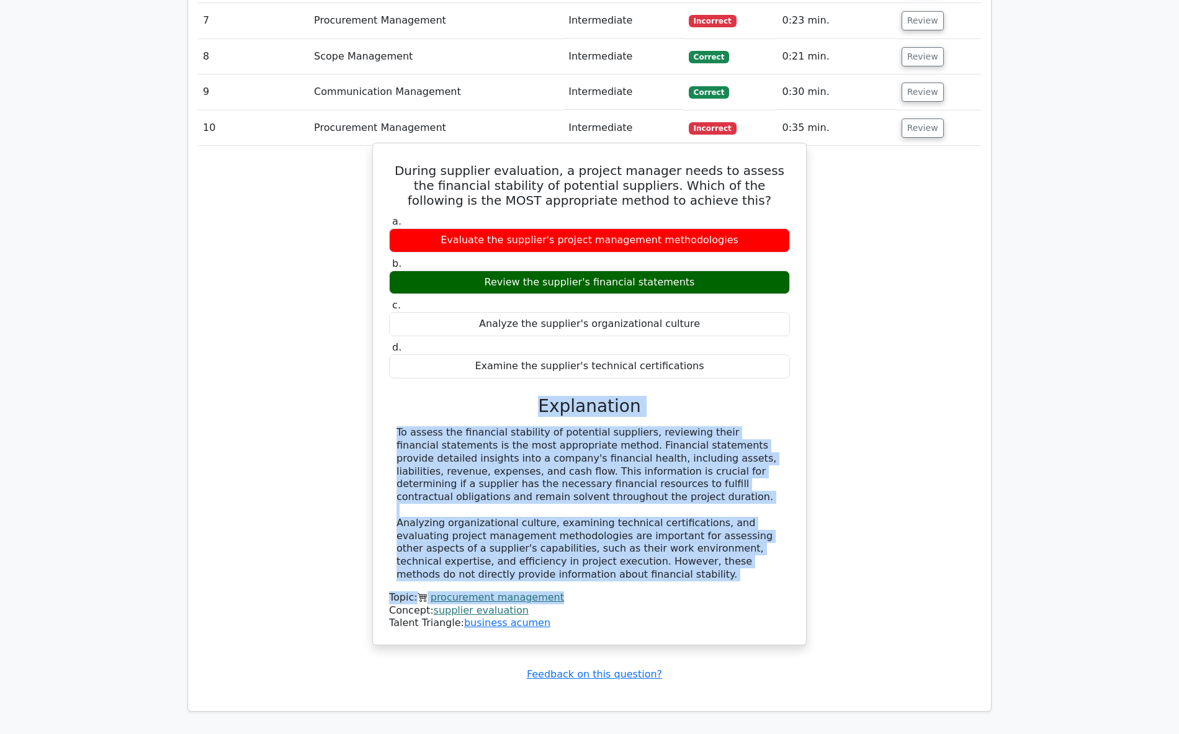
drag, startPoint x: 537, startPoint y: 400, endPoint x: 694, endPoint y: 581, distance: 239.8
click at [694, 581] on div "a. Evaluate the supplier's project management methodologies b. Review the suppl…" at bounding box center [589, 421] width 403 height 417
click at [528, 517] on div "To assess the financial stability of potential suppliers, reviewing their finan…" at bounding box center [589, 503] width 386 height 155
drag, startPoint x: 544, startPoint y: 403, endPoint x: 708, endPoint y: 569, distance: 233.9
click at [709, 570] on div "a. Evaluate the supplier's project management methodologies b. Review the suppl…" at bounding box center [589, 421] width 403 height 417
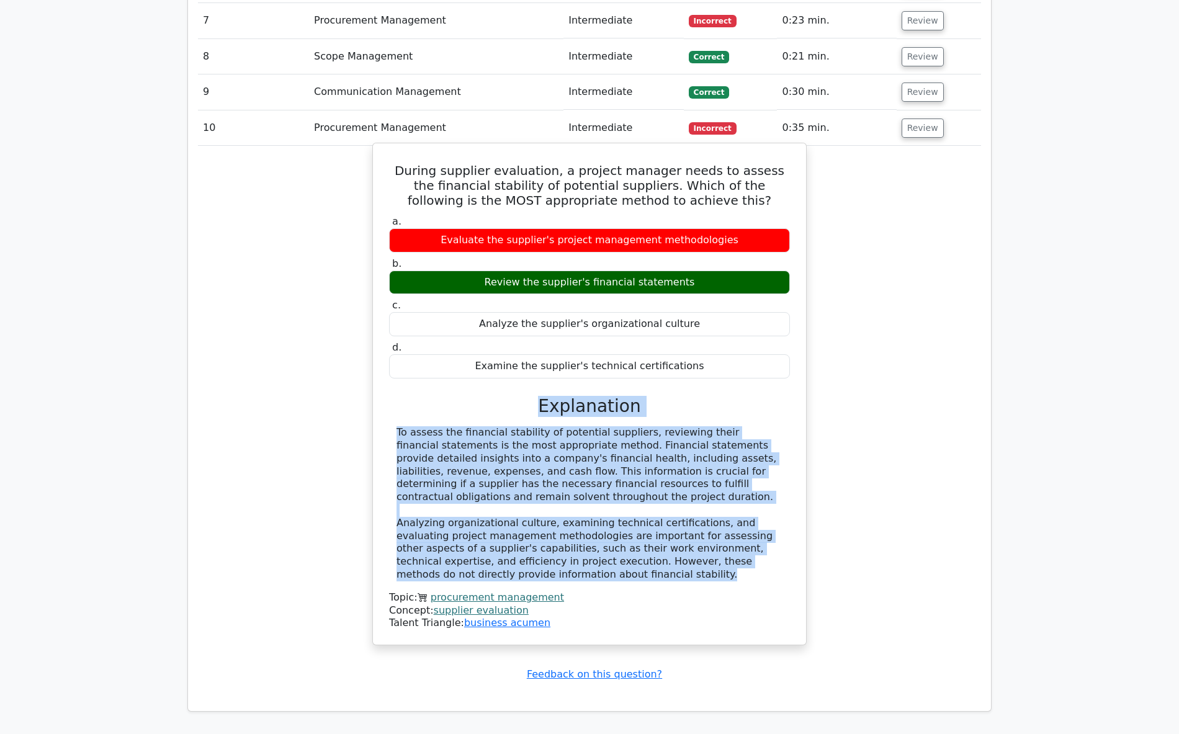
copy div "Explanation To assess the financial stability of potential suppliers, reviewing…"
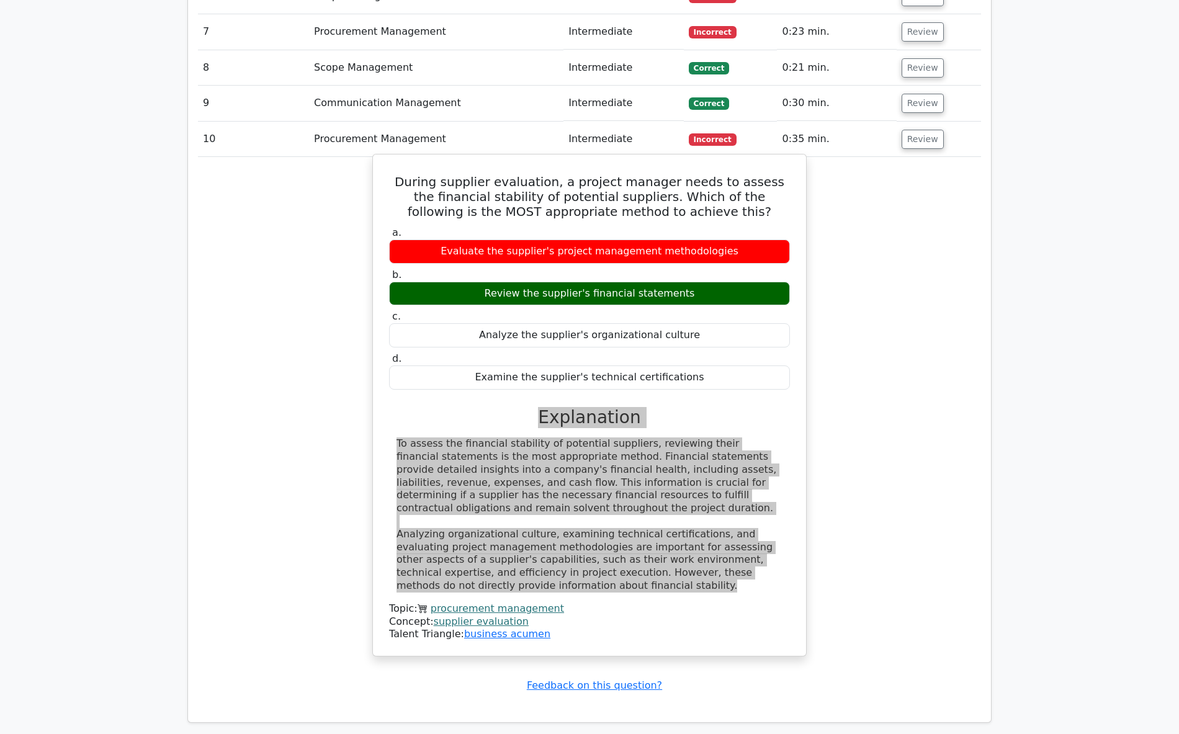
scroll to position [1558, 0]
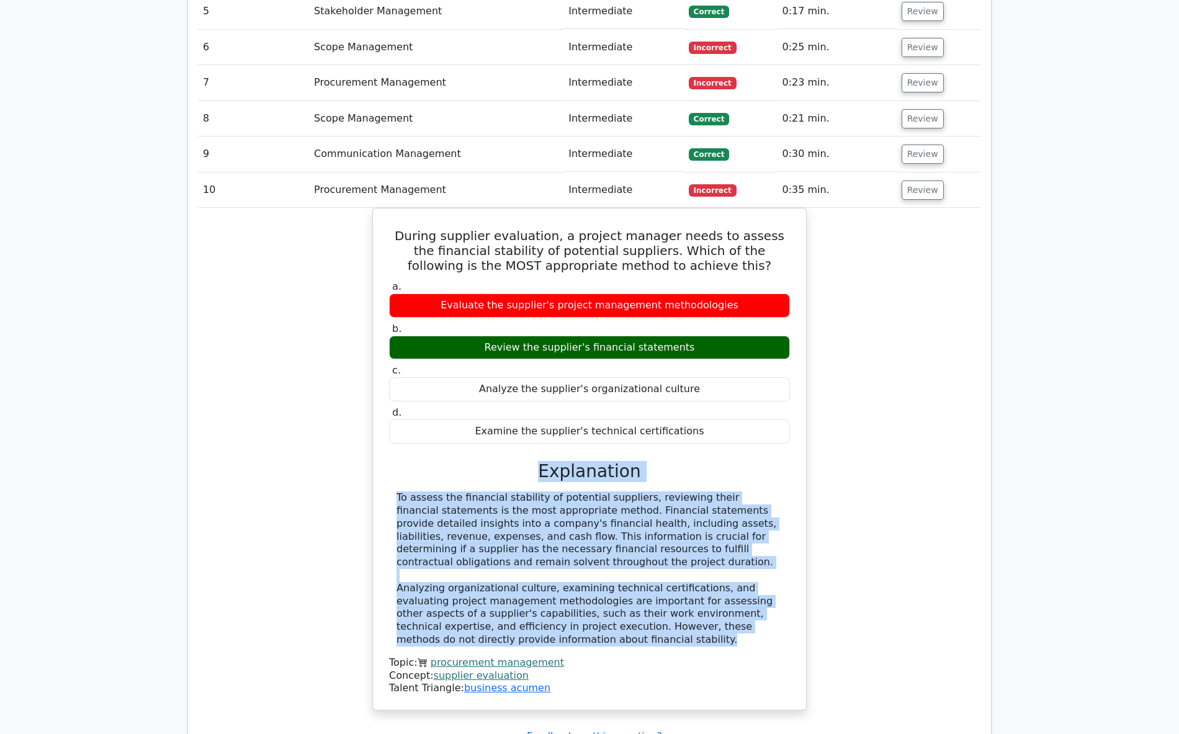
click at [272, 491] on div "During supplier evaluation, a project manager needs to assess the financial sta…" at bounding box center [589, 466] width 783 height 517
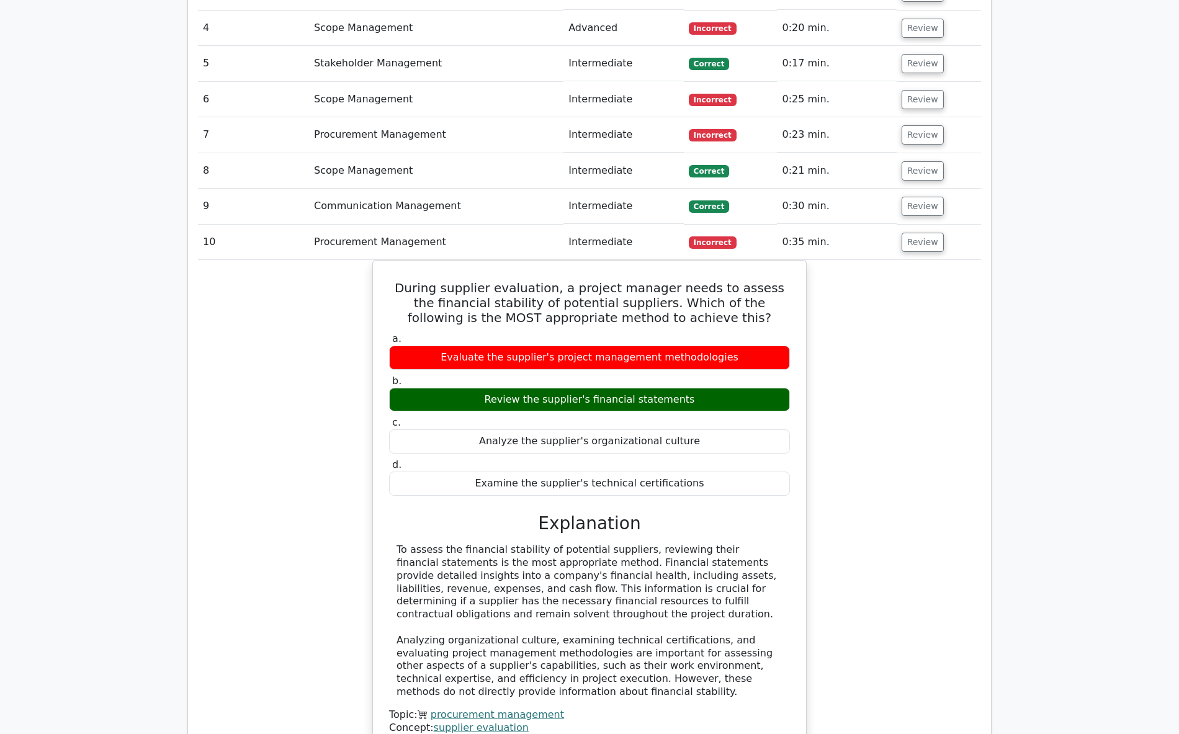
scroll to position [1434, 0]
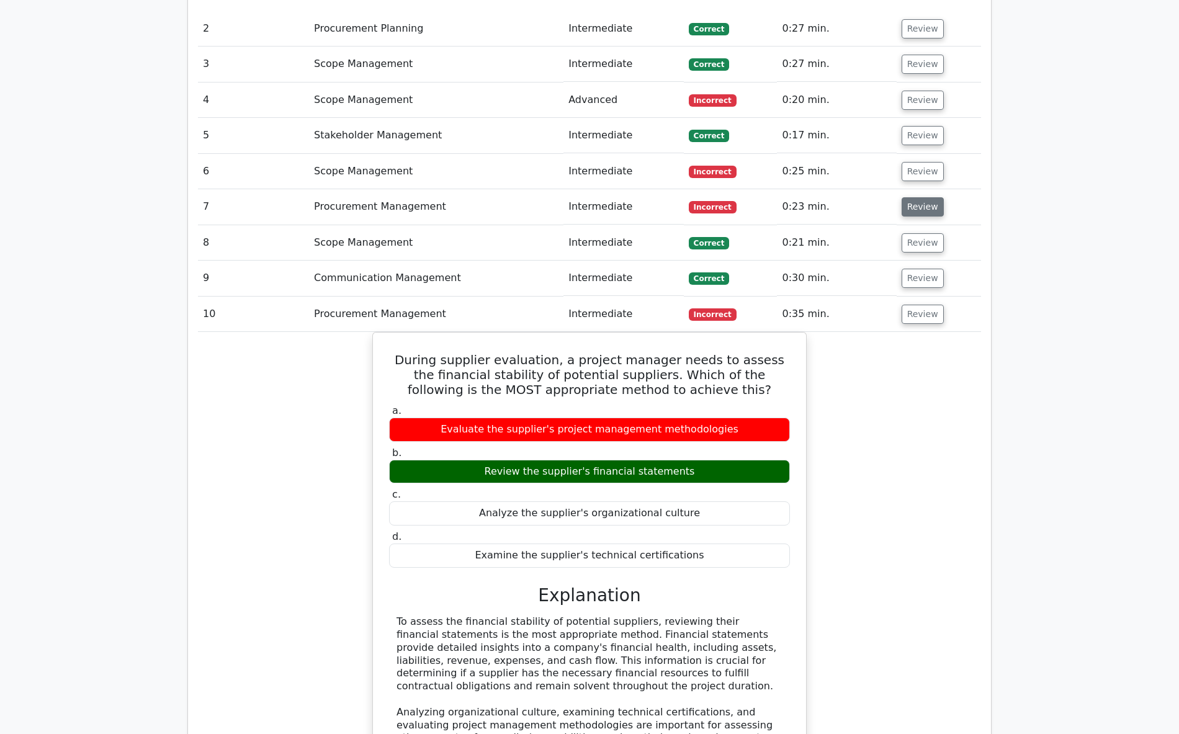
click at [913, 208] on button "Review" at bounding box center [923, 206] width 42 height 19
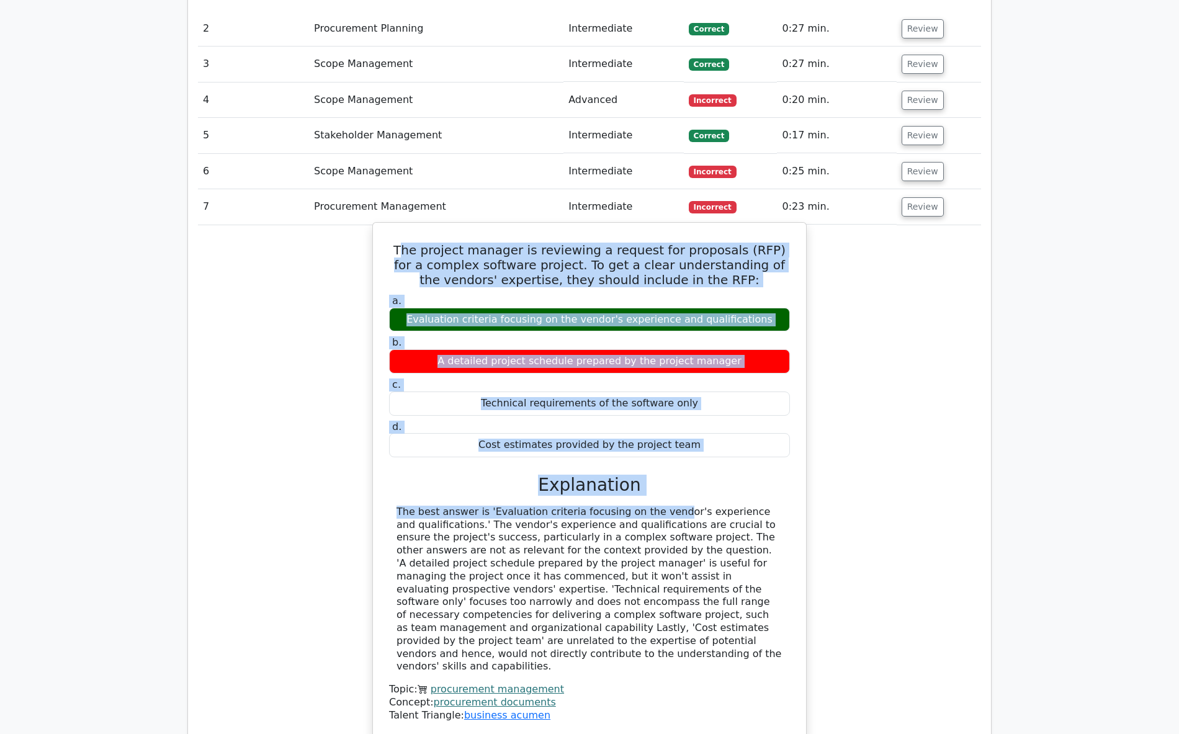
drag, startPoint x: 454, startPoint y: 275, endPoint x: 556, endPoint y: 453, distance: 204.9
click at [584, 494] on div "The project manager is reviewing a request for proposals (RFP) for a complex so…" at bounding box center [589, 480] width 423 height 504
click at [414, 259] on h5 "The project manager is reviewing a request for proposals (RFP) for a complex so…" at bounding box center [589, 265] width 403 height 45
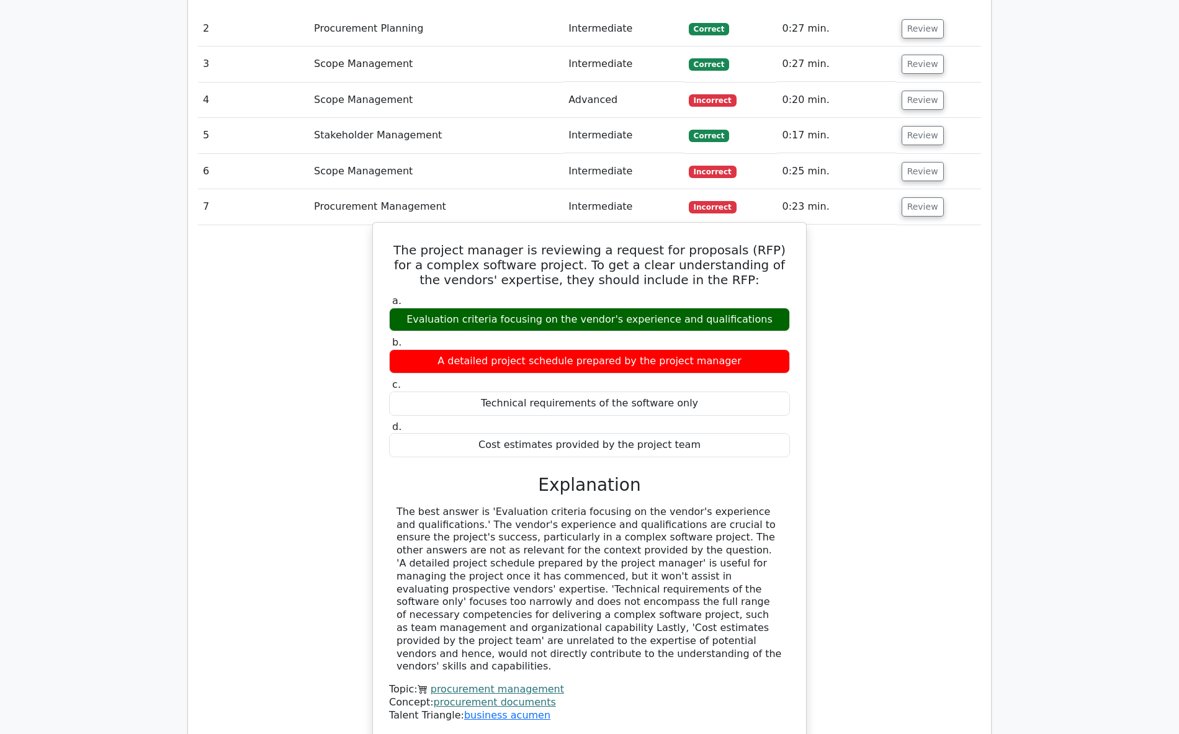
click at [387, 253] on div "The project manager is reviewing a request for proposals (RFP) for a complex so…" at bounding box center [589, 480] width 423 height 504
drag, startPoint x: 386, startPoint y: 247, endPoint x: 737, endPoint y: 655, distance: 538.1
click at [737, 655] on div "The project manager is reviewing a request for proposals (RFP) for a complex so…" at bounding box center [589, 480] width 423 height 504
copy div "The project manager is reviewing a request for proposals (RFP) for a complex so…"
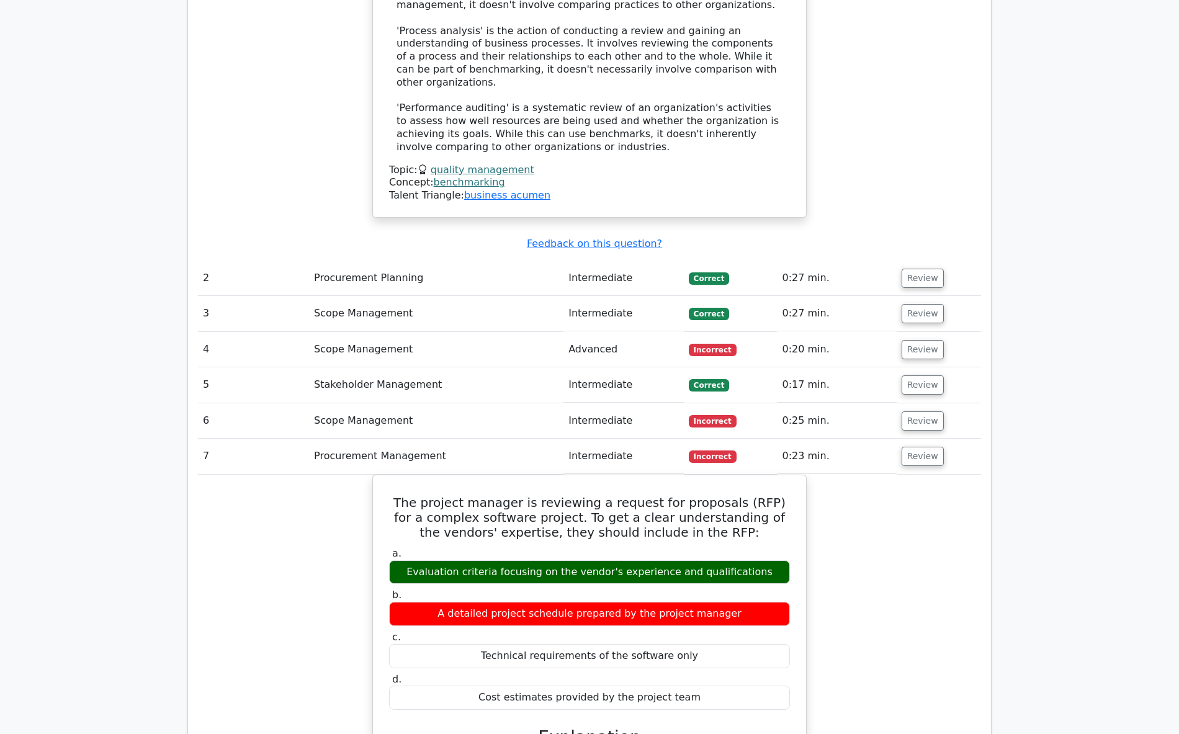
scroll to position [1124, 0]
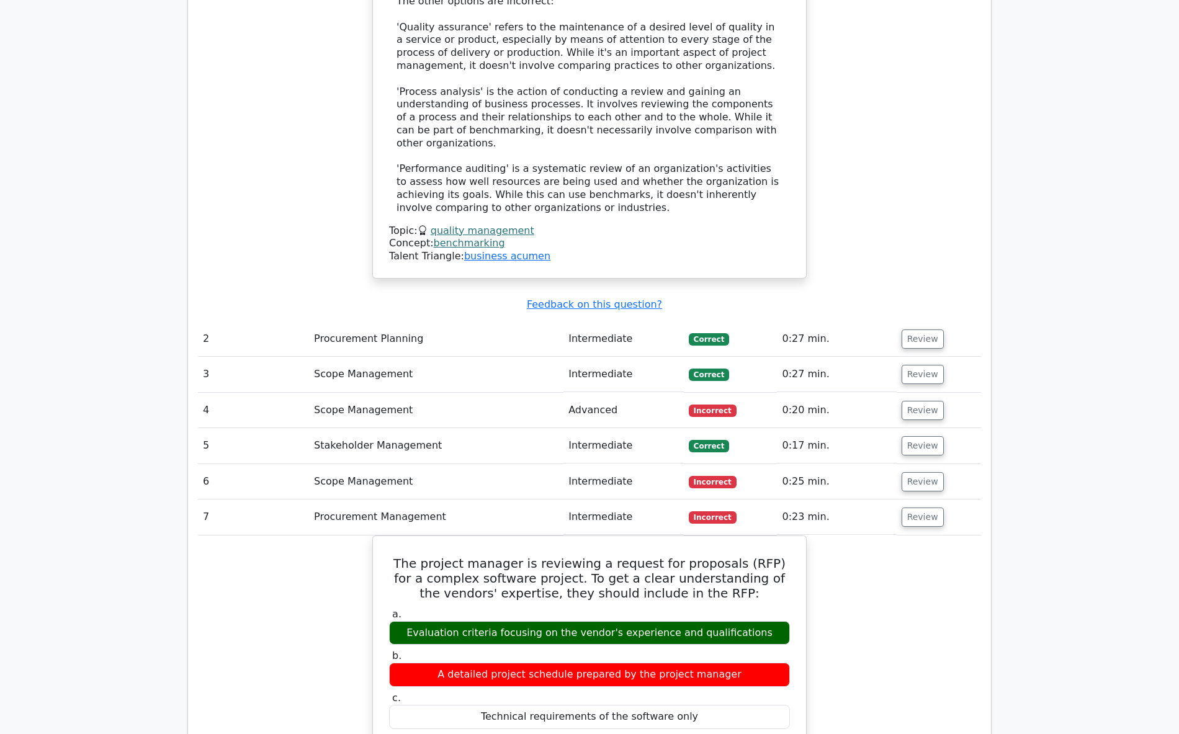
click at [923, 484] on button "Review" at bounding box center [923, 481] width 42 height 19
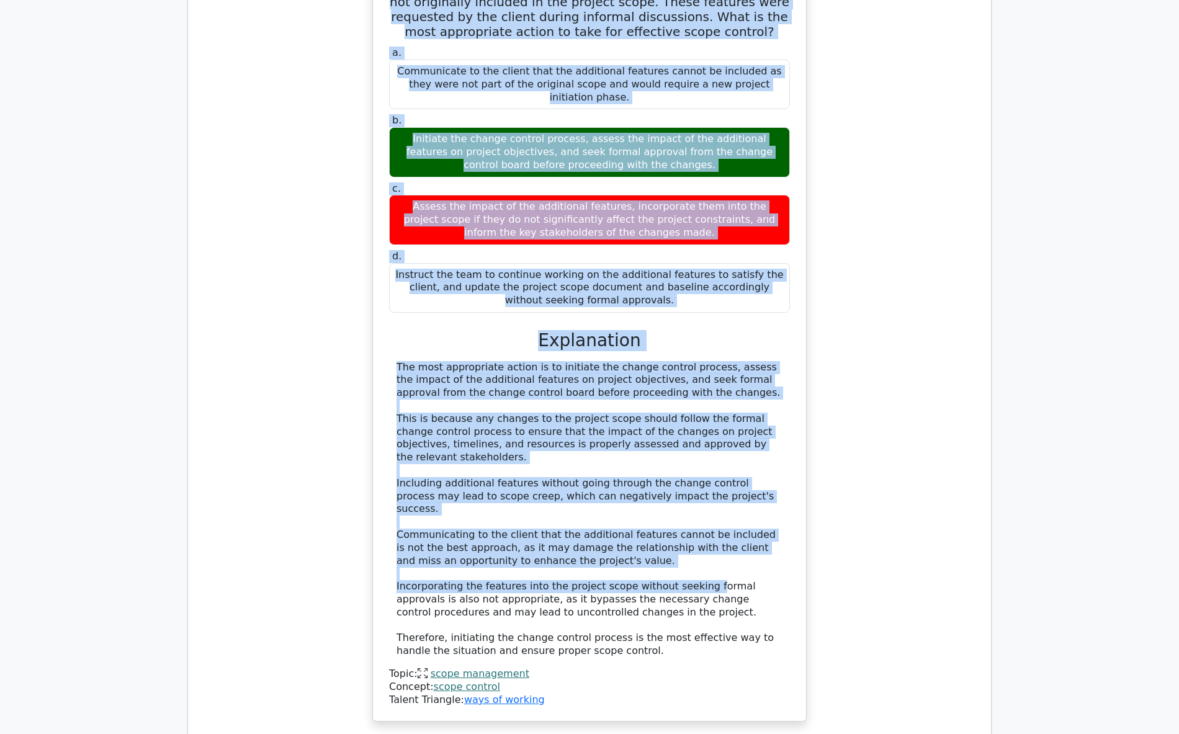
scroll to position [1682, 0]
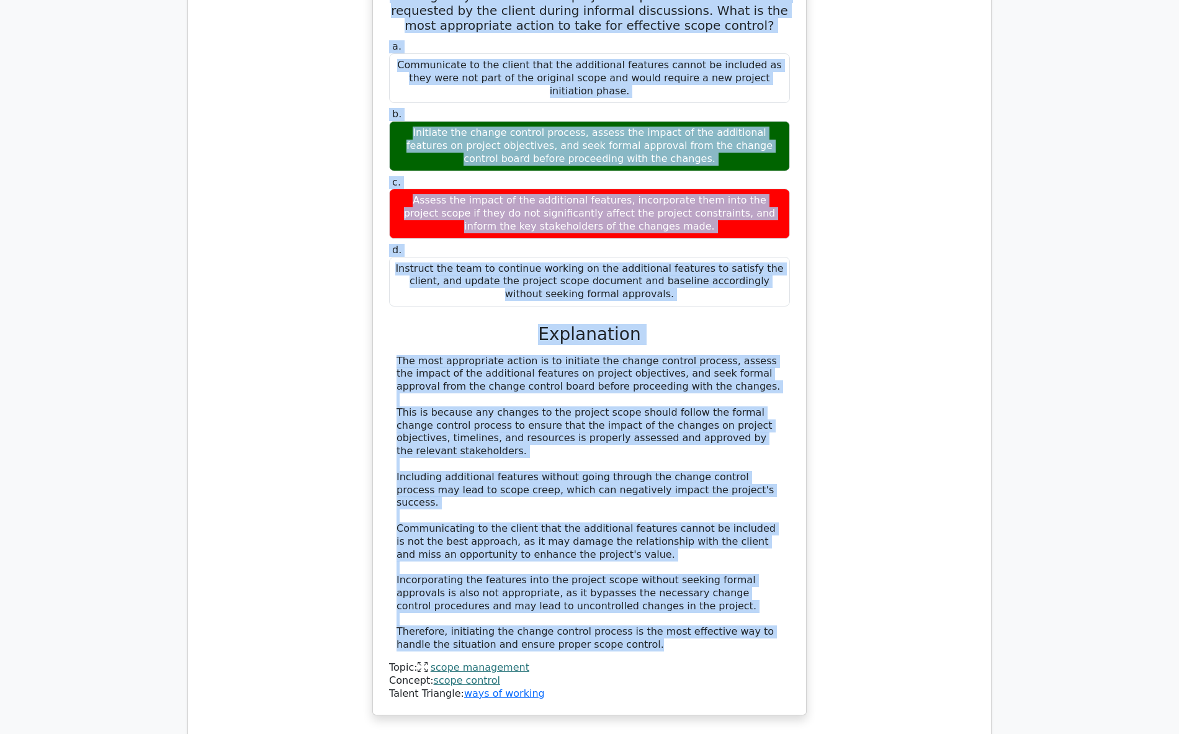
drag, startPoint x: 413, startPoint y: 395, endPoint x: 673, endPoint y: 633, distance: 352.2
click at [673, 633] on div "As the project manager of a complex construction project, you discover that the…" at bounding box center [589, 327] width 423 height 766
copy div "As the project manager of a complex construction project, you discover that the…"
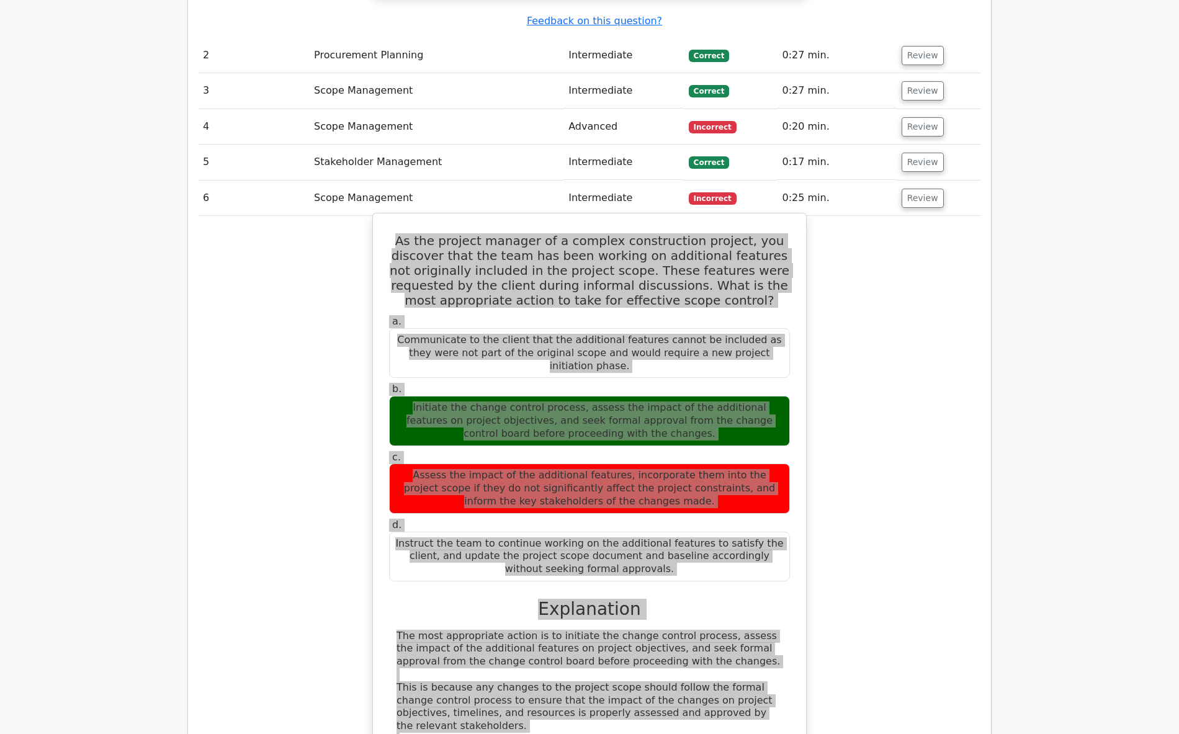
scroll to position [1248, 0]
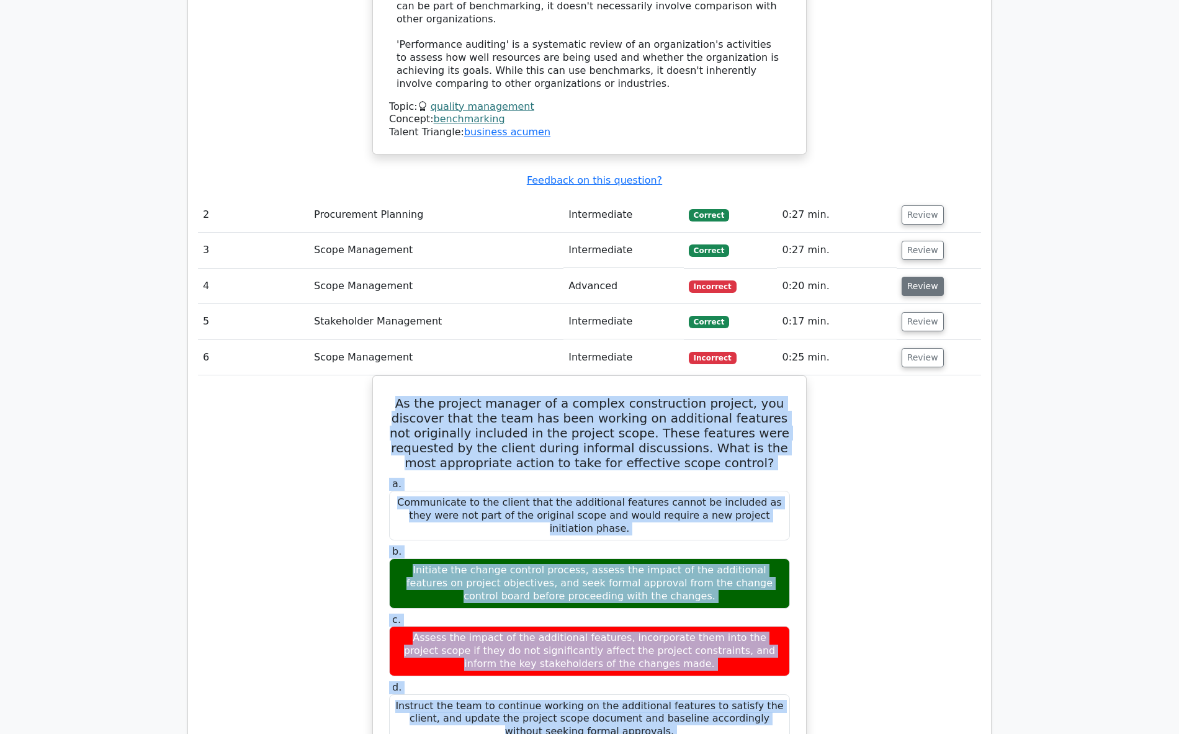
click at [913, 285] on button "Review" at bounding box center [923, 286] width 42 height 19
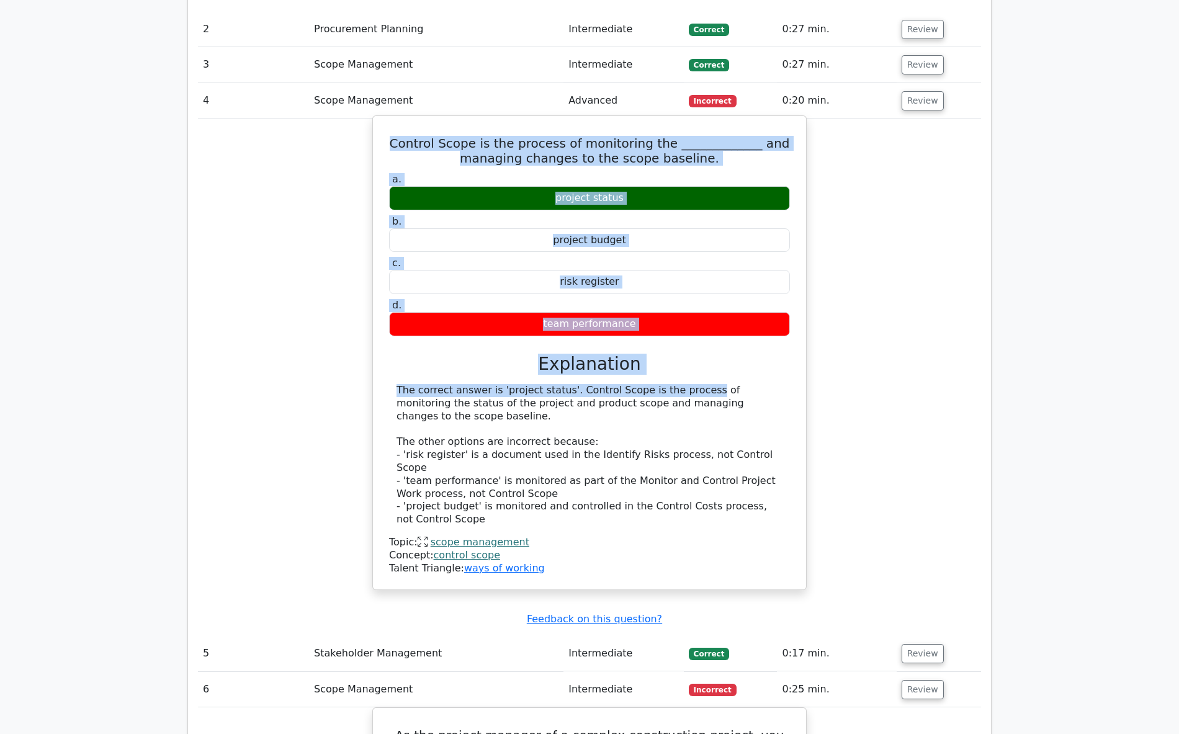
scroll to position [1434, 0]
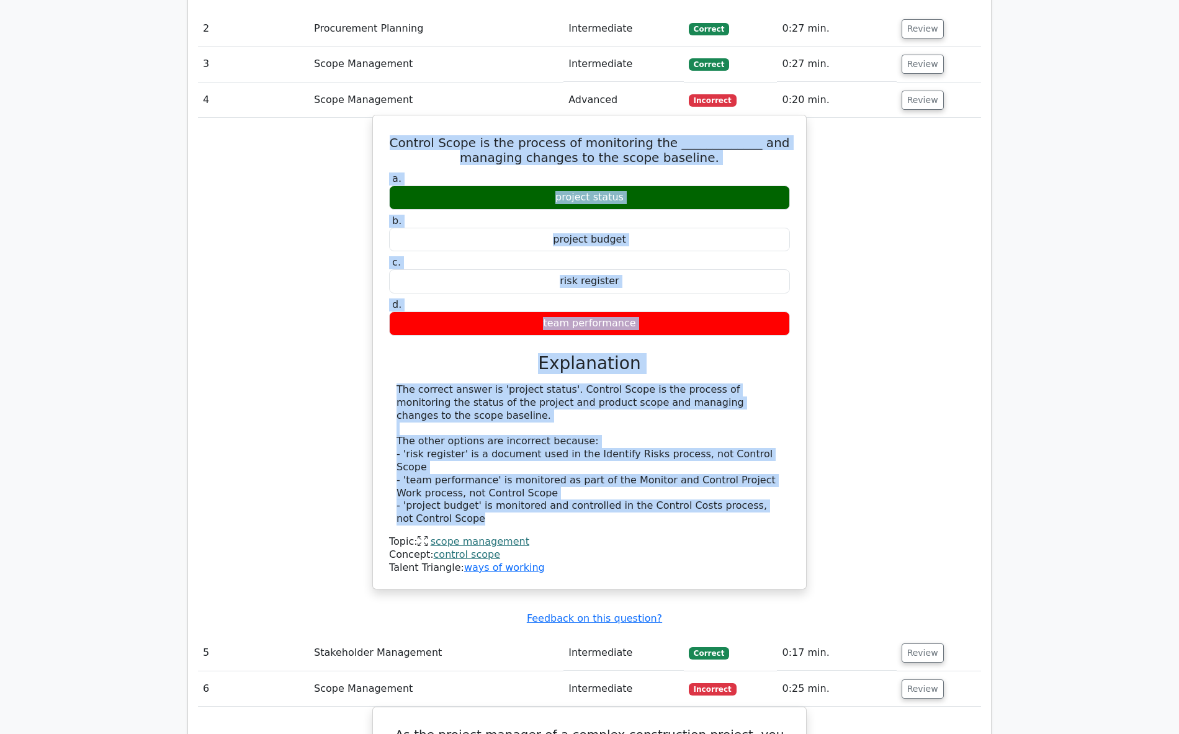
drag, startPoint x: 395, startPoint y: 323, endPoint x: 600, endPoint y: 526, distance: 288.7
click at [597, 522] on div "Control Scope is the process of monitoring the _____________ and managing chang…" at bounding box center [589, 351] width 423 height 463
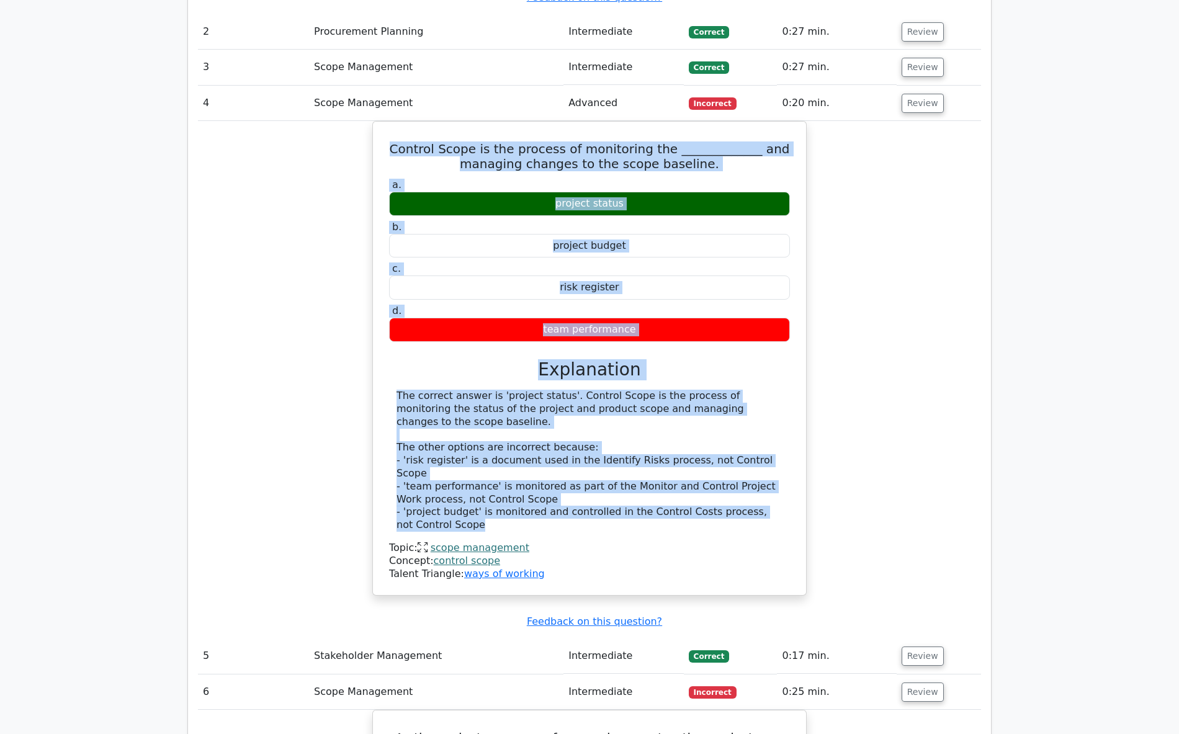
copy div "Control Scope is the process of monitoring the _____________ and managing chang…"
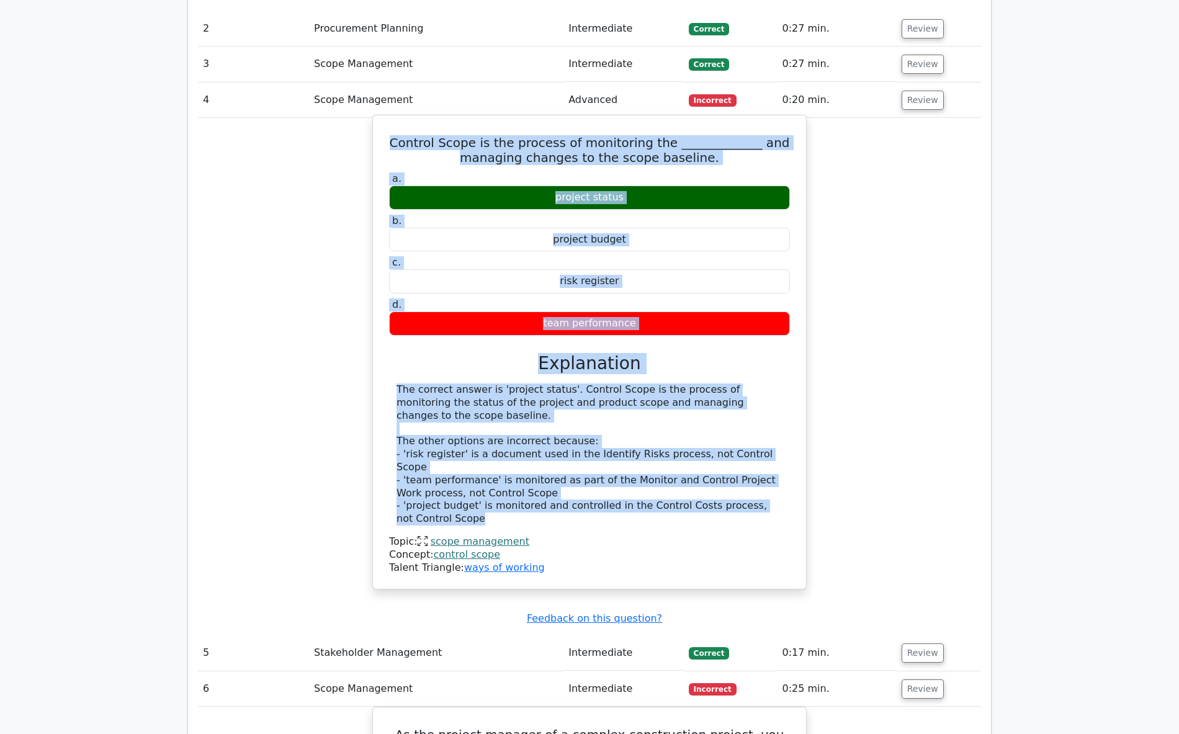
click at [468, 441] on div "The correct answer is 'project status'. Control Scope is the process of monitor…" at bounding box center [589, 454] width 386 height 142
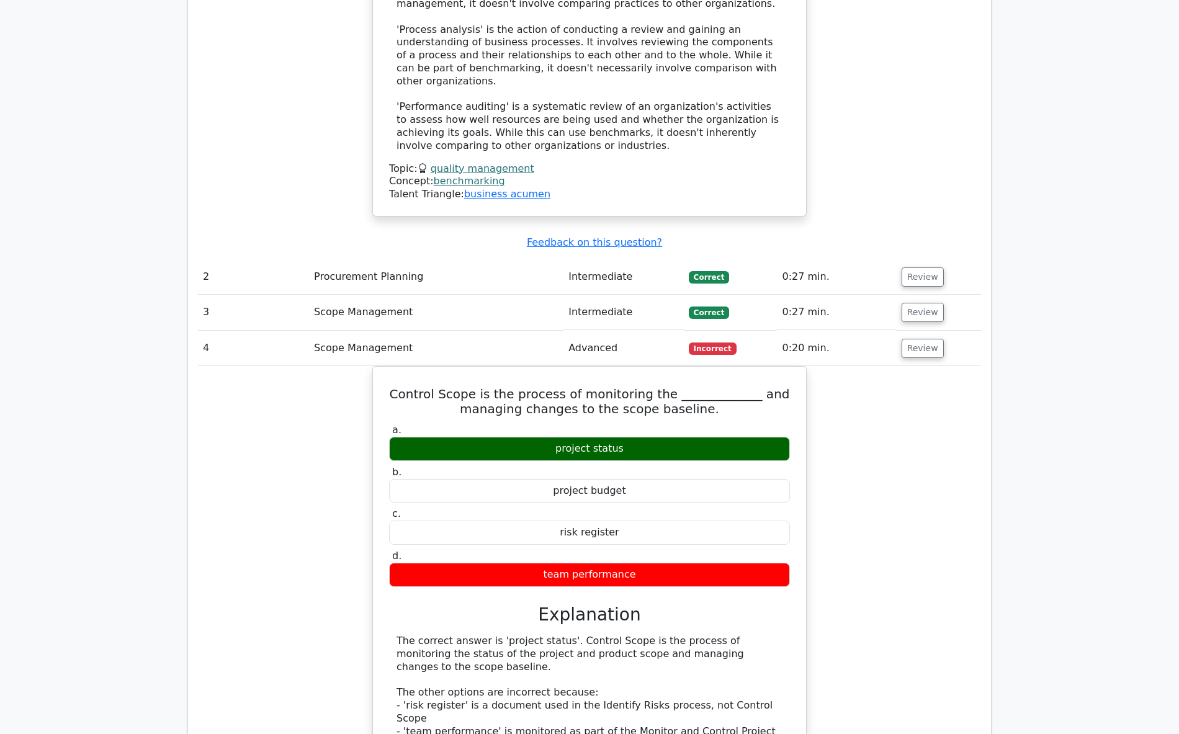
drag, startPoint x: 307, startPoint y: 474, endPoint x: 316, endPoint y: 471, distance: 9.8
click at [313, 470] on div "Control Scope is the process of monitoring the _____________ and managing chang…" at bounding box center [589, 611] width 783 height 490
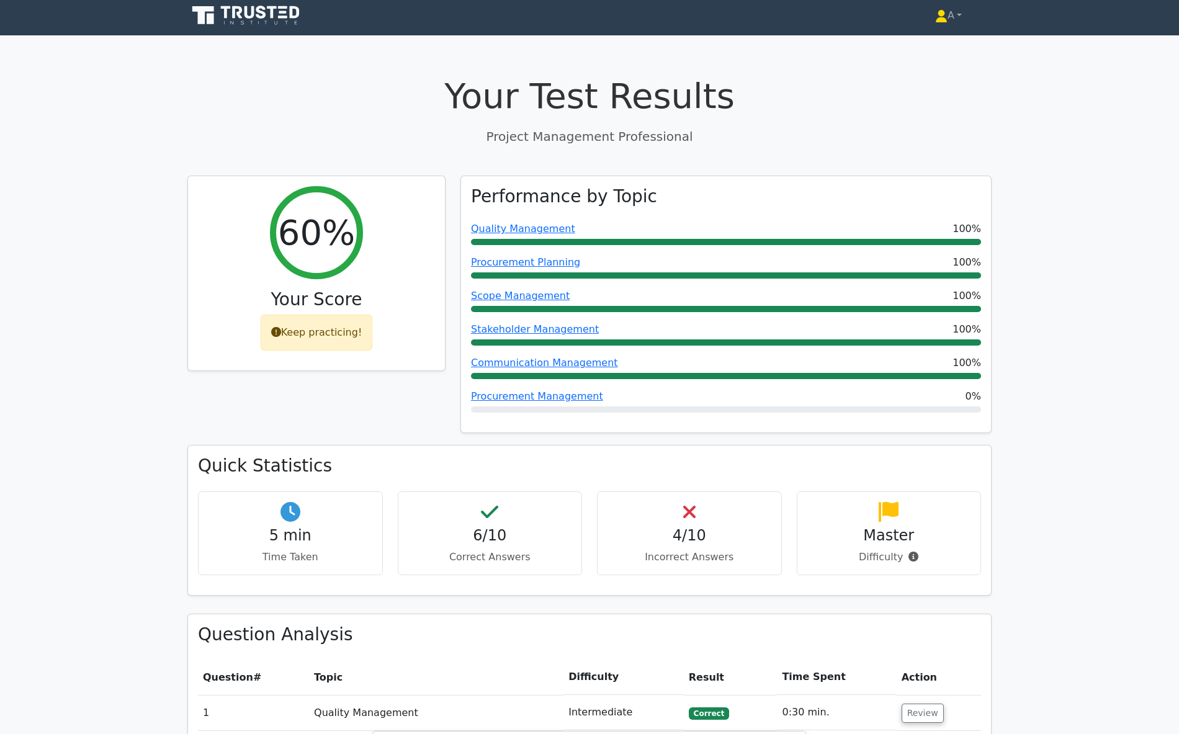
scroll to position [0, 0]
